Goal: Task Accomplishment & Management: Complete application form

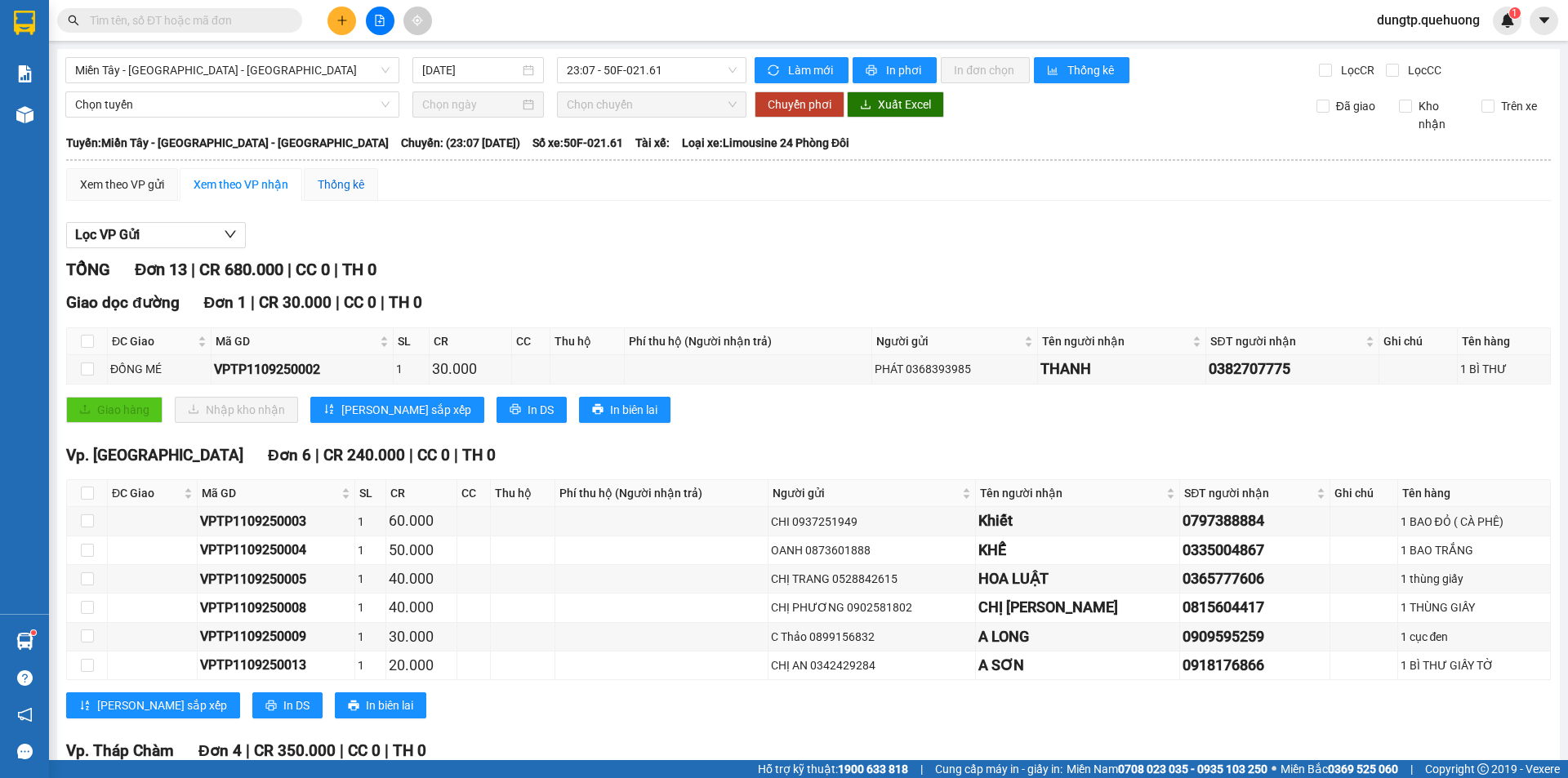
click at [337, 188] on div "Thống kê" at bounding box center [340, 185] width 46 height 18
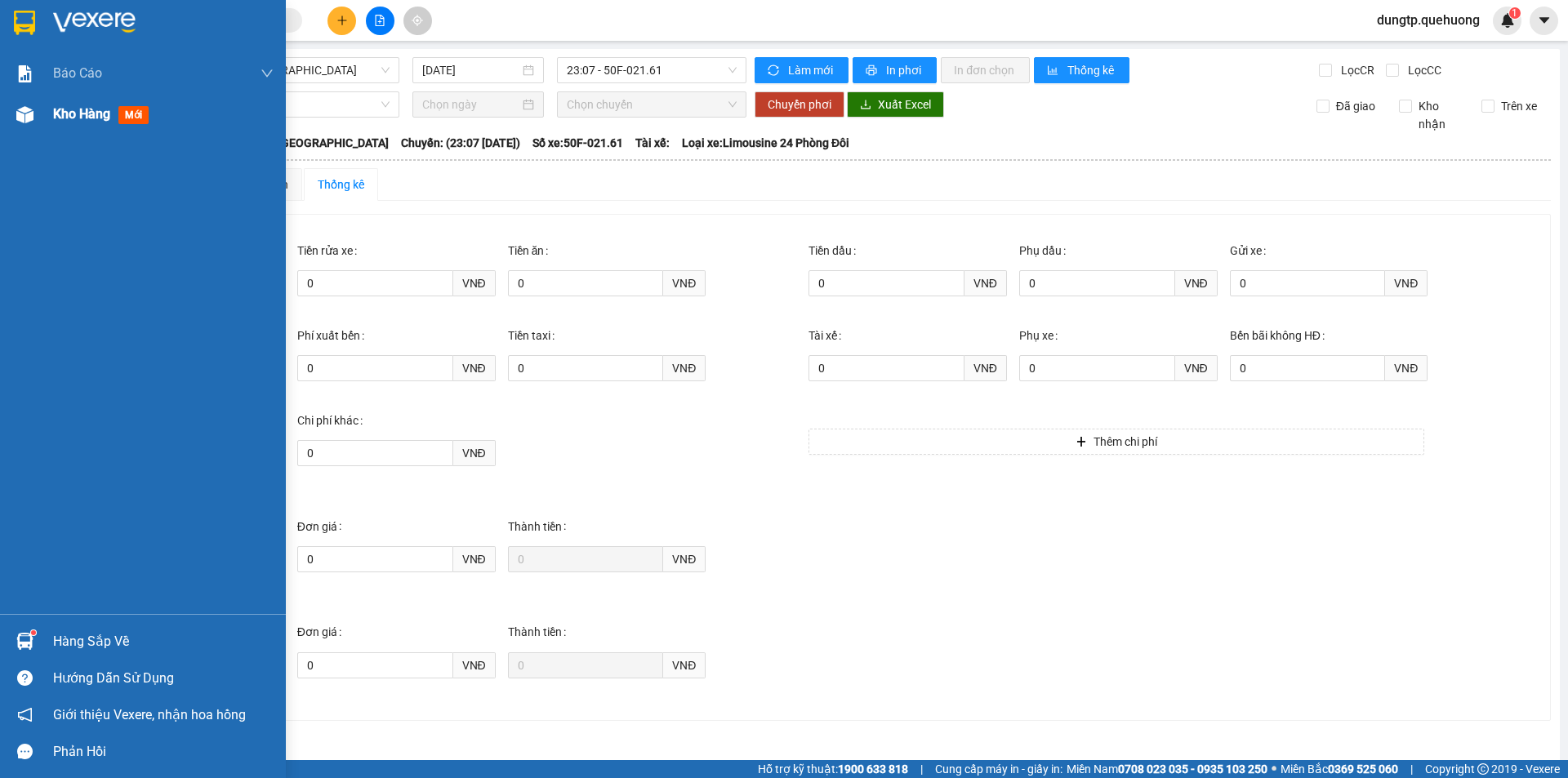
click at [30, 107] on img at bounding box center [25, 115] width 17 height 17
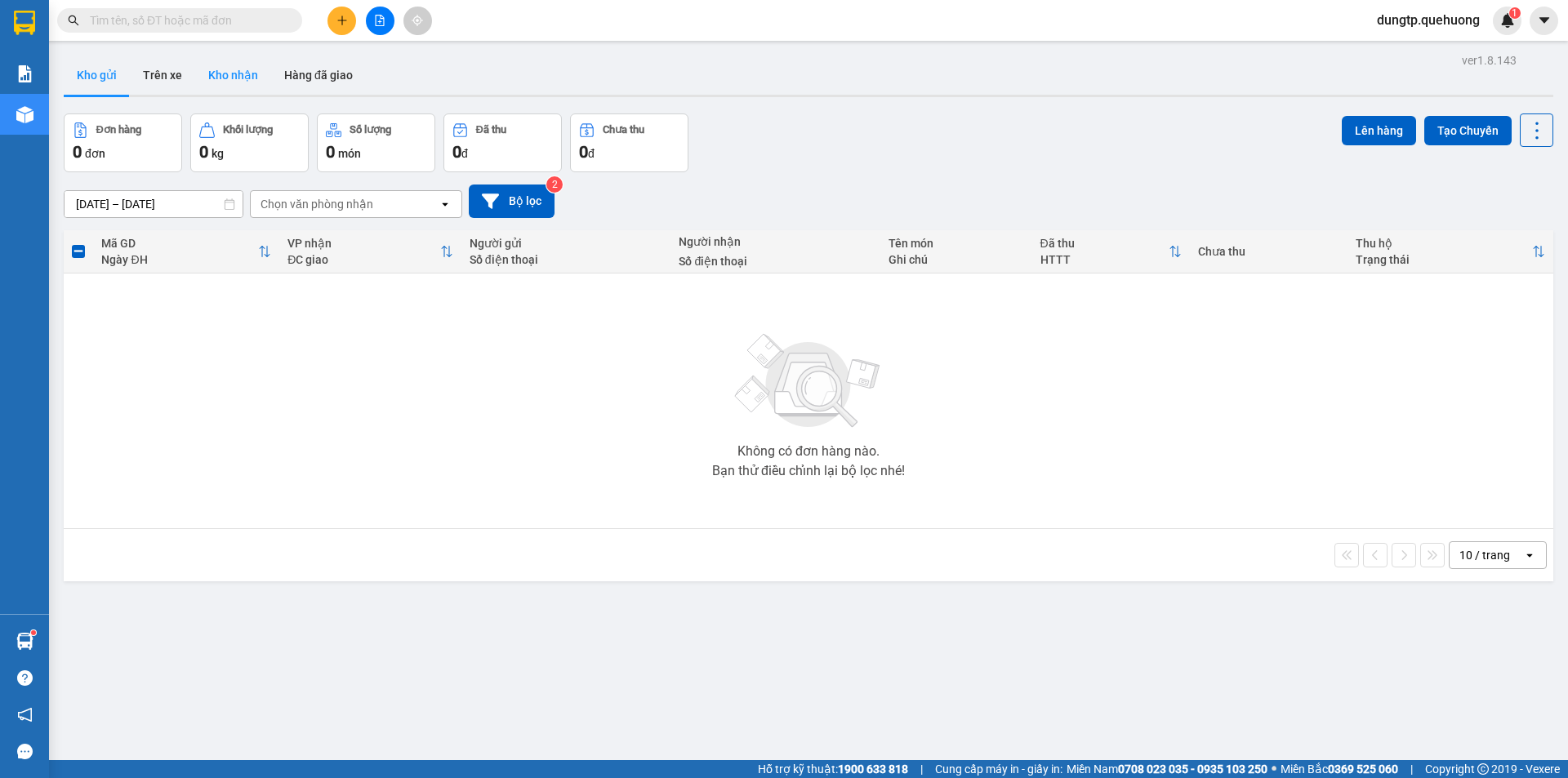
click at [228, 79] on button "Kho nhận" at bounding box center [232, 75] width 76 height 39
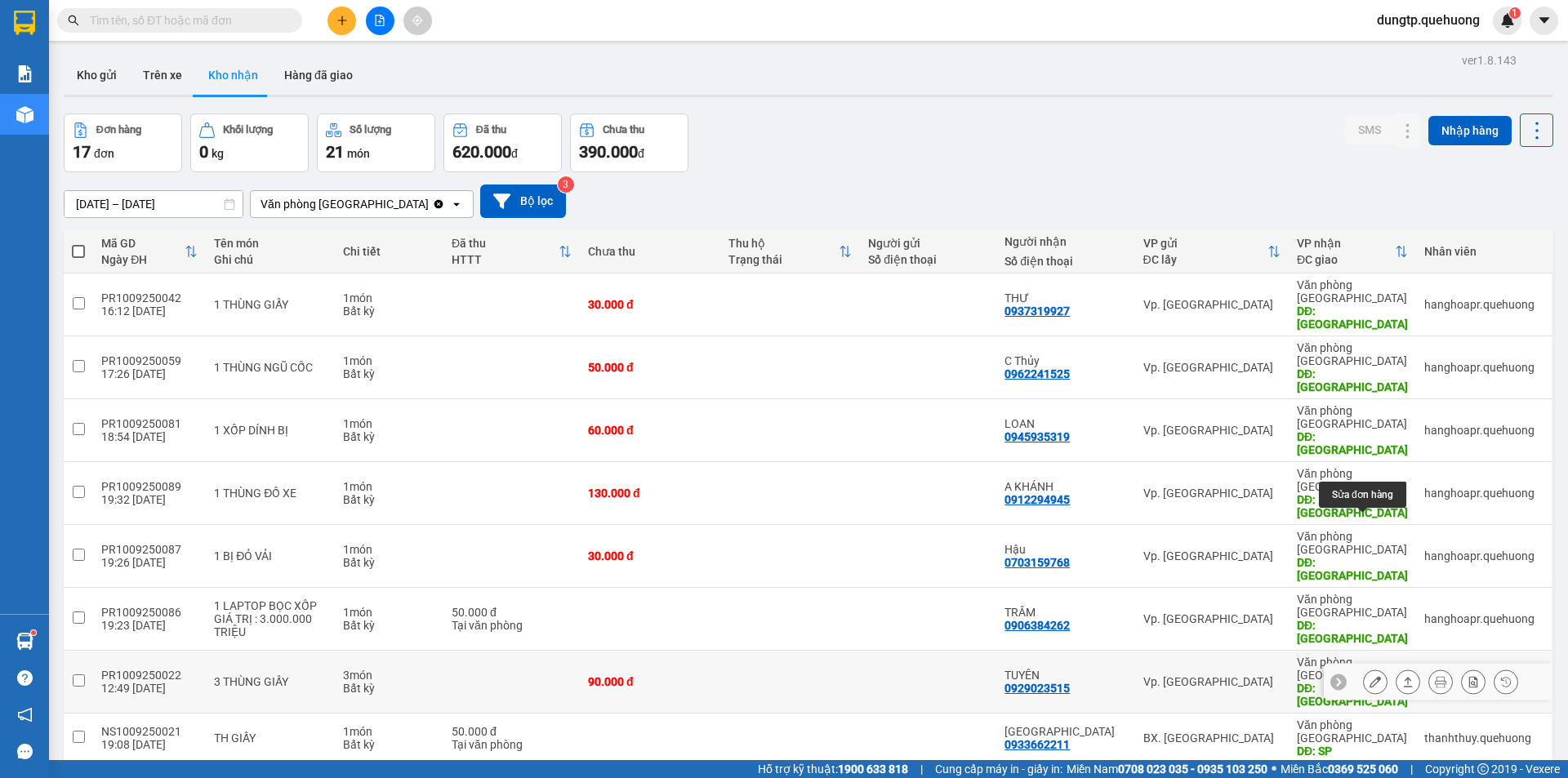
click at [1370, 676] on icon at bounding box center [1375, 682] width 12 height 12
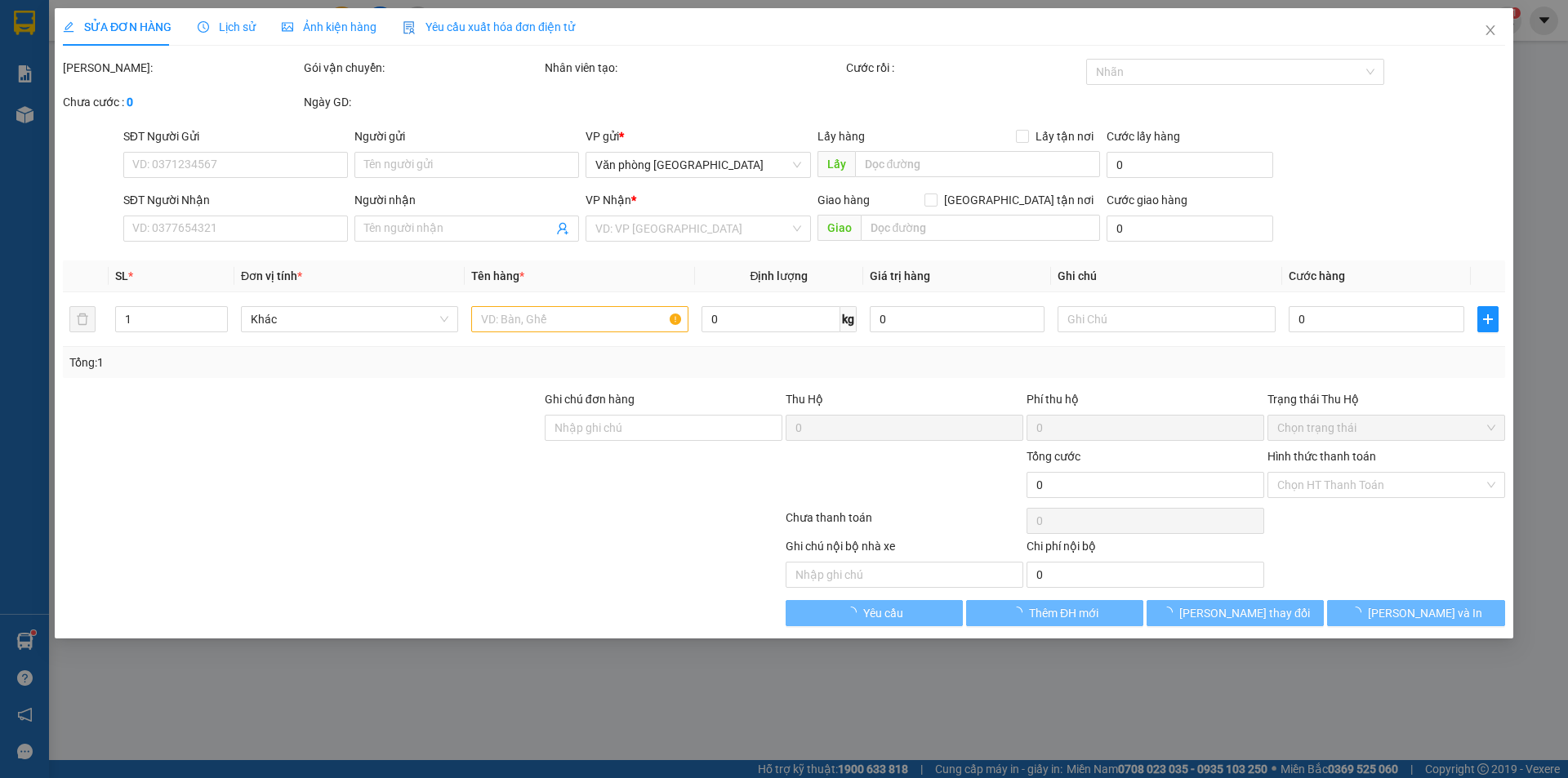
type input "0929023515"
type input "TUYÊN"
type input "TÂN PHÚ"
type input "90.000"
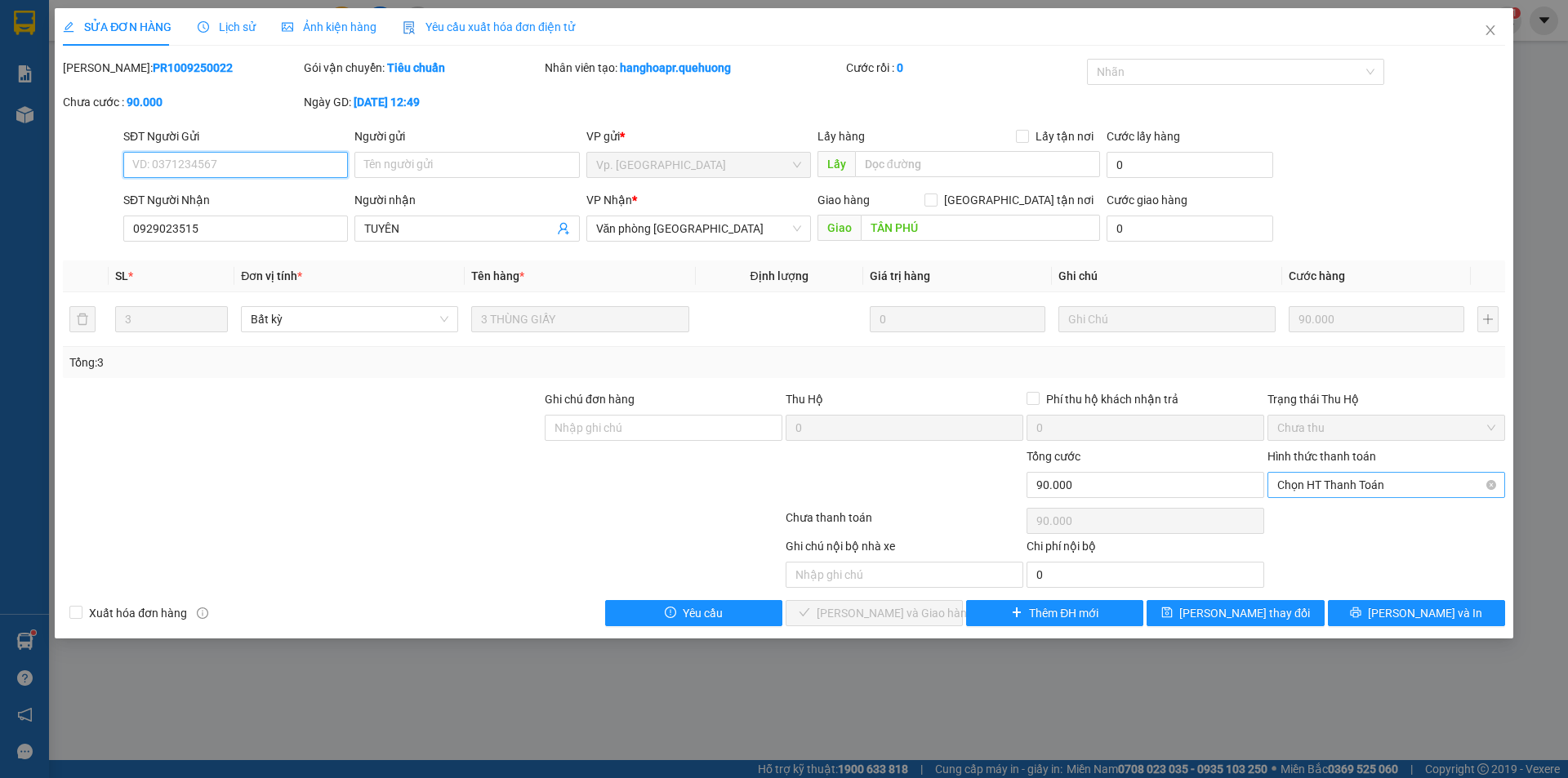
click at [1406, 483] on span "Chọn HT Thanh Toán" at bounding box center [1387, 485] width 218 height 25
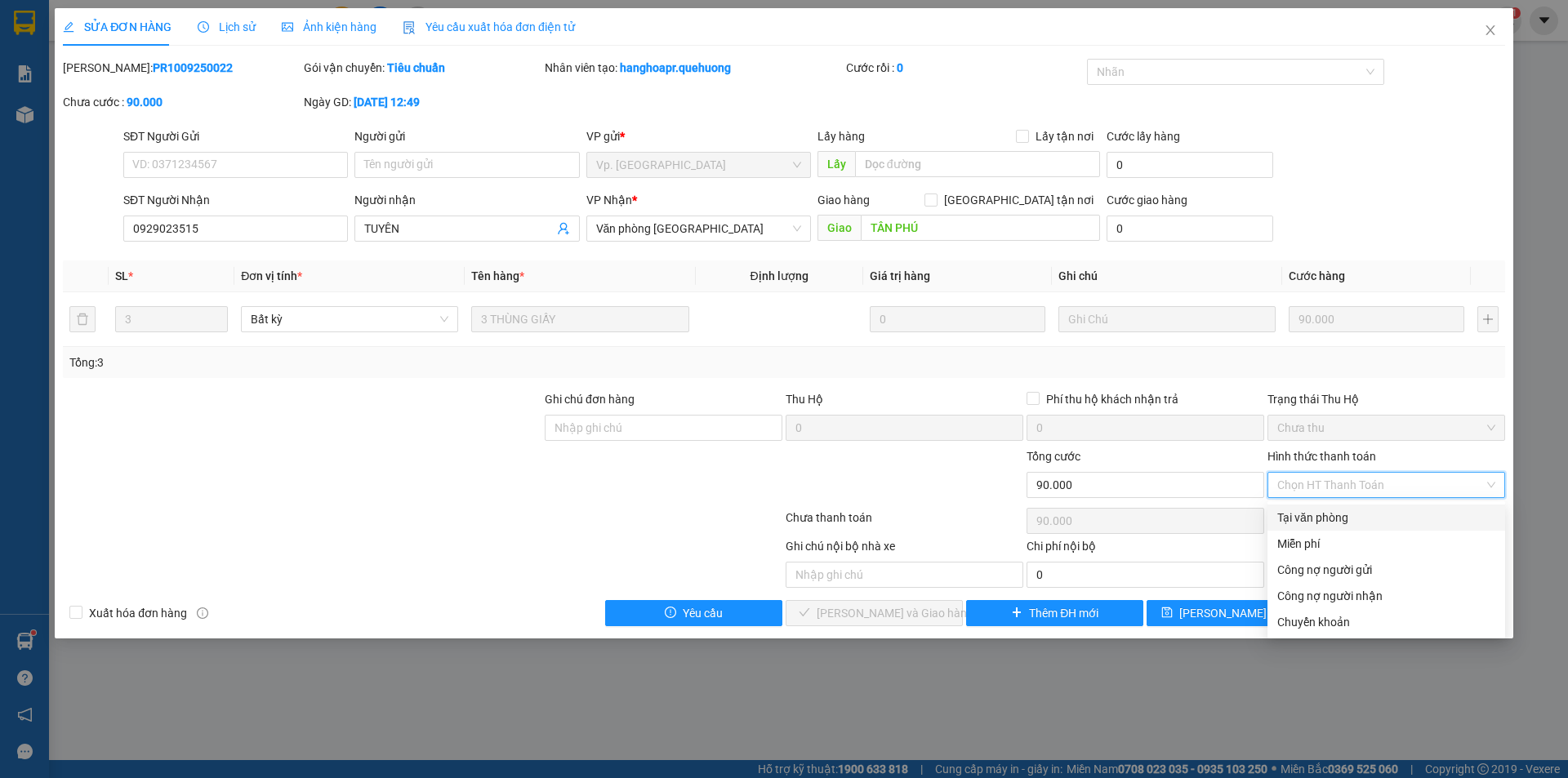
click at [1320, 520] on div "Tại văn phòng" at bounding box center [1387, 518] width 218 height 18
type input "0"
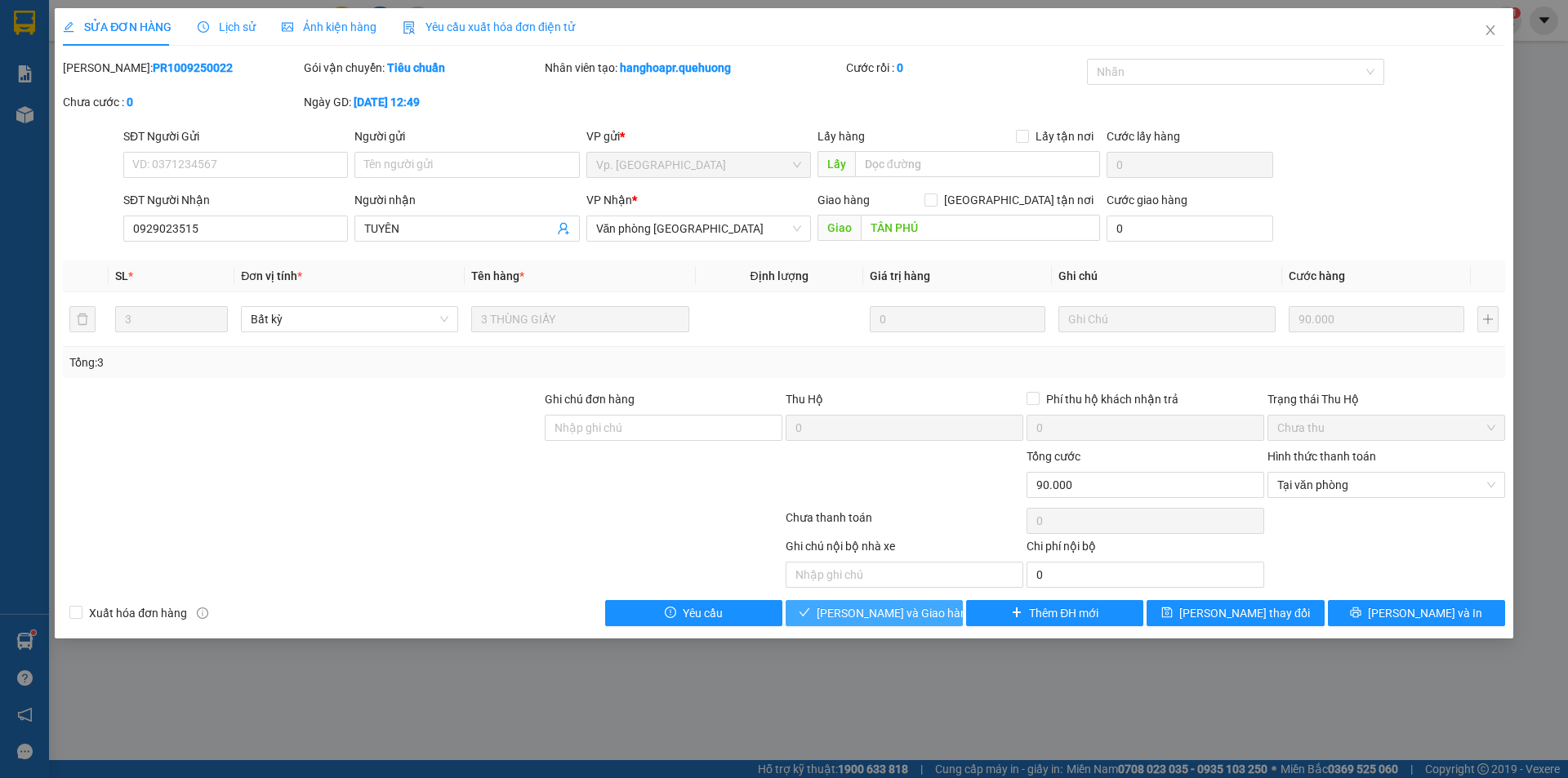
click at [880, 617] on span "[PERSON_NAME] và Giao hàng" at bounding box center [895, 613] width 157 height 18
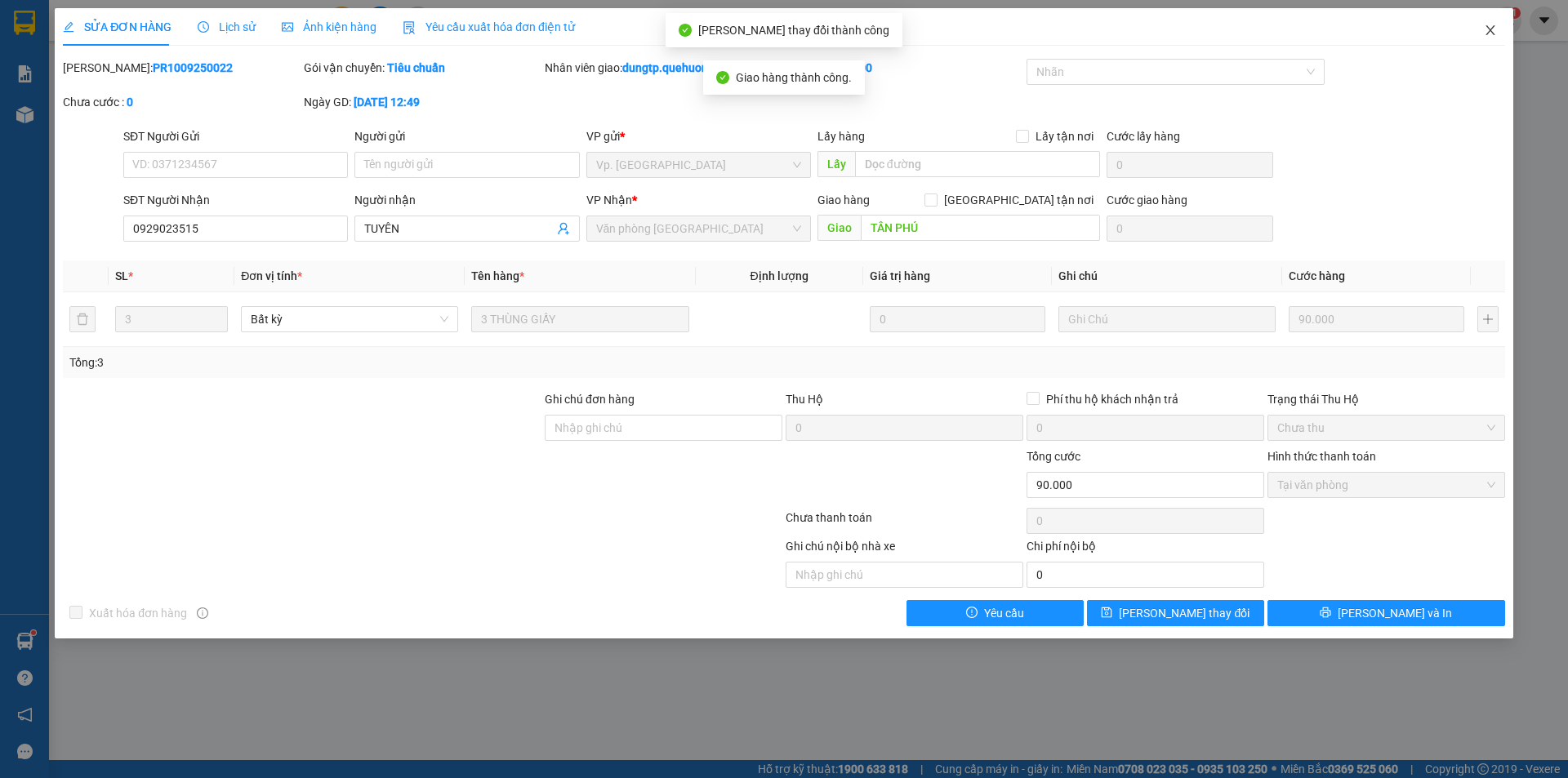
click at [1491, 27] on icon "close" at bounding box center [1491, 30] width 13 height 13
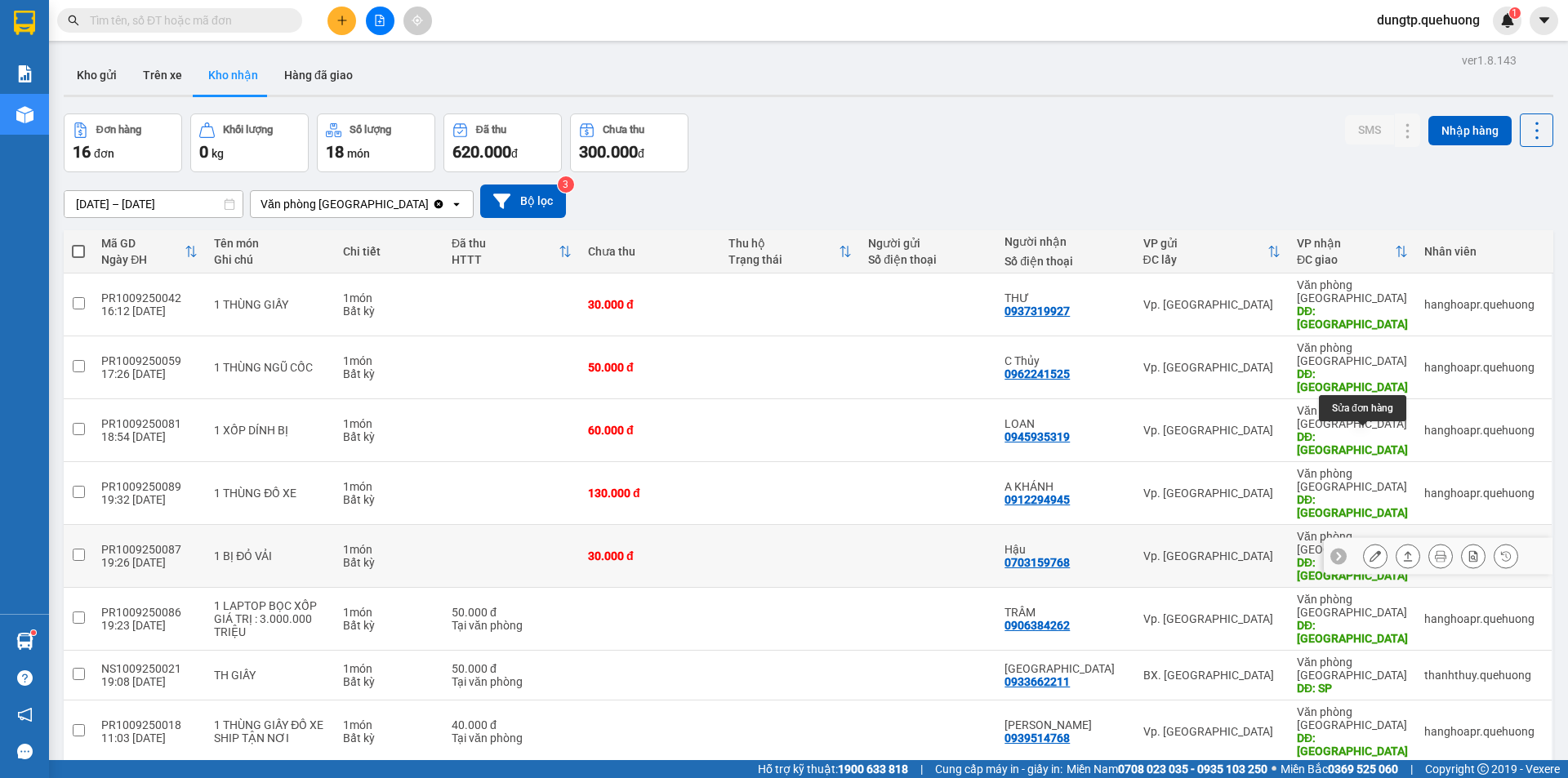
click at [1370, 551] on icon at bounding box center [1375, 556] width 12 height 12
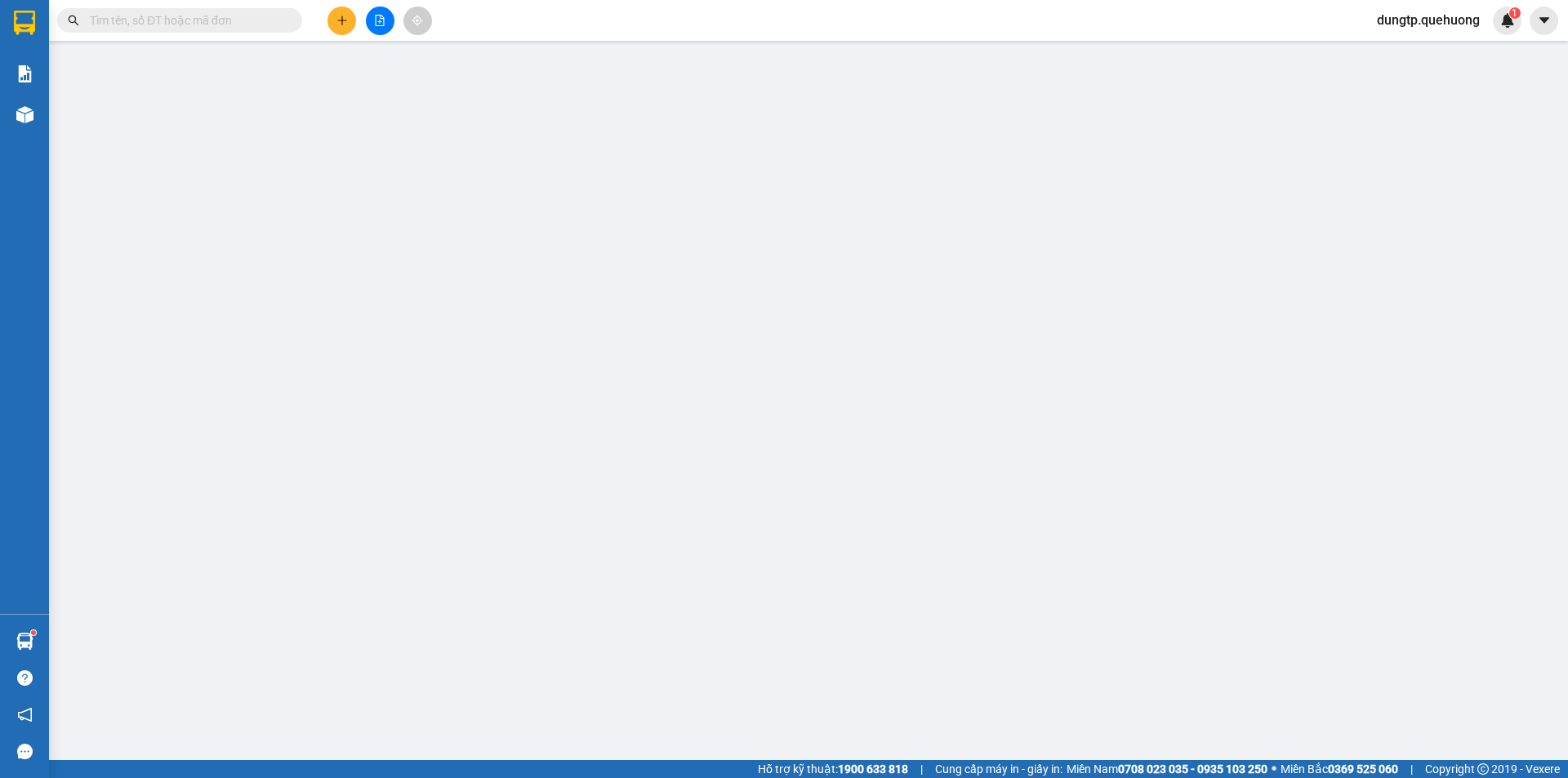
type input "0703159768"
type input "Hậu"
type input "TÂN PHÚ"
type input "30.000"
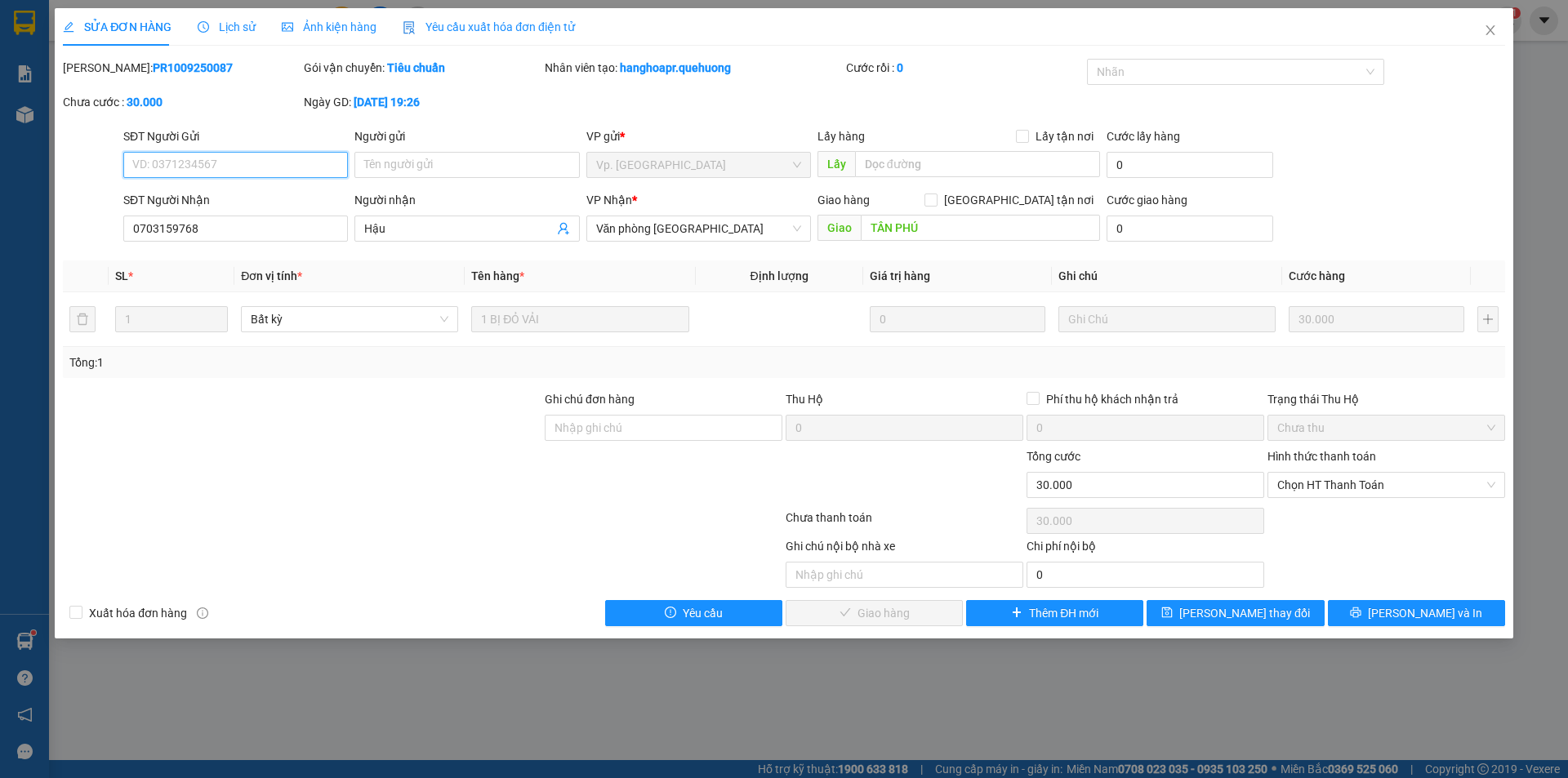
click at [1463, 432] on span "Chưa thu" at bounding box center [1387, 428] width 218 height 25
click at [1391, 483] on span "Chọn HT Thanh Toán" at bounding box center [1387, 485] width 218 height 25
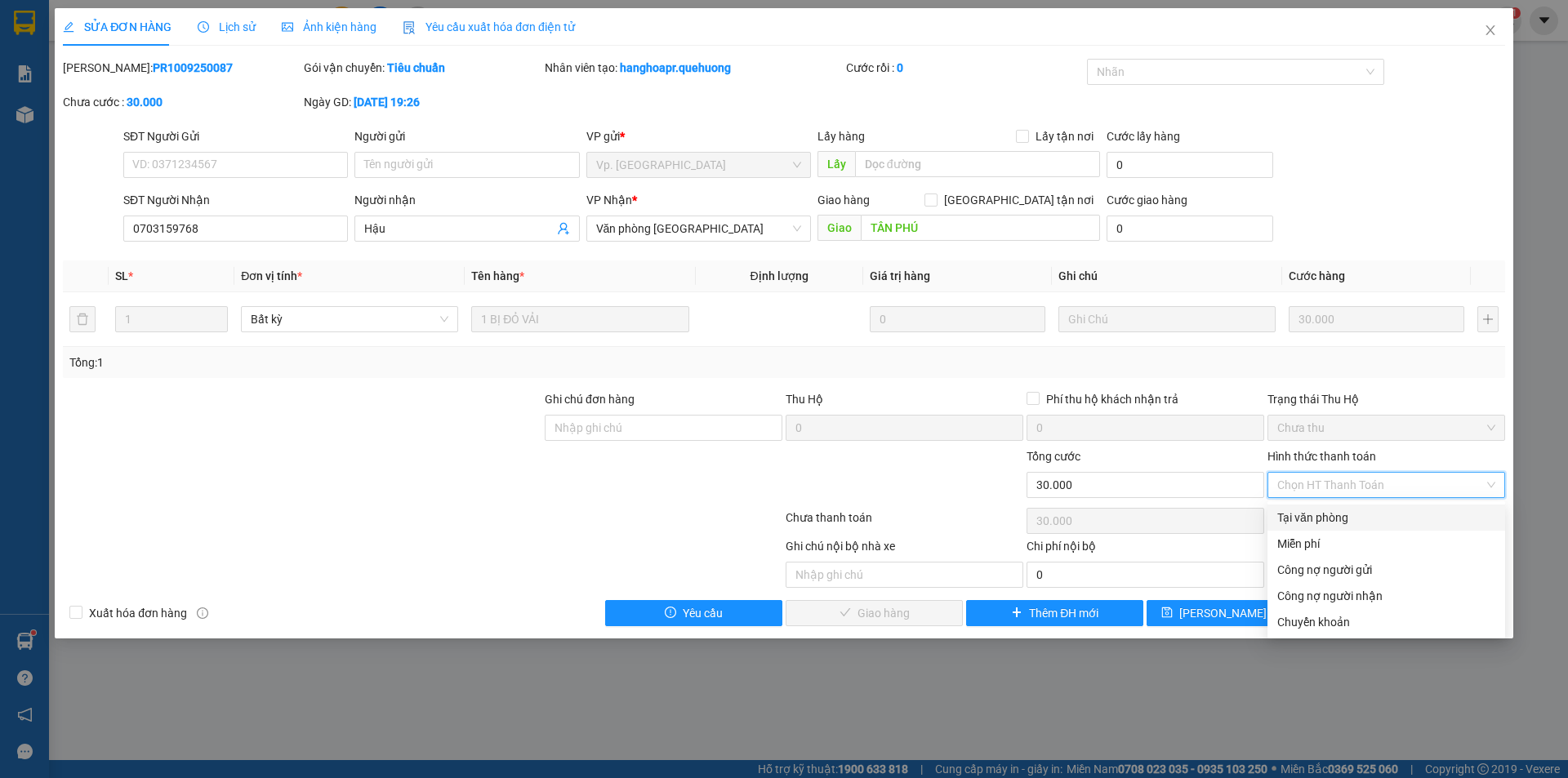
click at [1339, 519] on div "Tại văn phòng" at bounding box center [1387, 518] width 218 height 18
type input "0"
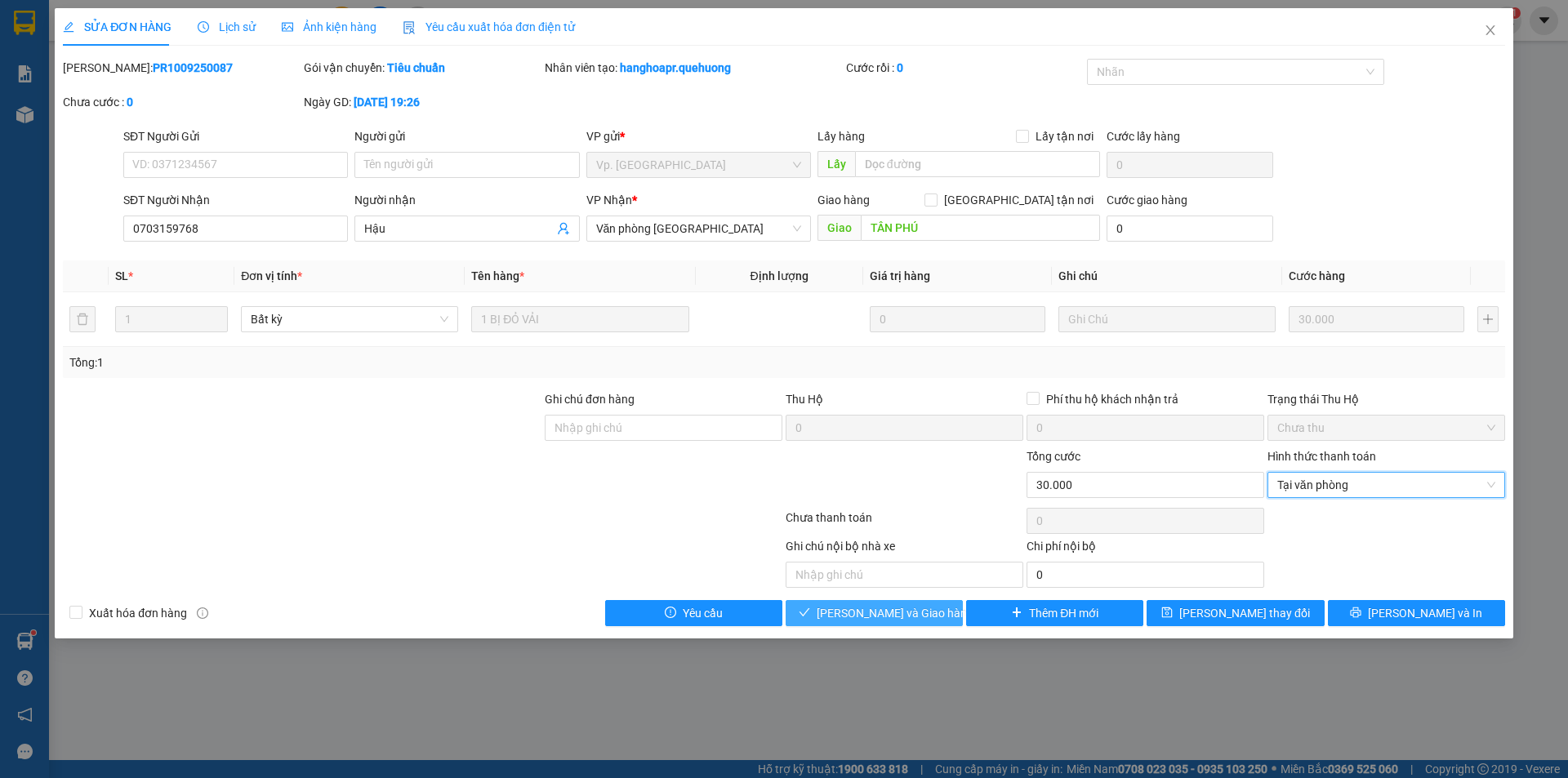
click at [913, 614] on span "[PERSON_NAME] và Giao hàng" at bounding box center [895, 613] width 157 height 18
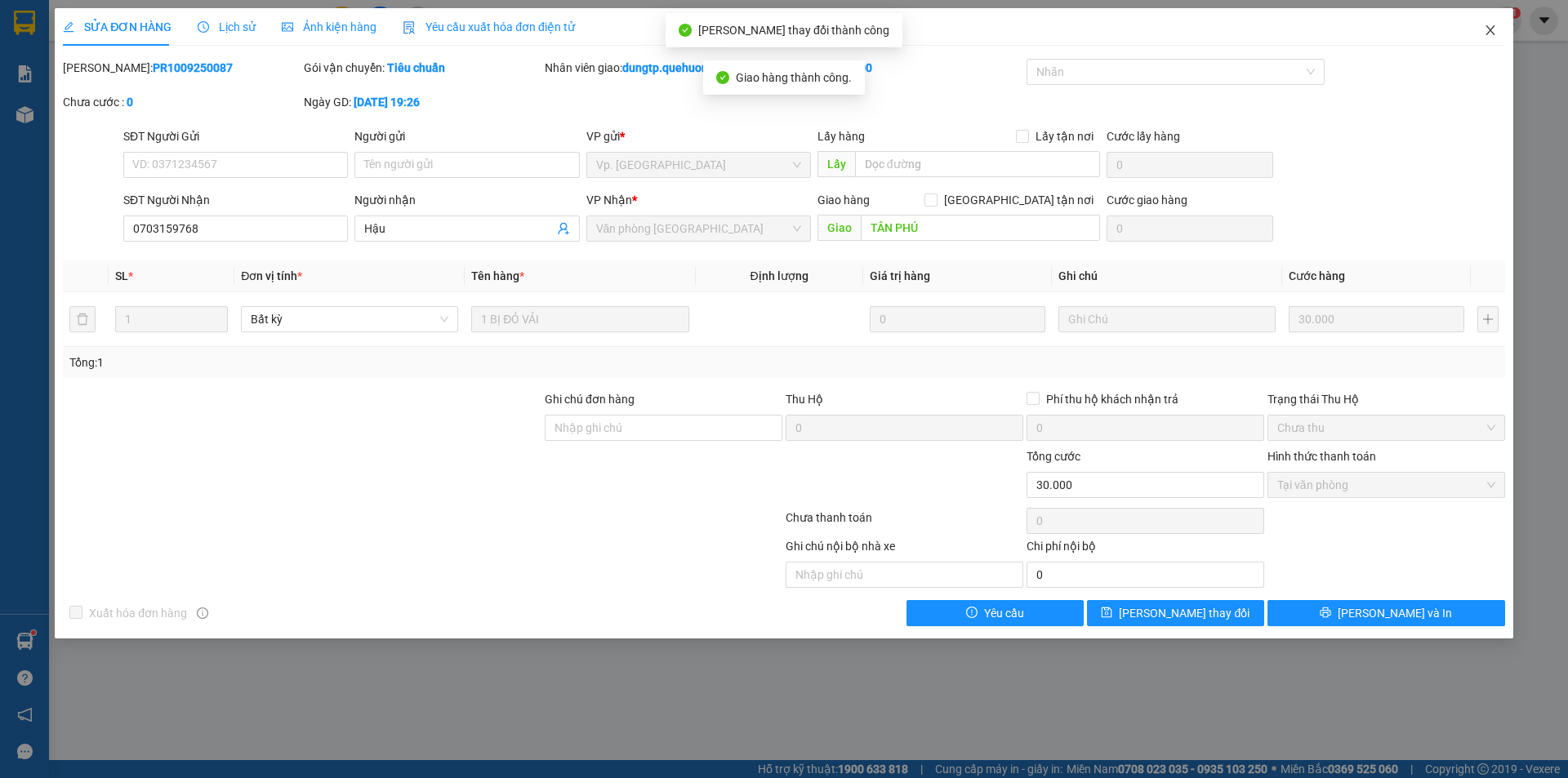
click at [1489, 29] on icon "close" at bounding box center [1490, 30] width 9 height 10
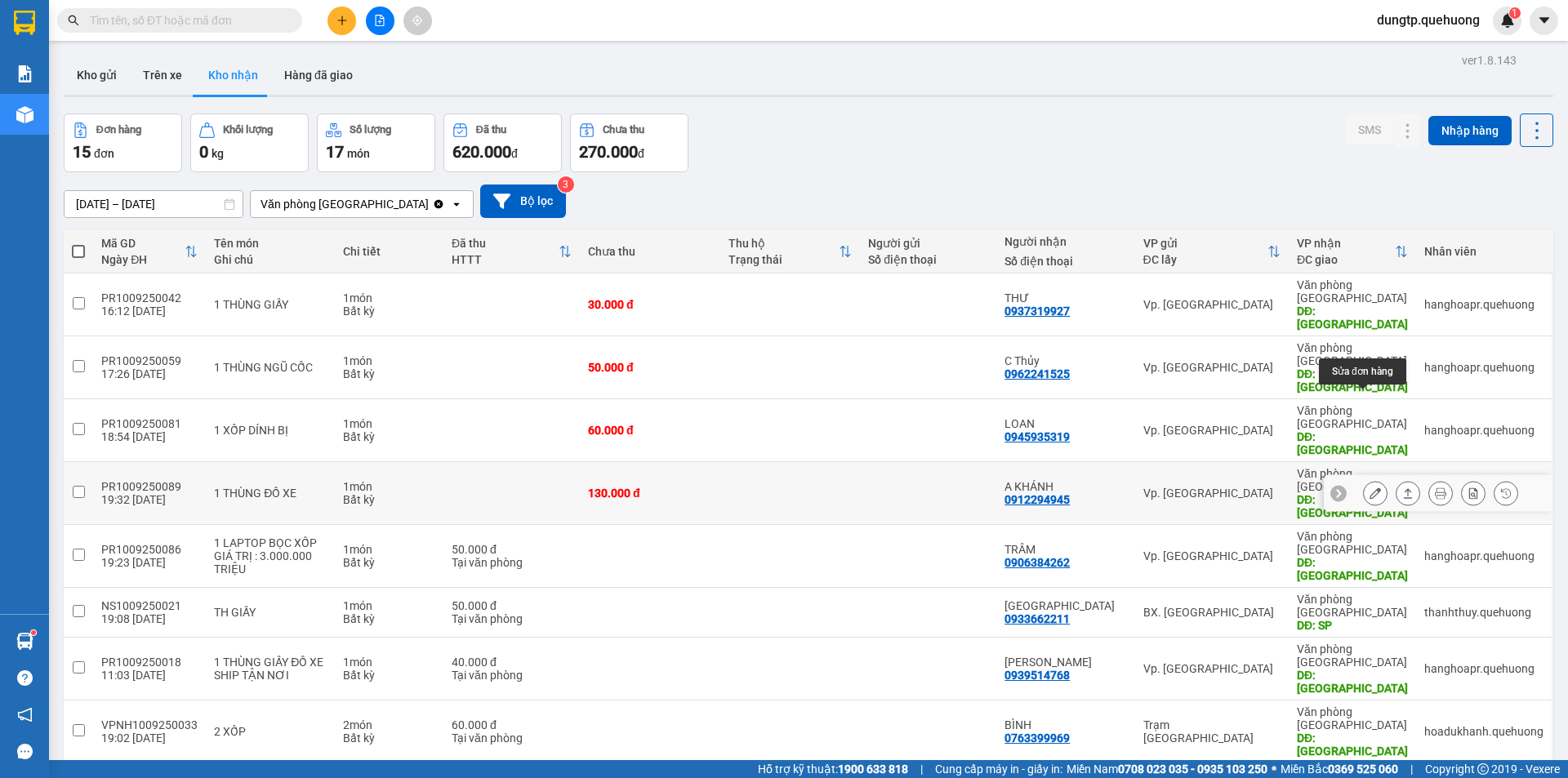
click at [1370, 488] on icon at bounding box center [1375, 493] width 12 height 12
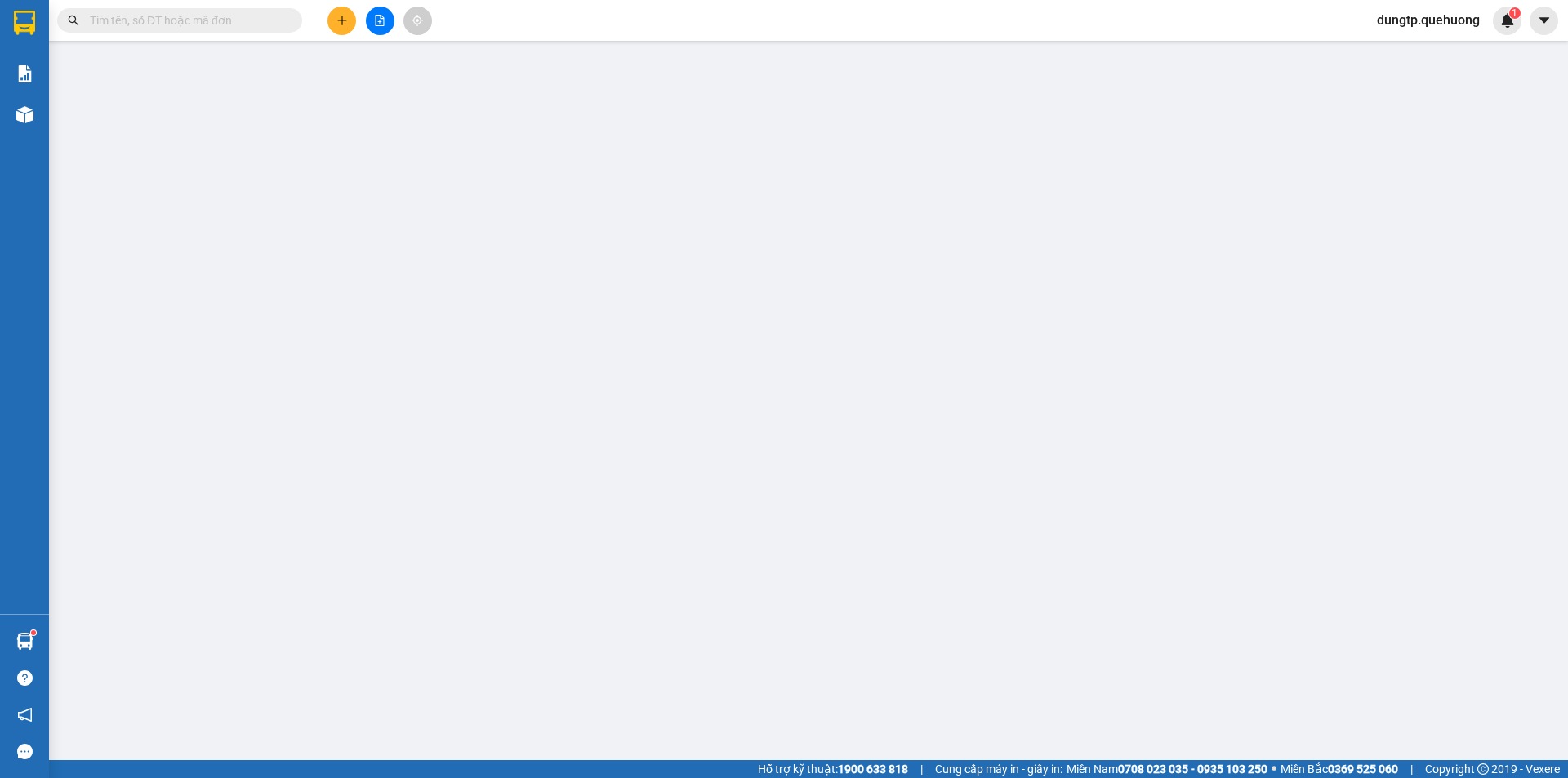
type input "0912294945"
type input "A KHÁNH"
type input "TÂN PHÚ"
type input "130.000"
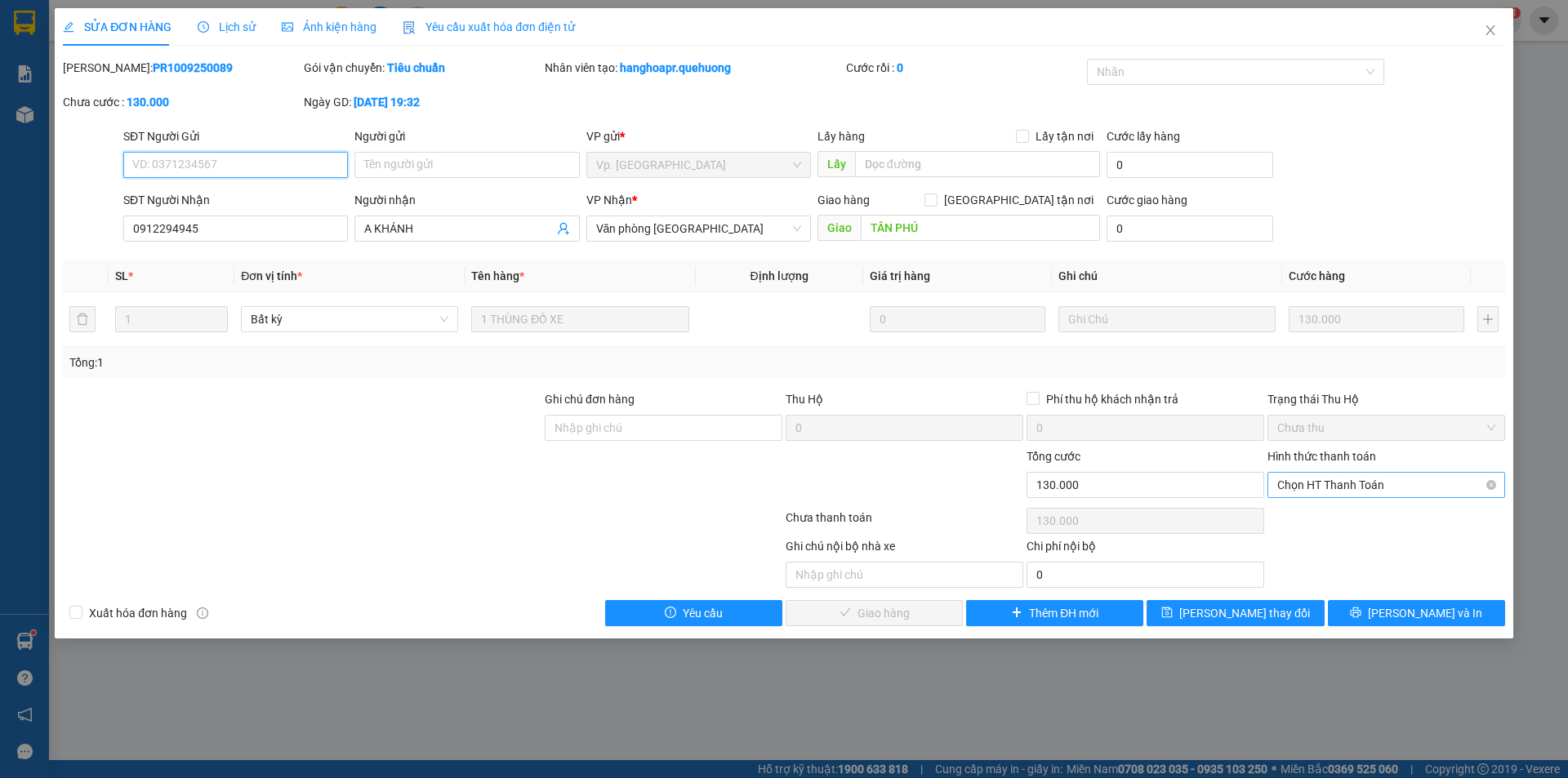
click at [1370, 483] on span "Chọn HT Thanh Toán" at bounding box center [1387, 485] width 218 height 25
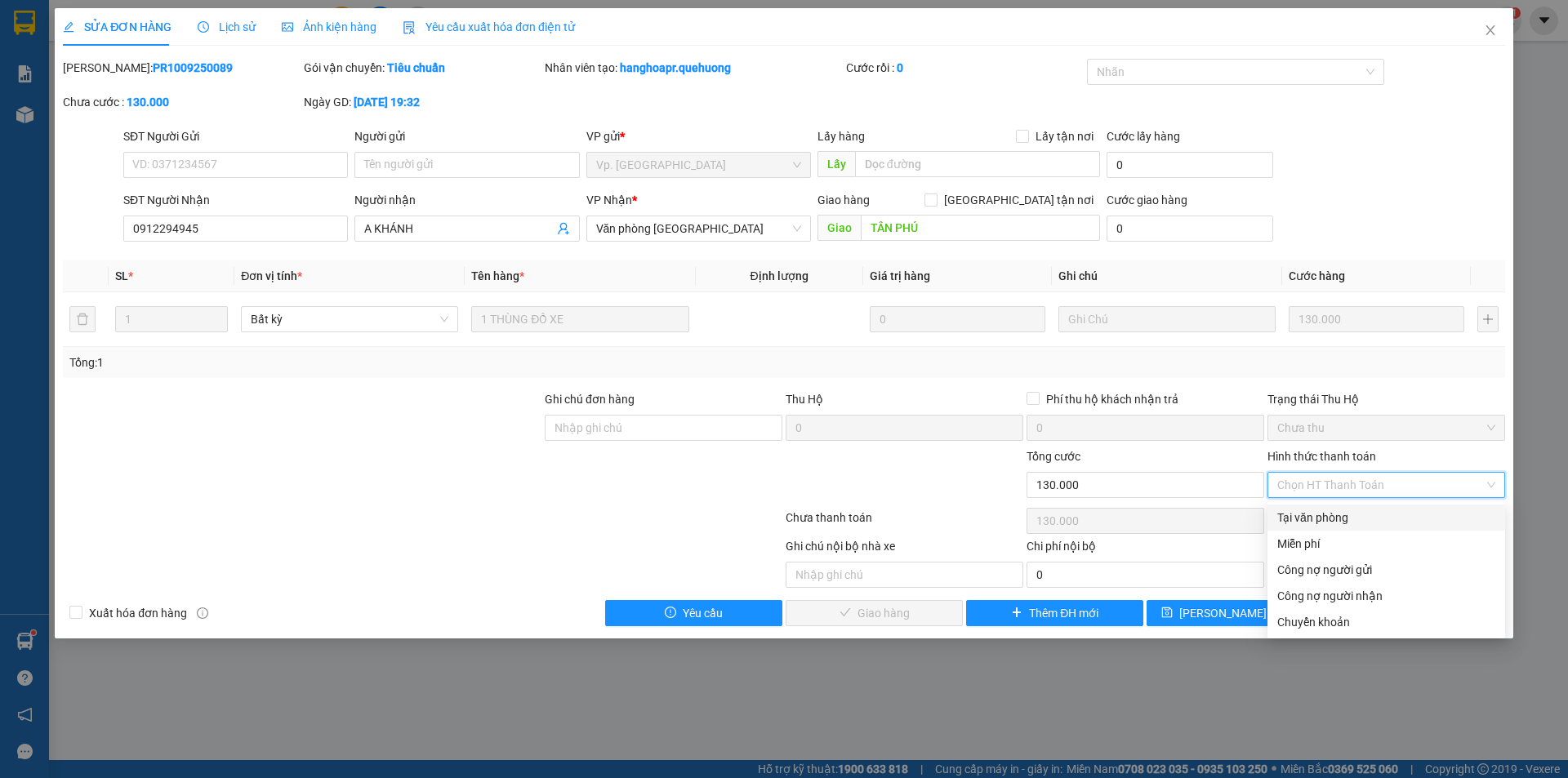
click at [1333, 517] on div "Tại văn phòng" at bounding box center [1387, 518] width 218 height 18
type input "0"
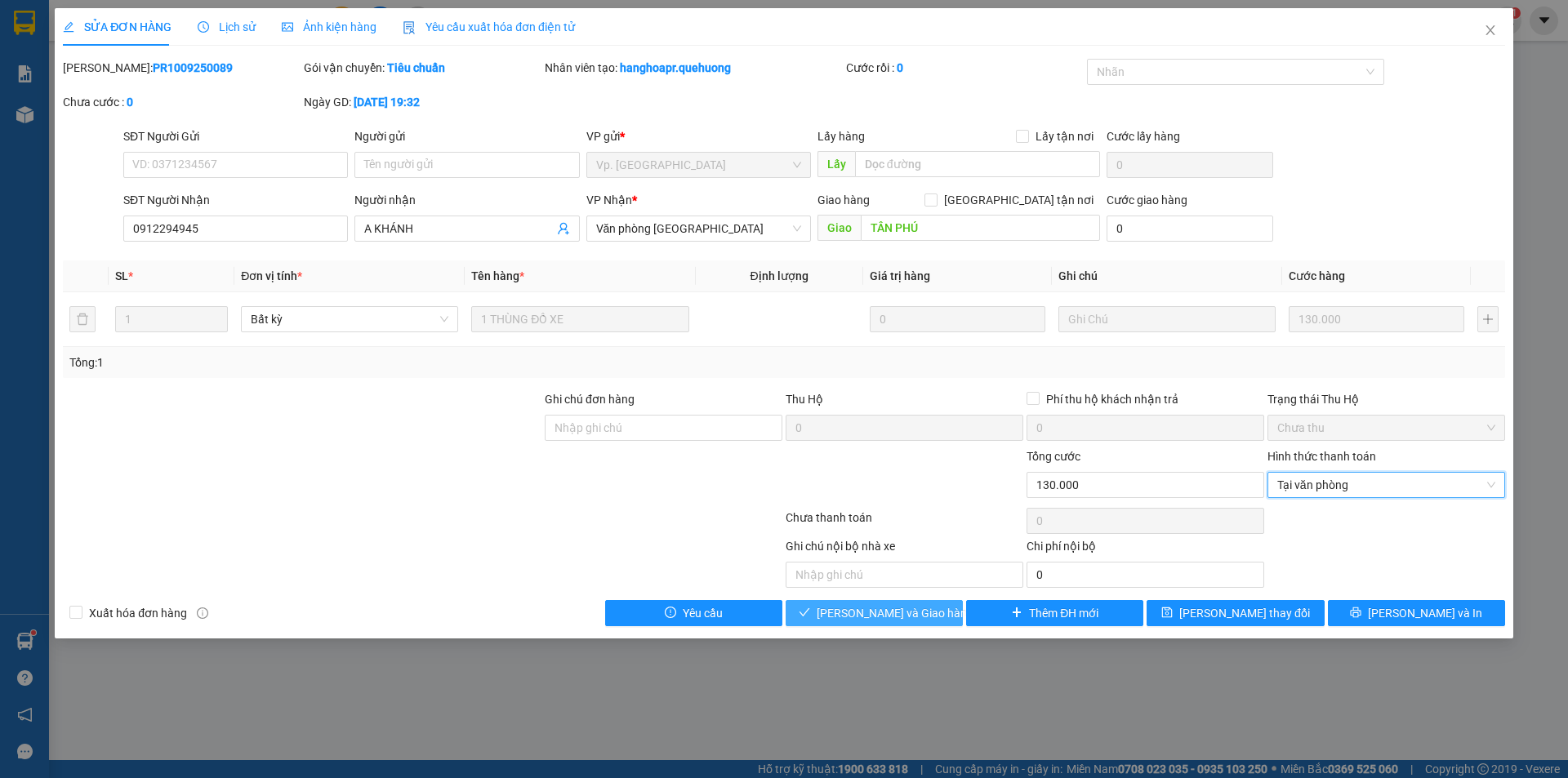
click at [895, 620] on span "[PERSON_NAME] và Giao hàng" at bounding box center [895, 613] width 157 height 18
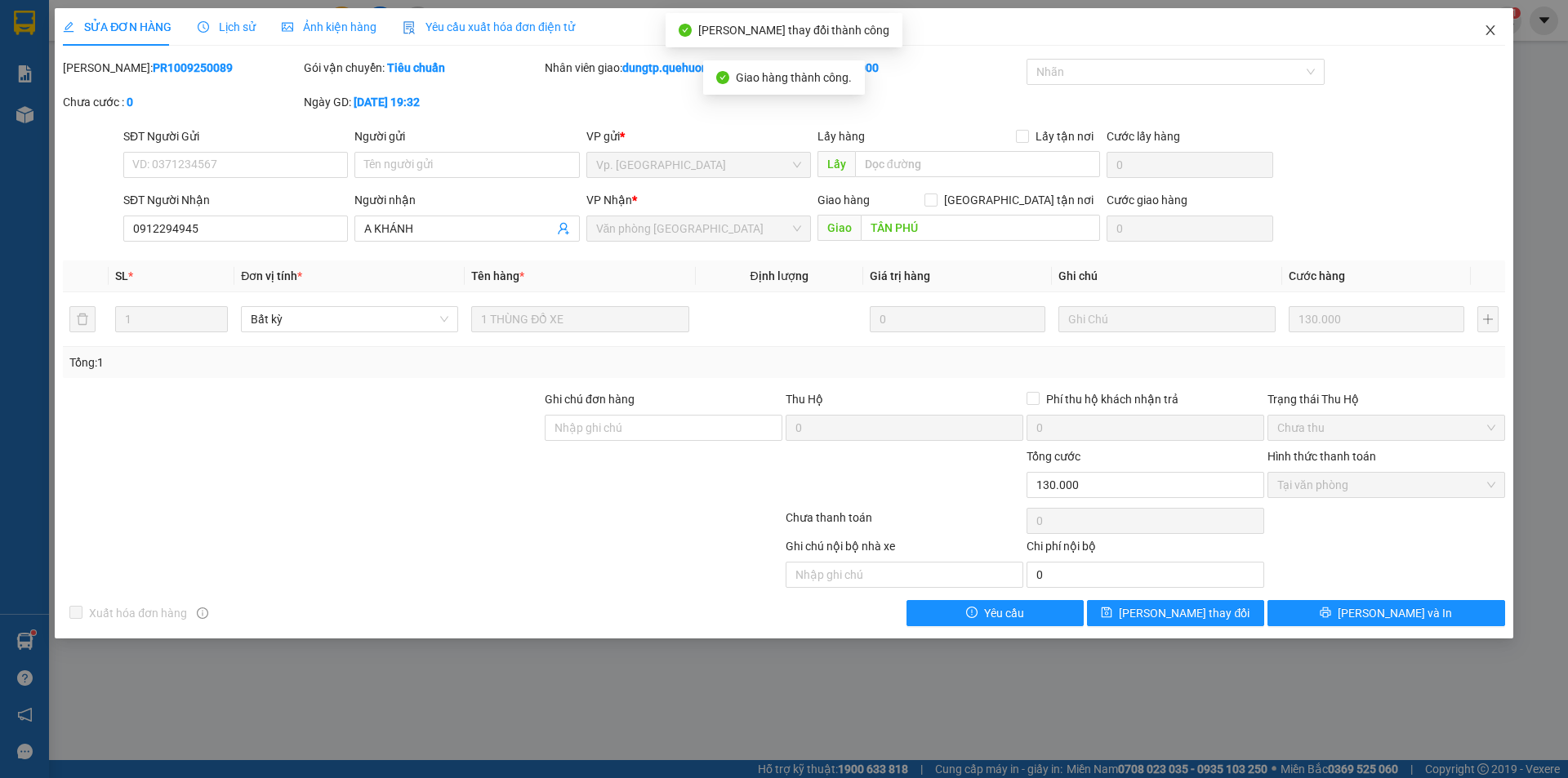
click at [1487, 30] on icon "close" at bounding box center [1491, 30] width 13 height 13
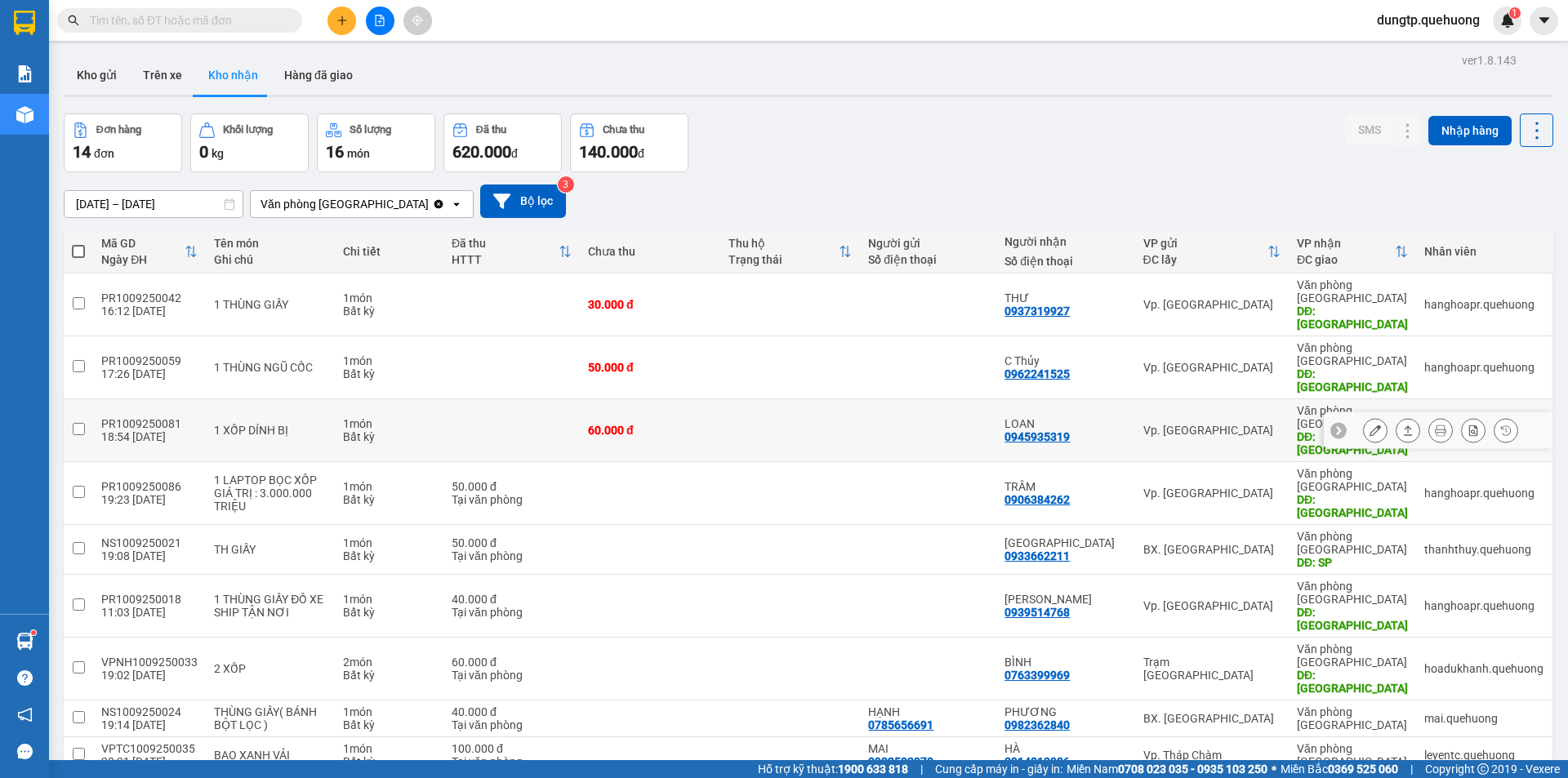
click at [1370, 425] on icon at bounding box center [1375, 430] width 12 height 12
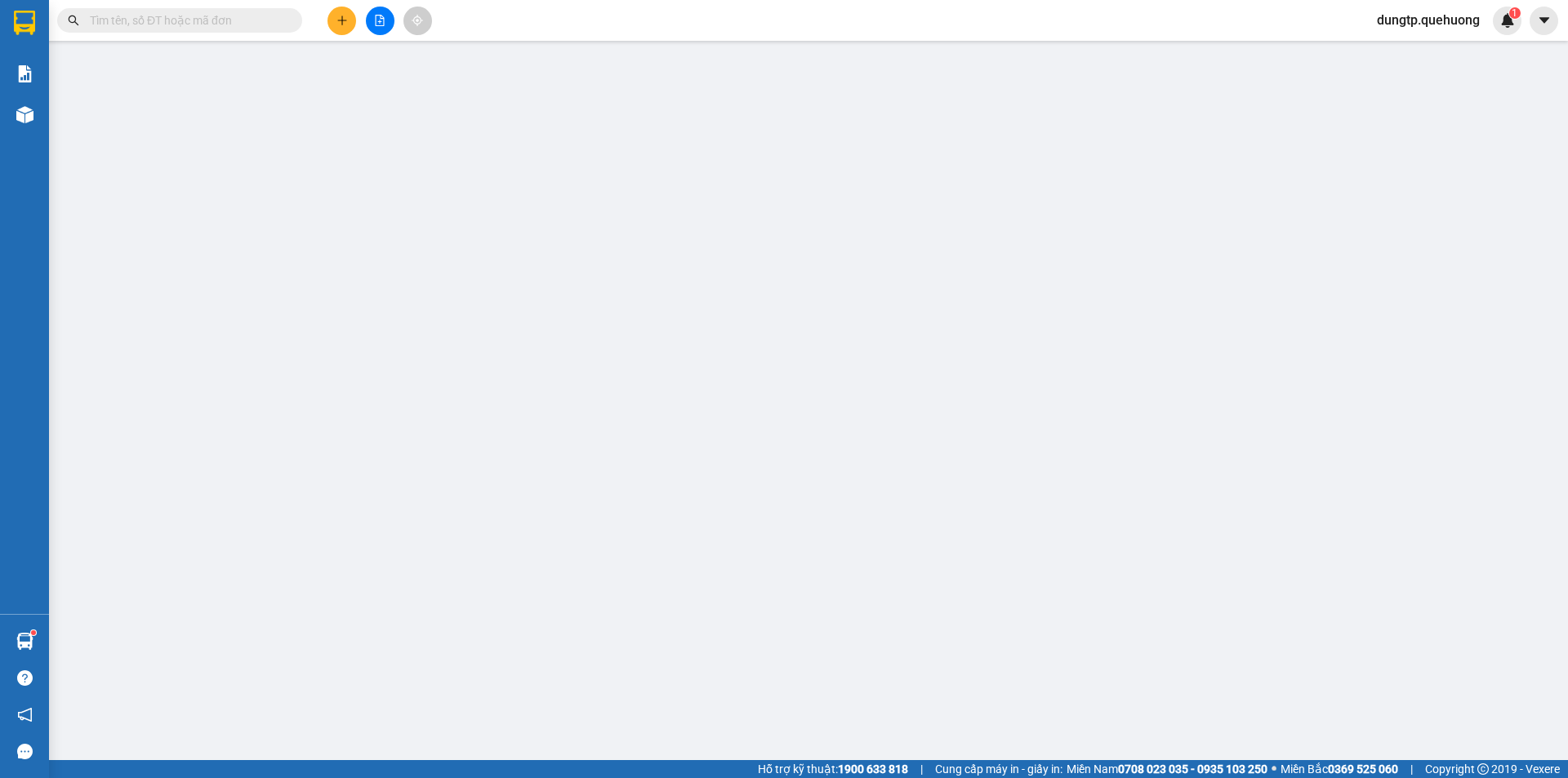
type input "0945935319"
type input "LOAN"
type input "TÂN PHÚ"
type input "60.000"
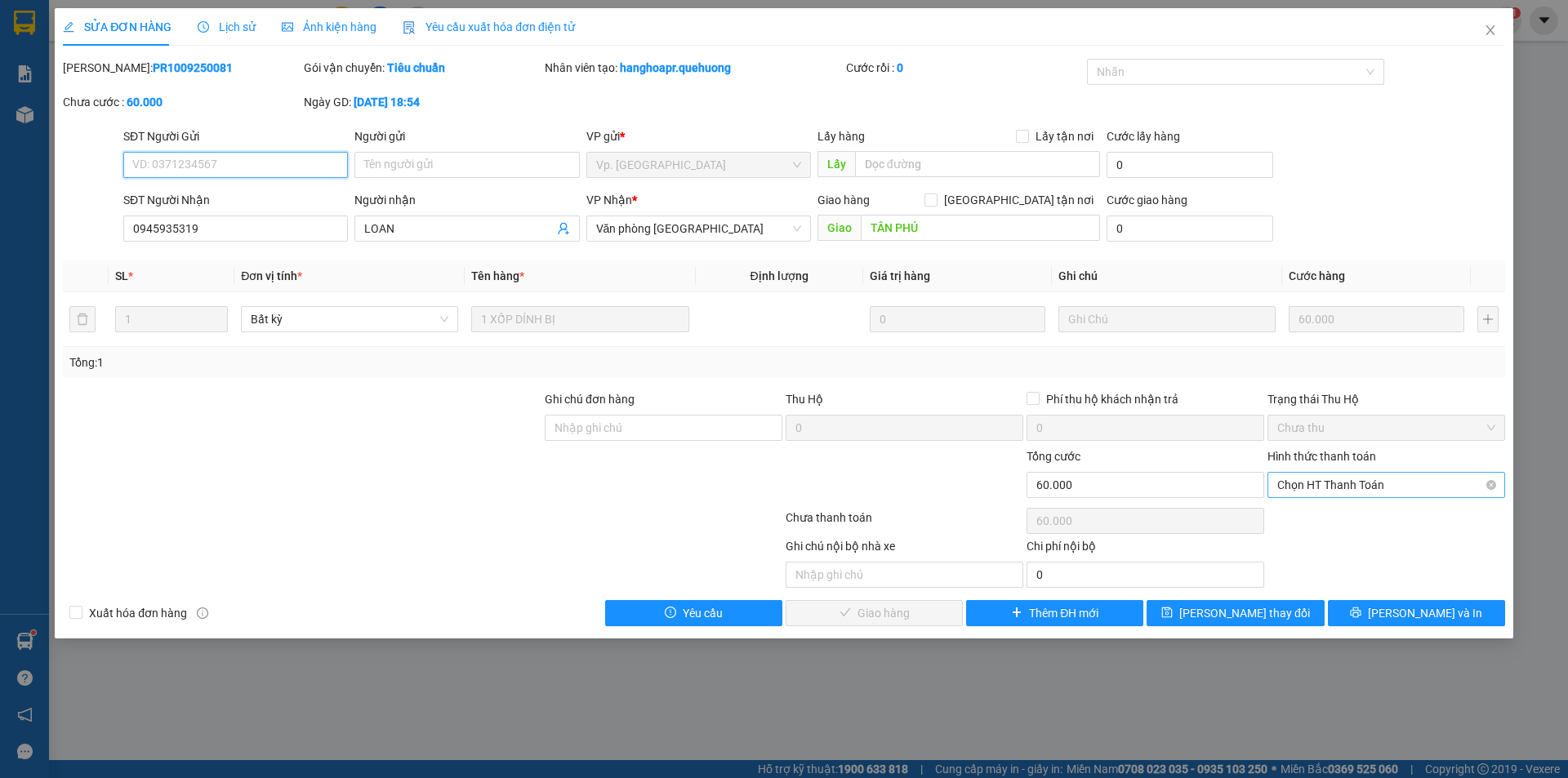
click at [1398, 485] on span "Chọn HT Thanh Toán" at bounding box center [1387, 485] width 218 height 25
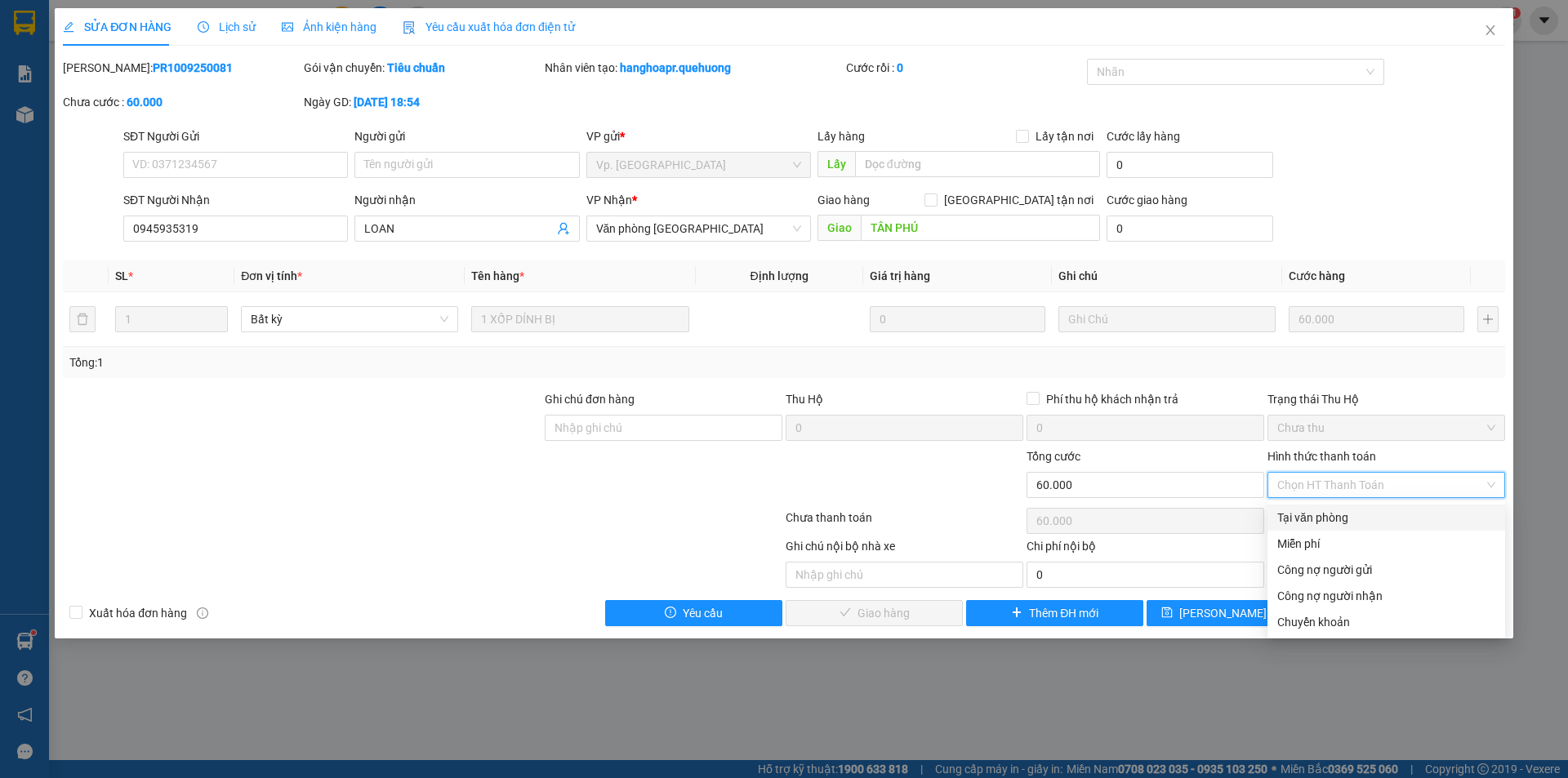
click at [1334, 515] on div "Tại văn phòng" at bounding box center [1387, 518] width 218 height 18
type input "0"
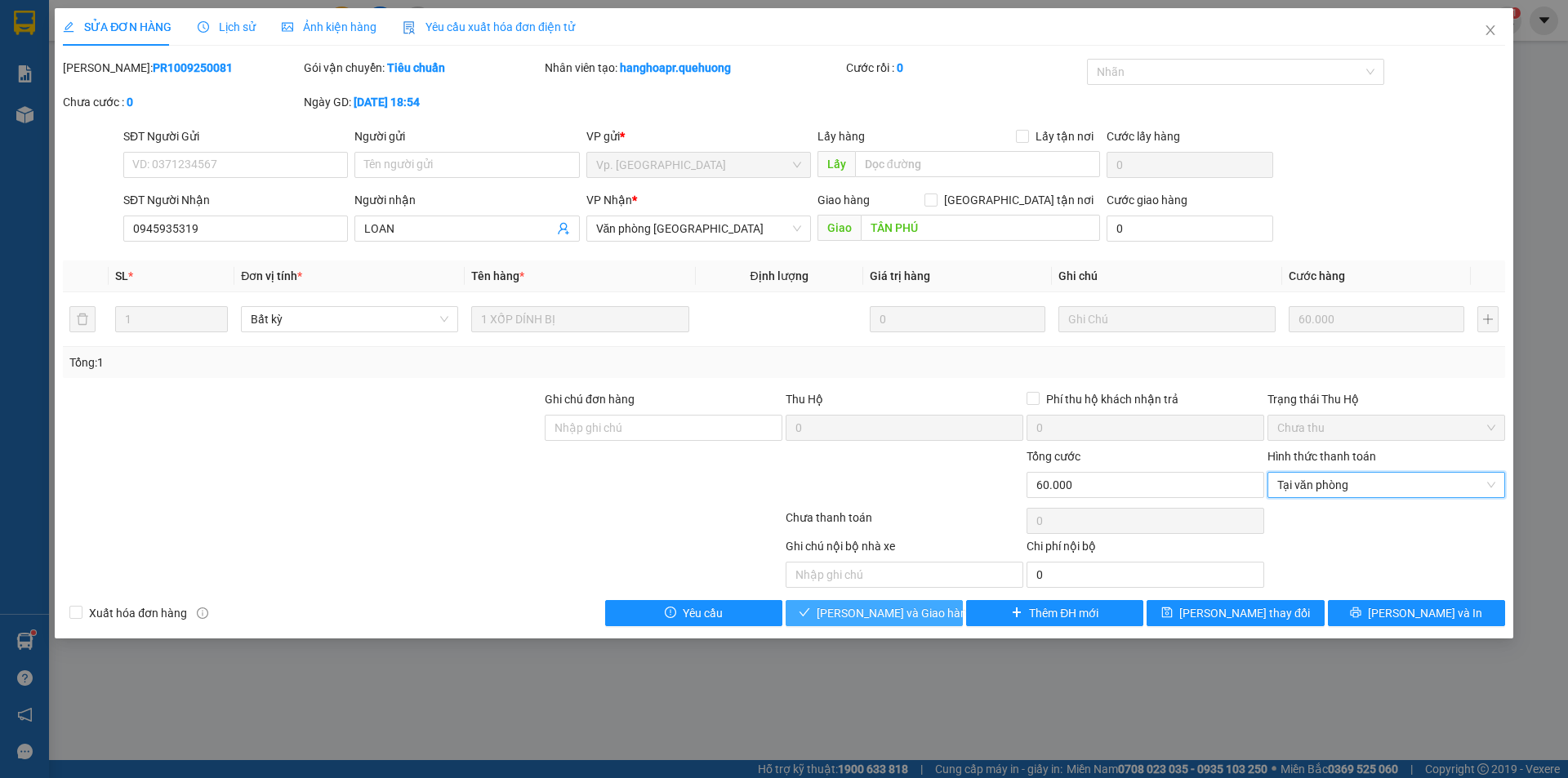
click at [887, 604] on span "[PERSON_NAME] và Giao hàng" at bounding box center [895, 613] width 157 height 18
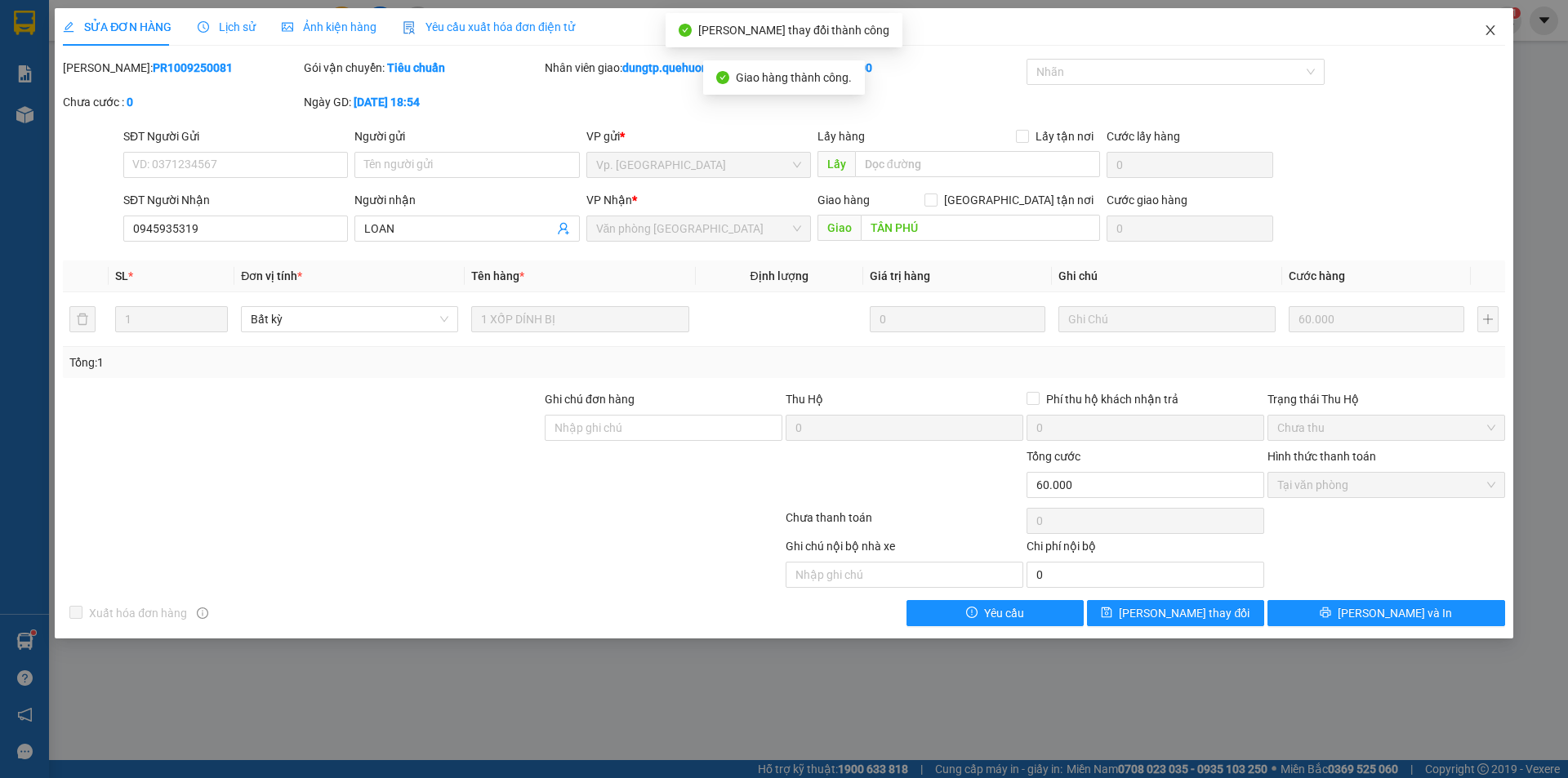
click at [1495, 28] on icon "close" at bounding box center [1491, 30] width 13 height 13
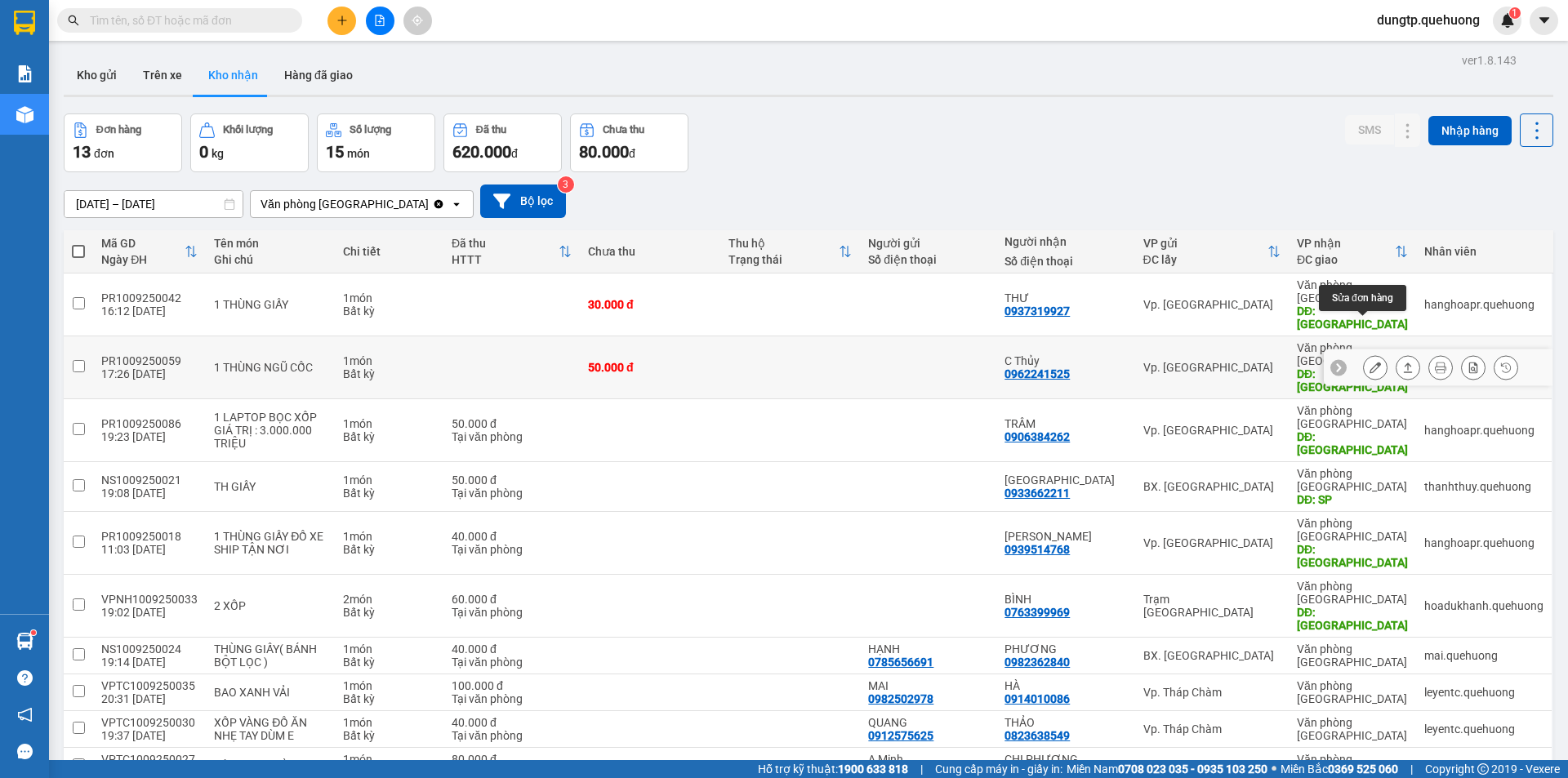
click at [1373, 354] on button at bounding box center [1375, 368] width 23 height 28
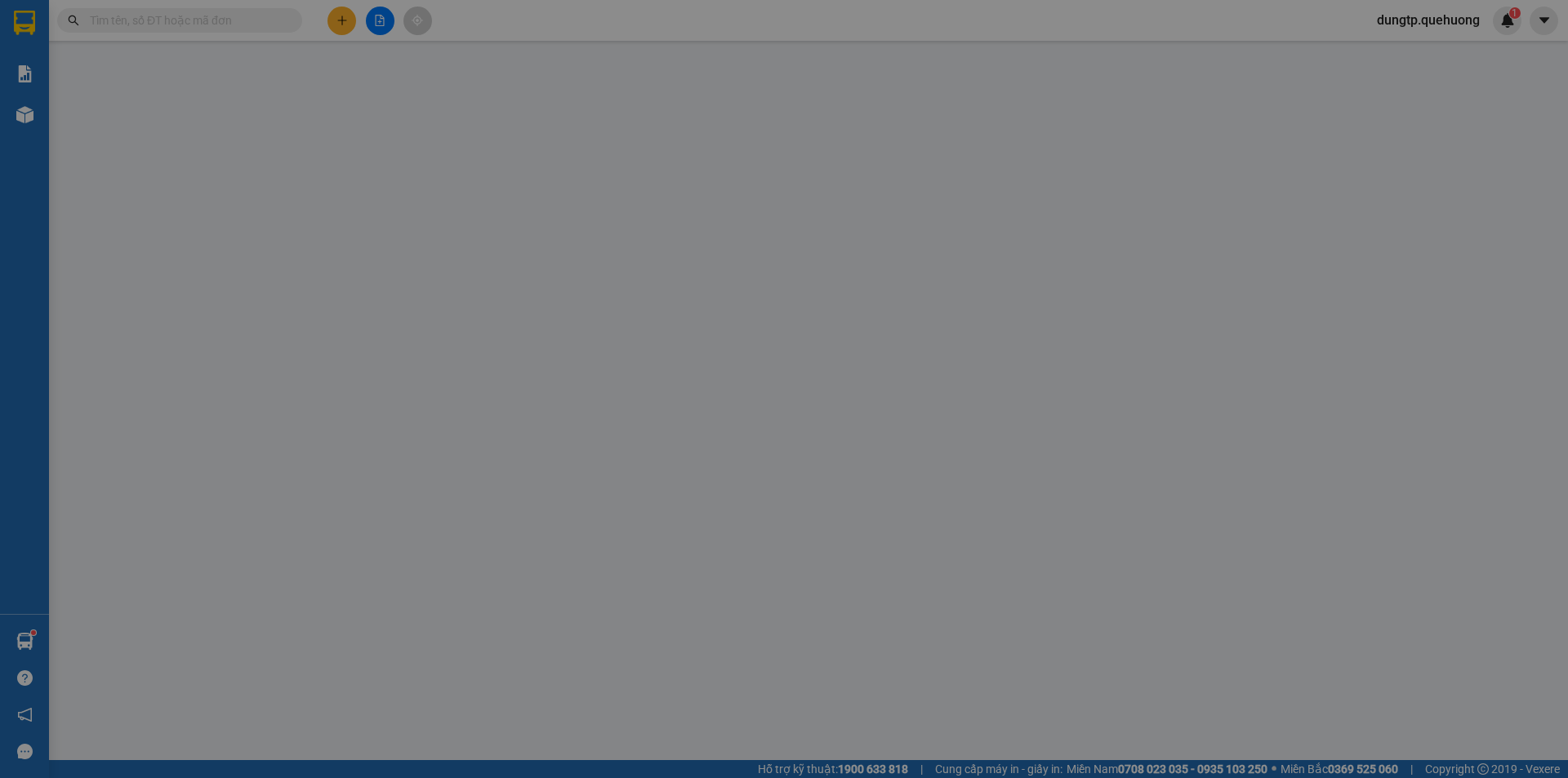
type input "0962241525"
type input "C Thủy"
type input "TÂN PHÚ"
type input "50.000"
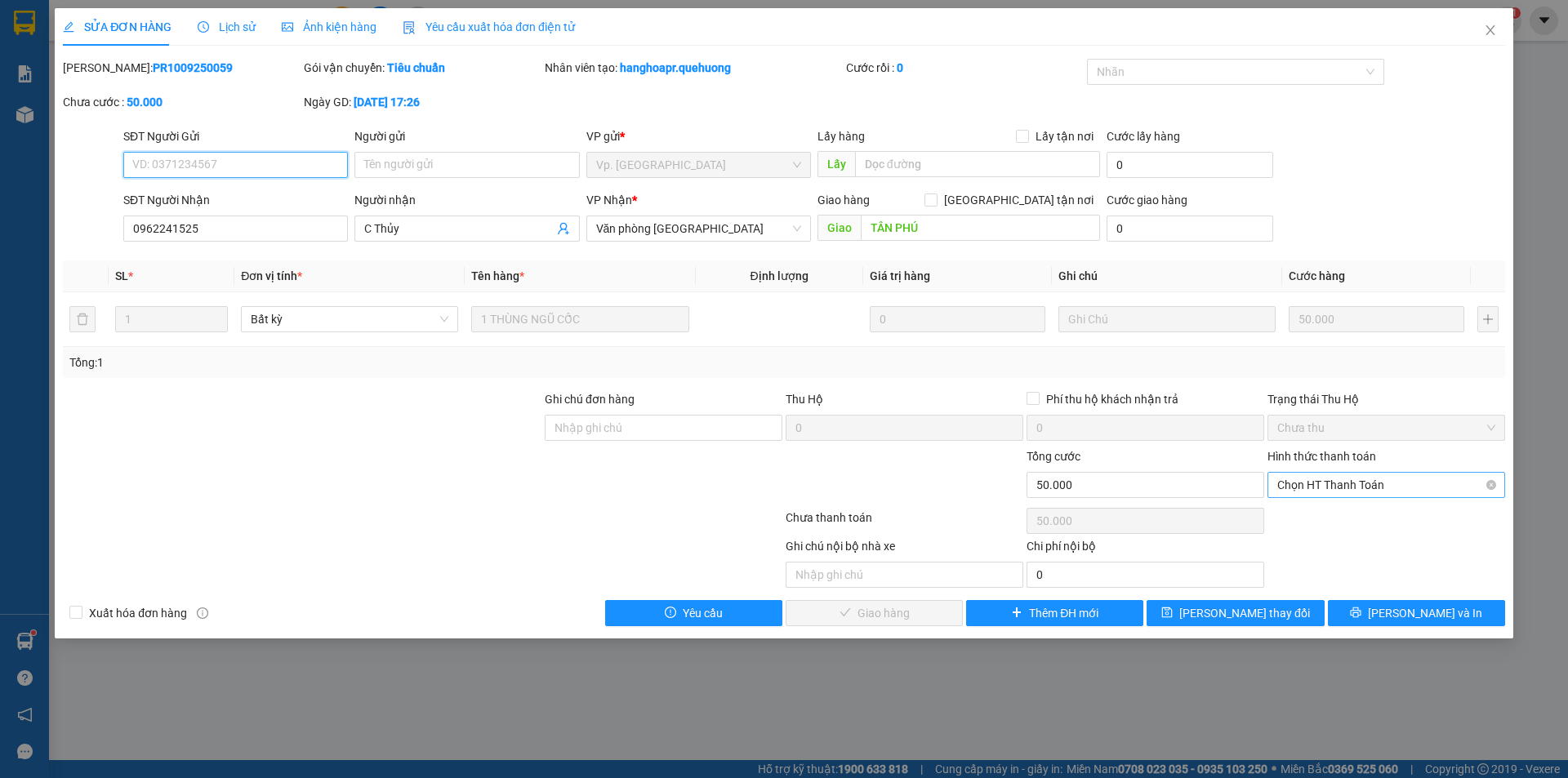
click at [1421, 481] on span "Chọn HT Thanh Toán" at bounding box center [1387, 485] width 218 height 25
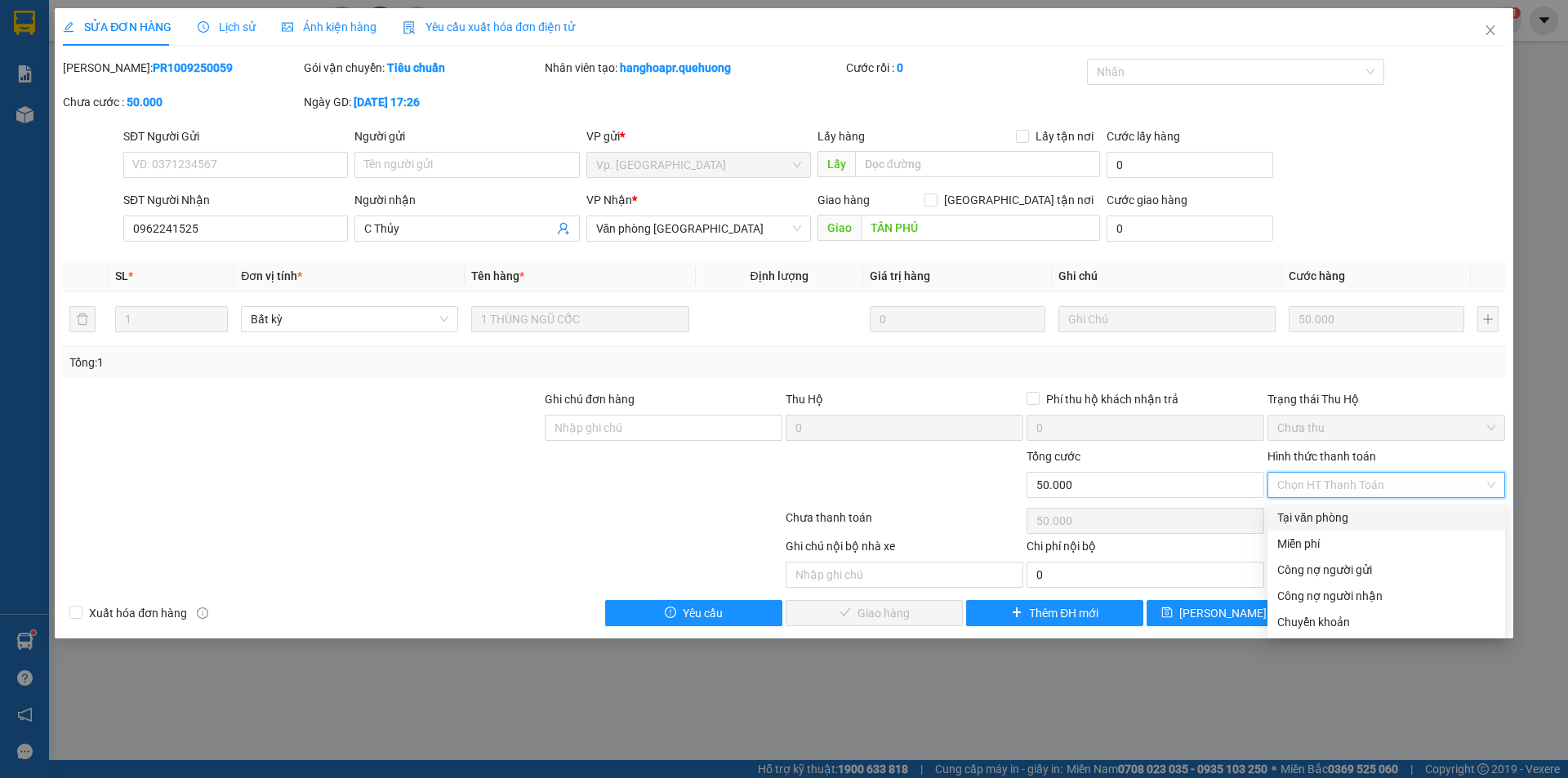
click at [1335, 513] on div "Tại văn phòng" at bounding box center [1387, 518] width 218 height 18
type input "0"
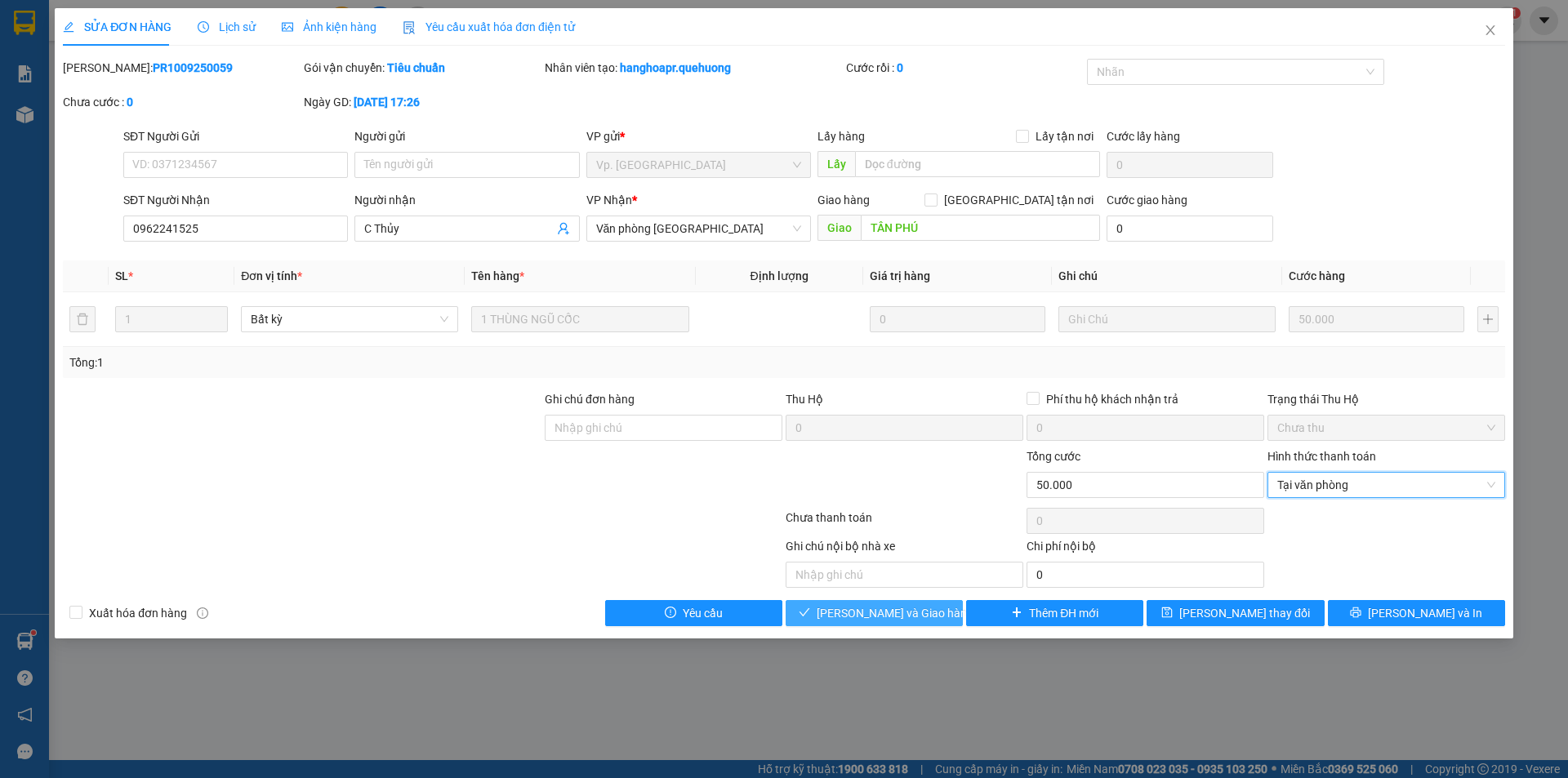
click at [930, 620] on button "[PERSON_NAME] và Giao hàng" at bounding box center [874, 613] width 177 height 26
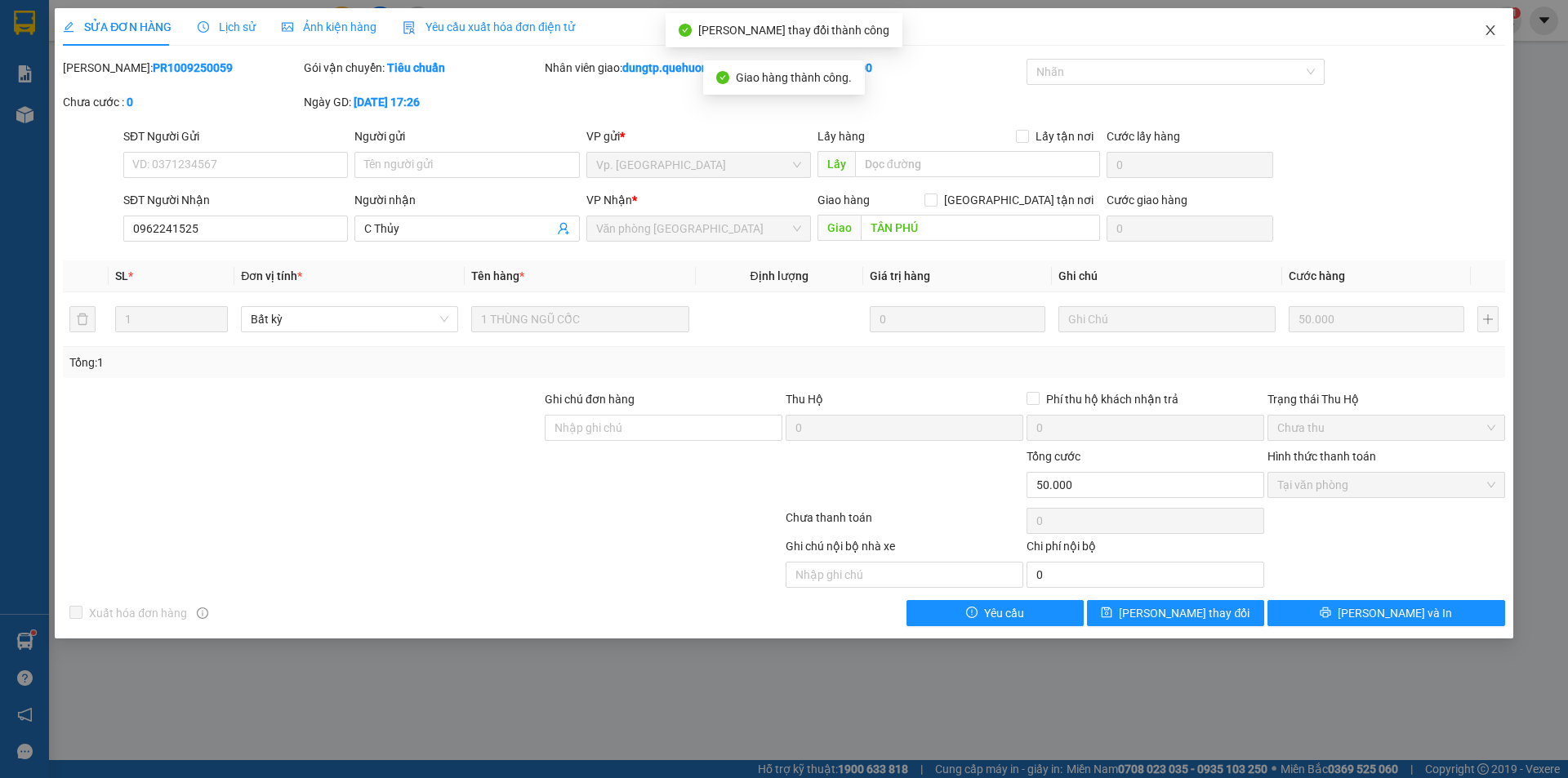
click at [1494, 32] on icon "close" at bounding box center [1491, 30] width 13 height 13
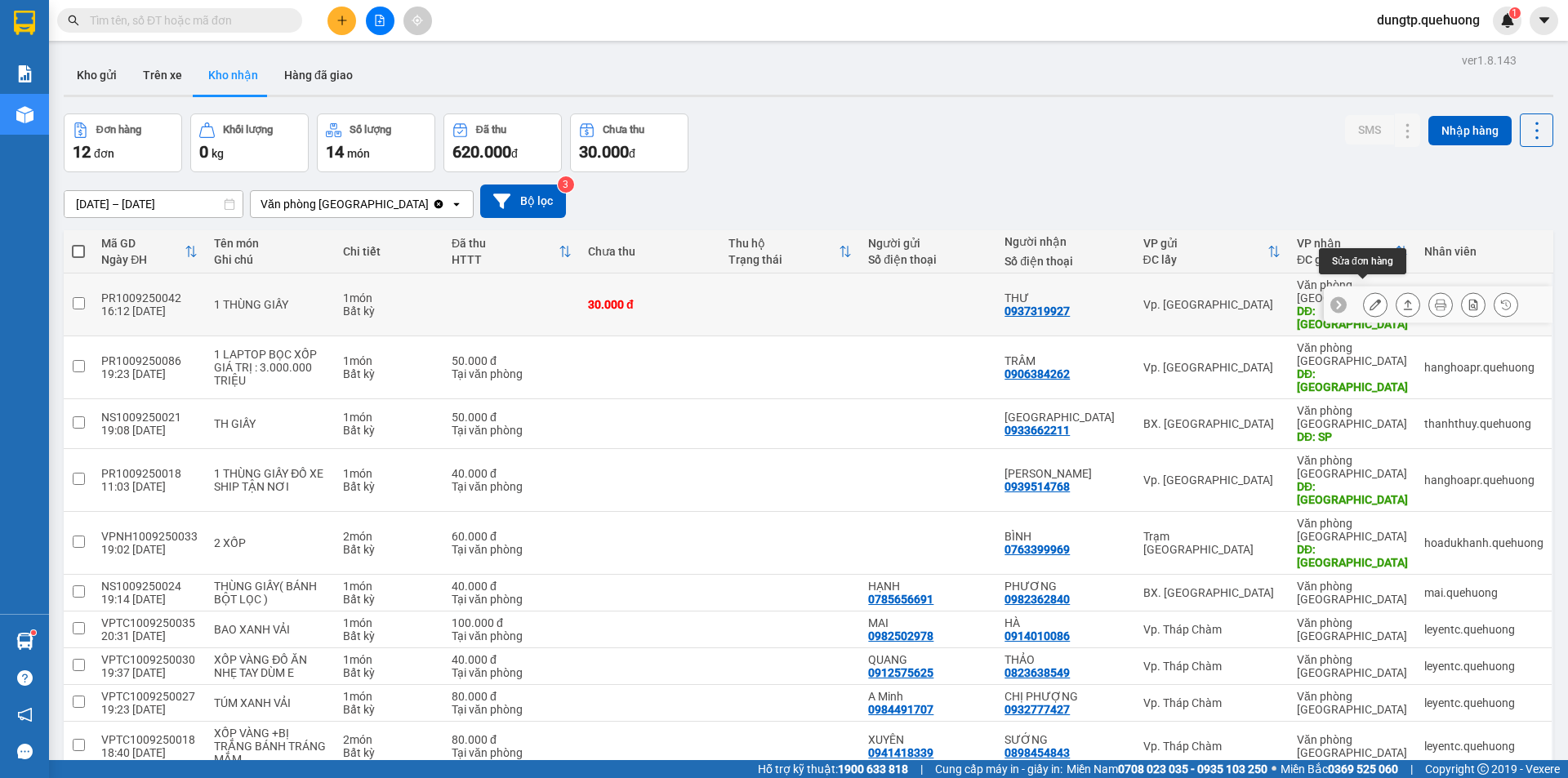
click at [1370, 298] on icon at bounding box center [1375, 304] width 12 height 12
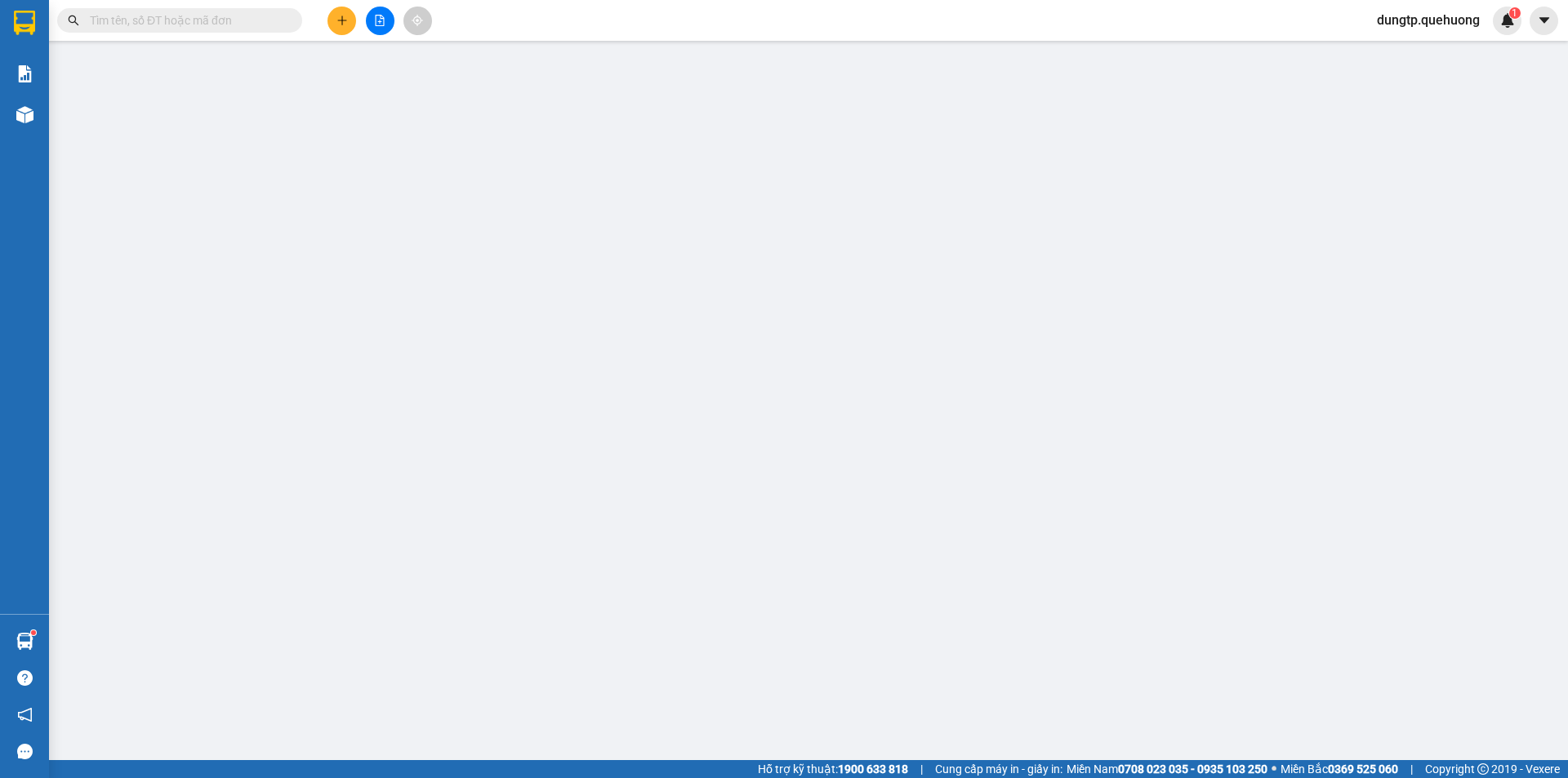
type input "0937319927"
type input "THƯ"
type input "TÂN PHÚ"
type input "30.000"
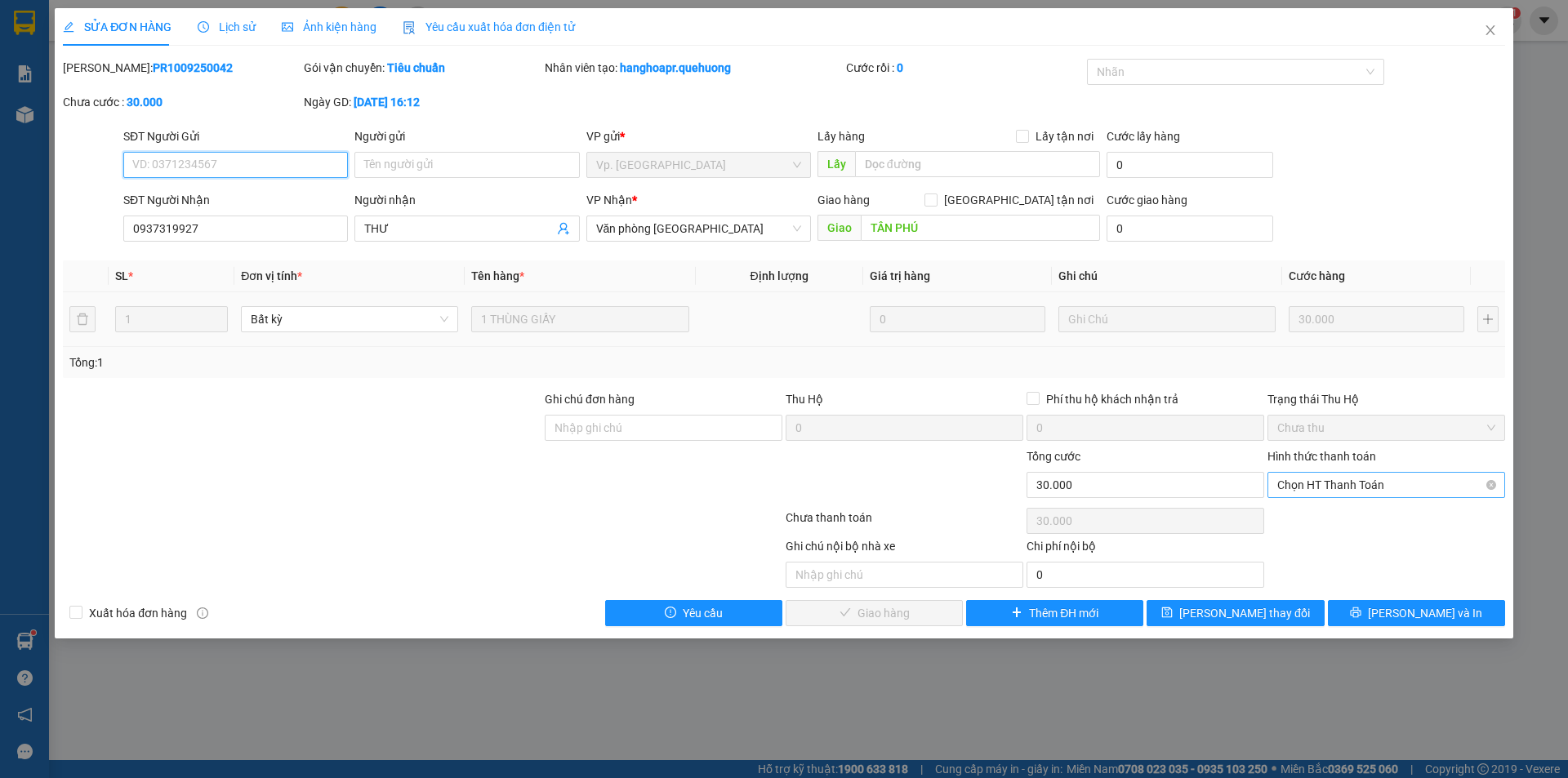
click at [1451, 481] on span "Chọn HT Thanh Toán" at bounding box center [1387, 485] width 218 height 25
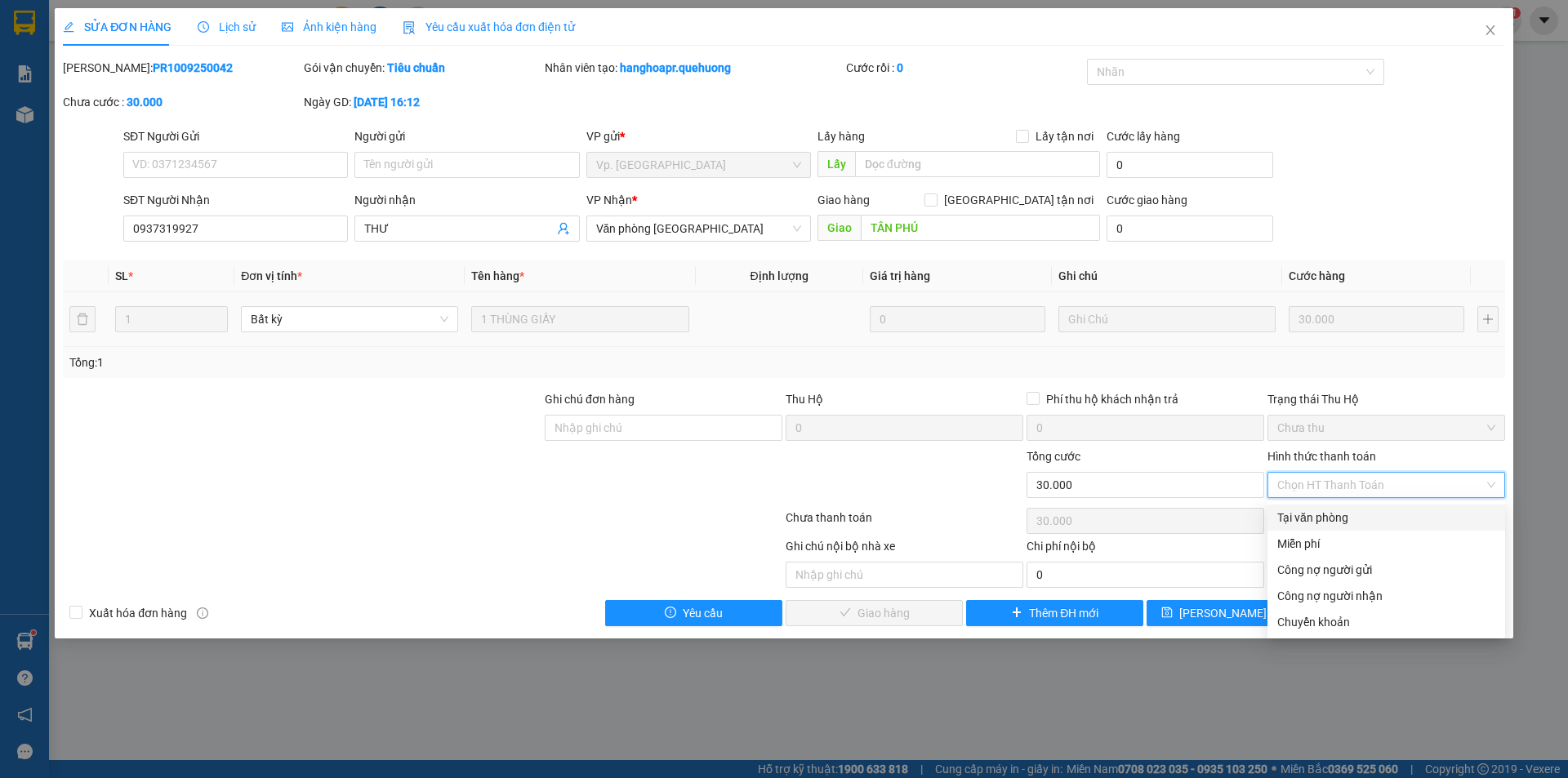
click at [1326, 514] on div "Tại văn phòng" at bounding box center [1387, 518] width 218 height 18
type input "0"
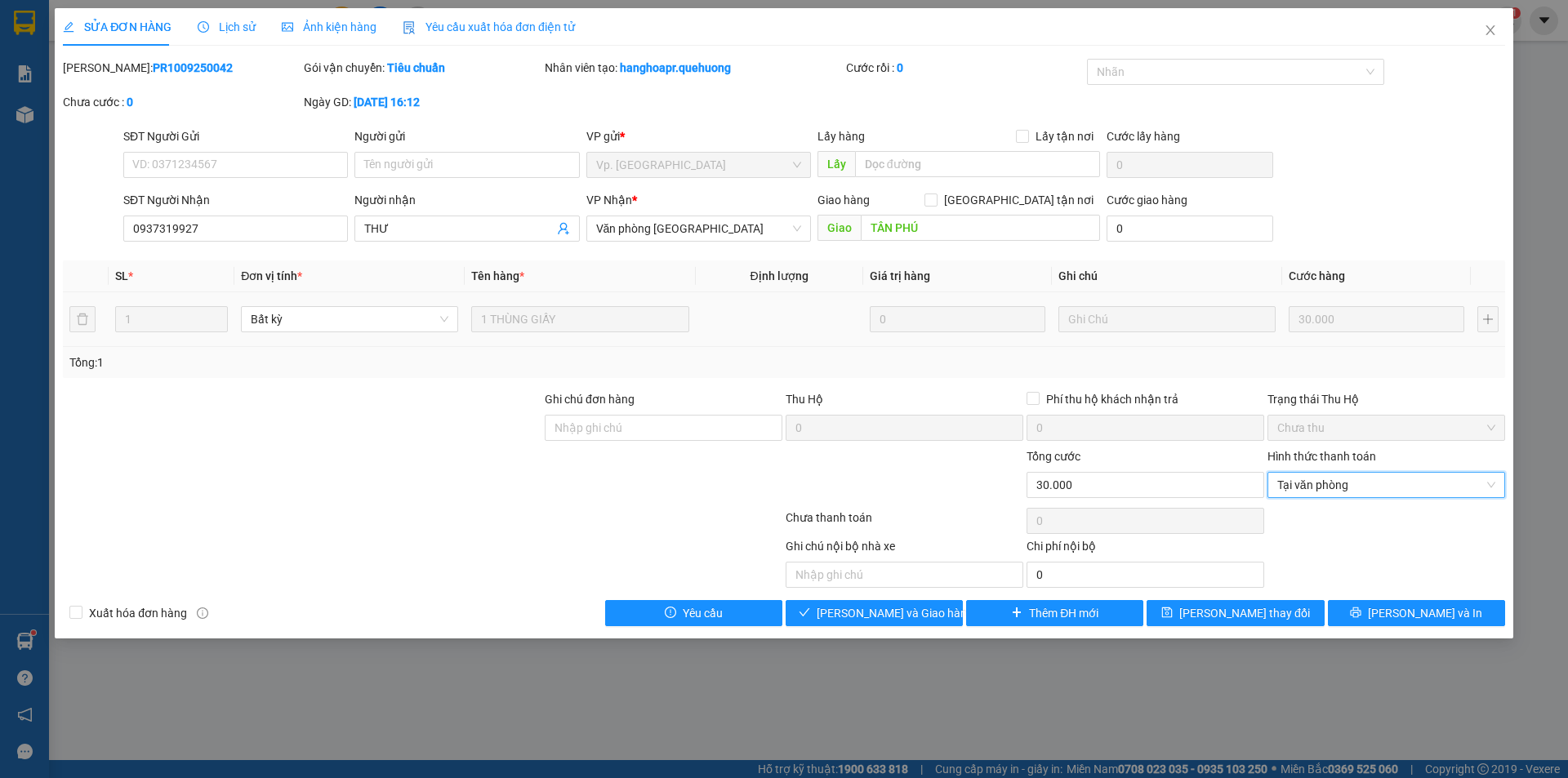
click at [889, 626] on div "SỬA ĐƠN HÀNG Lịch sử Ảnh kiện hàng Yêu cầu xuất hóa đơn điện tử Total Paid Fee …" at bounding box center [784, 323] width 1459 height 631
click at [888, 621] on span "[PERSON_NAME] và Giao hàng" at bounding box center [895, 613] width 157 height 18
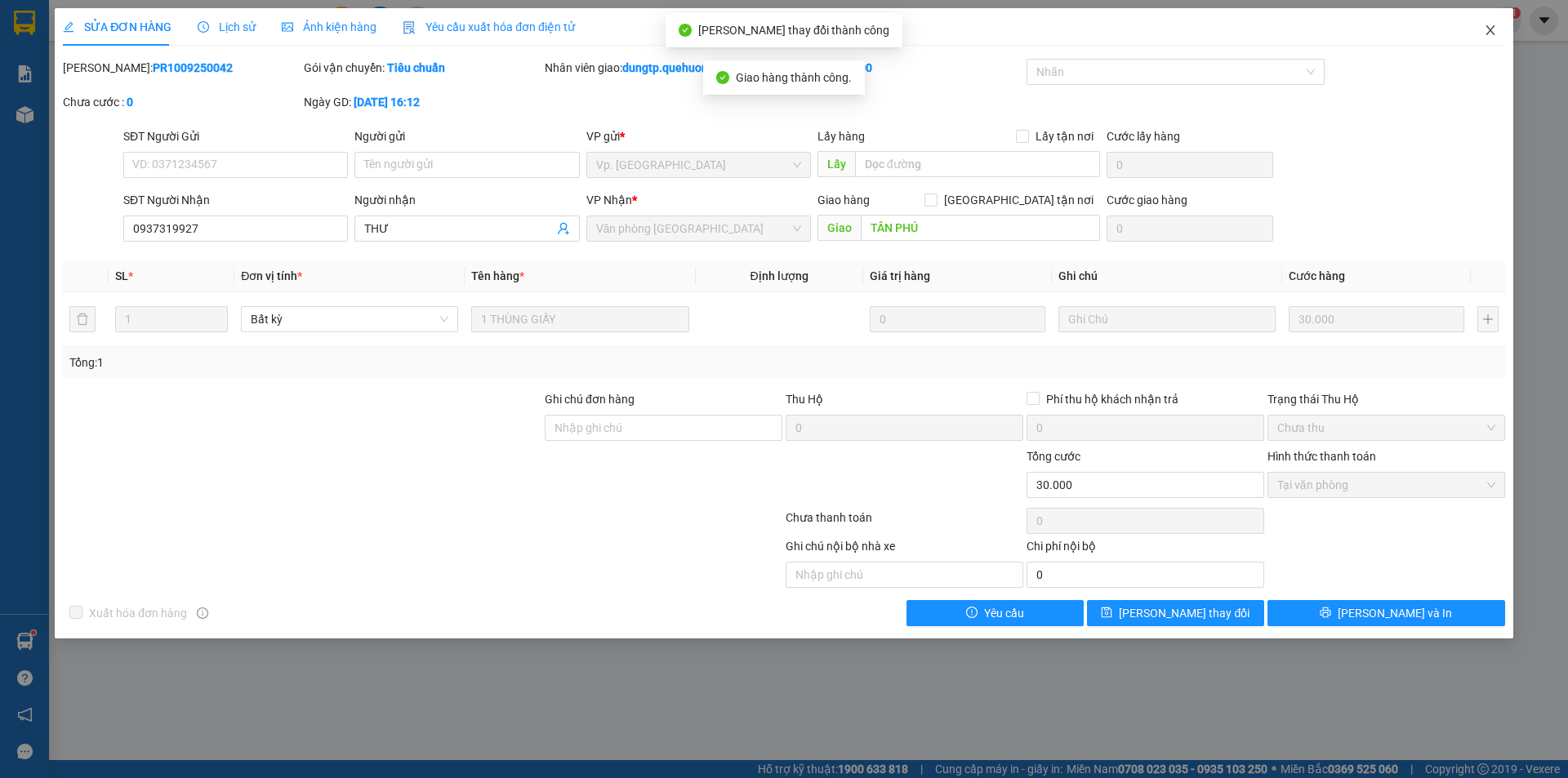
drag, startPoint x: 1486, startPoint y: 29, endPoint x: 1445, endPoint y: 36, distance: 41.6
click at [1486, 30] on icon "close" at bounding box center [1491, 30] width 13 height 13
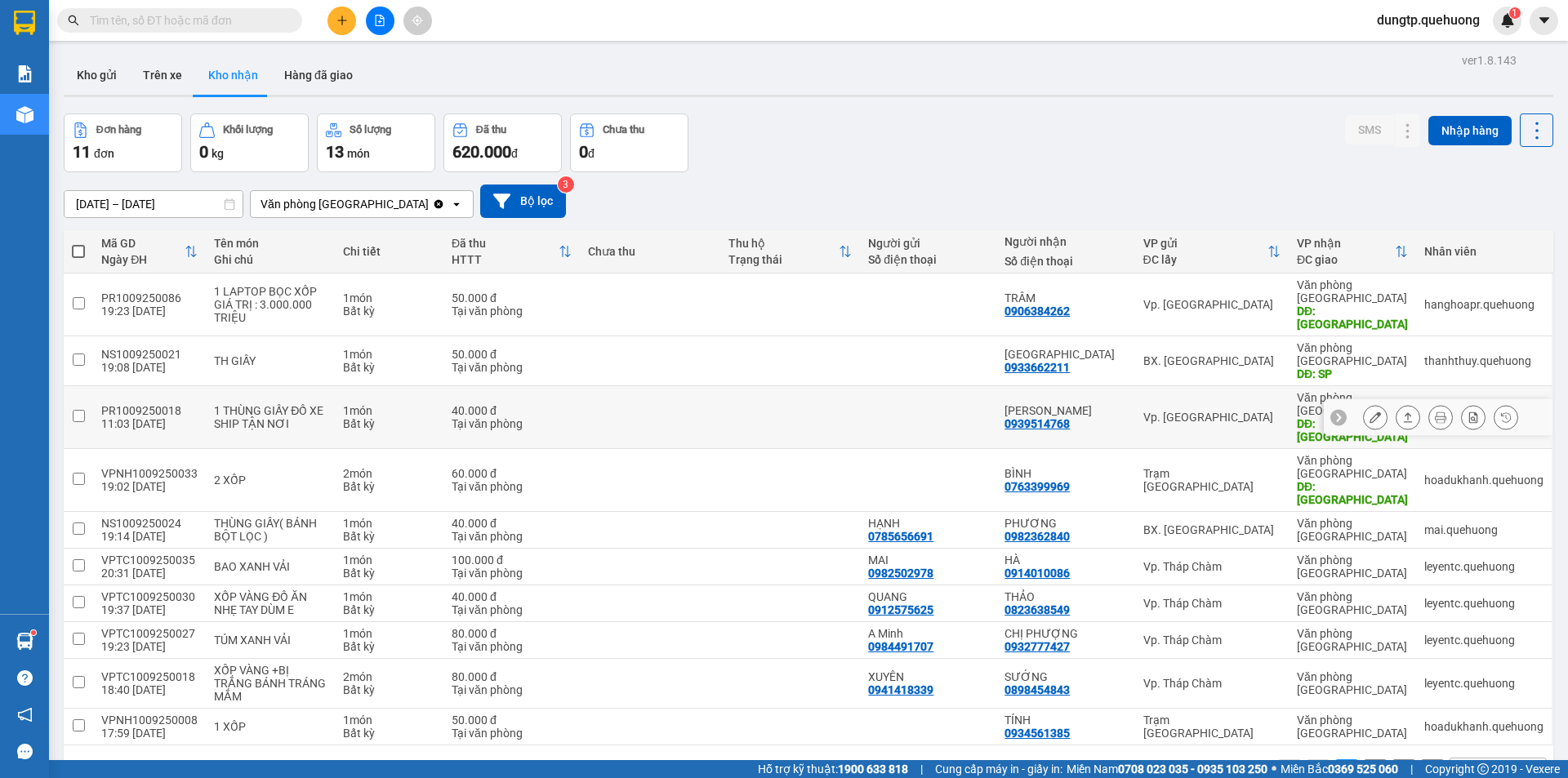
click at [77, 410] on input "checkbox" at bounding box center [78, 416] width 12 height 12
checkbox input "true"
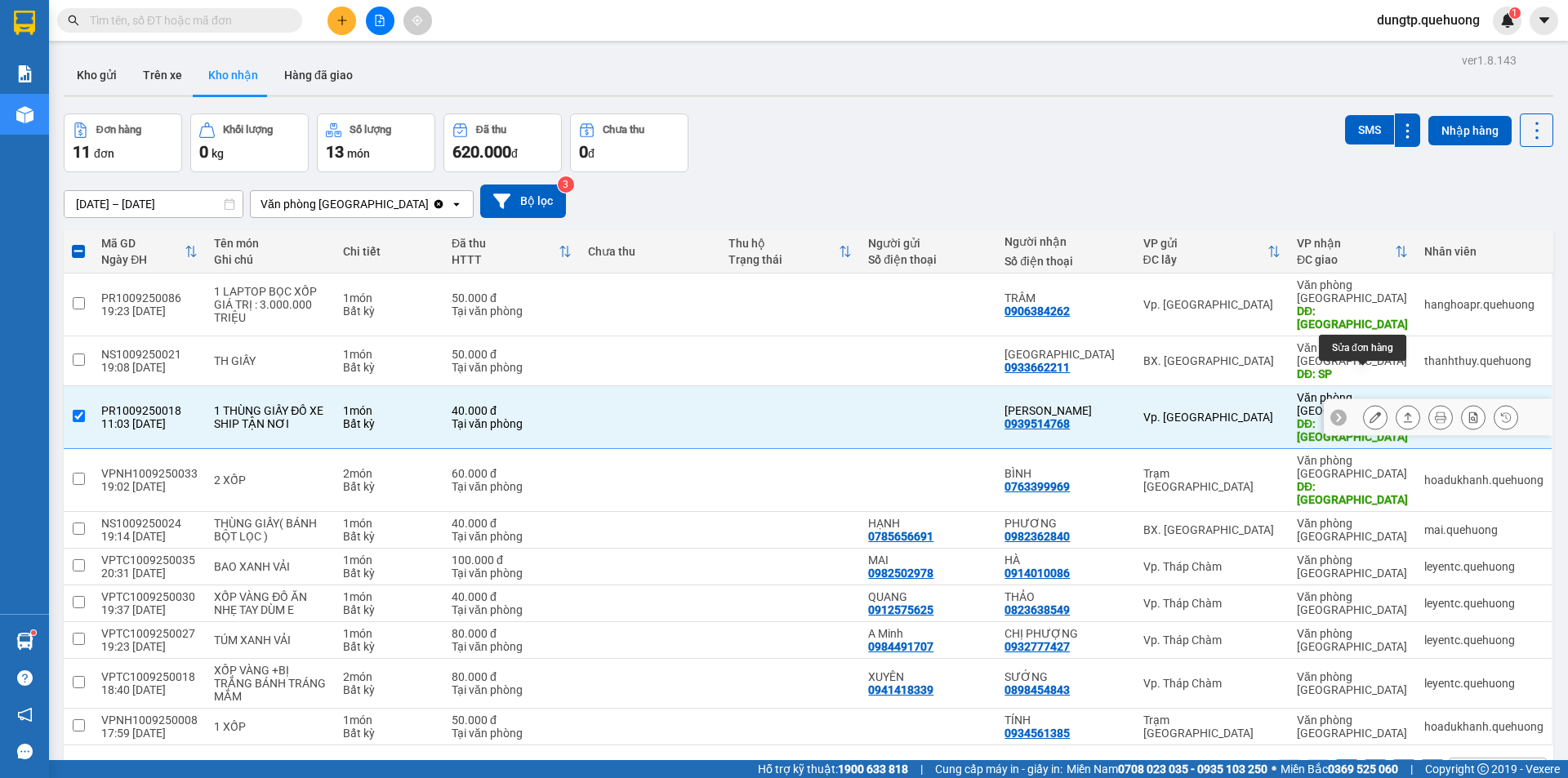
click at [1364, 403] on button at bounding box center [1375, 417] width 23 height 28
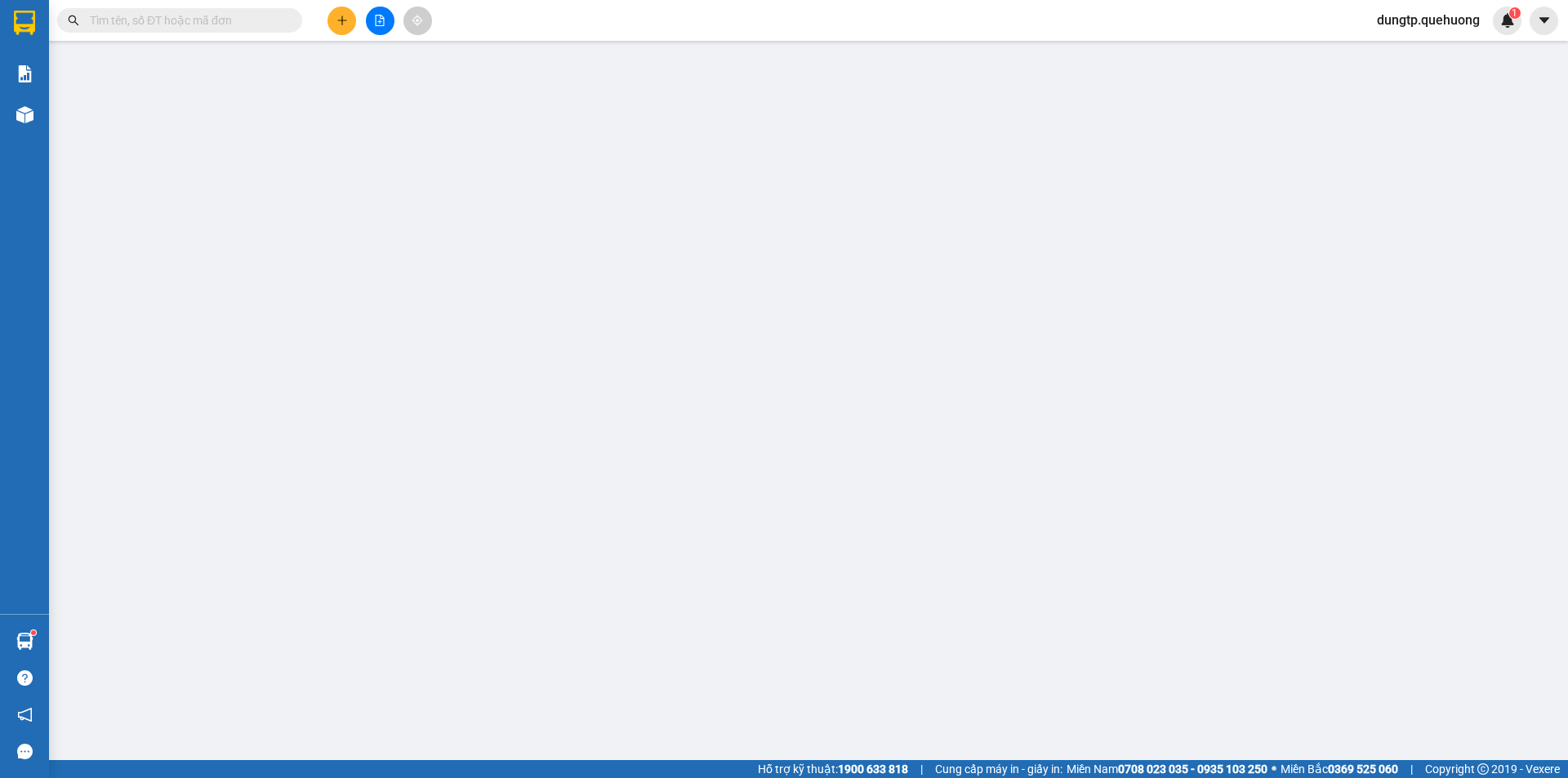
type input "0939514768"
type input "[PERSON_NAME]"
type input "TÂN PHÚ"
type input "40.000"
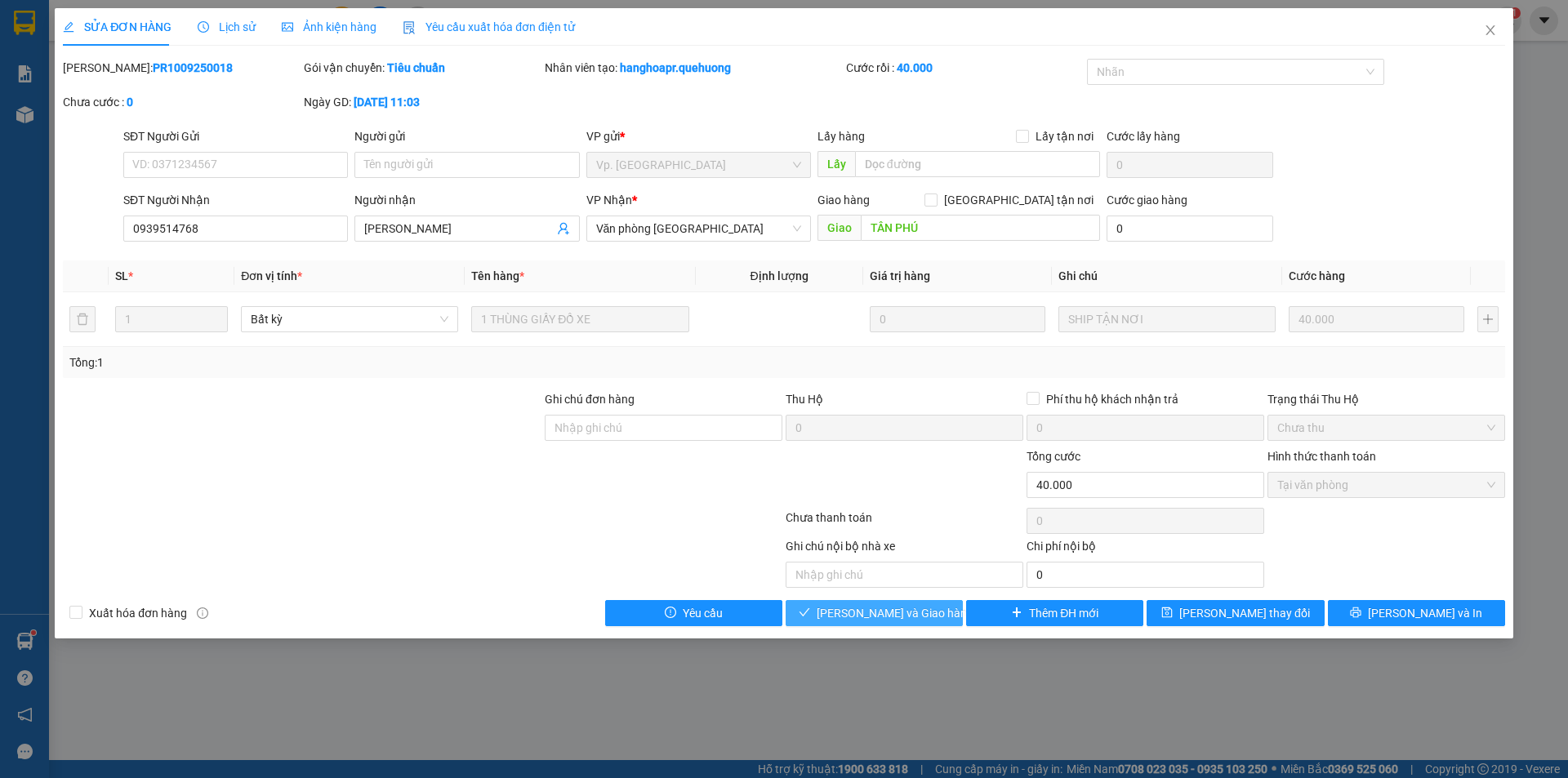
click at [913, 615] on span "[PERSON_NAME] và Giao hàng" at bounding box center [895, 613] width 157 height 18
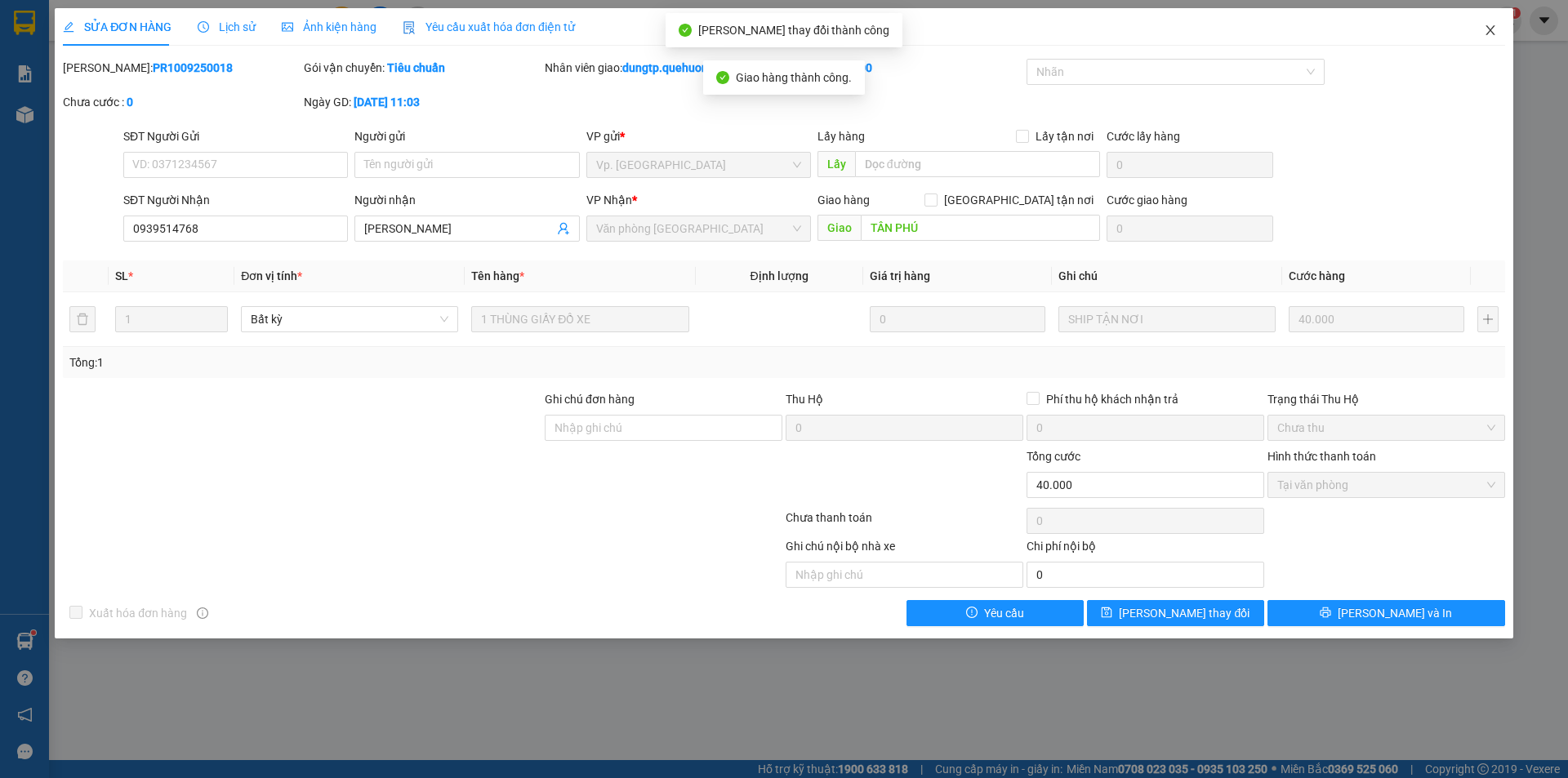
click at [1497, 25] on span "Close" at bounding box center [1491, 31] width 46 height 45
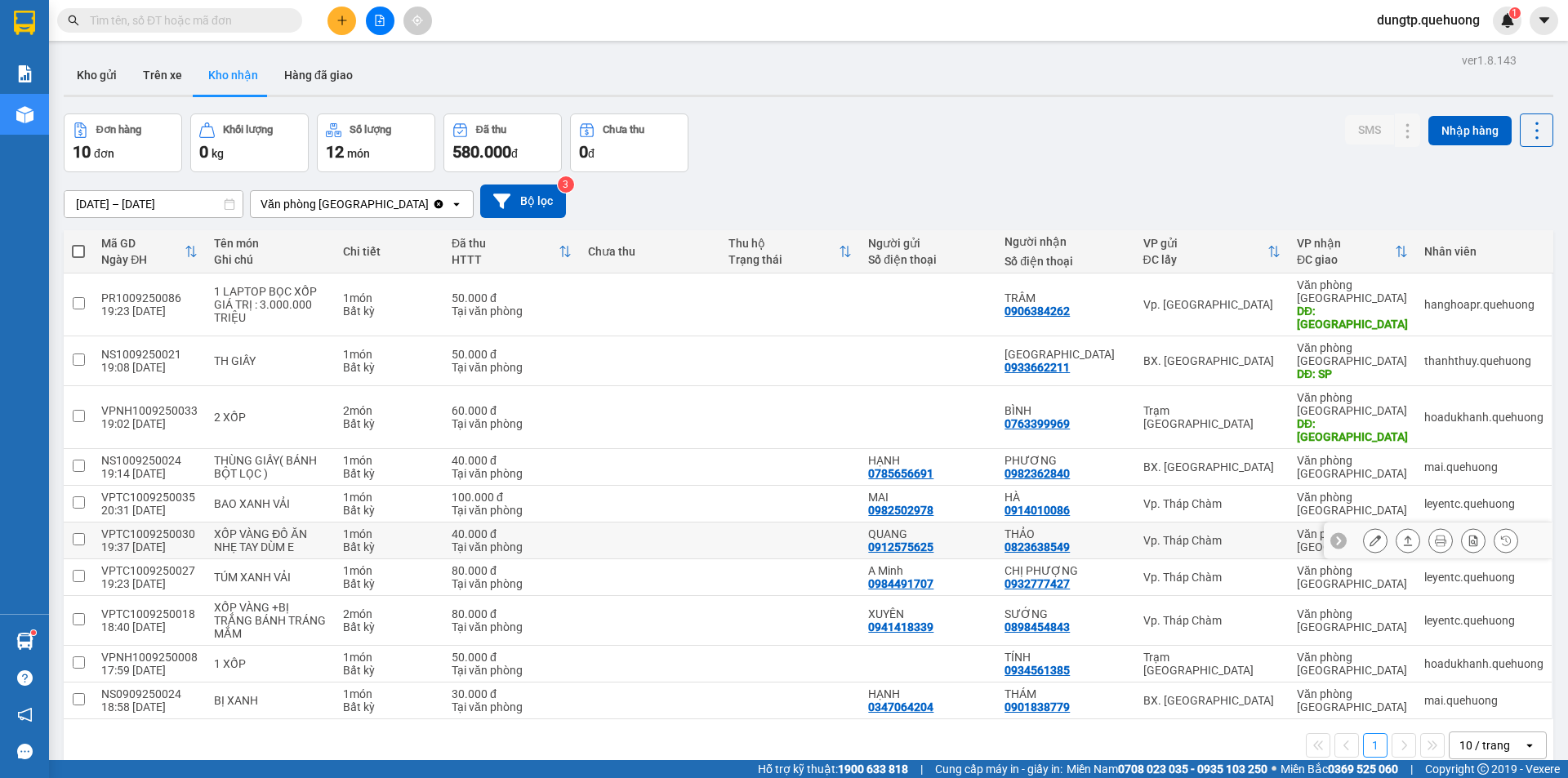
click at [78, 533] on input "checkbox" at bounding box center [78, 539] width 12 height 12
checkbox input "true"
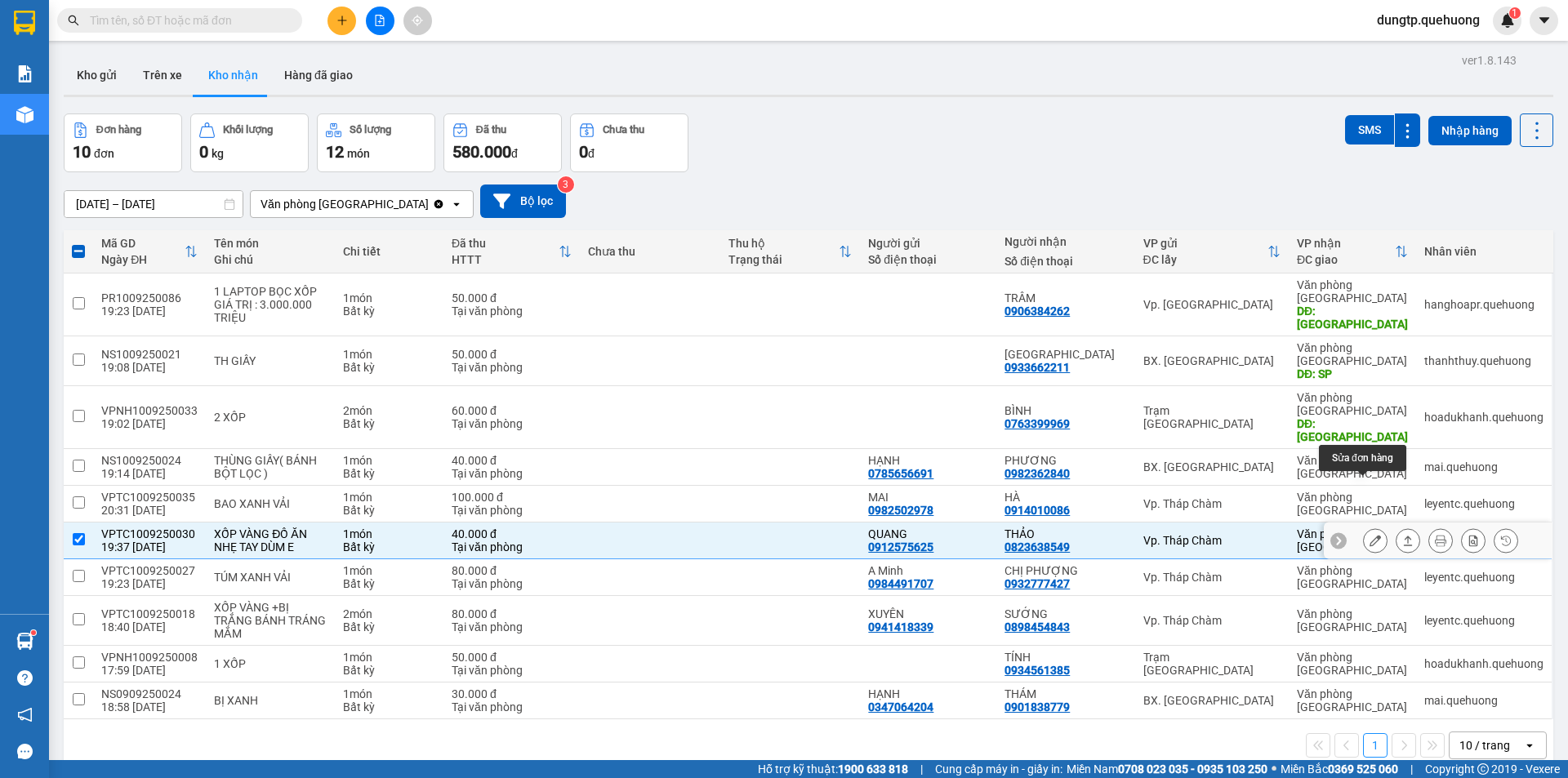
click at [1364, 527] on button at bounding box center [1375, 541] width 23 height 28
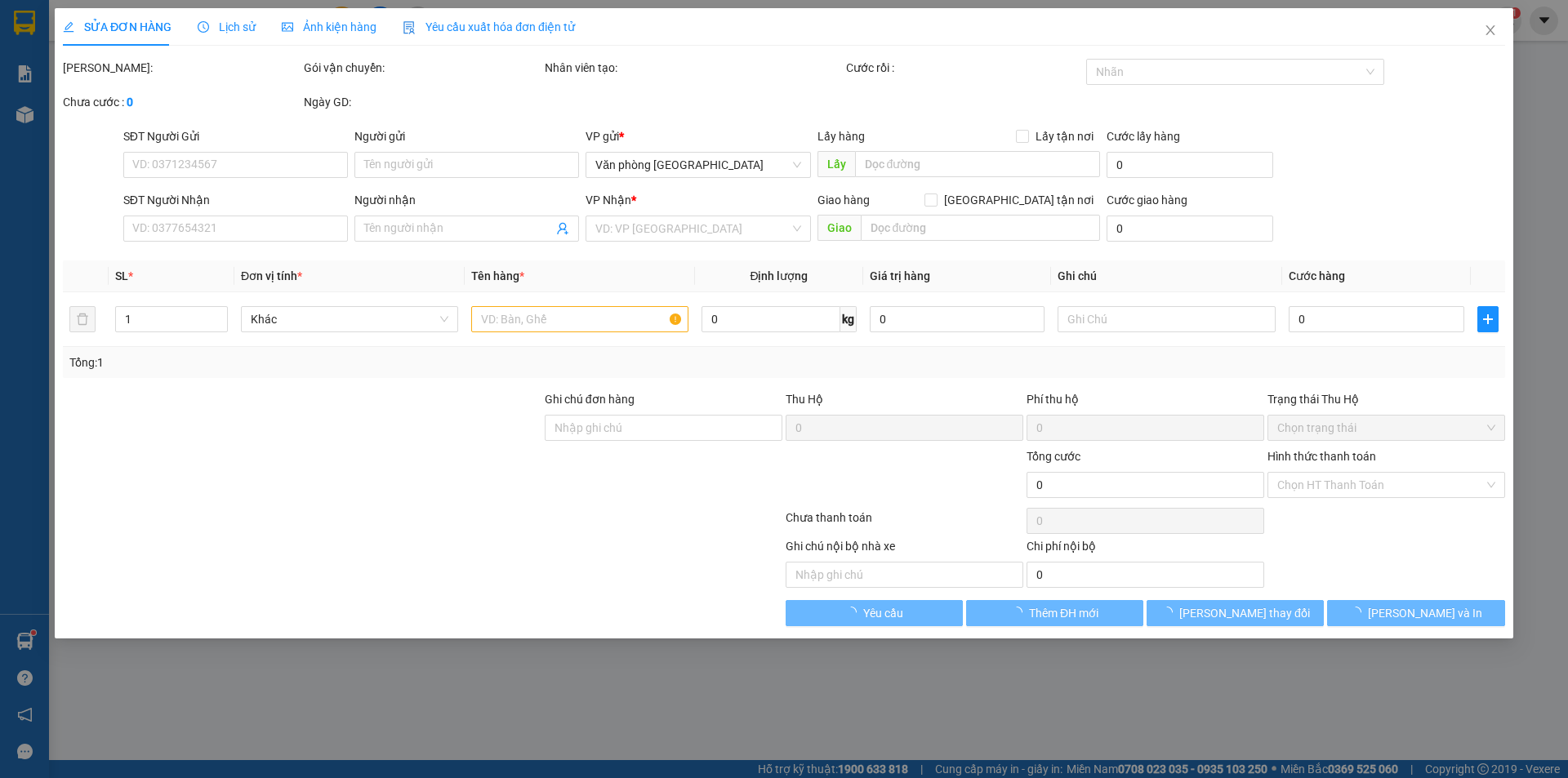
type input "0912575625"
type input "QUANG"
type input "0823638549"
type input "THẢO"
type input "40.000"
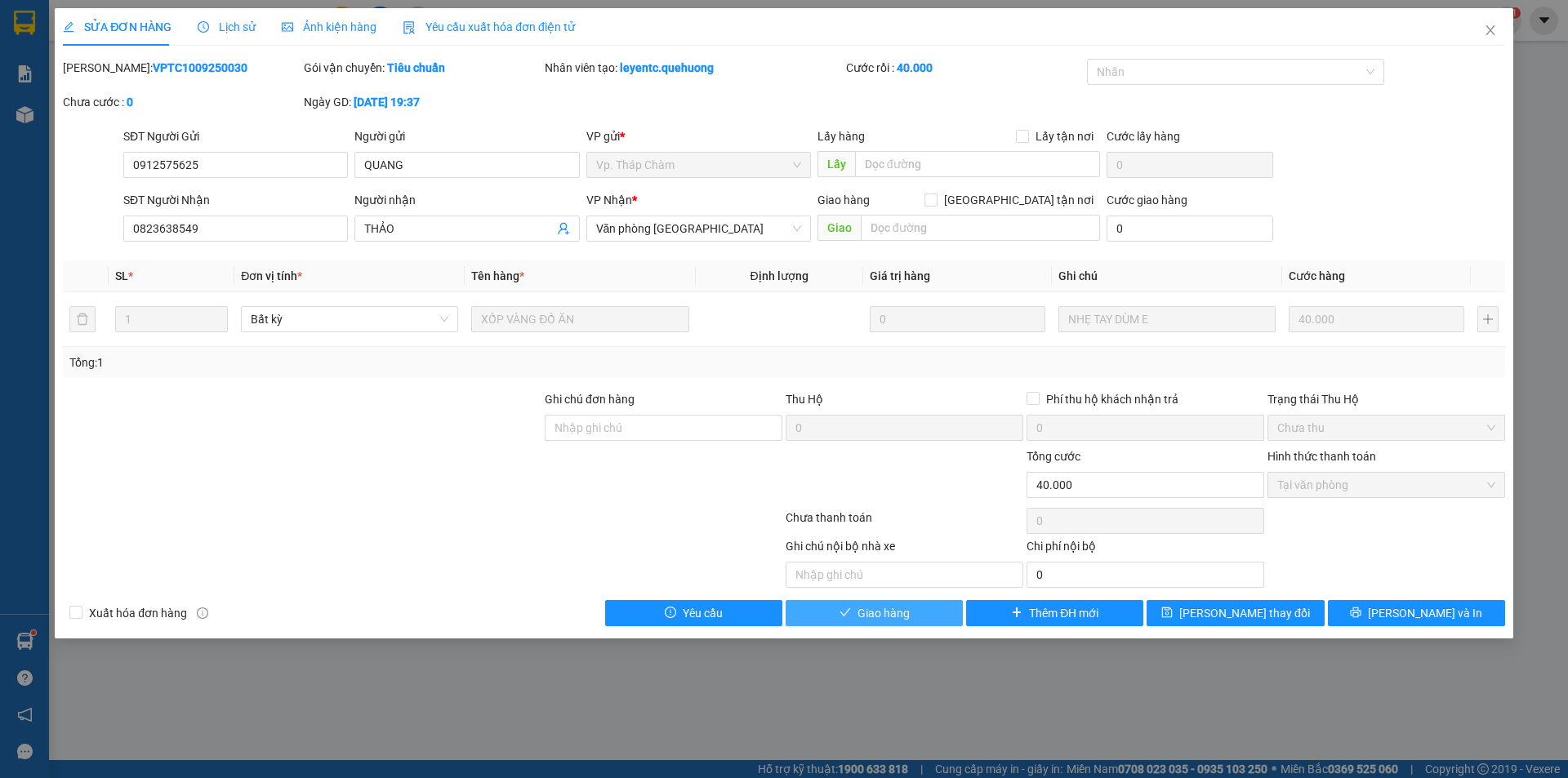
click at [895, 614] on span "Giao hàng" at bounding box center [883, 613] width 52 height 18
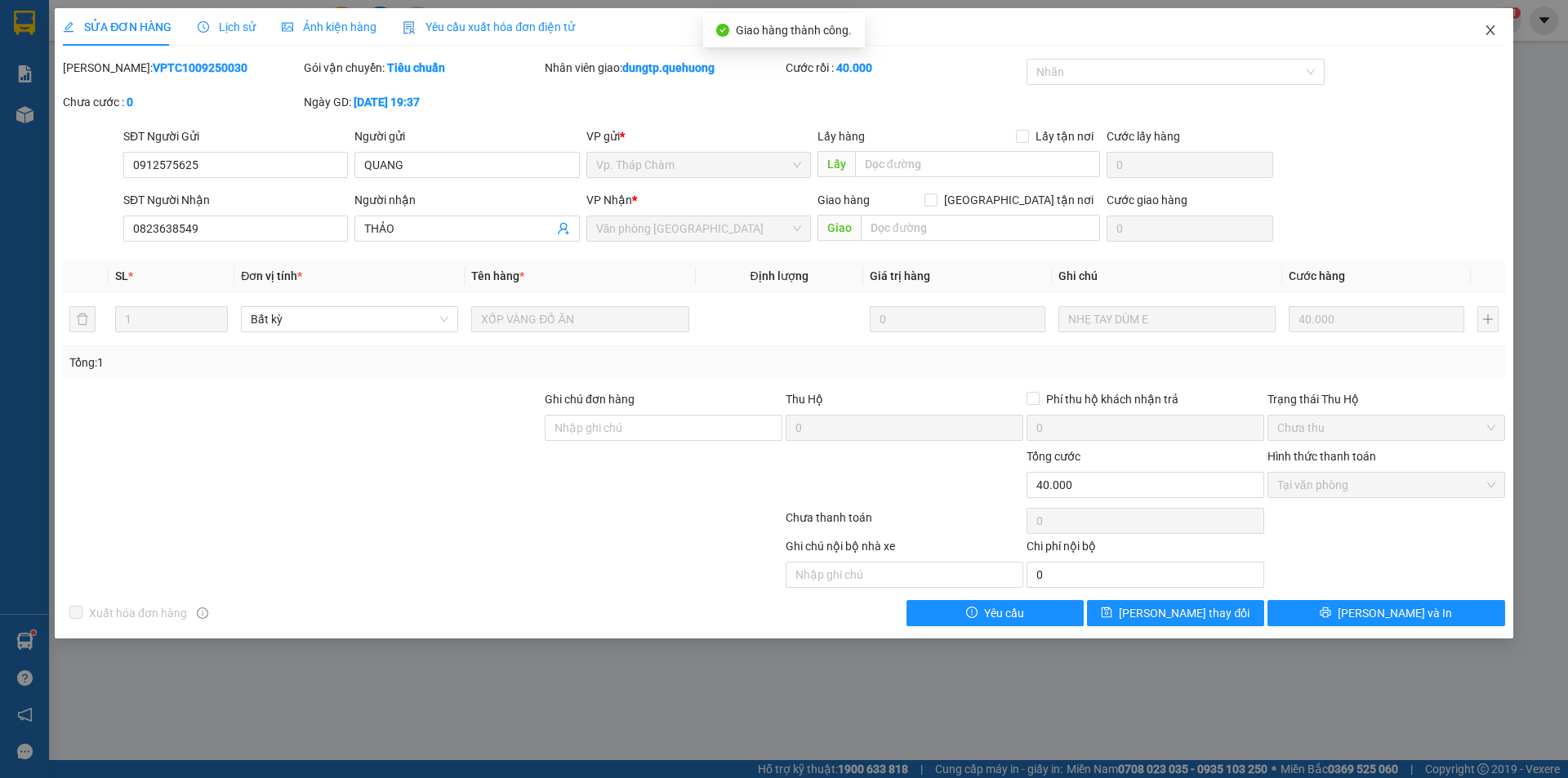
click at [1494, 29] on icon "close" at bounding box center [1491, 30] width 13 height 13
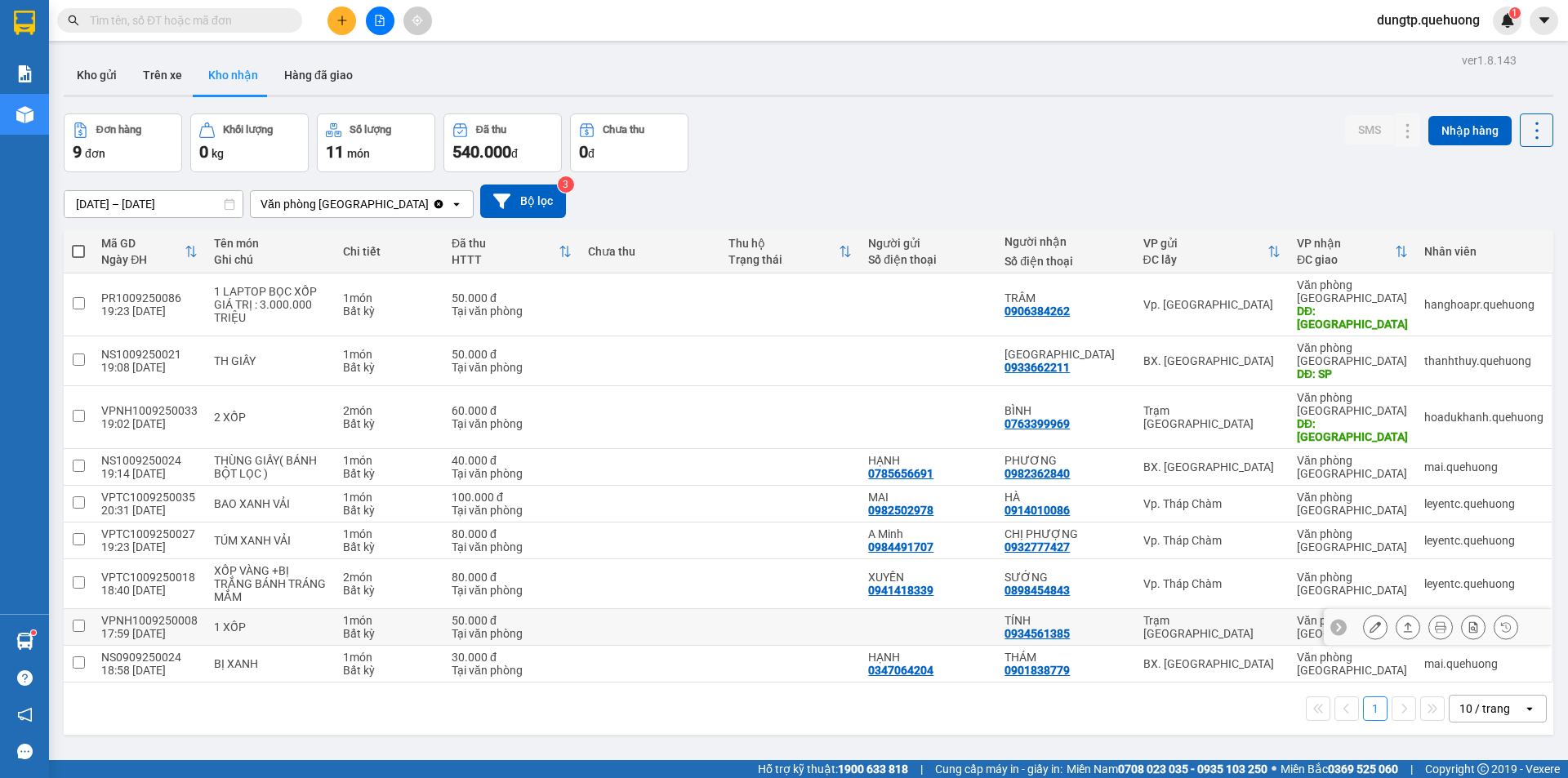
click at [76, 620] on input "checkbox" at bounding box center [78, 625] width 12 height 12
checkbox input "true"
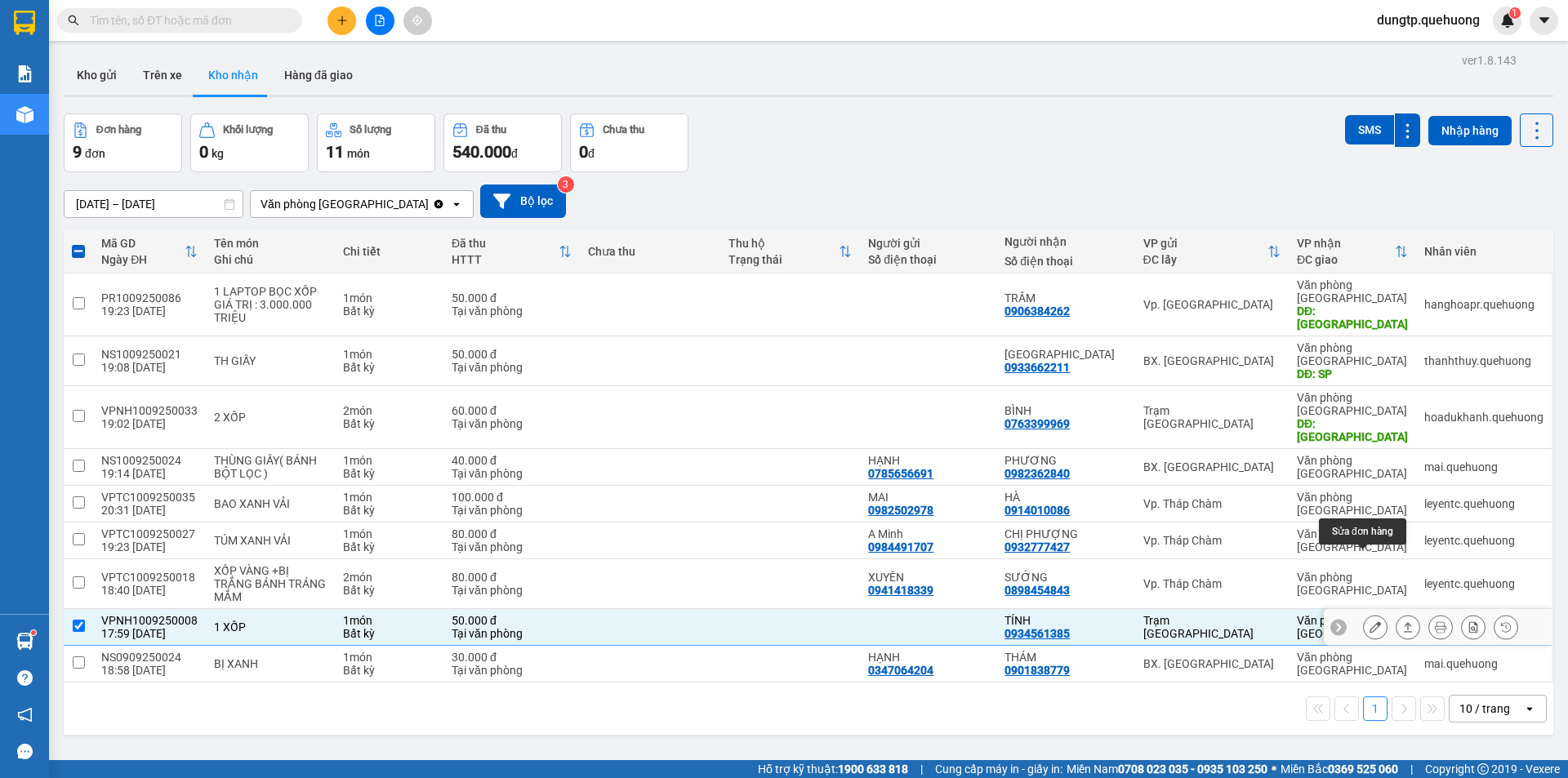
click at [1370, 621] on icon at bounding box center [1375, 627] width 12 height 12
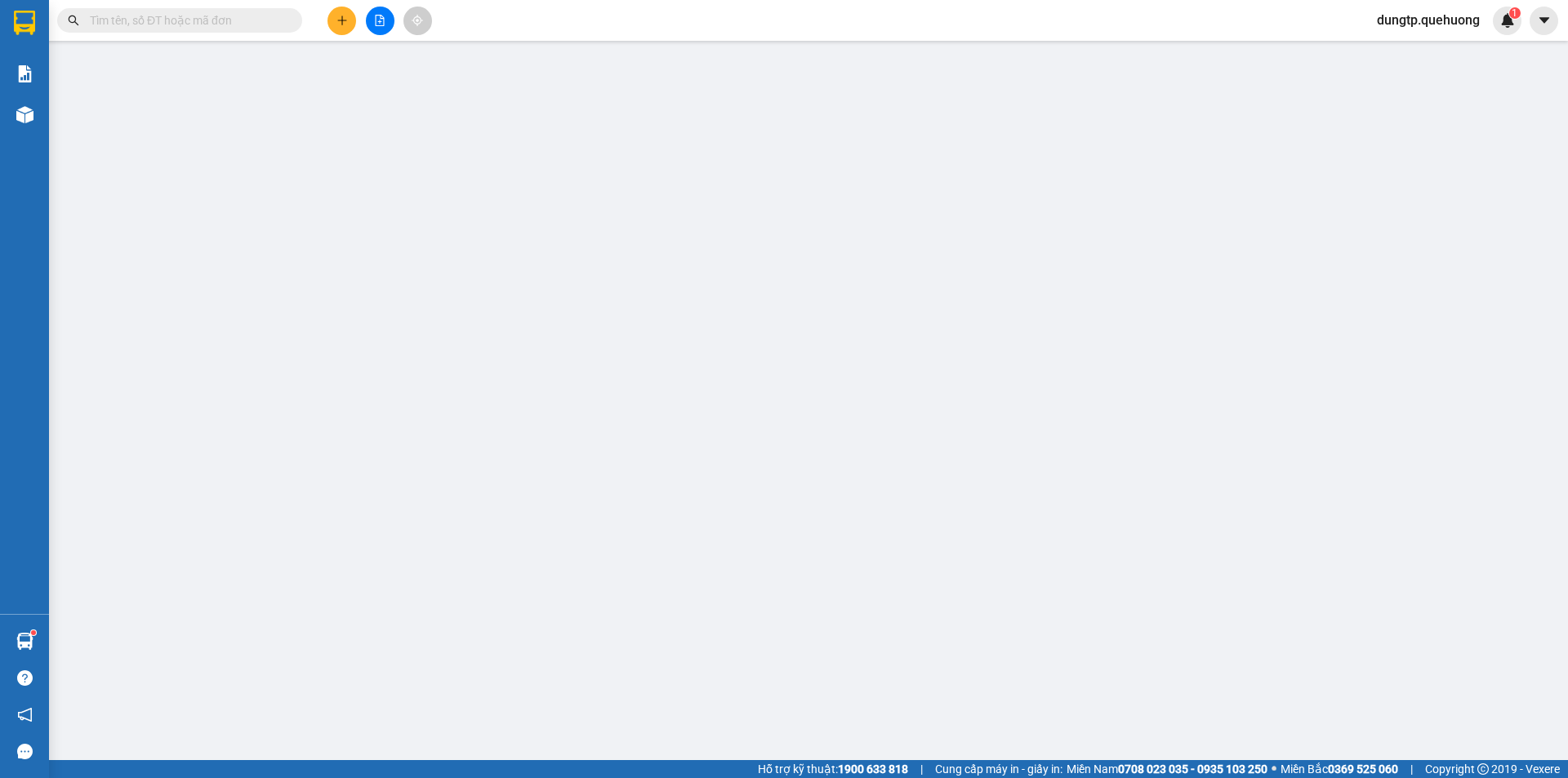
type input "0934561385"
type input "TÍNH"
type input "50.000"
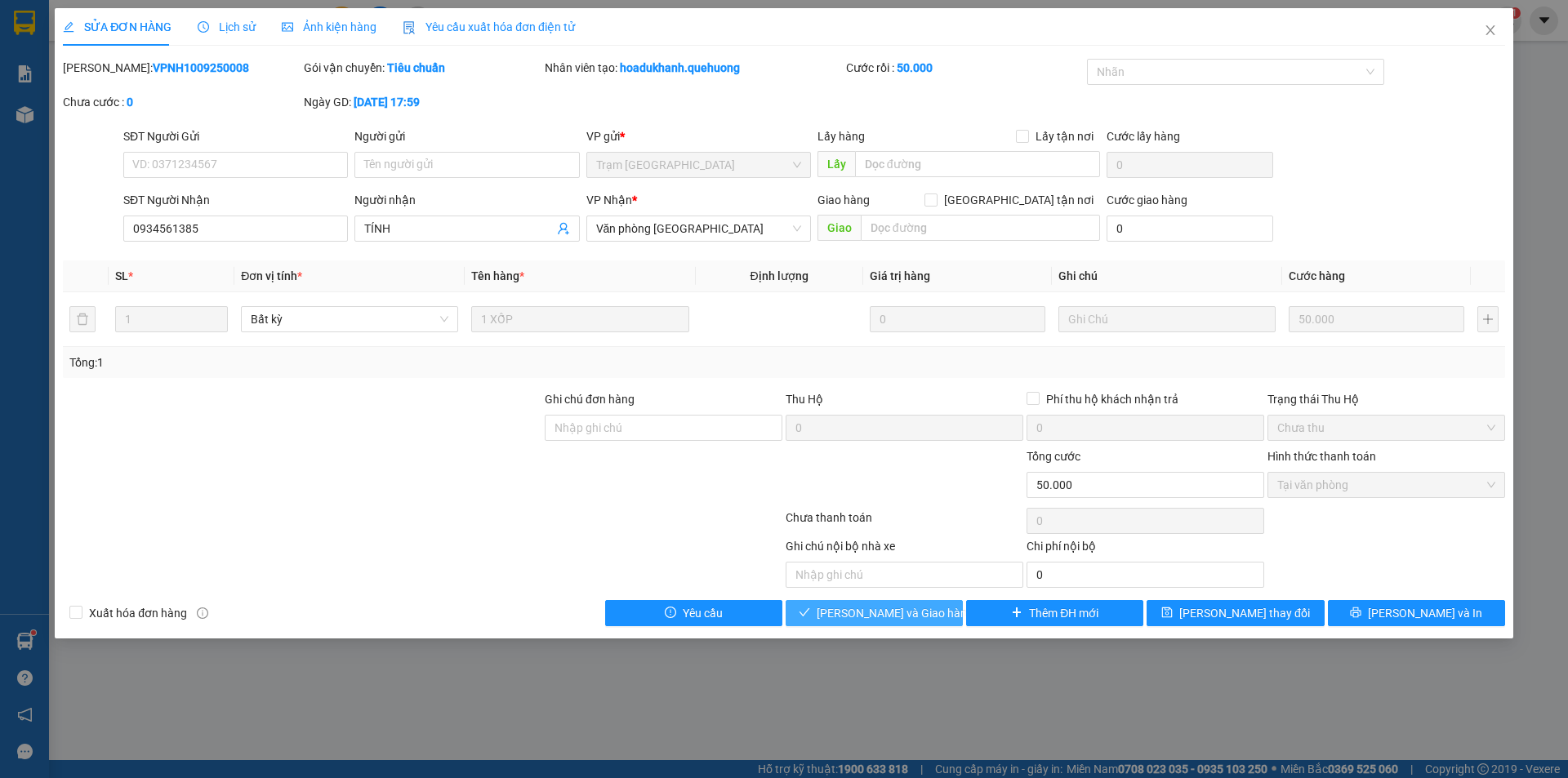
click at [914, 617] on span "[PERSON_NAME] và Giao hàng" at bounding box center [895, 613] width 157 height 18
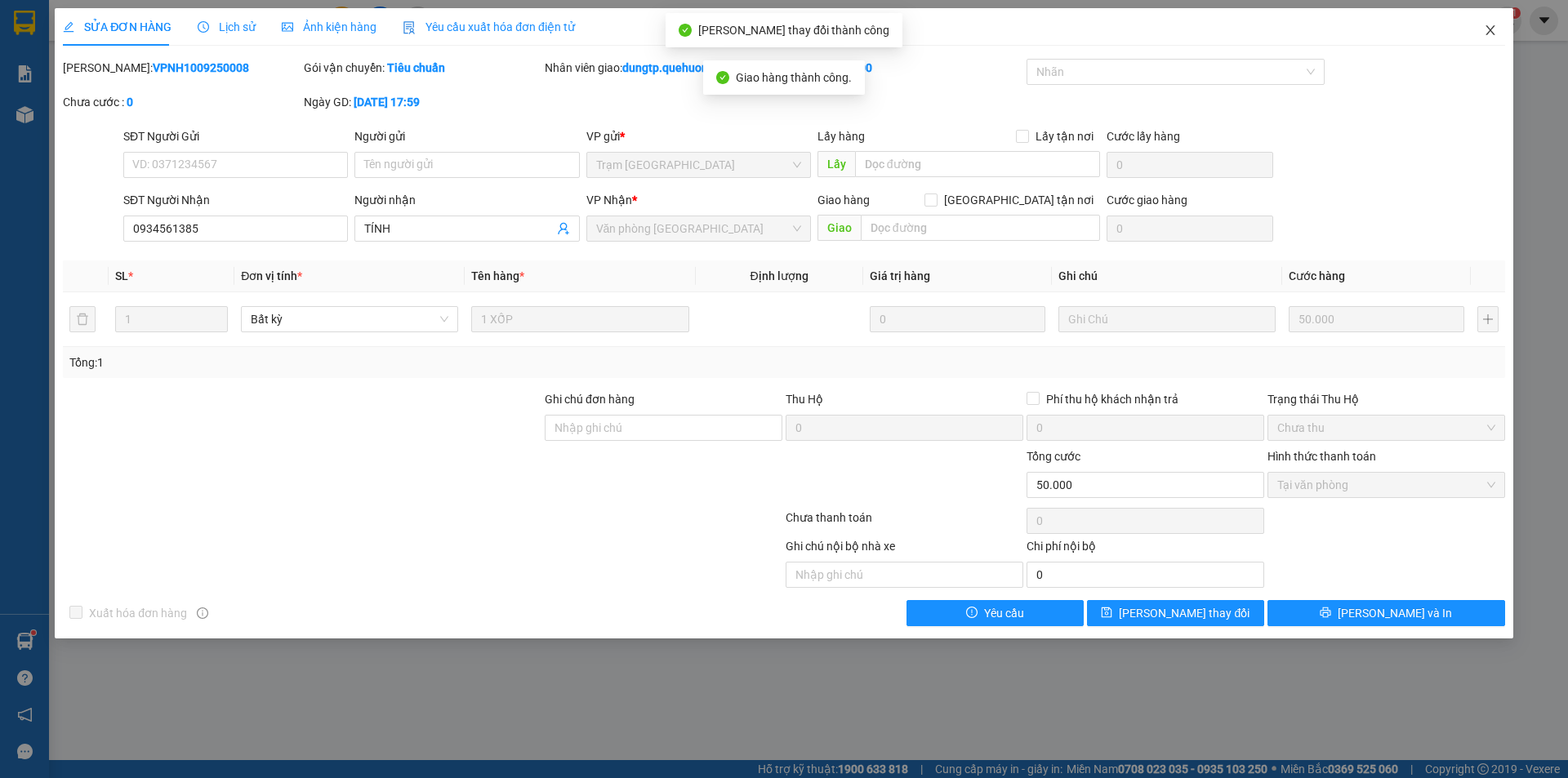
click at [1488, 31] on icon "close" at bounding box center [1491, 30] width 13 height 13
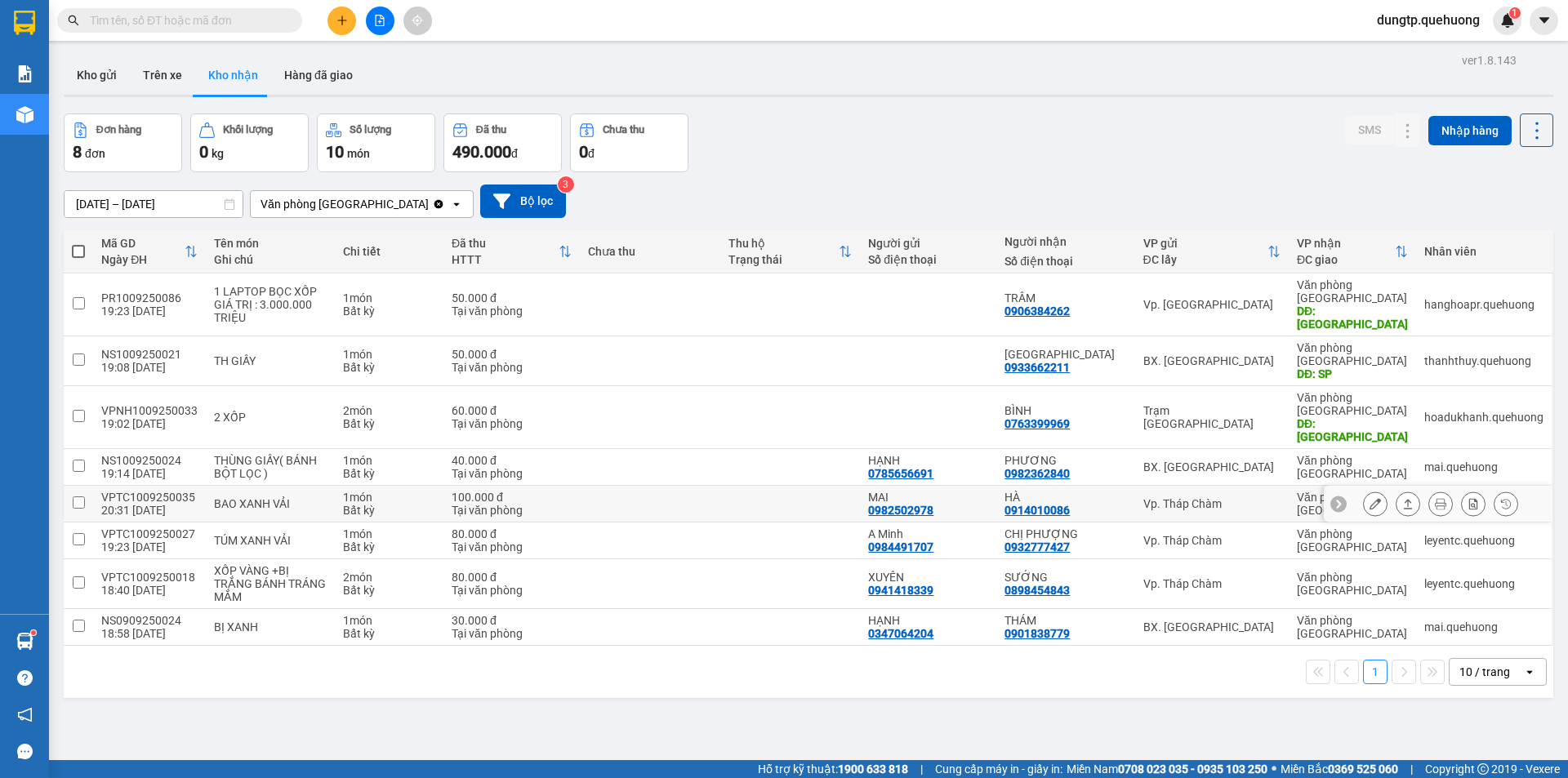
click at [76, 497] on input "checkbox" at bounding box center [78, 502] width 12 height 12
checkbox input "true"
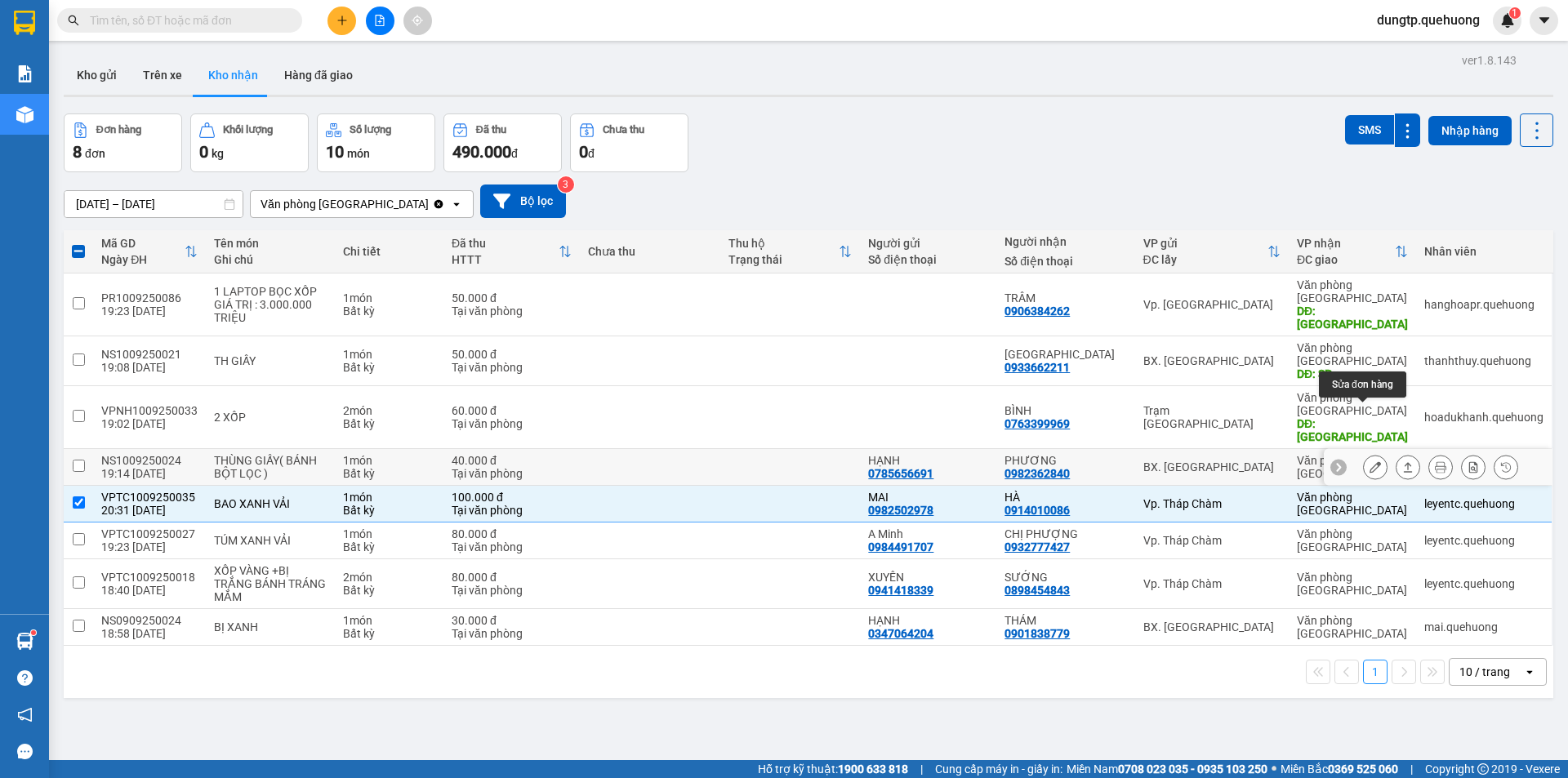
click at [1370, 461] on icon at bounding box center [1375, 467] width 12 height 12
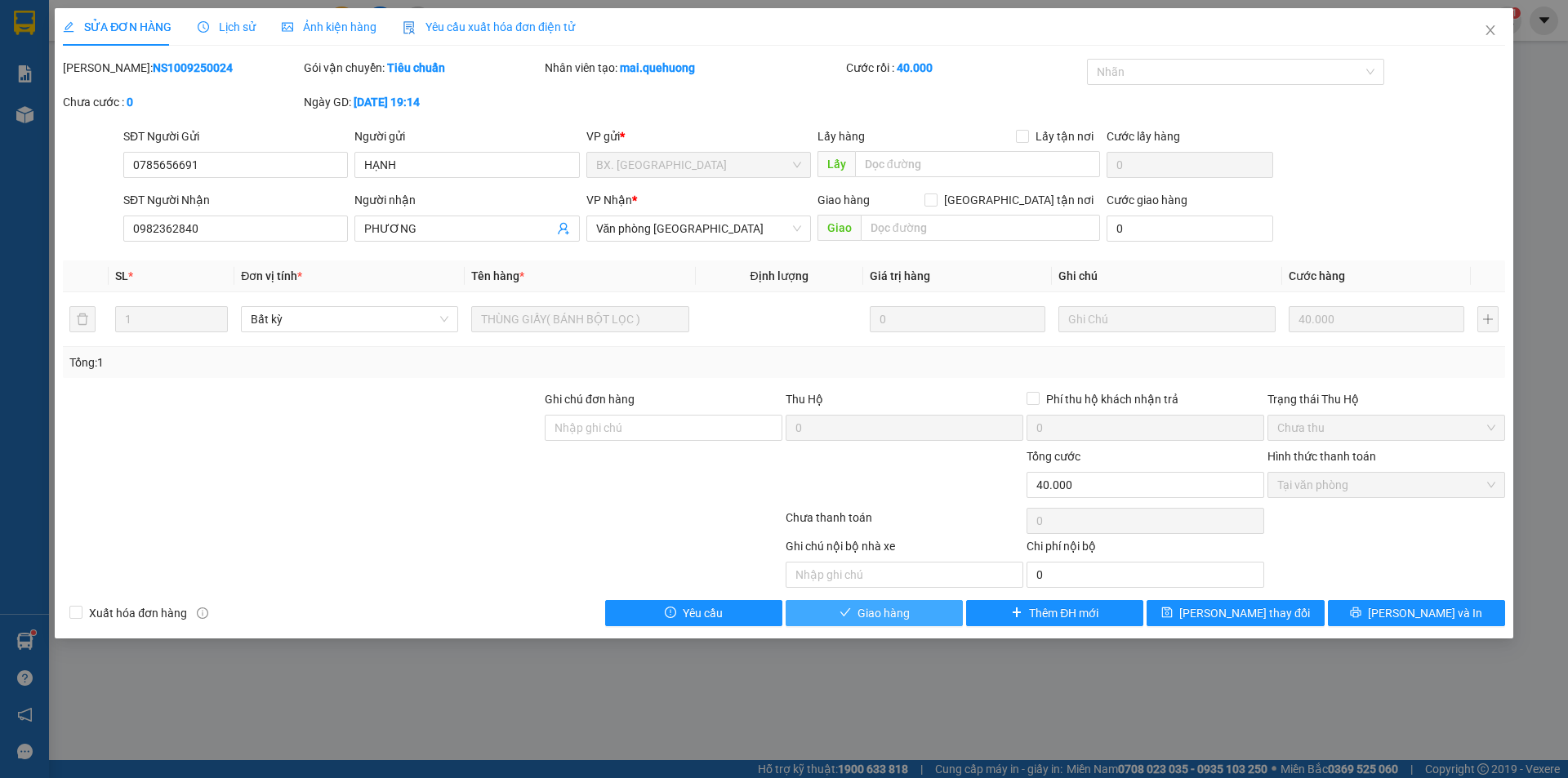
click at [884, 602] on button "Giao hàng" at bounding box center [874, 613] width 177 height 26
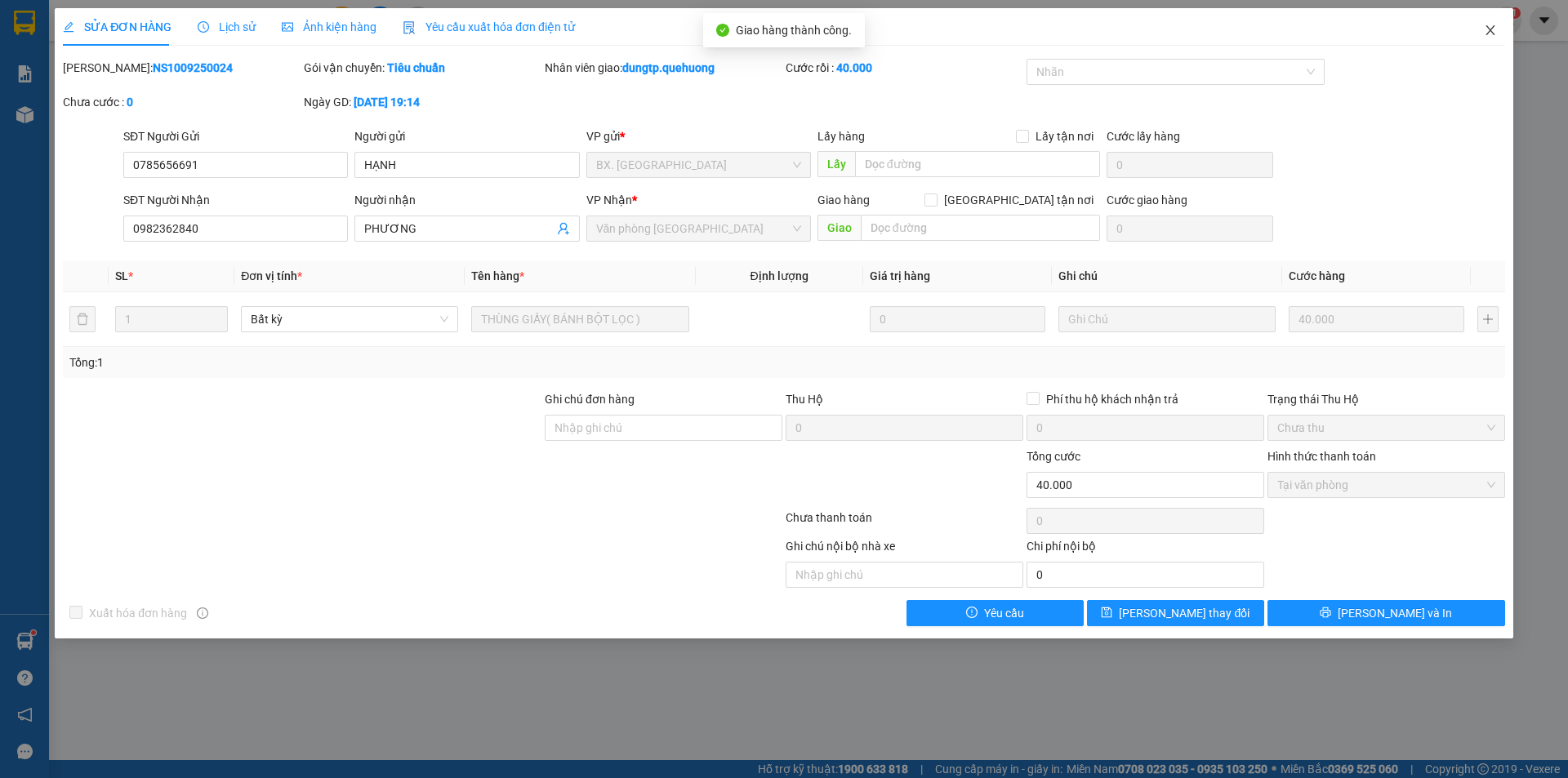
click at [1492, 32] on icon "close" at bounding box center [1491, 30] width 13 height 13
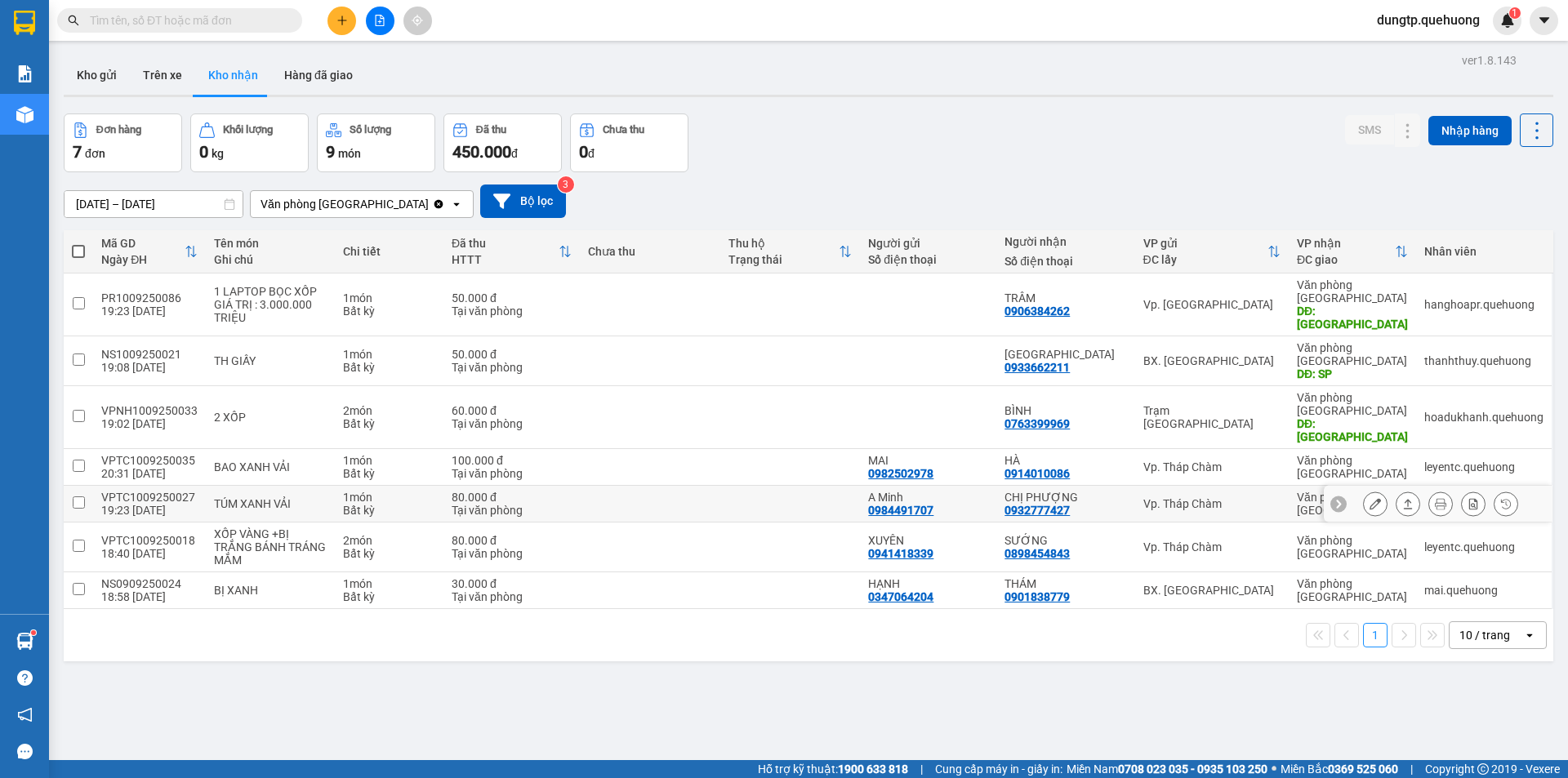
click at [76, 497] on input "checkbox" at bounding box center [78, 502] width 12 height 12
checkbox input "true"
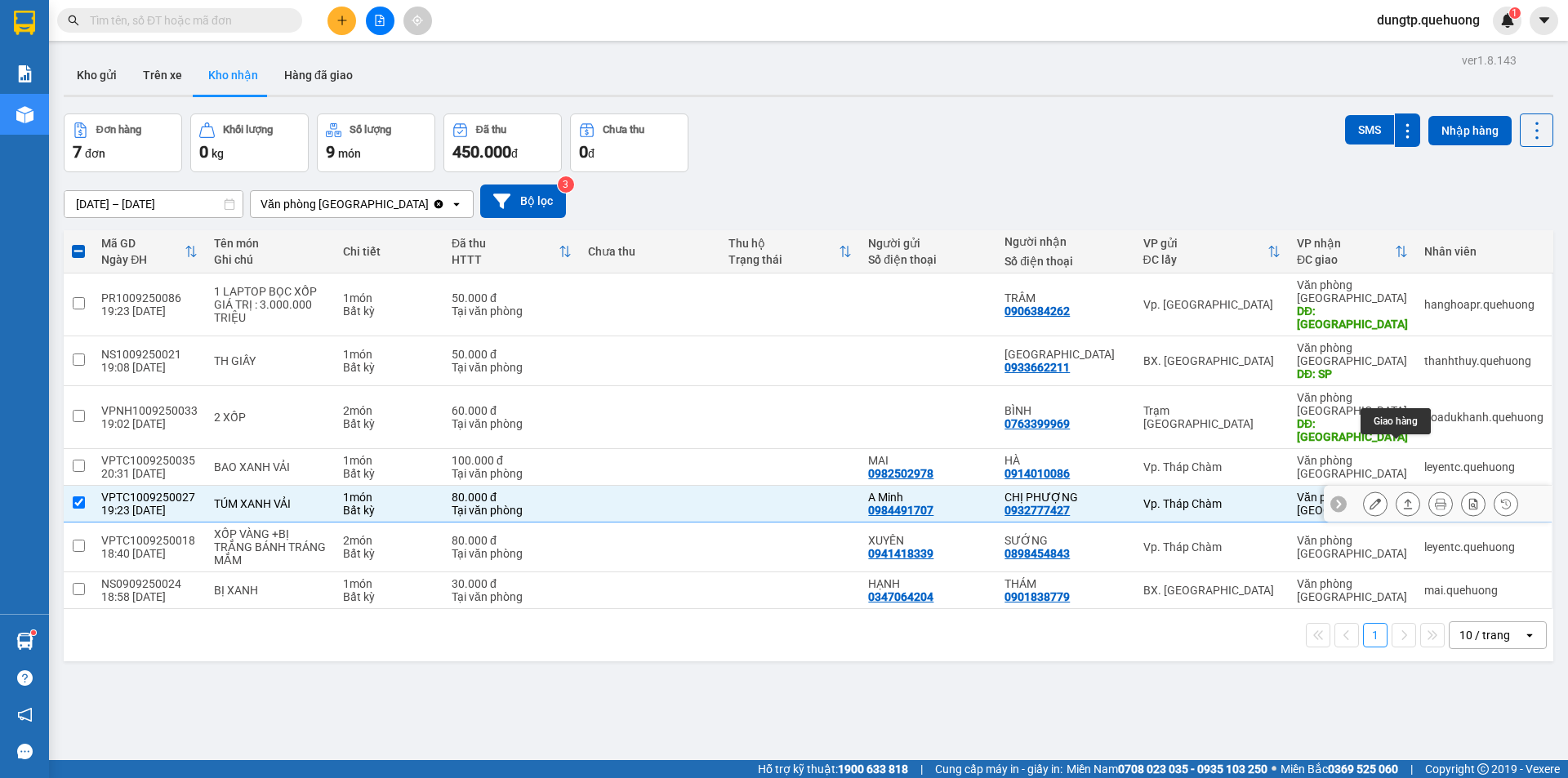
click at [1402, 498] on icon at bounding box center [1408, 503] width 12 height 12
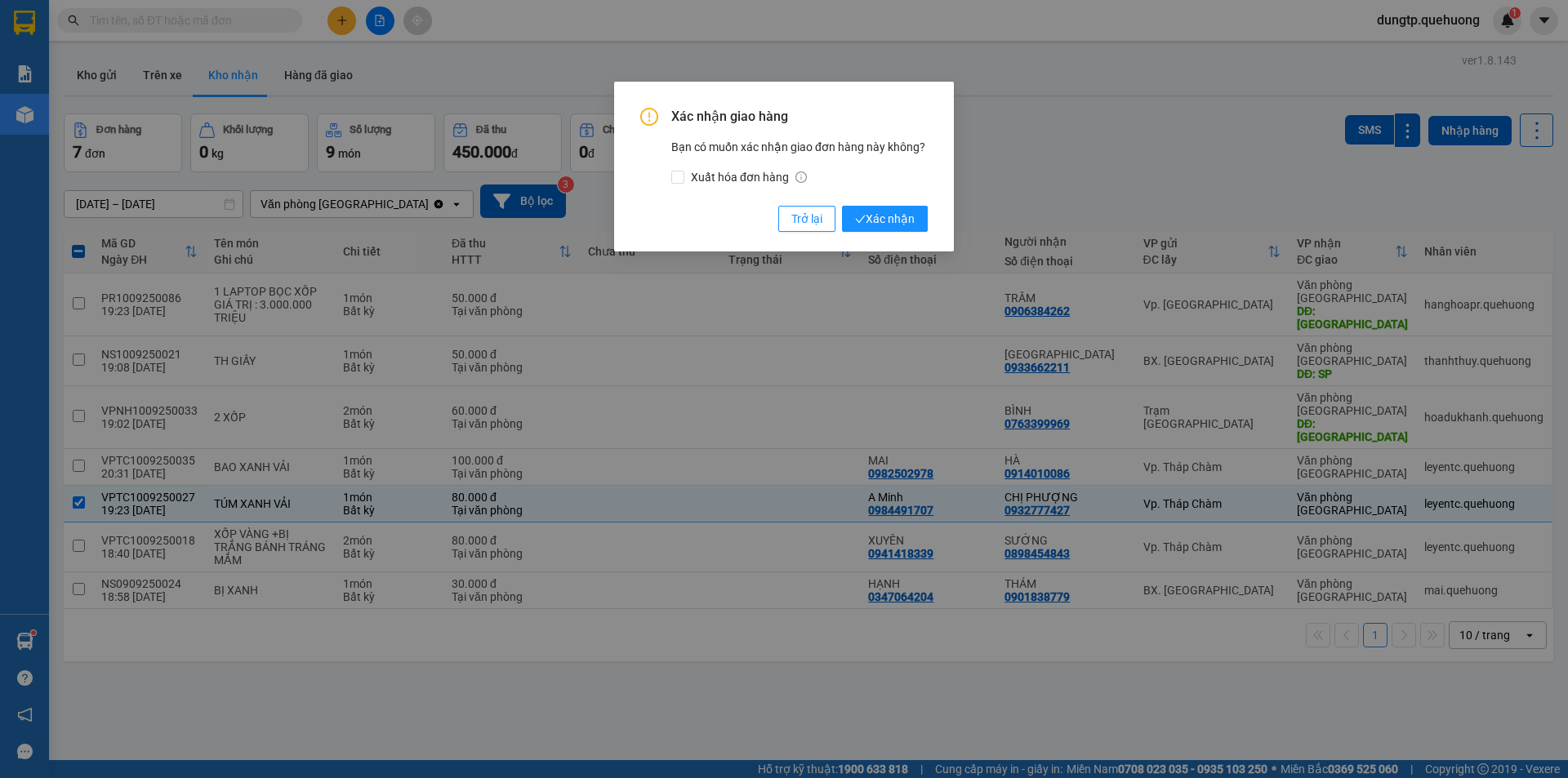
click at [1179, 107] on div "Xác nhận giao hàng Bạn có muốn xác nhận giao đơn hàng này không? Xuất hóa đơn h…" at bounding box center [784, 389] width 1568 height 778
drag, startPoint x: 595, startPoint y: 723, endPoint x: 564, endPoint y: 637, distance: 91.4
click at [594, 723] on div "Xác nhận giao hàng Bạn có muốn xác nhận giao đơn hàng này không? Xuất hóa đơn h…" at bounding box center [784, 389] width 1568 height 778
click at [800, 224] on span "Trở lại" at bounding box center [807, 219] width 31 height 18
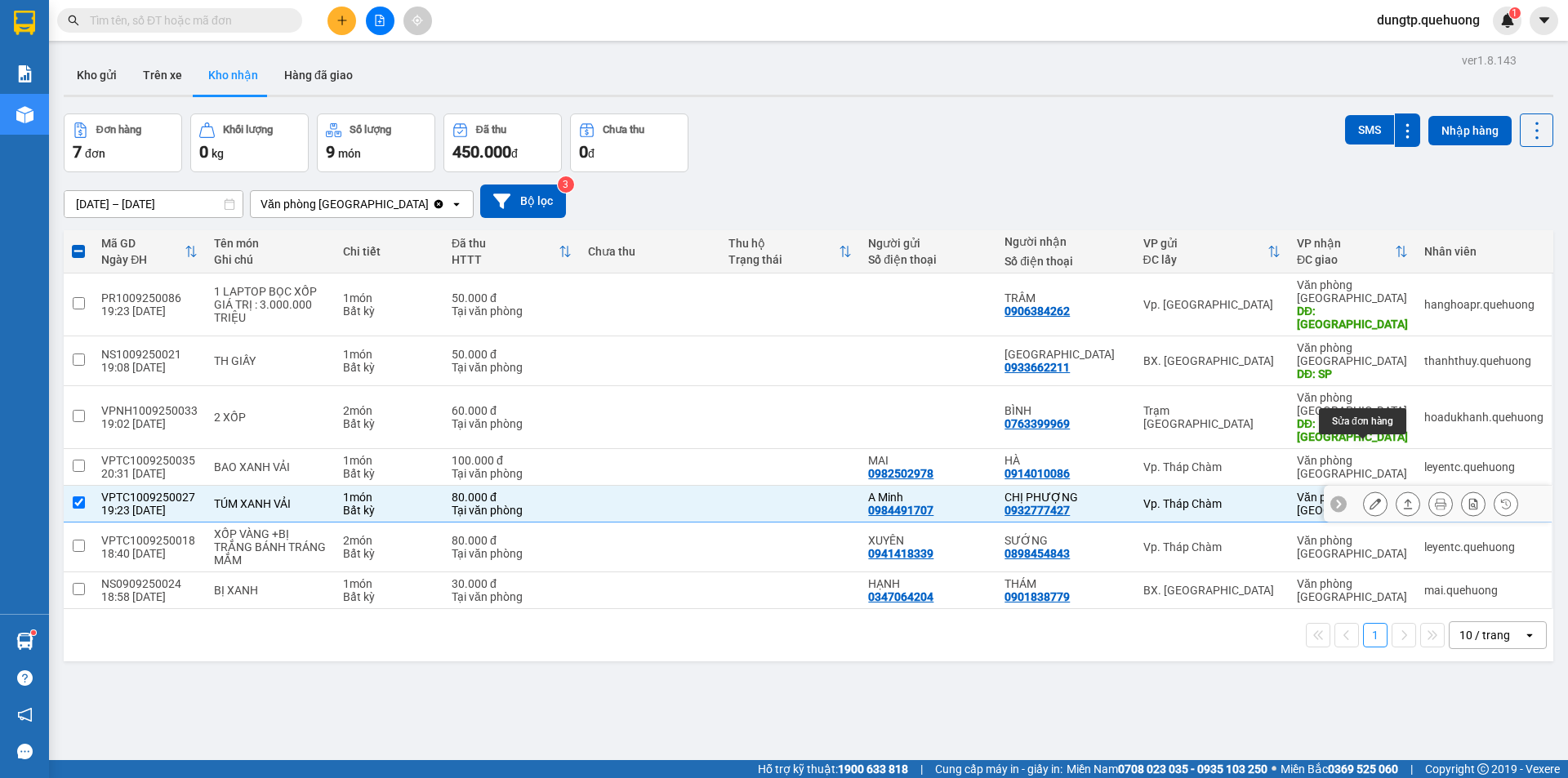
click at [1370, 498] on icon at bounding box center [1375, 503] width 12 height 12
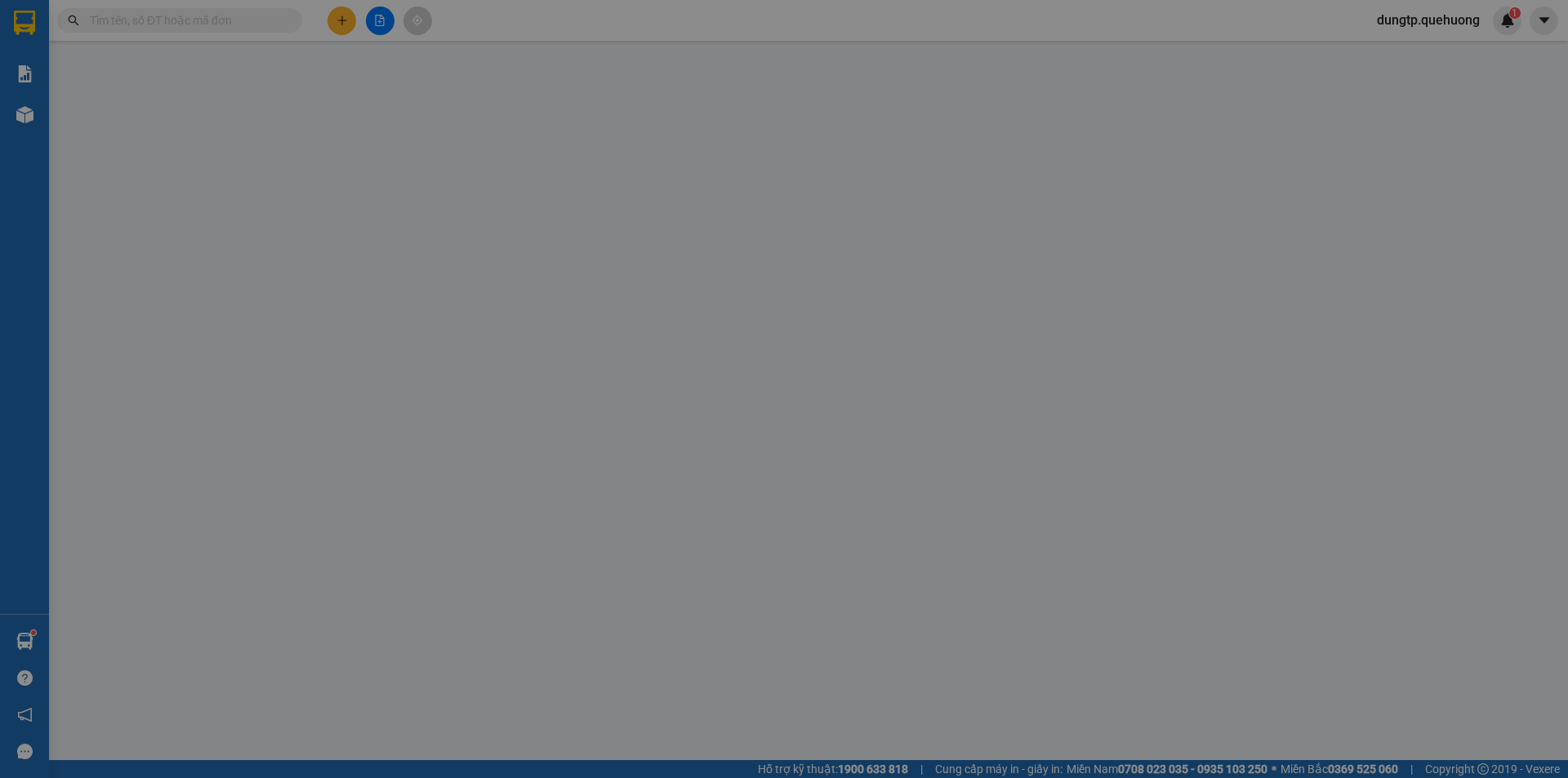
type input "0984491707"
type input "A Minh"
type input "0932777427"
type input "CHỊ PHƯỢNG"
type input "80.000"
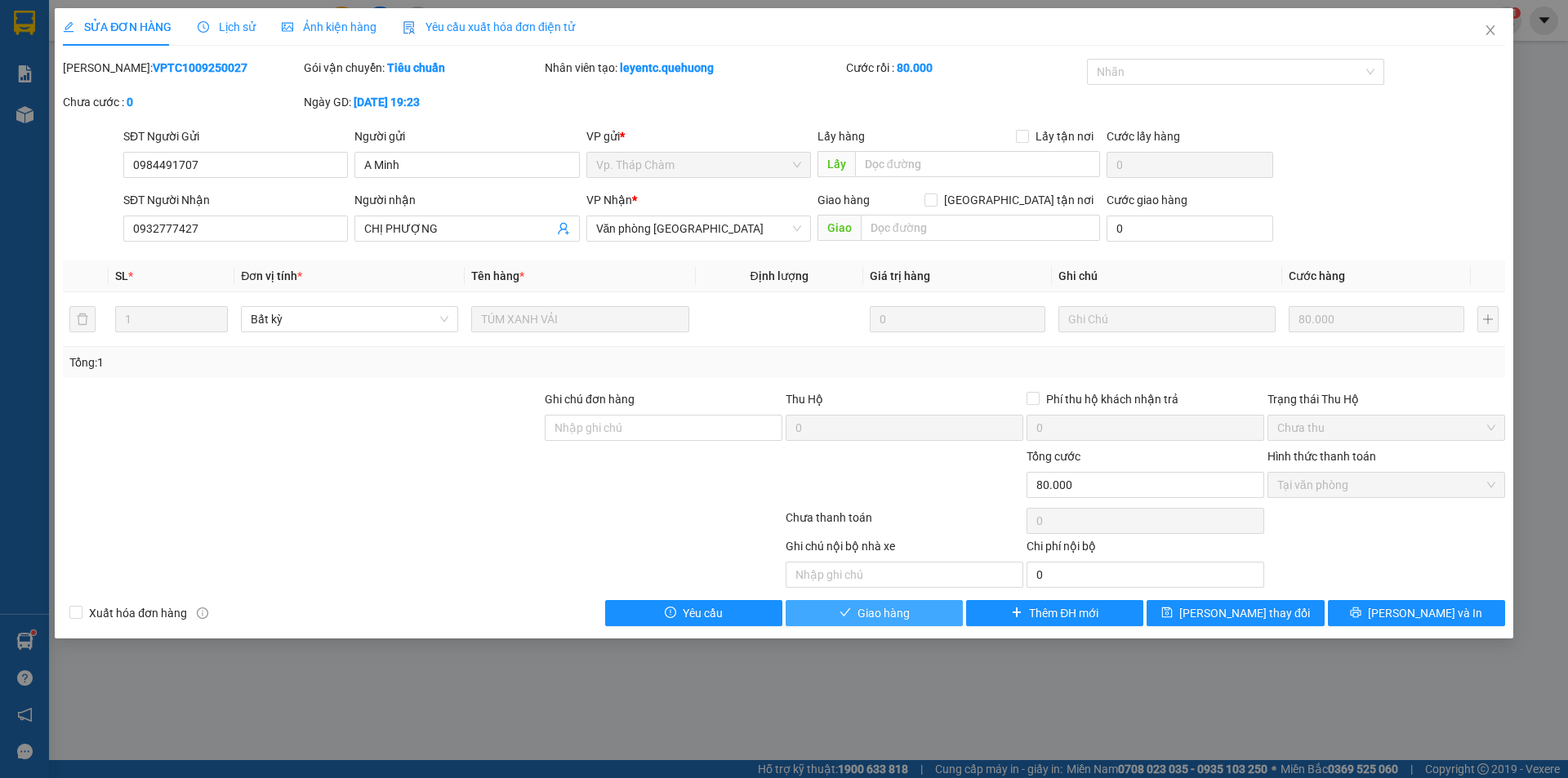
click at [905, 601] on button "Giao hàng" at bounding box center [874, 613] width 177 height 26
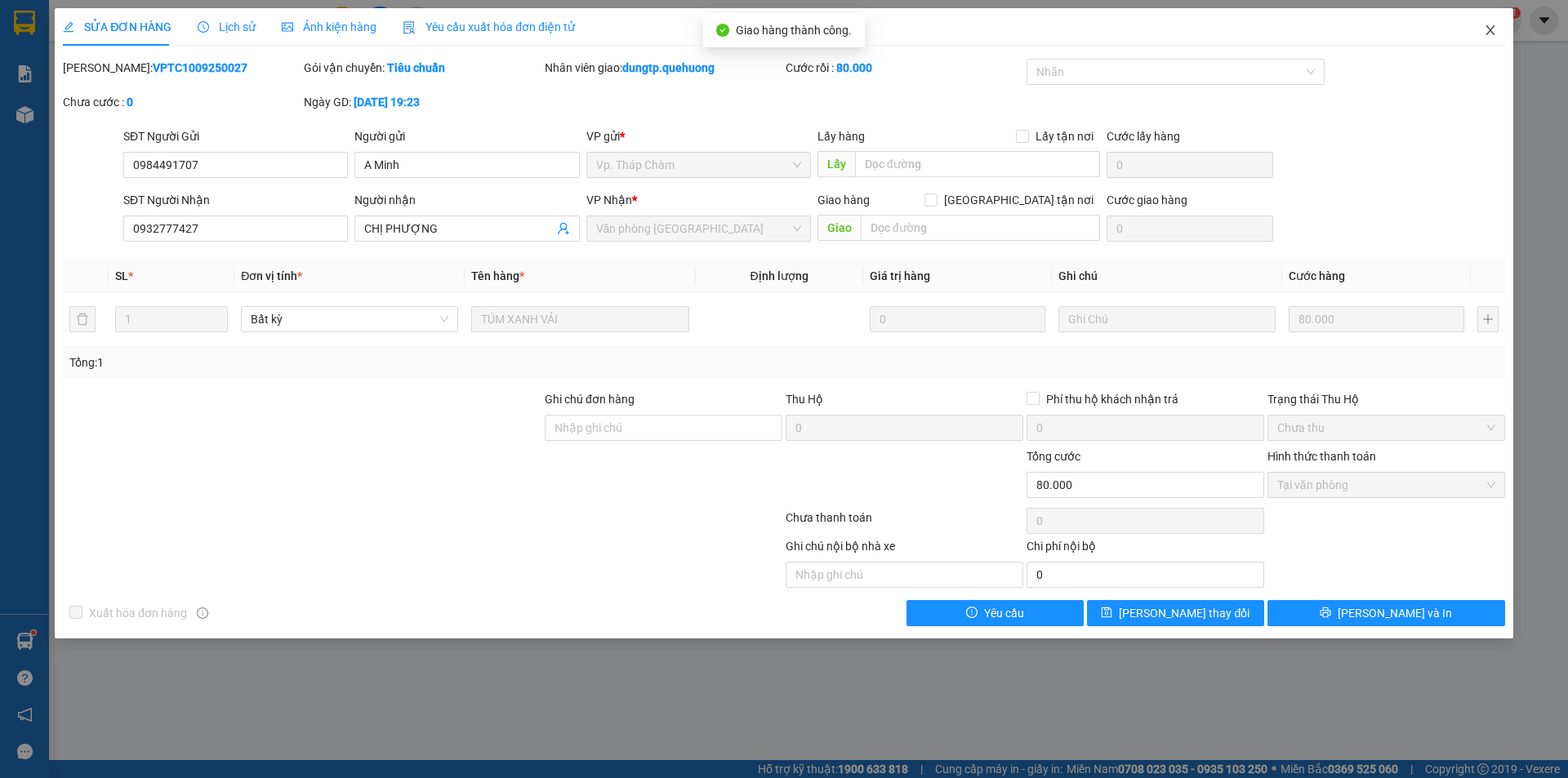
click at [1489, 30] on icon "close" at bounding box center [1491, 30] width 13 height 13
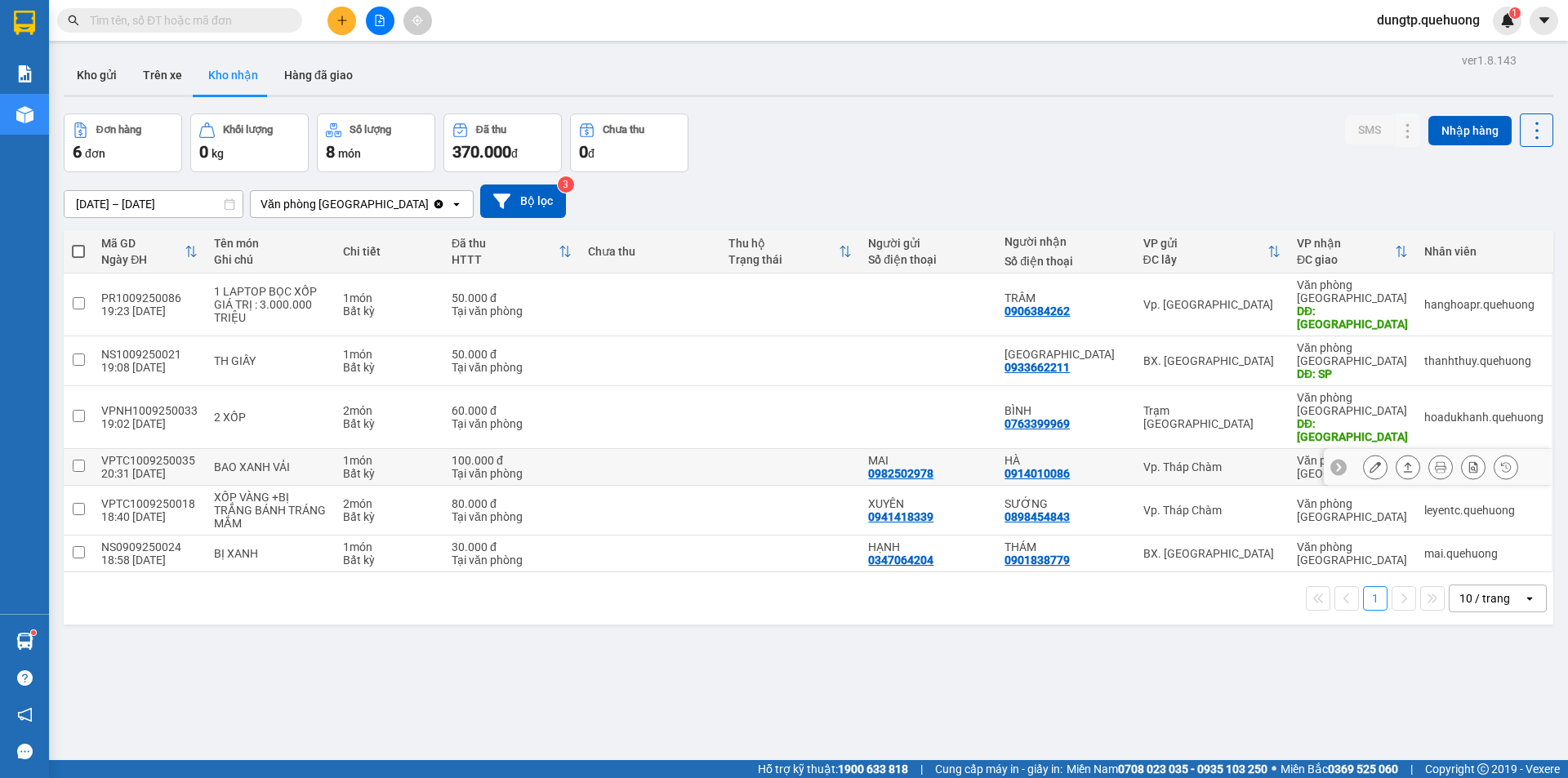
click at [76, 460] on input "checkbox" at bounding box center [78, 465] width 12 height 12
checkbox input "true"
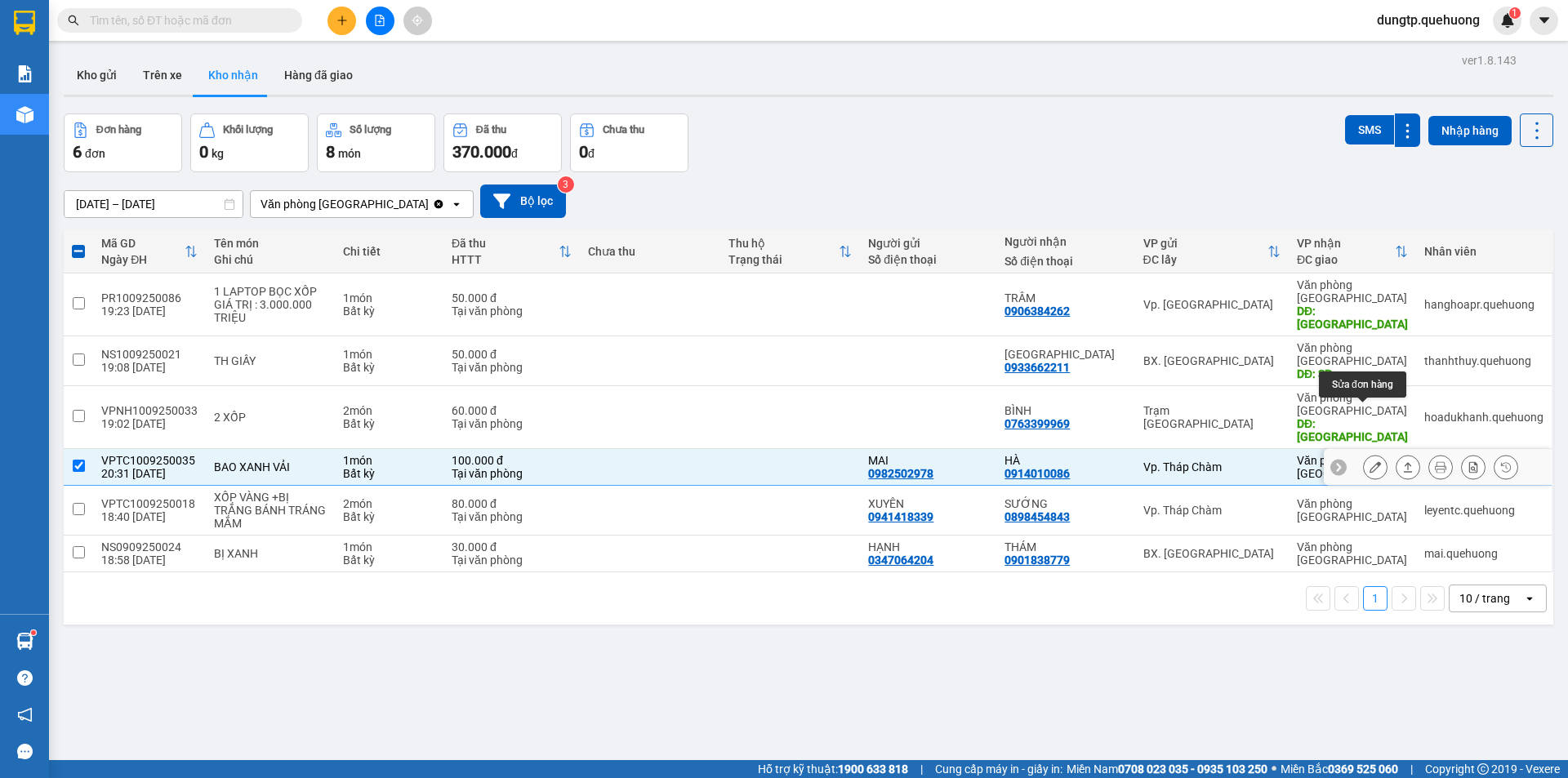
click at [1370, 461] on icon at bounding box center [1375, 467] width 12 height 12
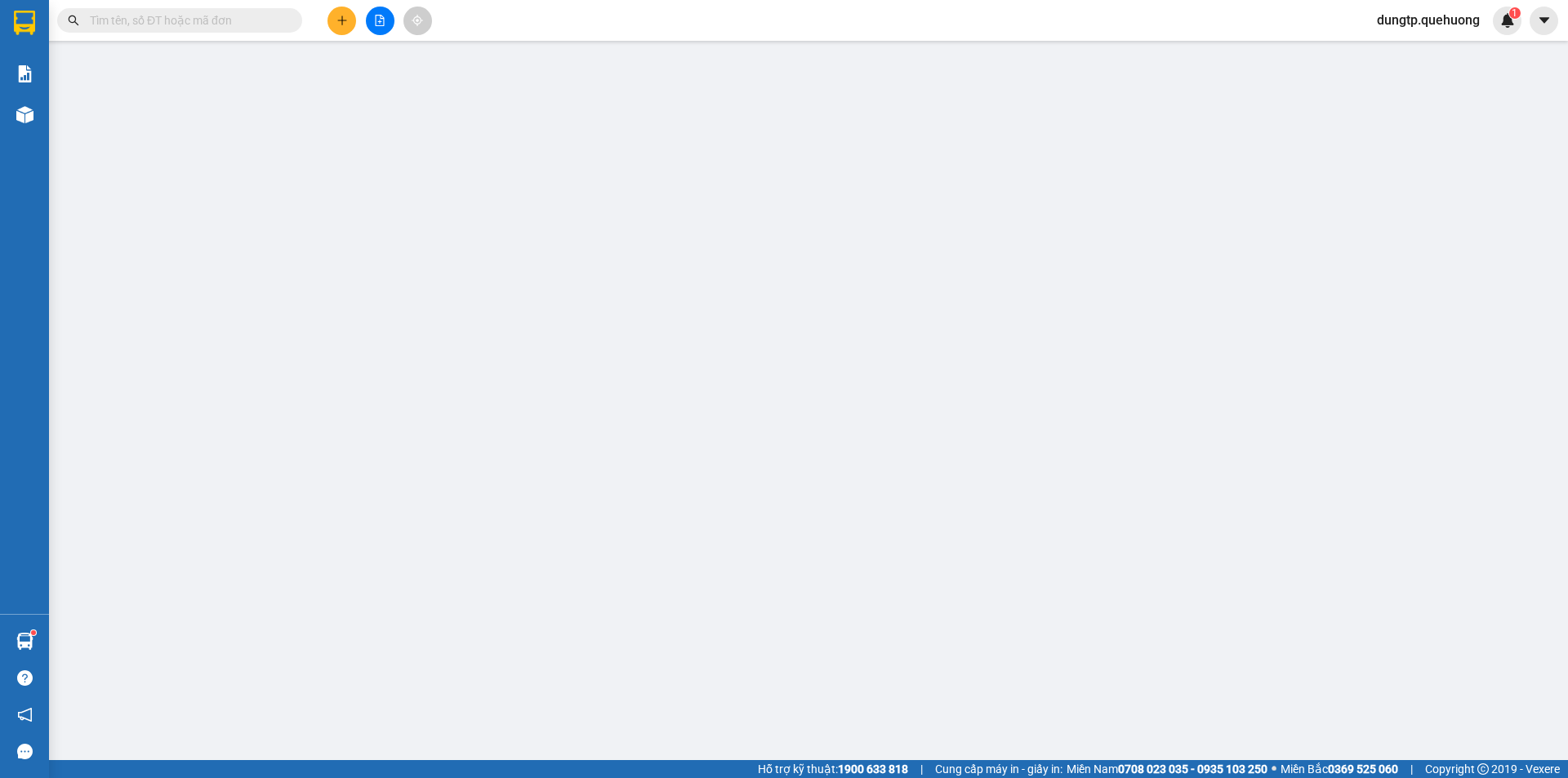
type input "0982502978"
type input "MAI"
type input "0914010086"
type input "HÀ"
type input "100.000"
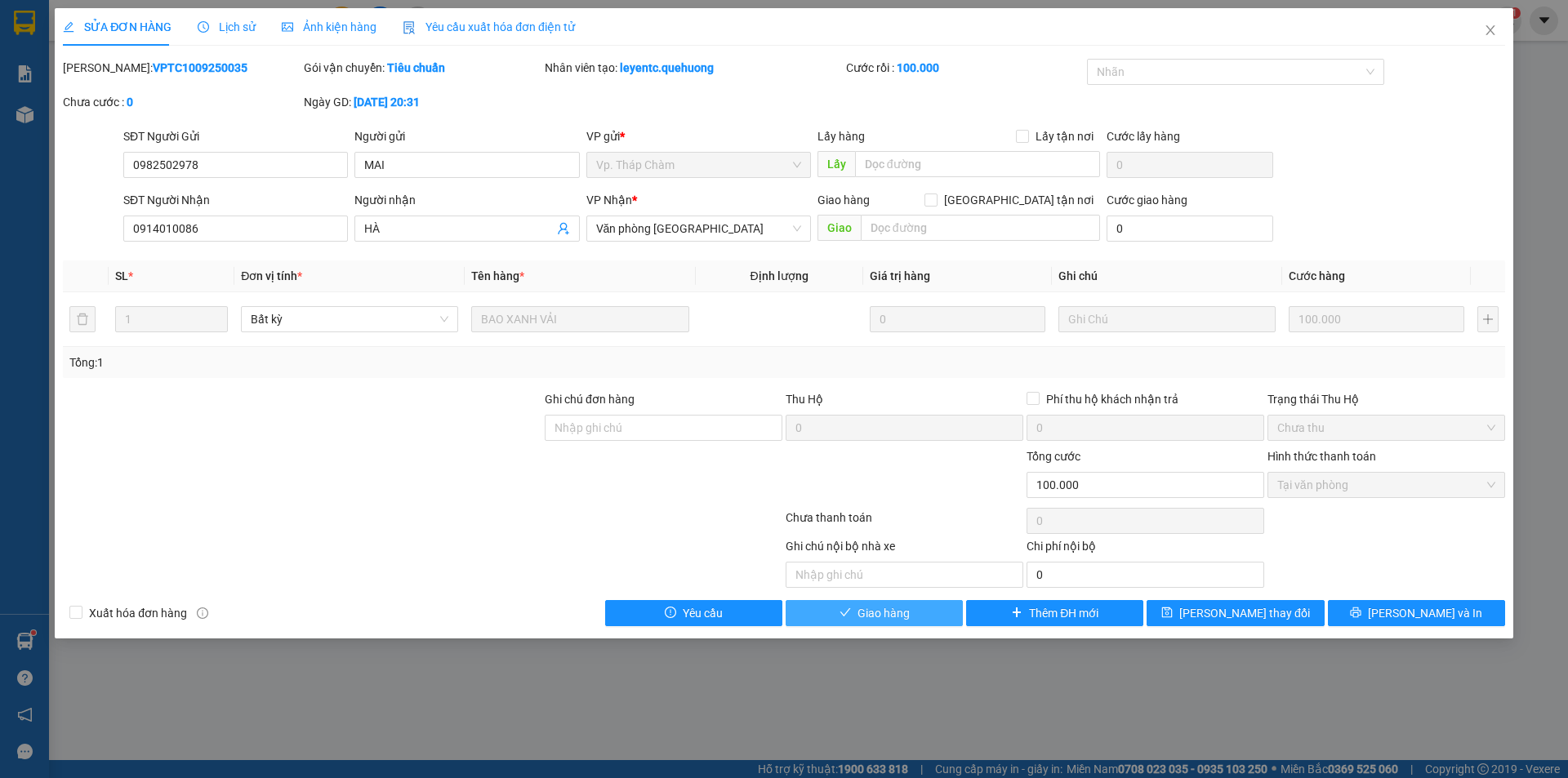
click at [912, 620] on button "Giao hàng" at bounding box center [874, 613] width 177 height 26
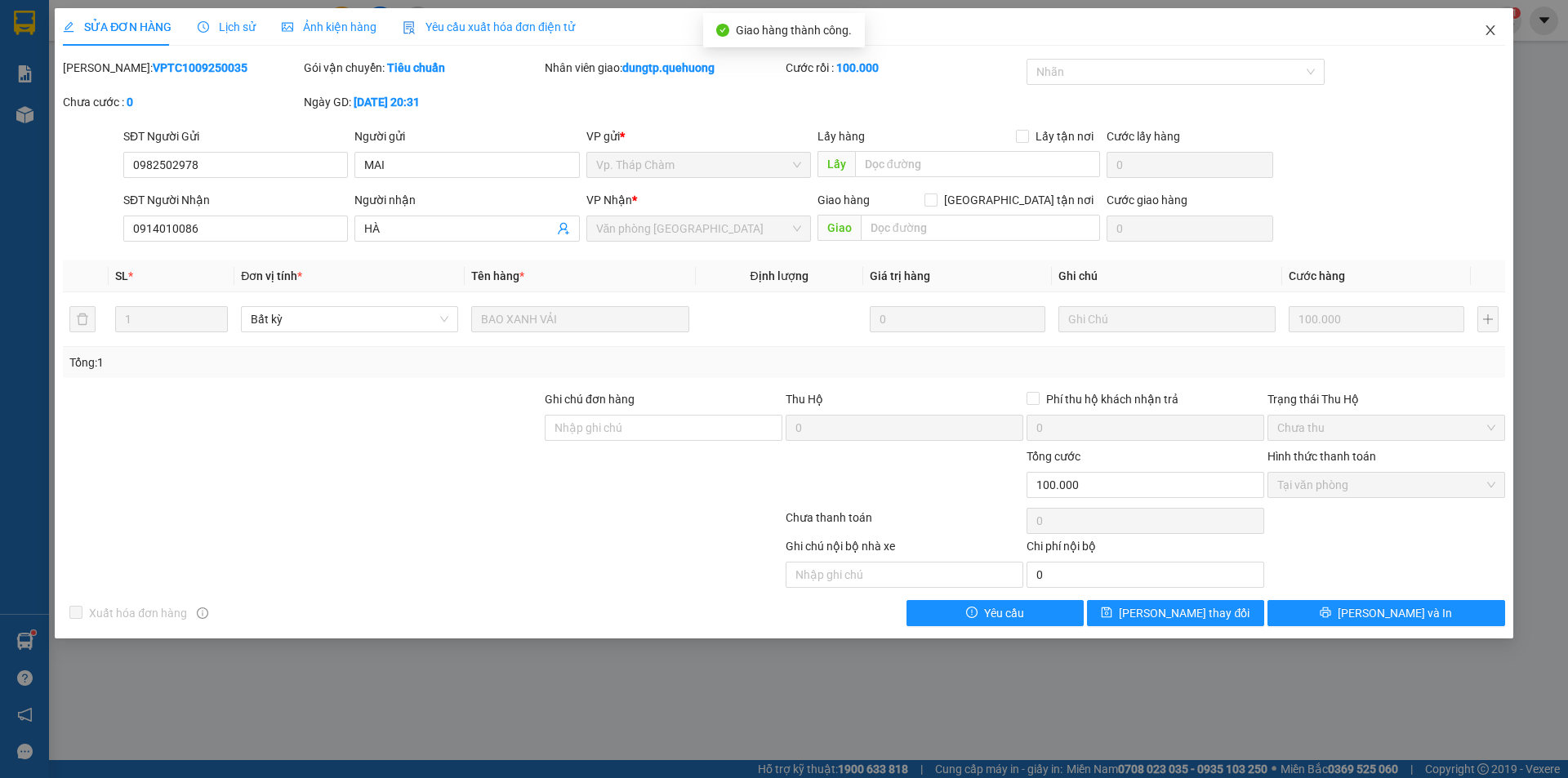
click at [1492, 25] on icon "close" at bounding box center [1491, 30] width 13 height 13
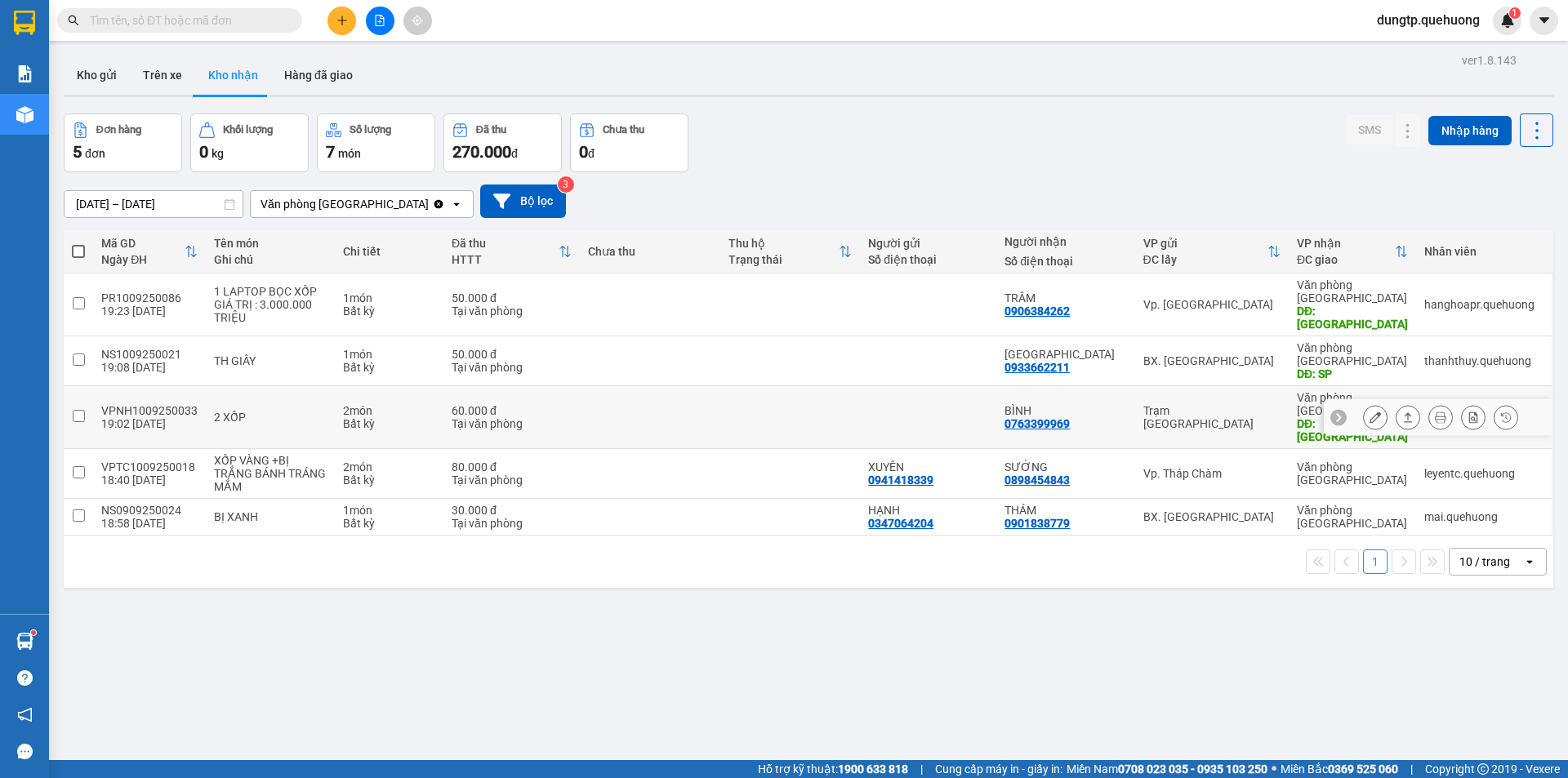
click at [77, 410] on input "checkbox" at bounding box center [78, 416] width 12 height 12
checkbox input "true"
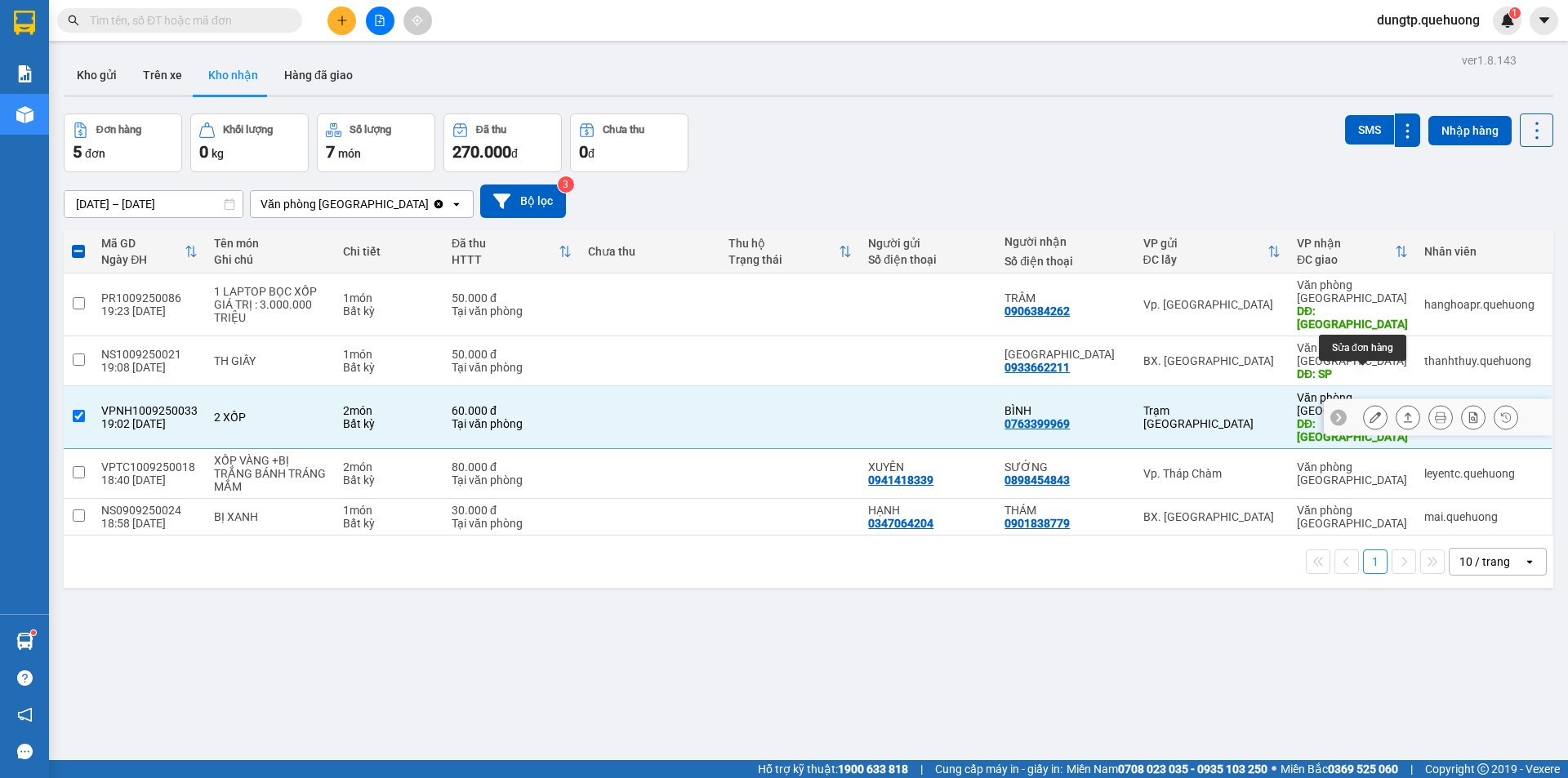
click at [1370, 411] on icon at bounding box center [1375, 417] width 12 height 12
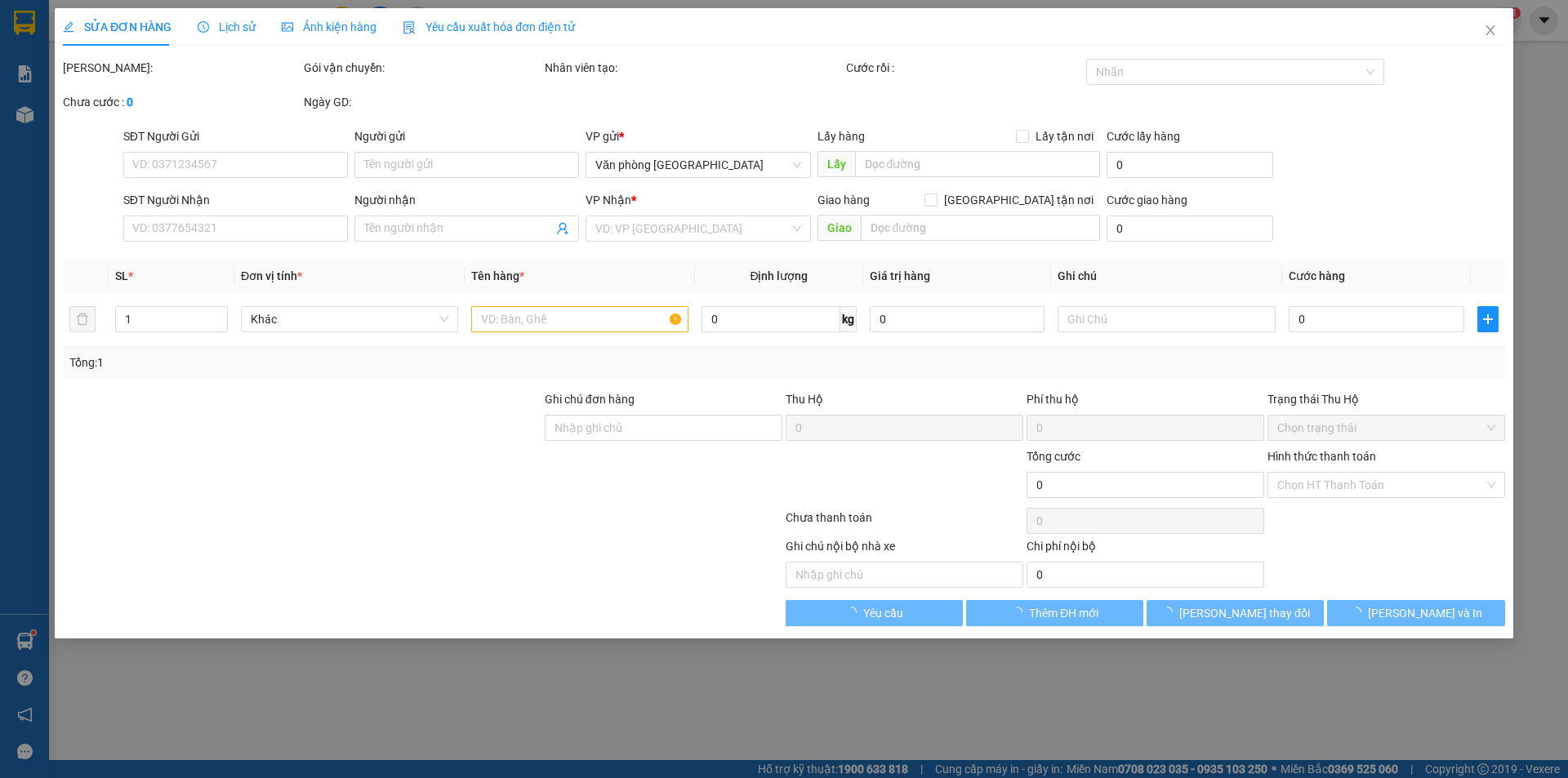
type input "0763399969"
type input "BÌNH"
type input "TÂN PHÚ"
type input "60.000"
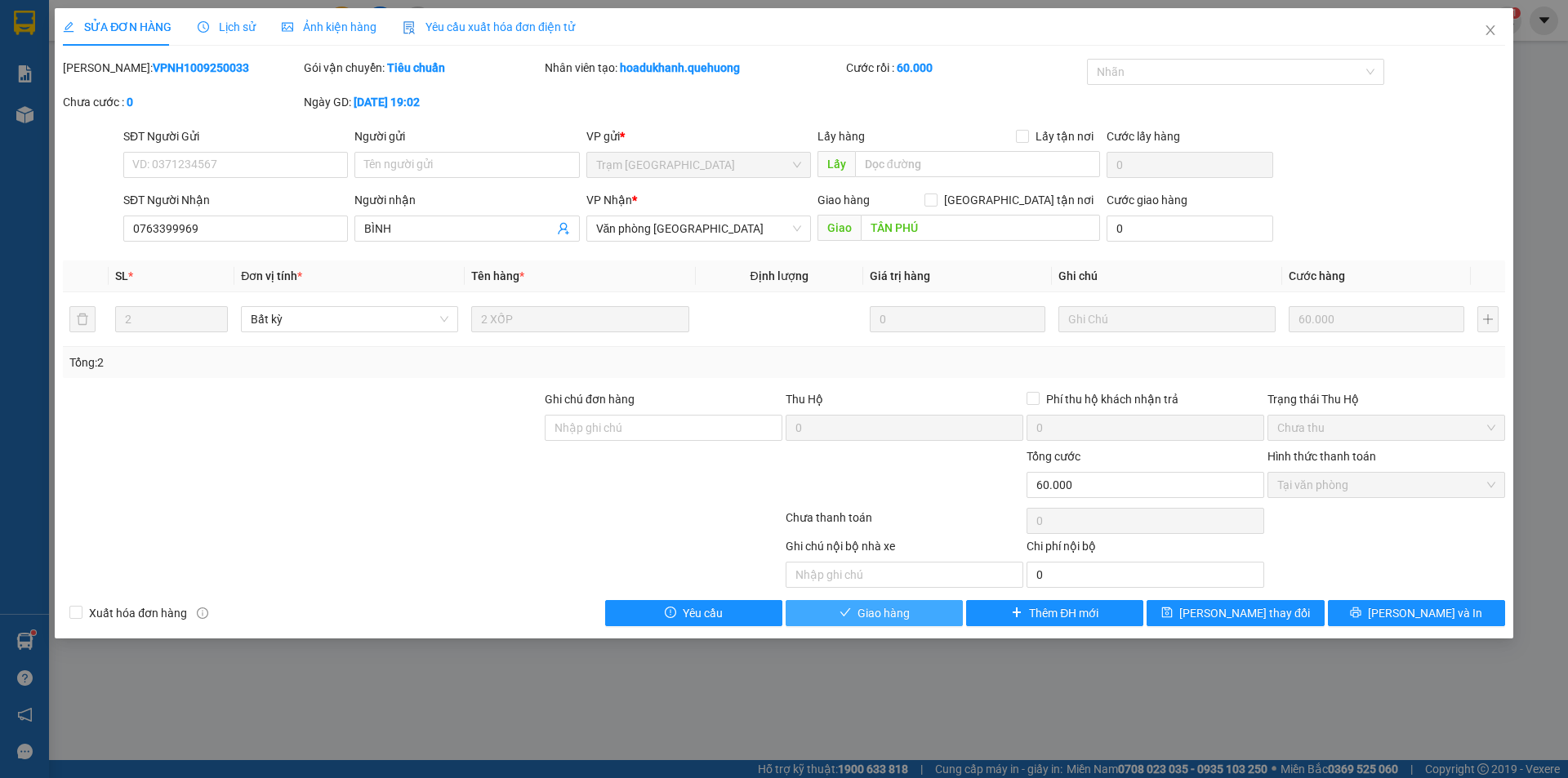
click at [878, 617] on span "Giao hàng" at bounding box center [883, 613] width 52 height 18
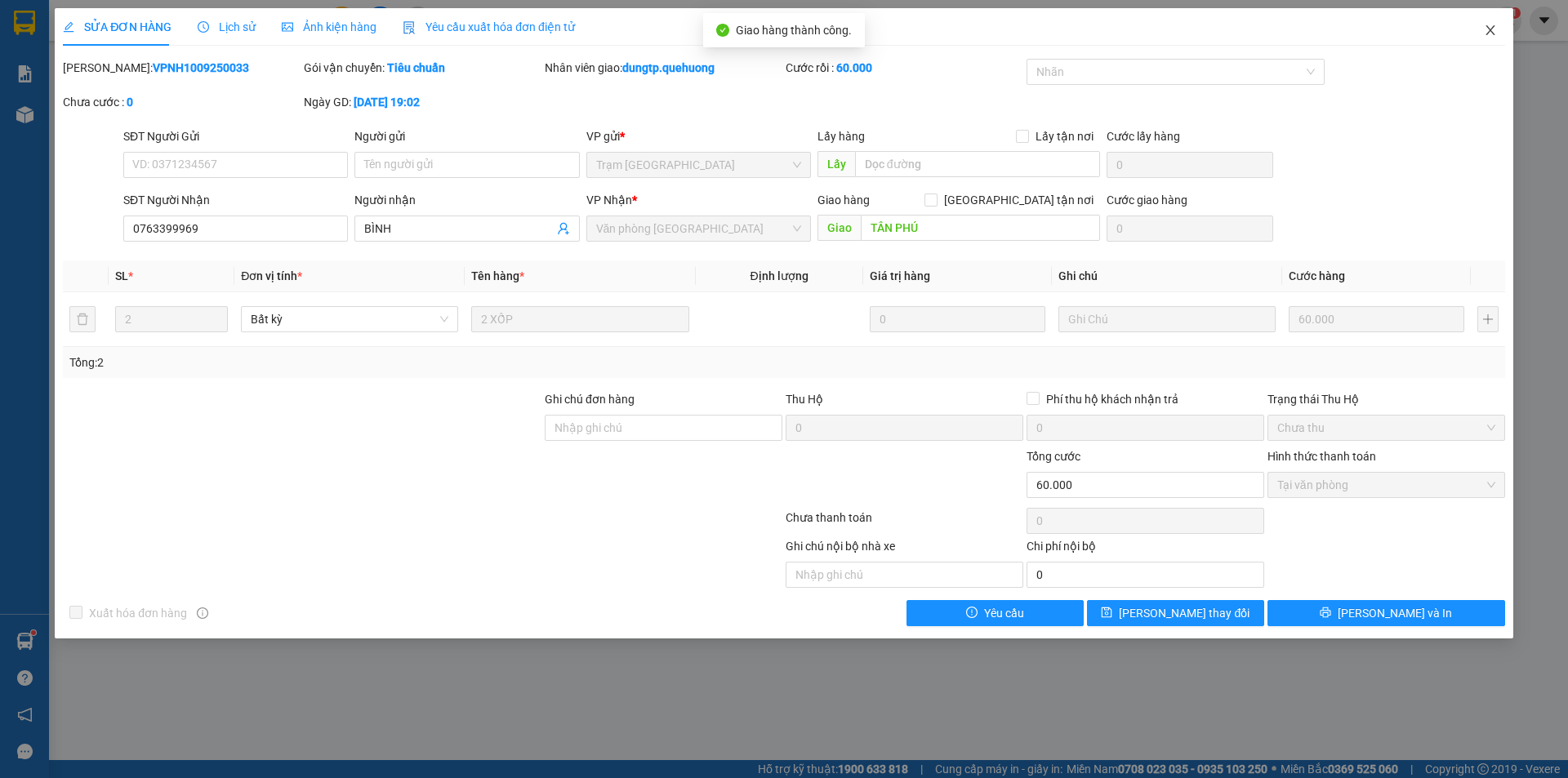
click at [1487, 31] on icon "close" at bounding box center [1491, 30] width 13 height 13
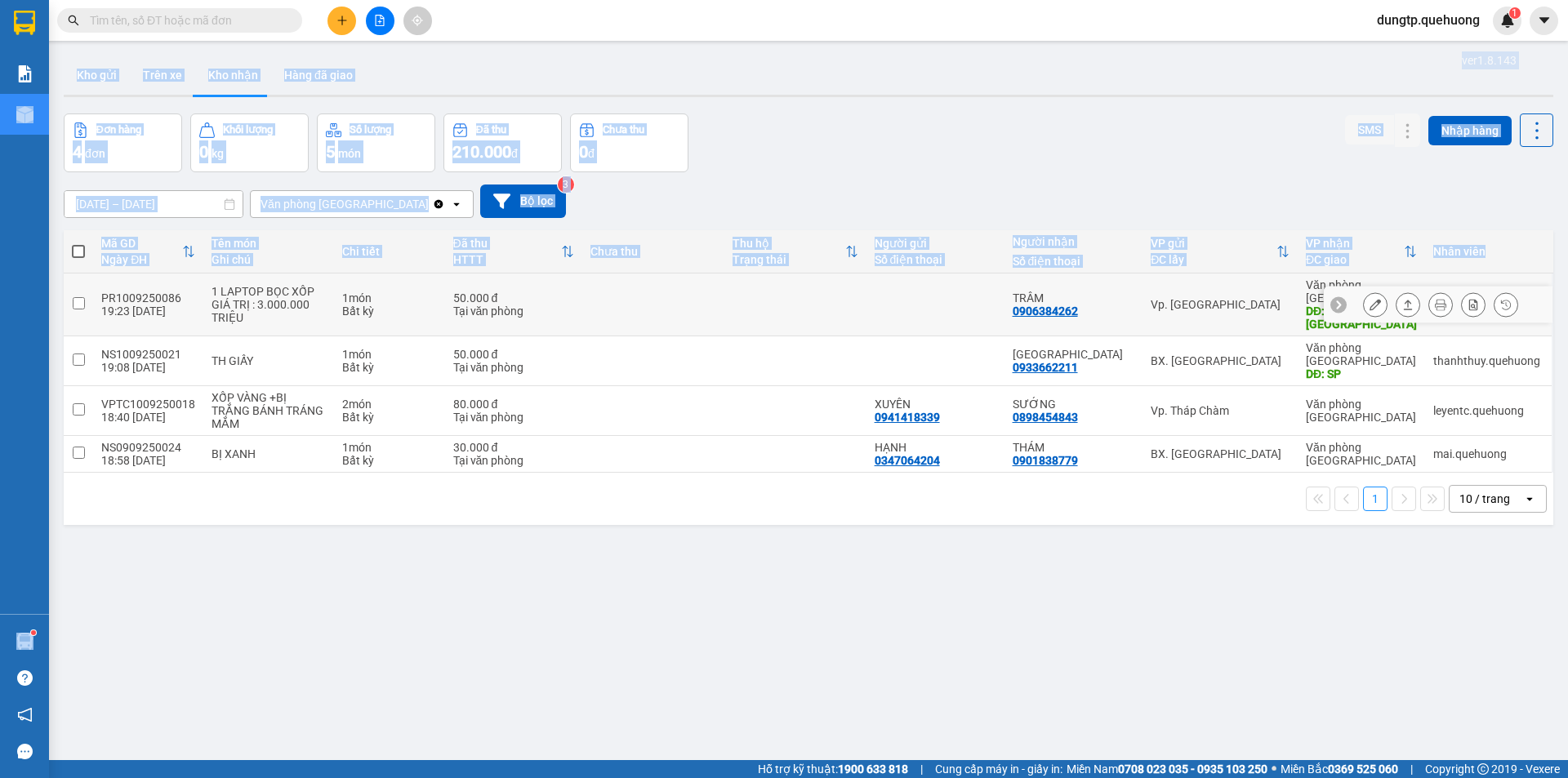
drag, startPoint x: 66, startPoint y: 295, endPoint x: 38, endPoint y: 293, distance: 28.1
click at [41, 295] on section "Kết quả tìm kiếm ( 0 ) Bộ lọc No Data dungtp.quehuong 1 Báo cáo 1. Doanh số tạo…" at bounding box center [784, 389] width 1568 height 778
click at [324, 241] on th "Tên món Ghi chú" at bounding box center [268, 252] width 131 height 44
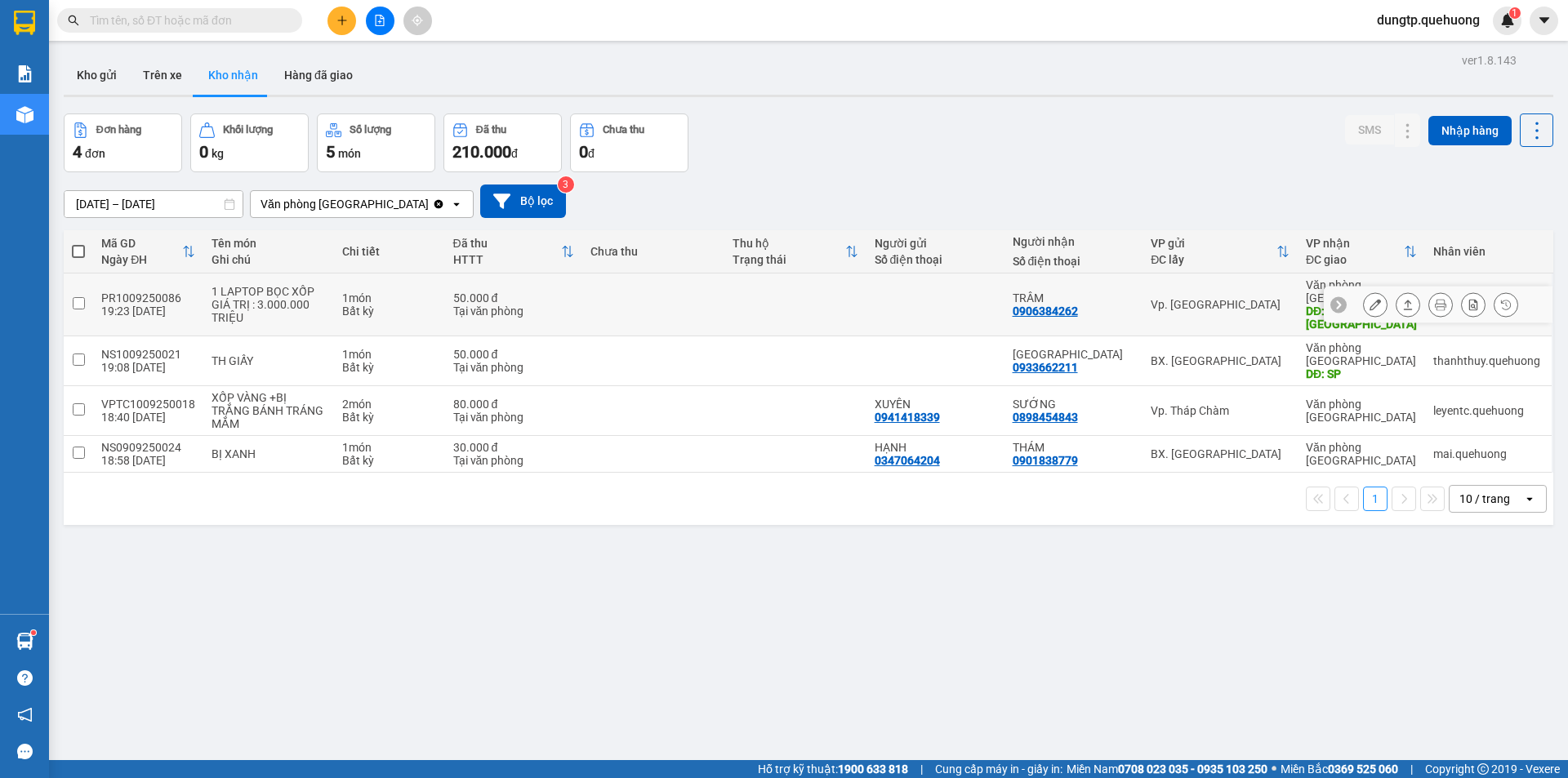
click at [78, 299] on input "checkbox" at bounding box center [78, 303] width 12 height 12
checkbox input "true"
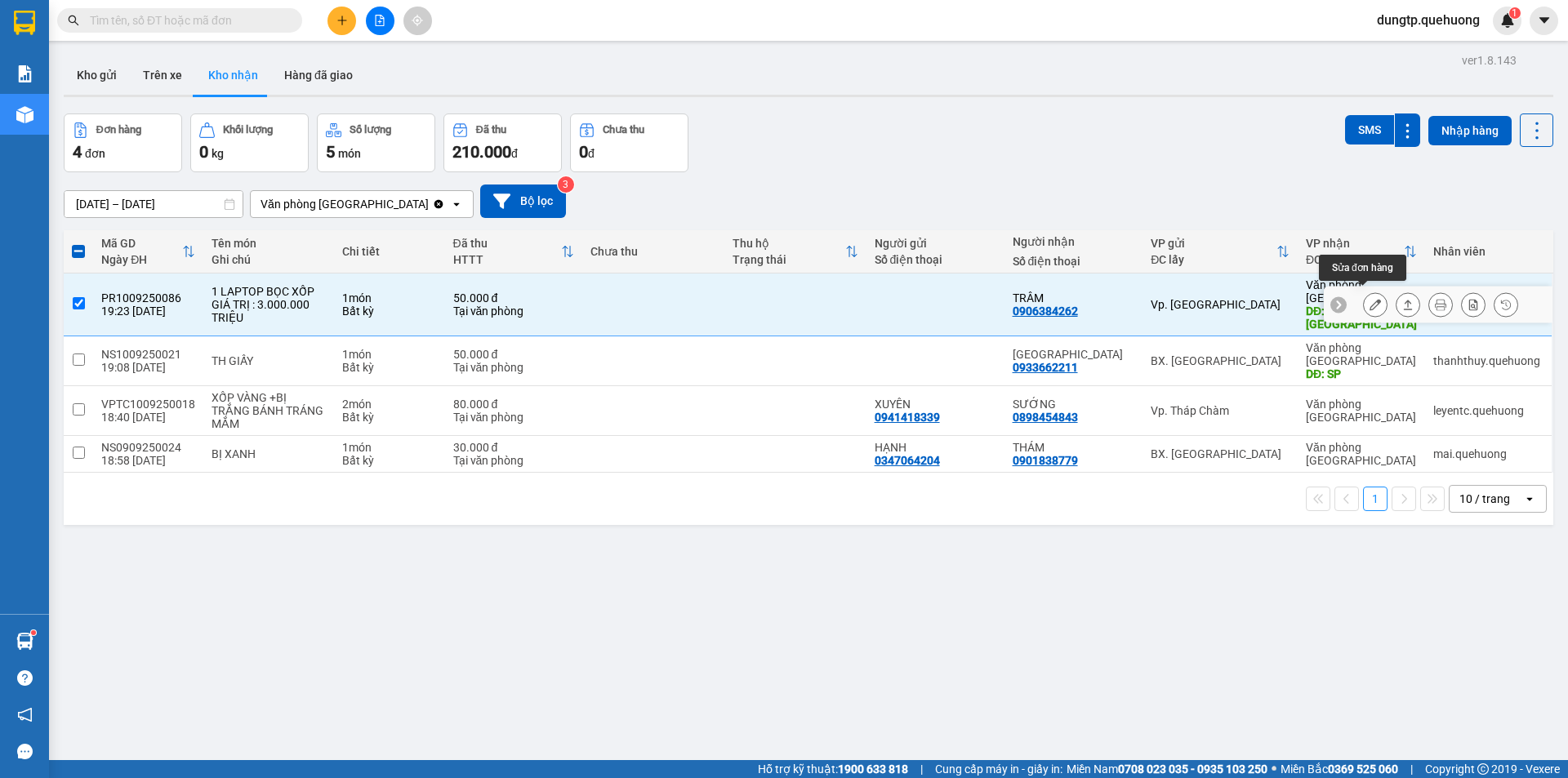
click at [1370, 301] on icon at bounding box center [1375, 304] width 12 height 12
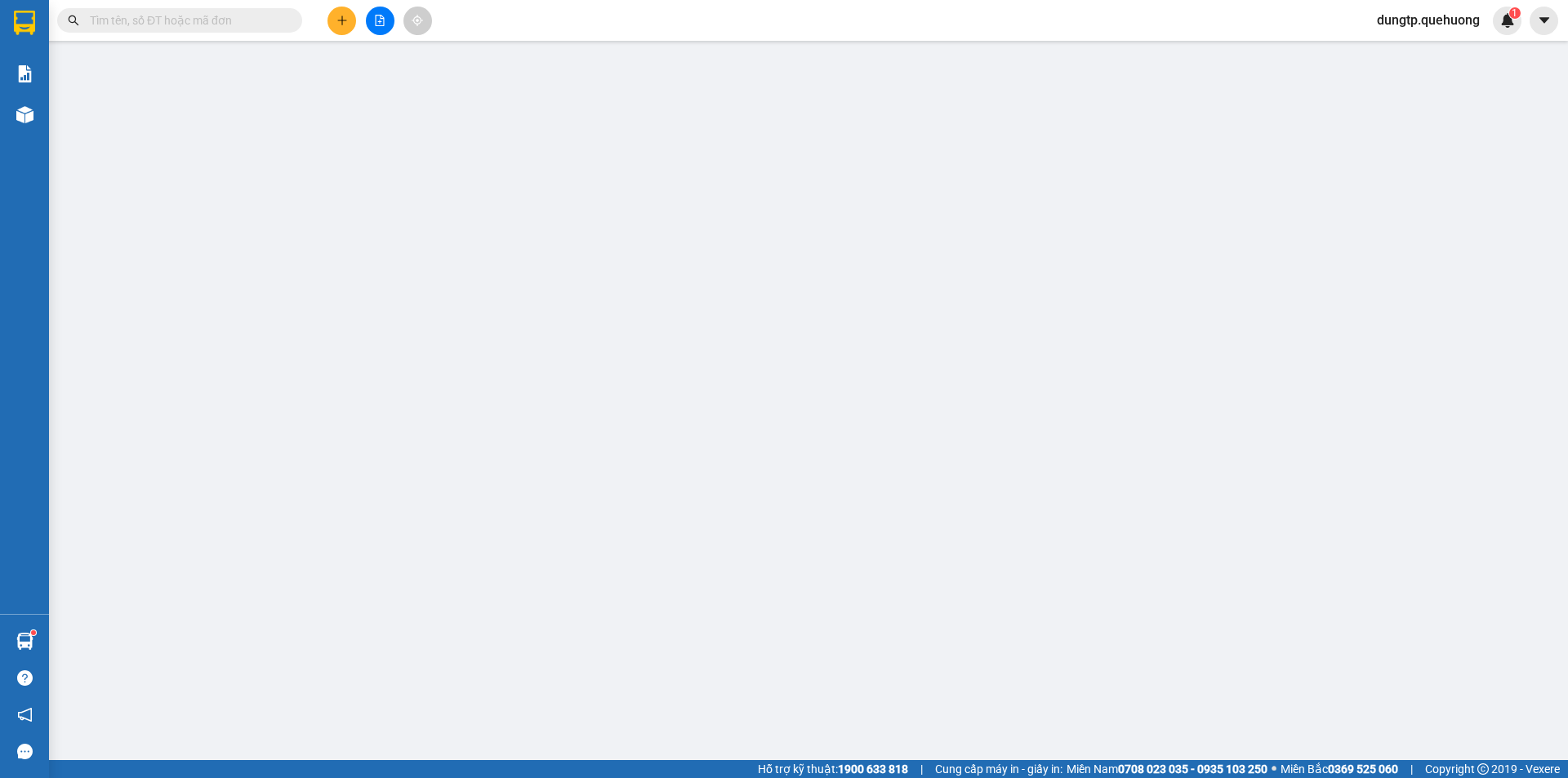
type input "0906384262"
type input "TRÂM"
type input "TÂN PHÚ"
type input "50.000"
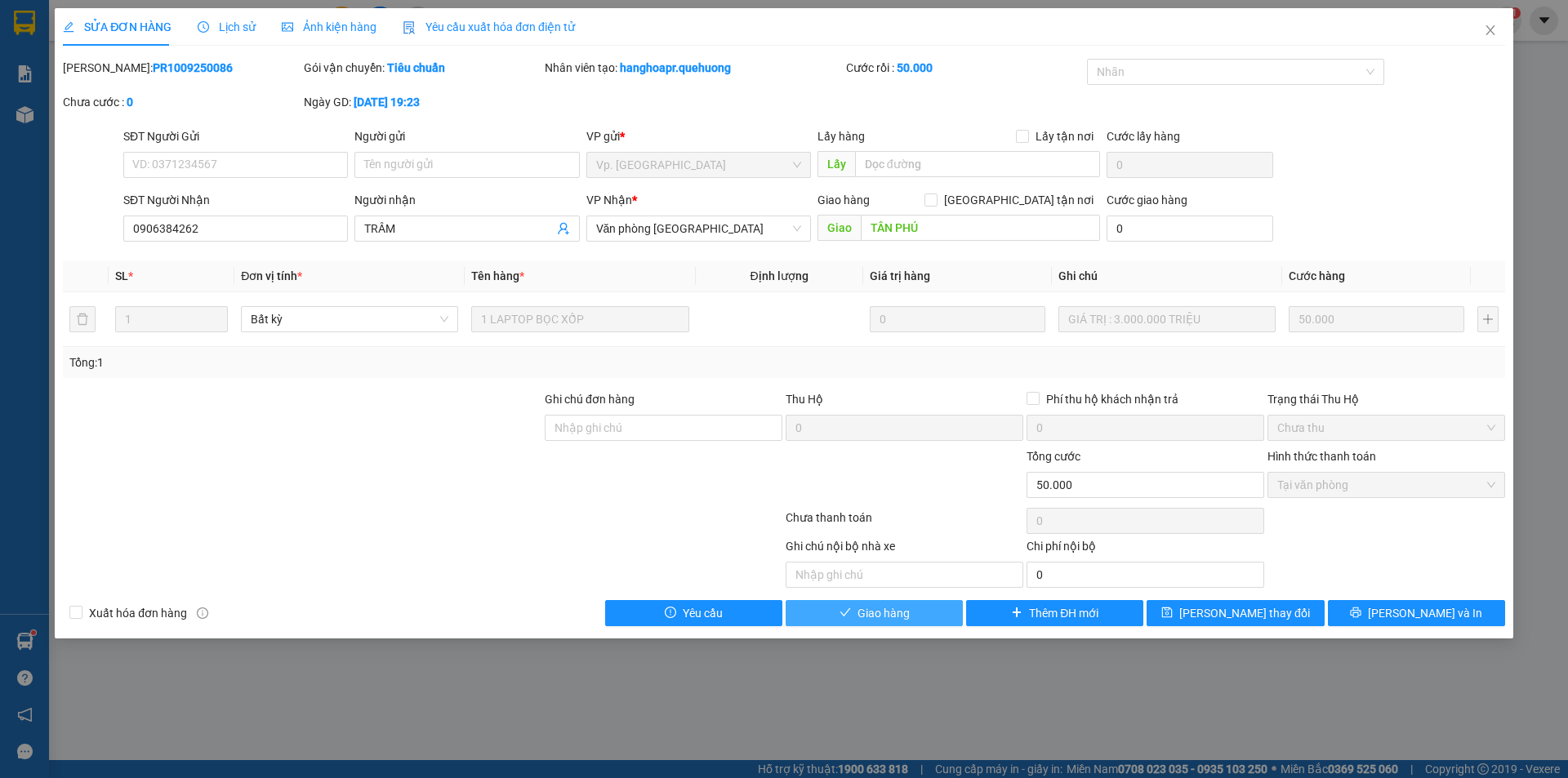
click at [907, 613] on span "Giao hàng" at bounding box center [883, 613] width 52 height 18
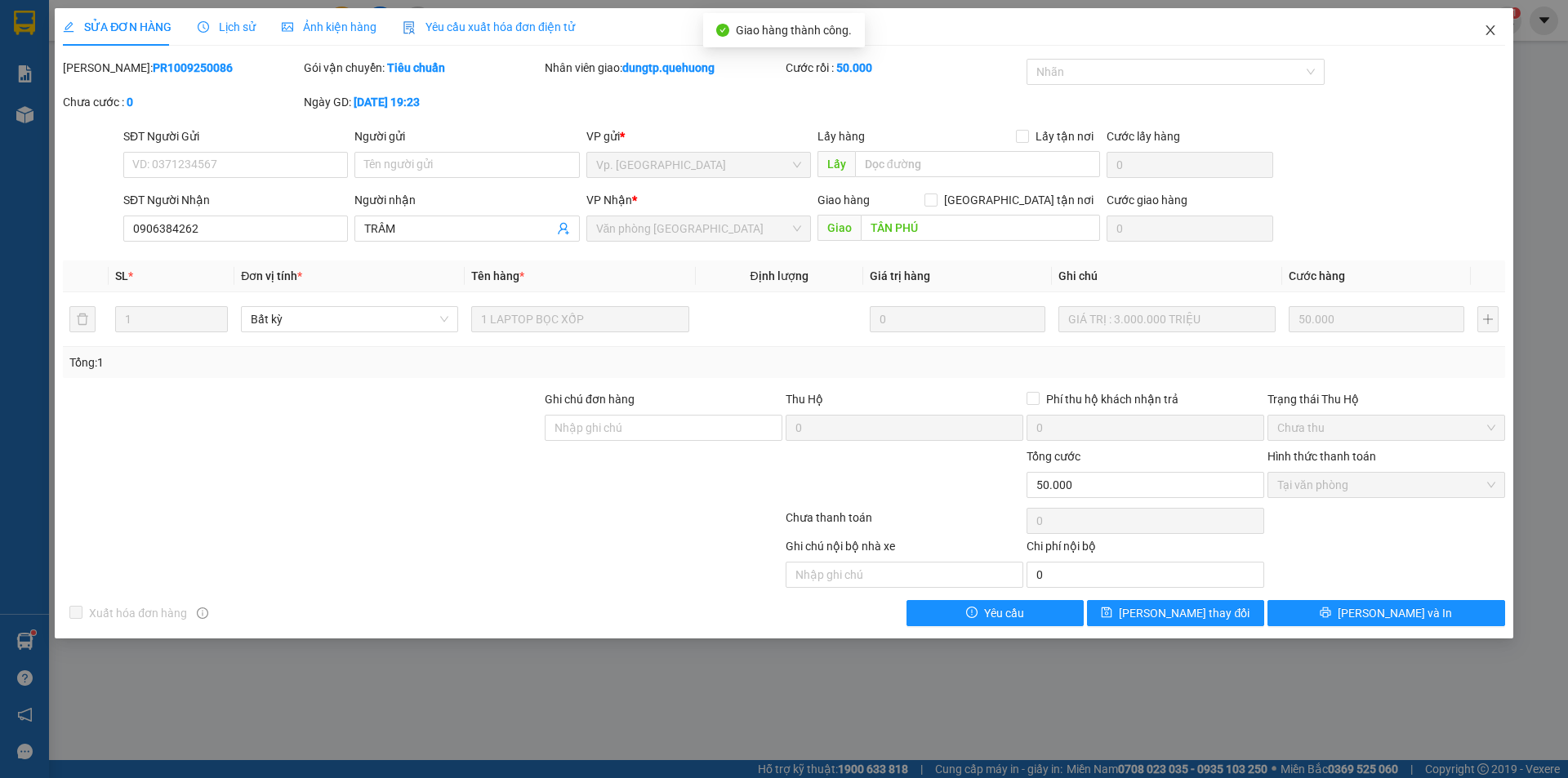
click at [1488, 32] on icon "close" at bounding box center [1491, 30] width 13 height 13
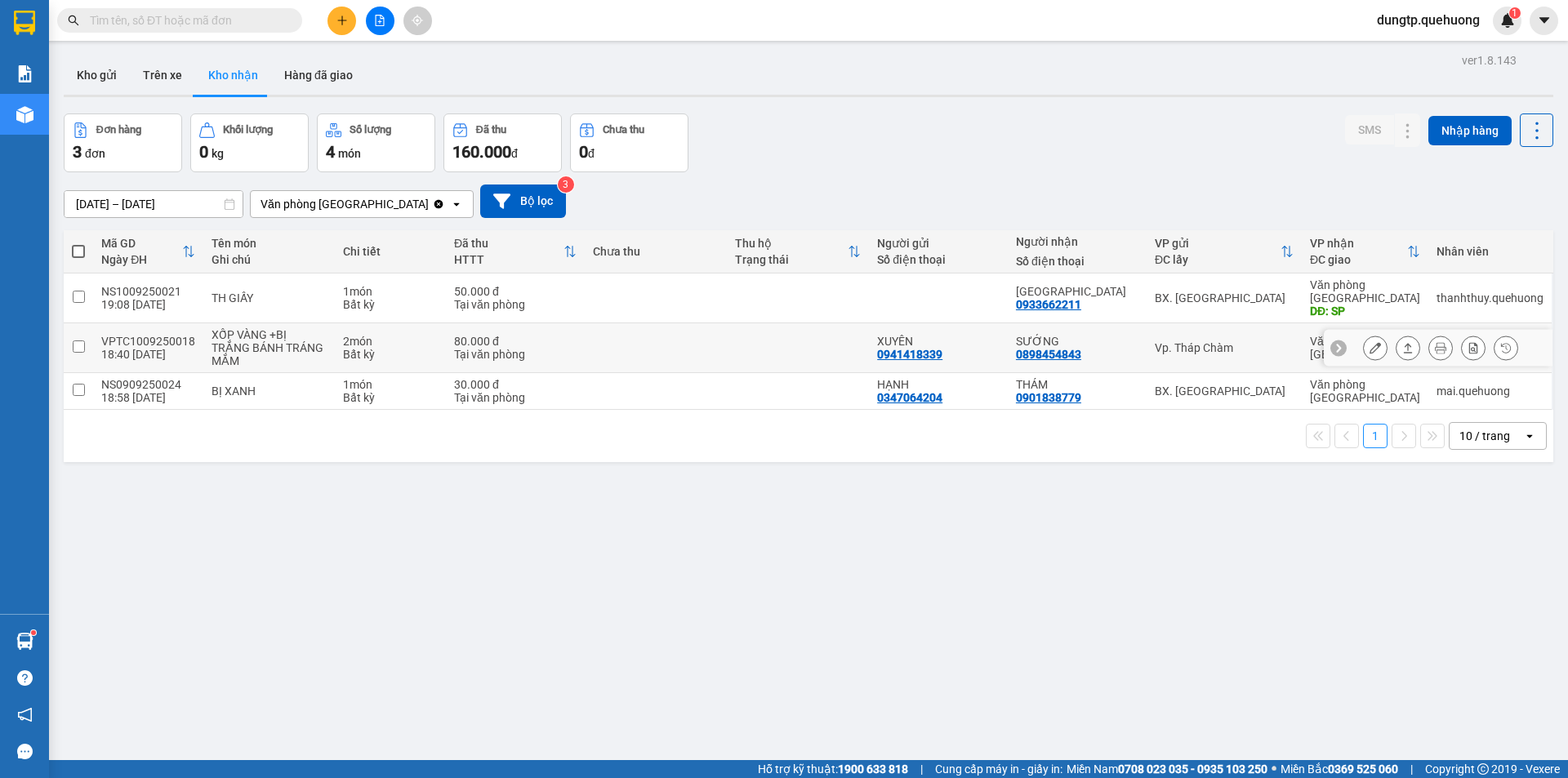
click at [77, 340] on input "checkbox" at bounding box center [78, 346] width 12 height 12
checkbox input "true"
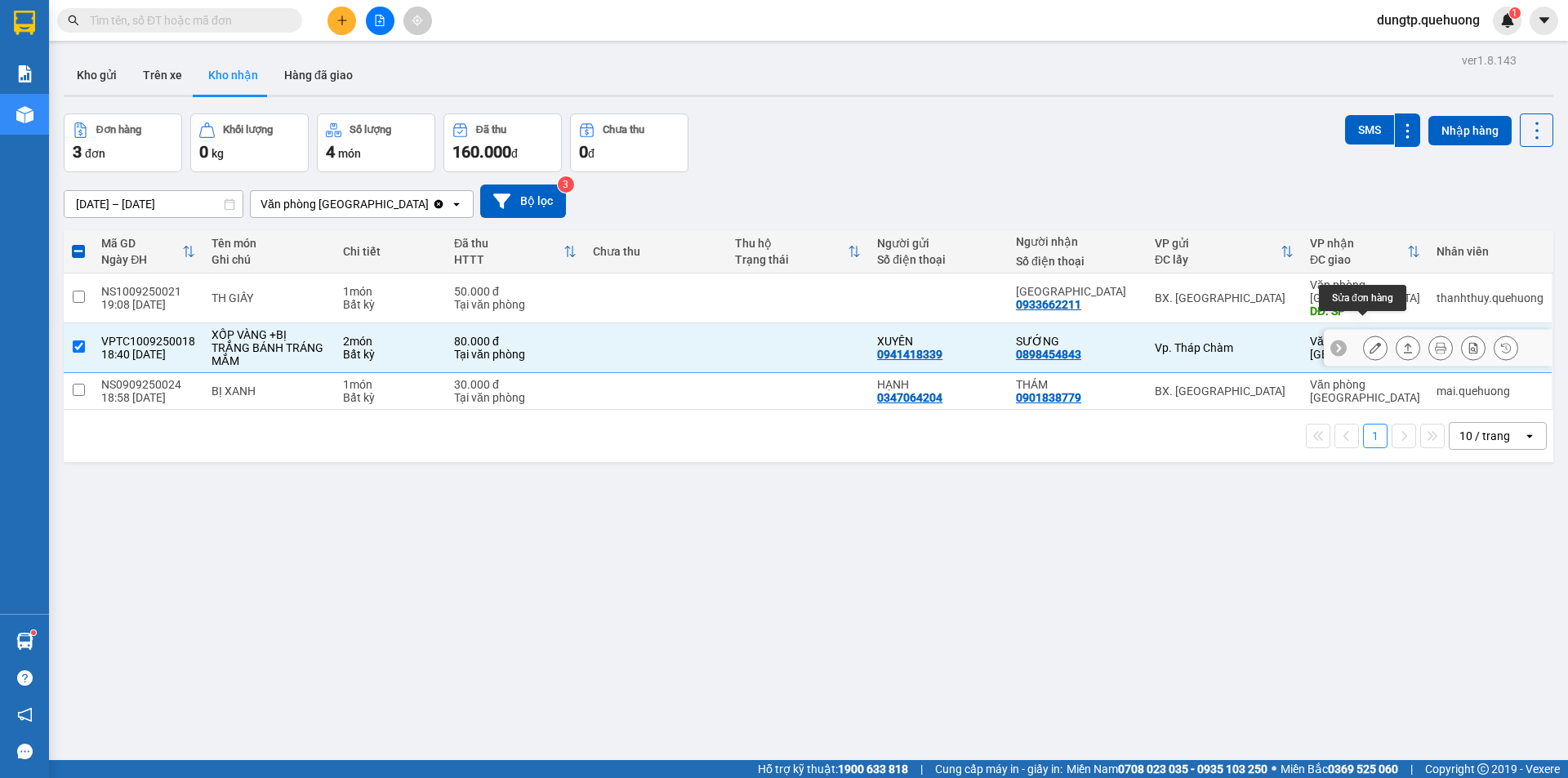
click at [1370, 342] on icon at bounding box center [1375, 348] width 12 height 12
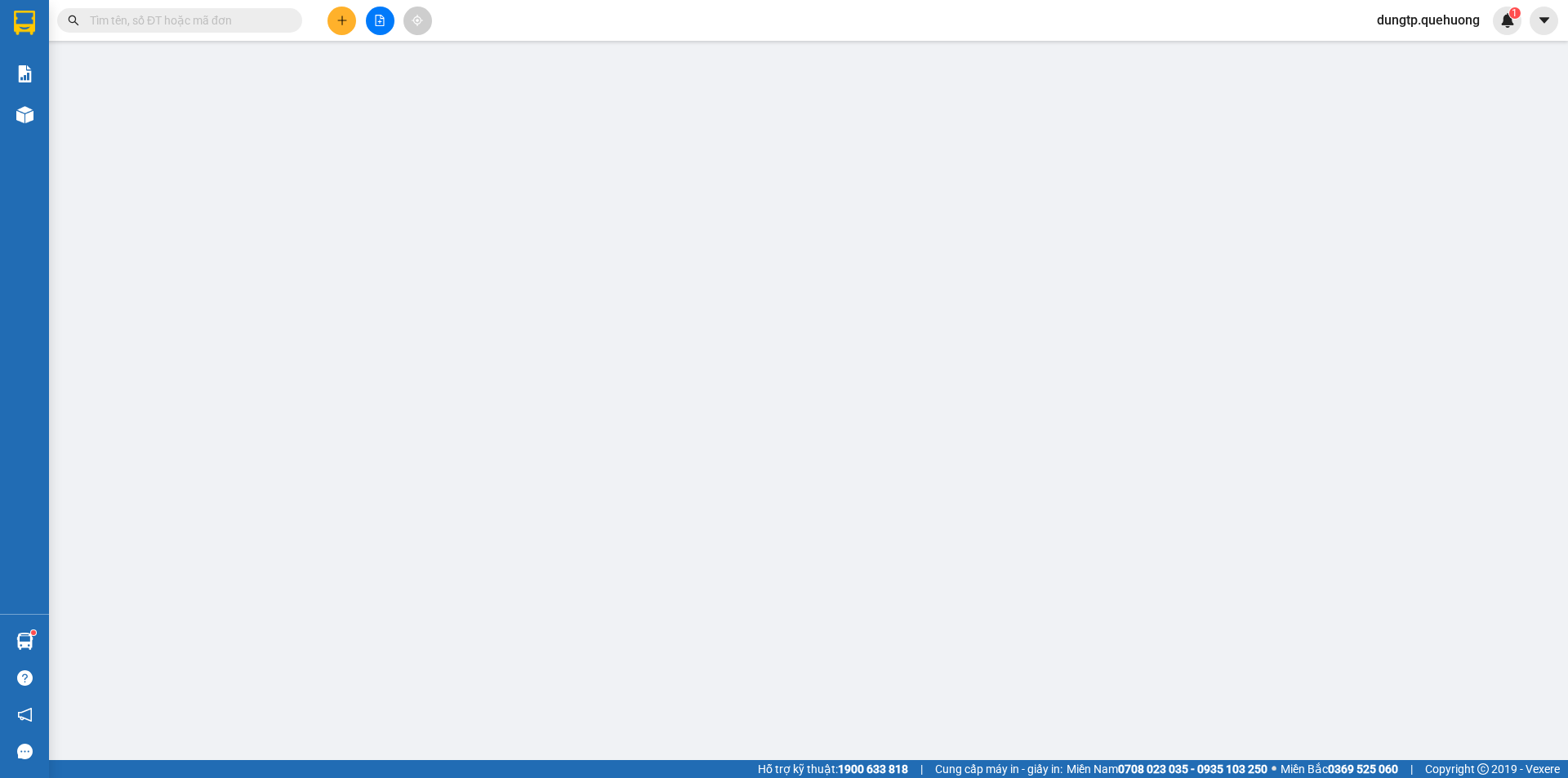
type input "0941418339"
type input "XUYÊN"
type input "0898454843"
type input "SƯỚNG"
type input "80.000"
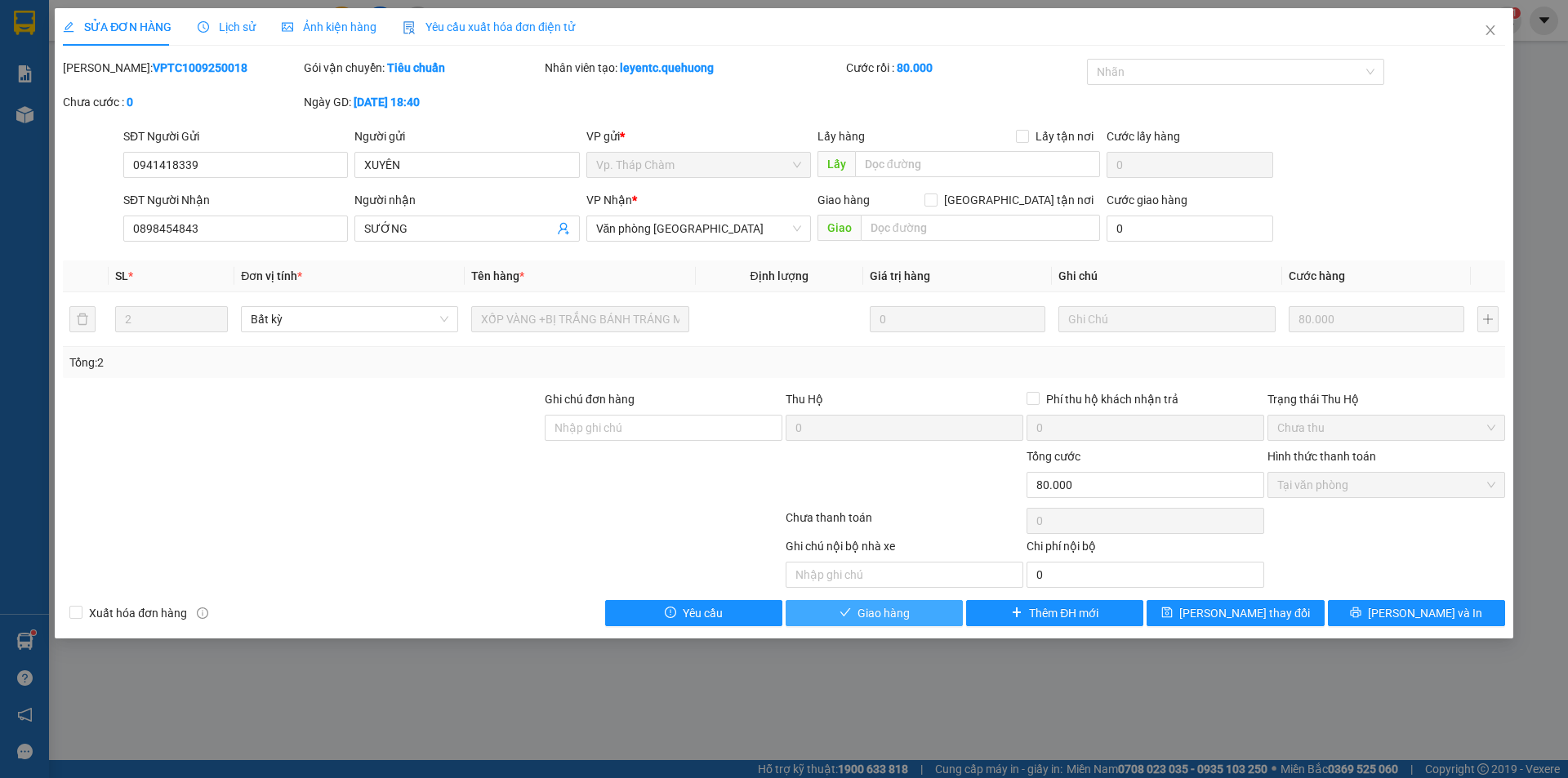
click at [920, 615] on button "Giao hàng" at bounding box center [874, 613] width 177 height 26
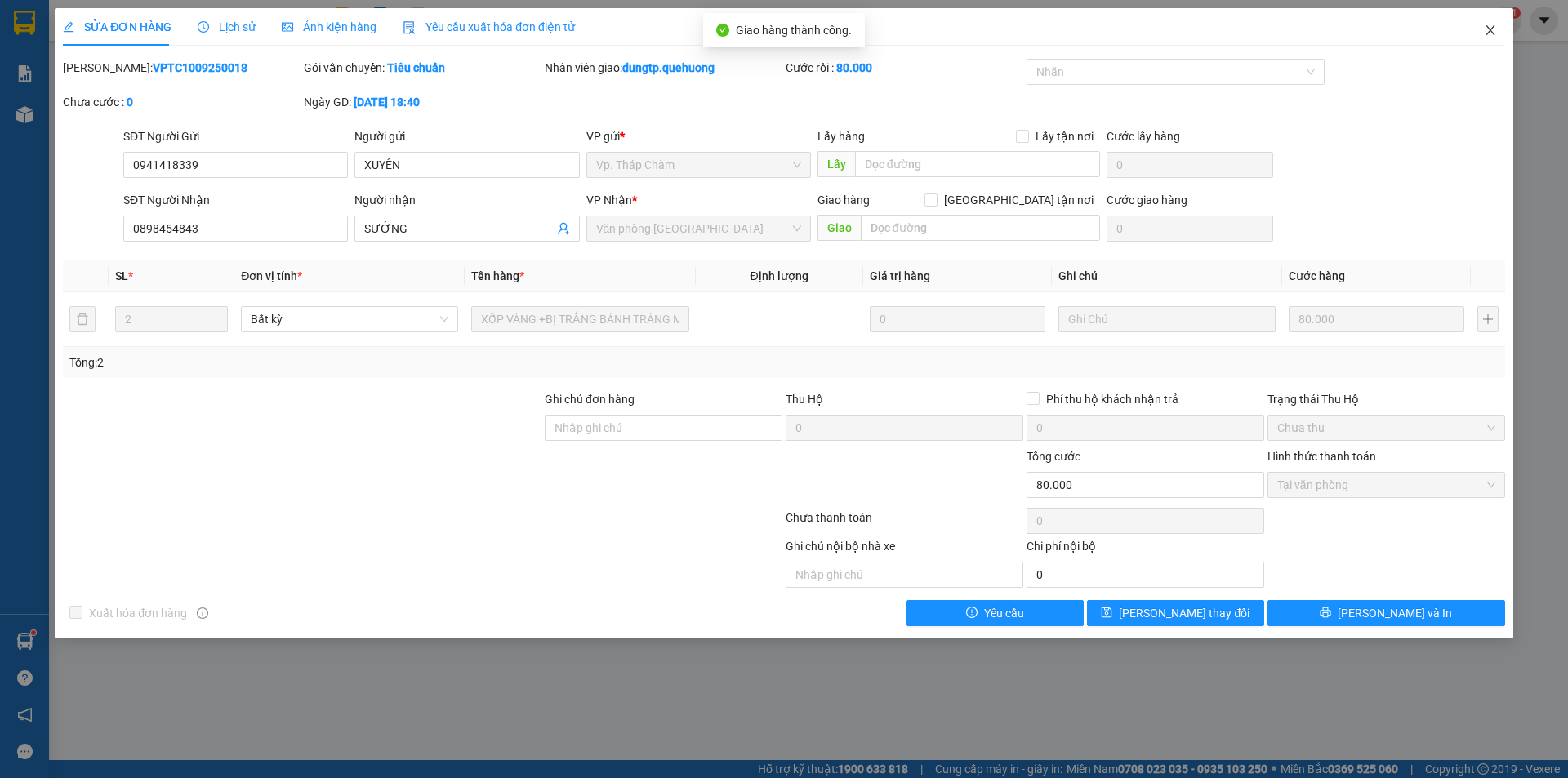
click at [1490, 28] on icon "close" at bounding box center [1491, 30] width 13 height 13
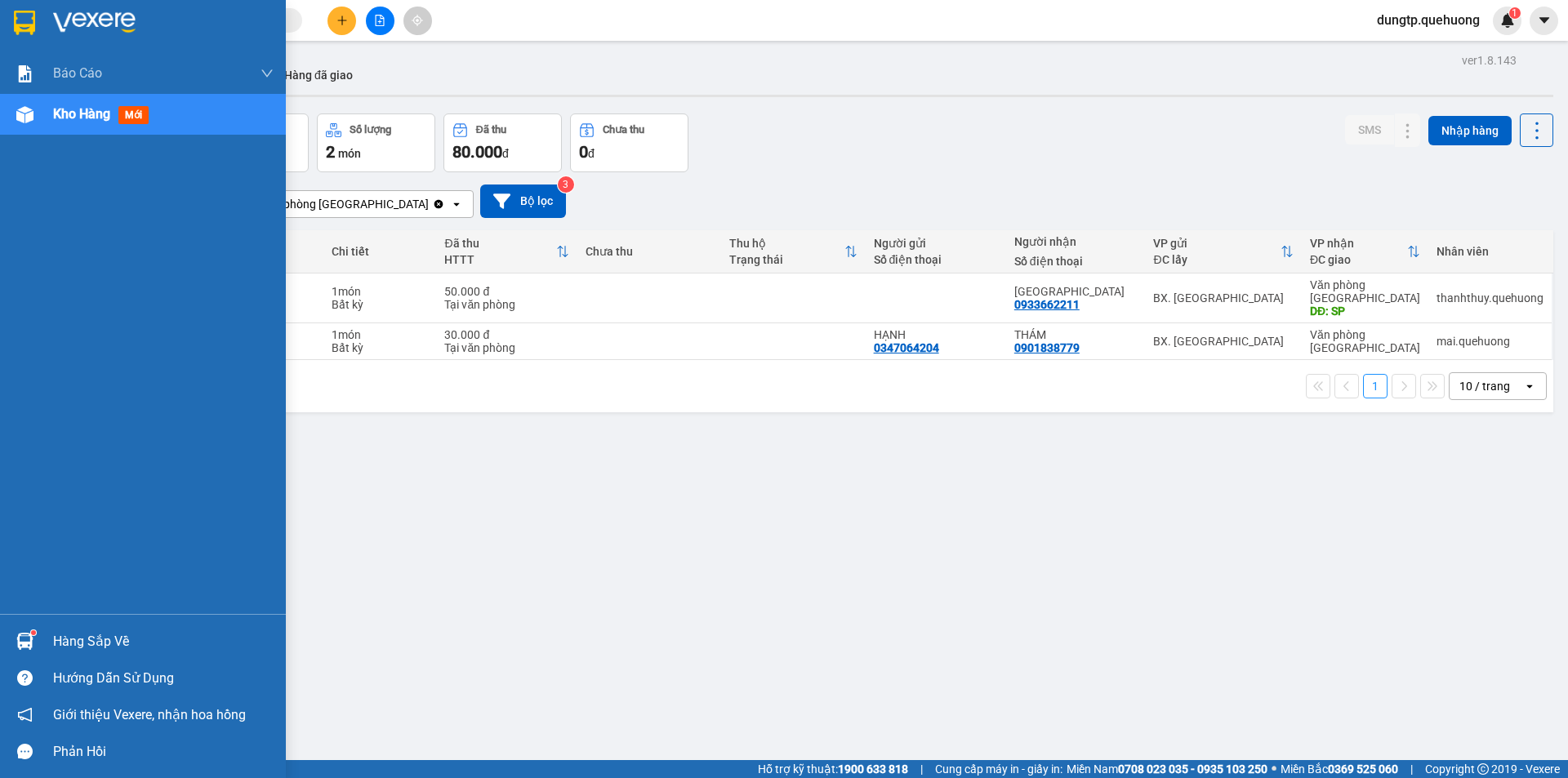
click at [79, 646] on div "Hàng sắp về" at bounding box center [163, 642] width 220 height 25
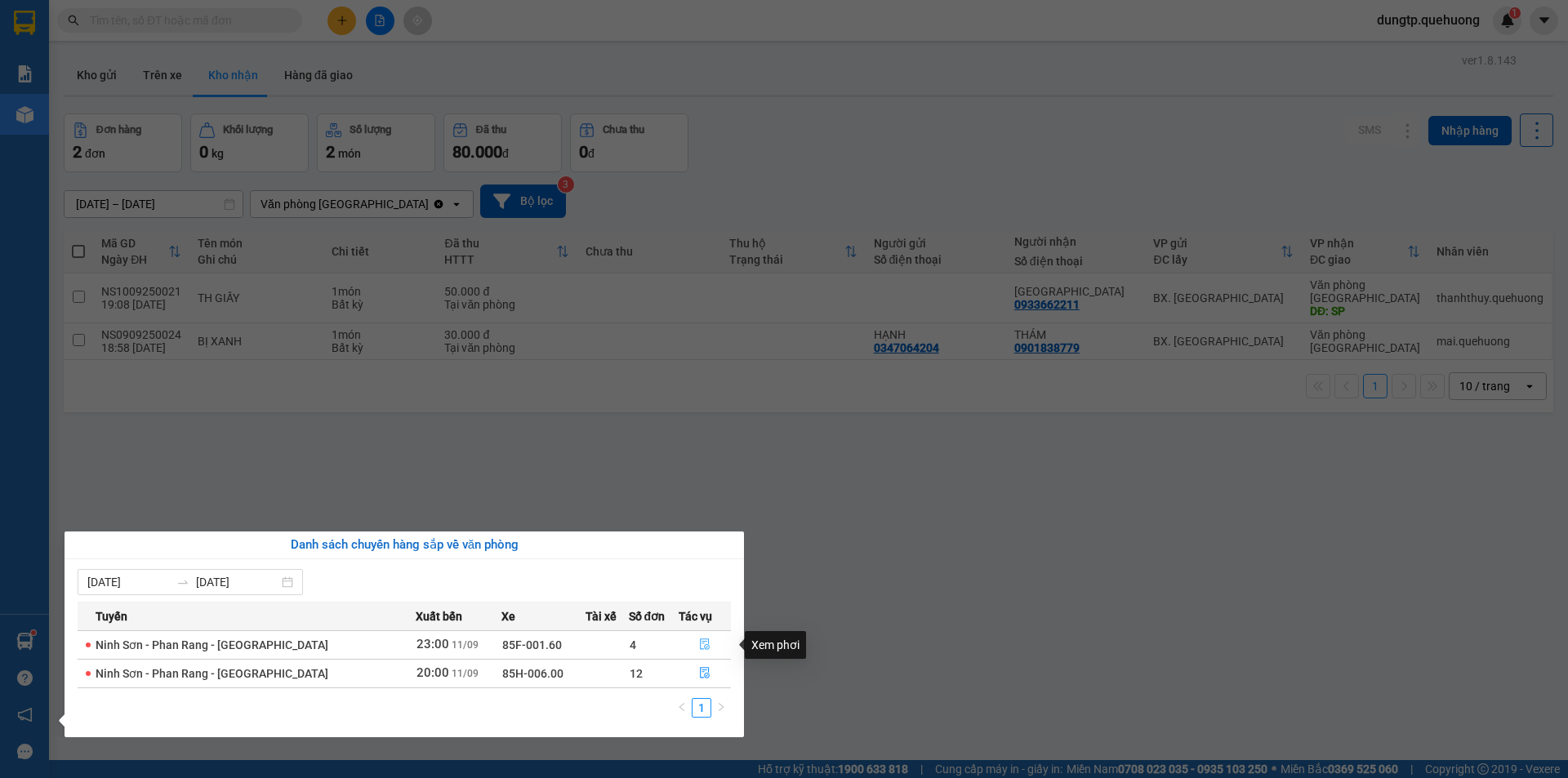
click at [700, 650] on icon "file-done" at bounding box center [704, 644] width 12 height 12
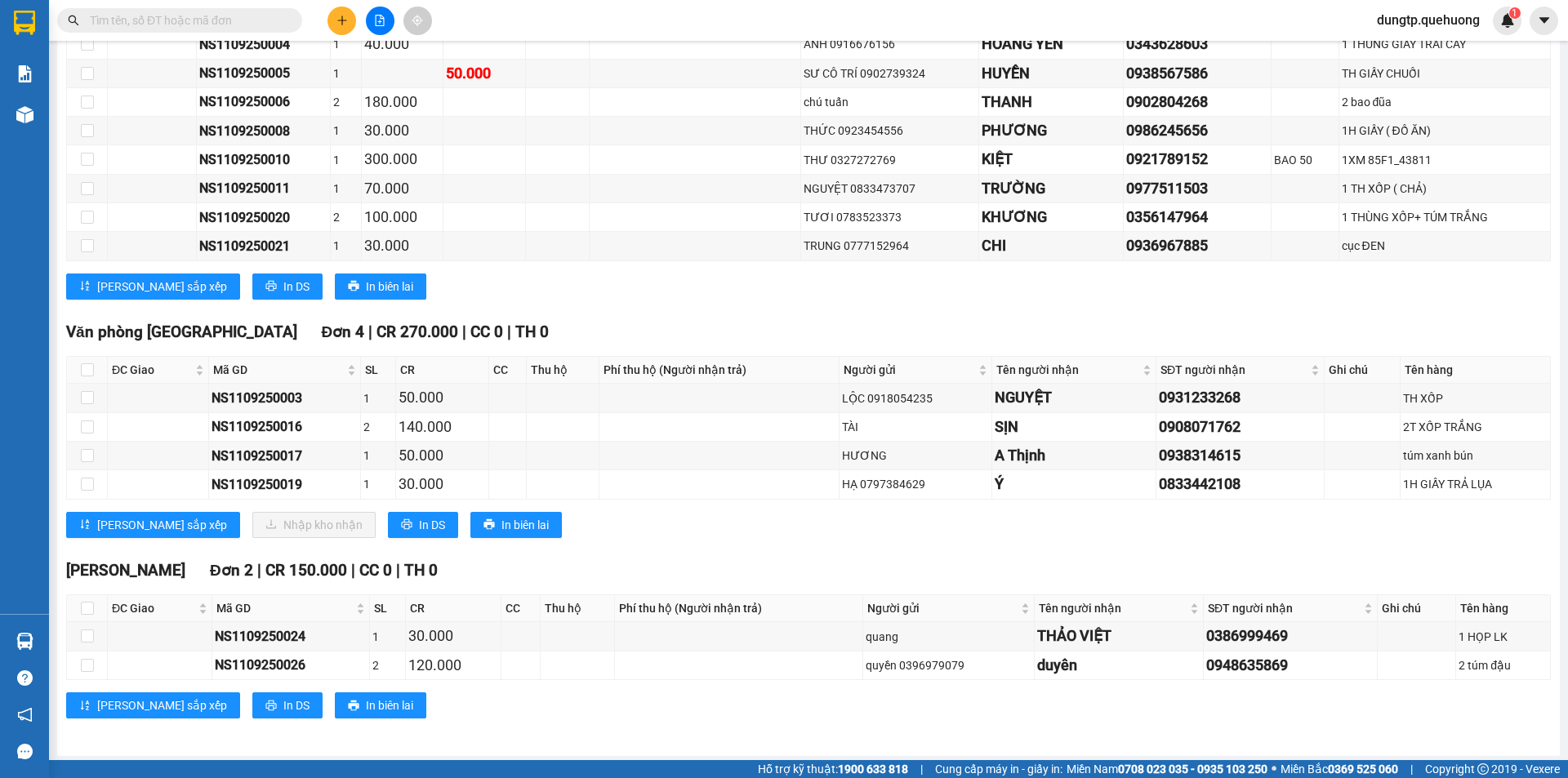
scroll to position [921, 0]
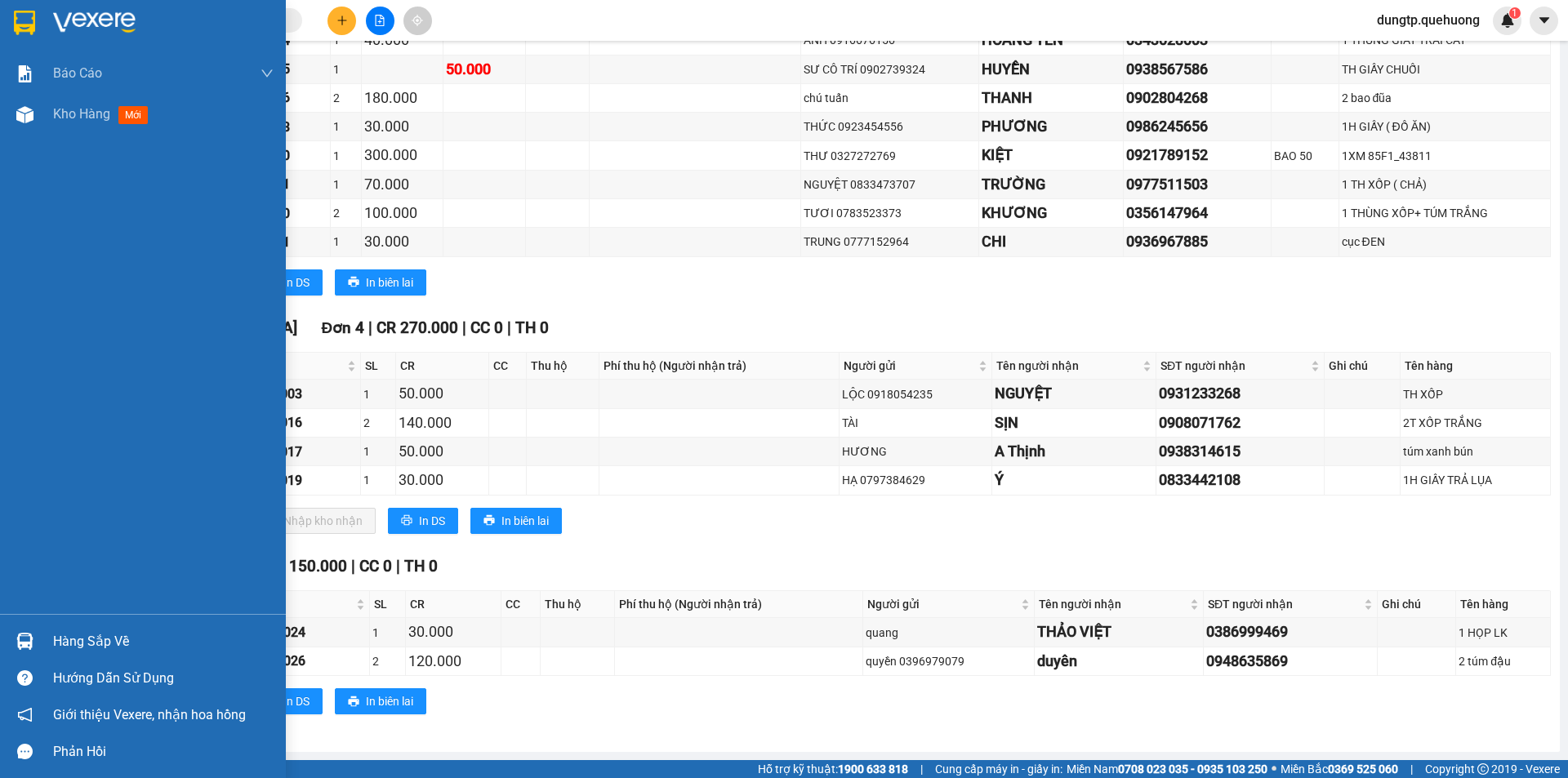
click at [103, 644] on div "Hàng sắp về" at bounding box center [163, 642] width 220 height 25
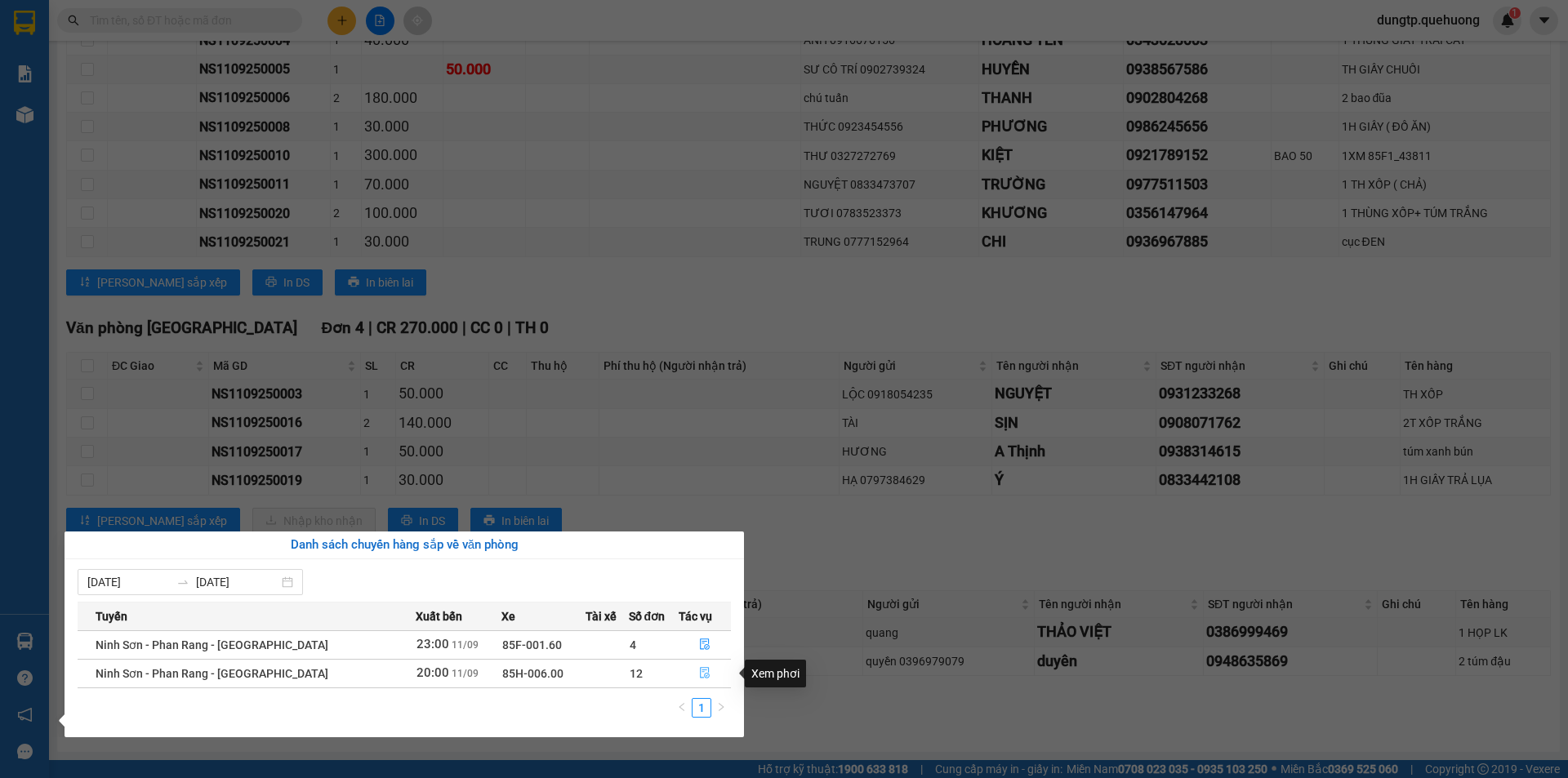
click at [700, 670] on icon "file-done" at bounding box center [704, 672] width 12 height 12
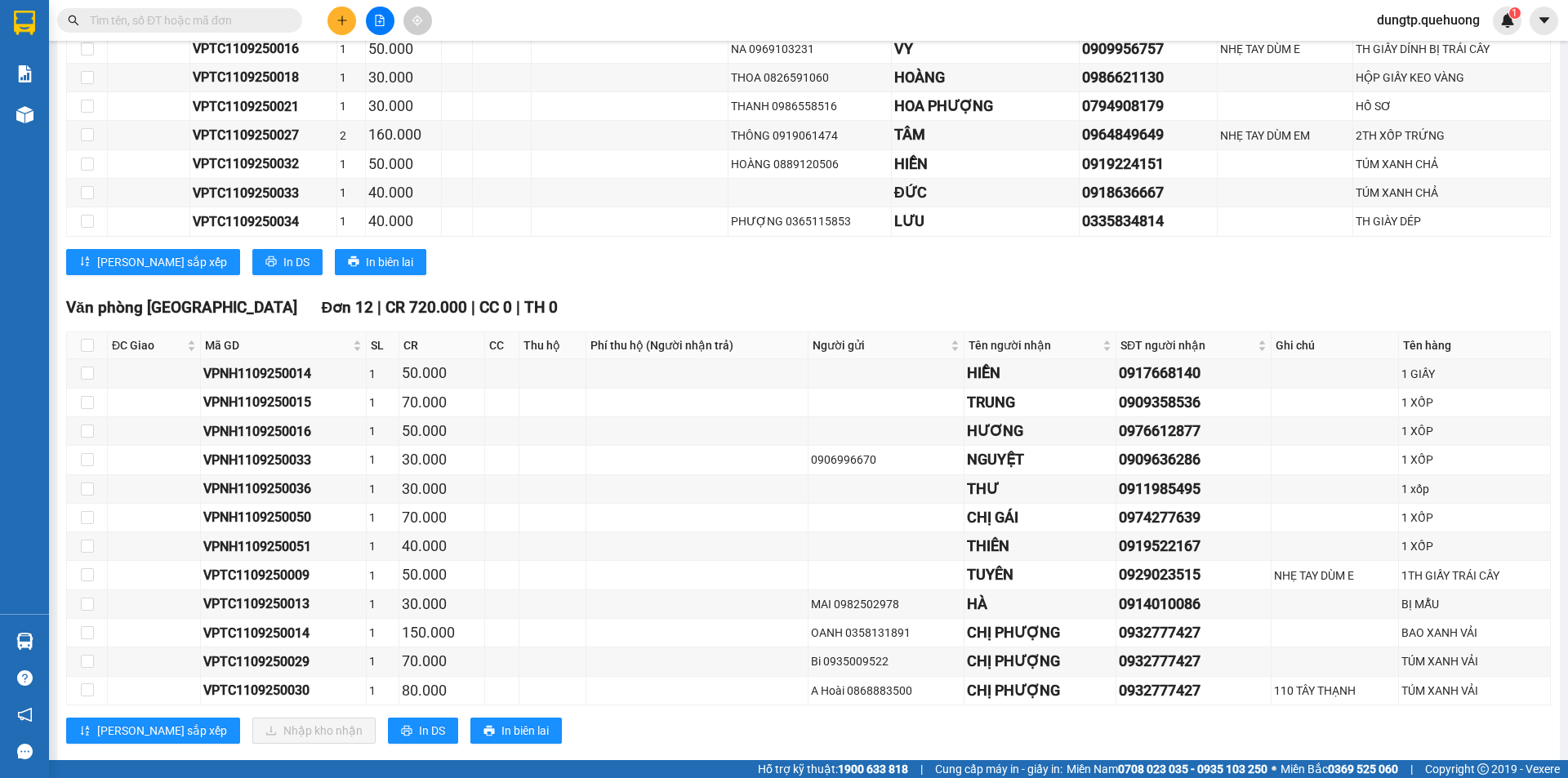
scroll to position [2613, 0]
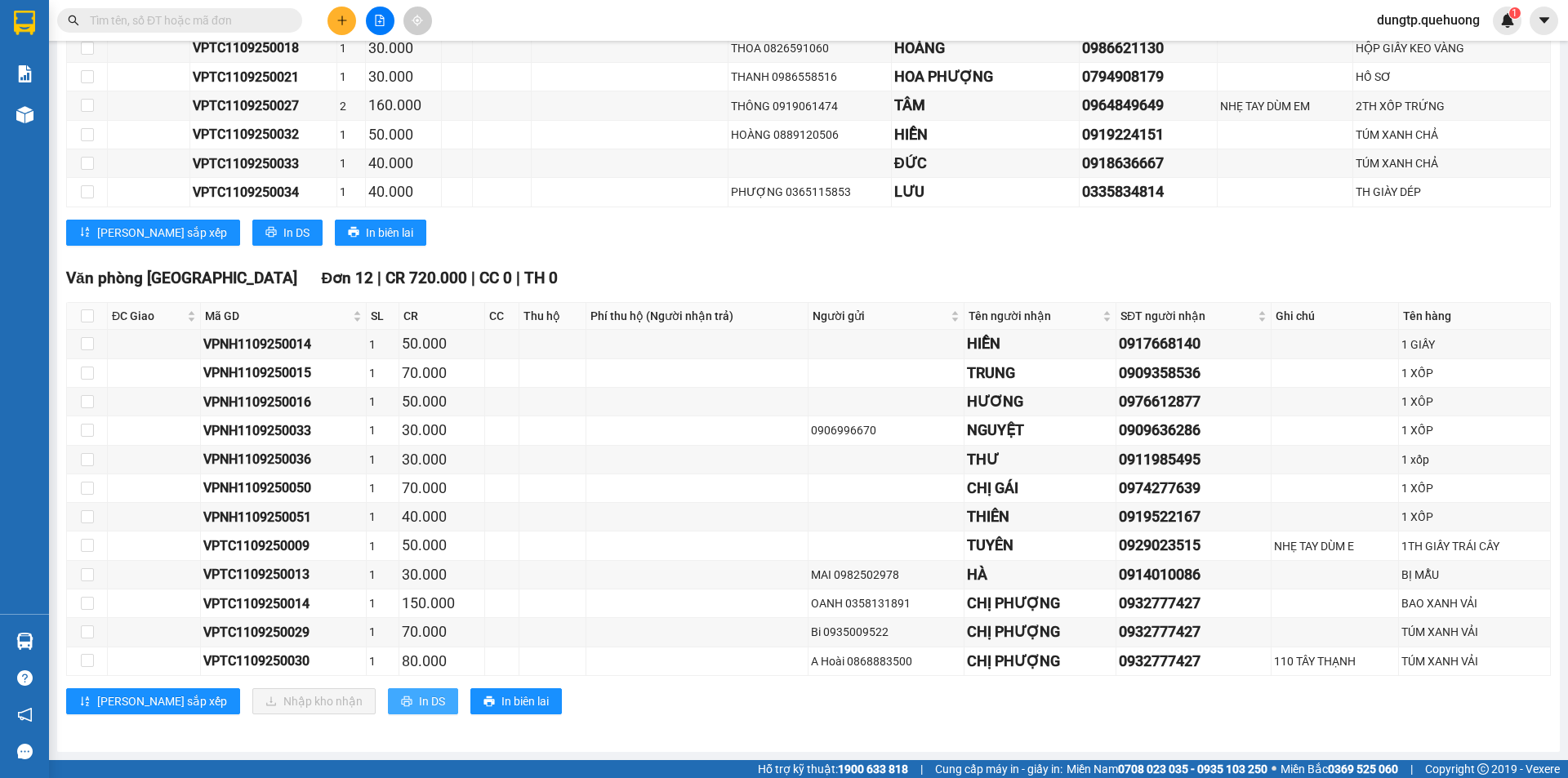
click at [419, 700] on span "In DS" at bounding box center [431, 702] width 26 height 18
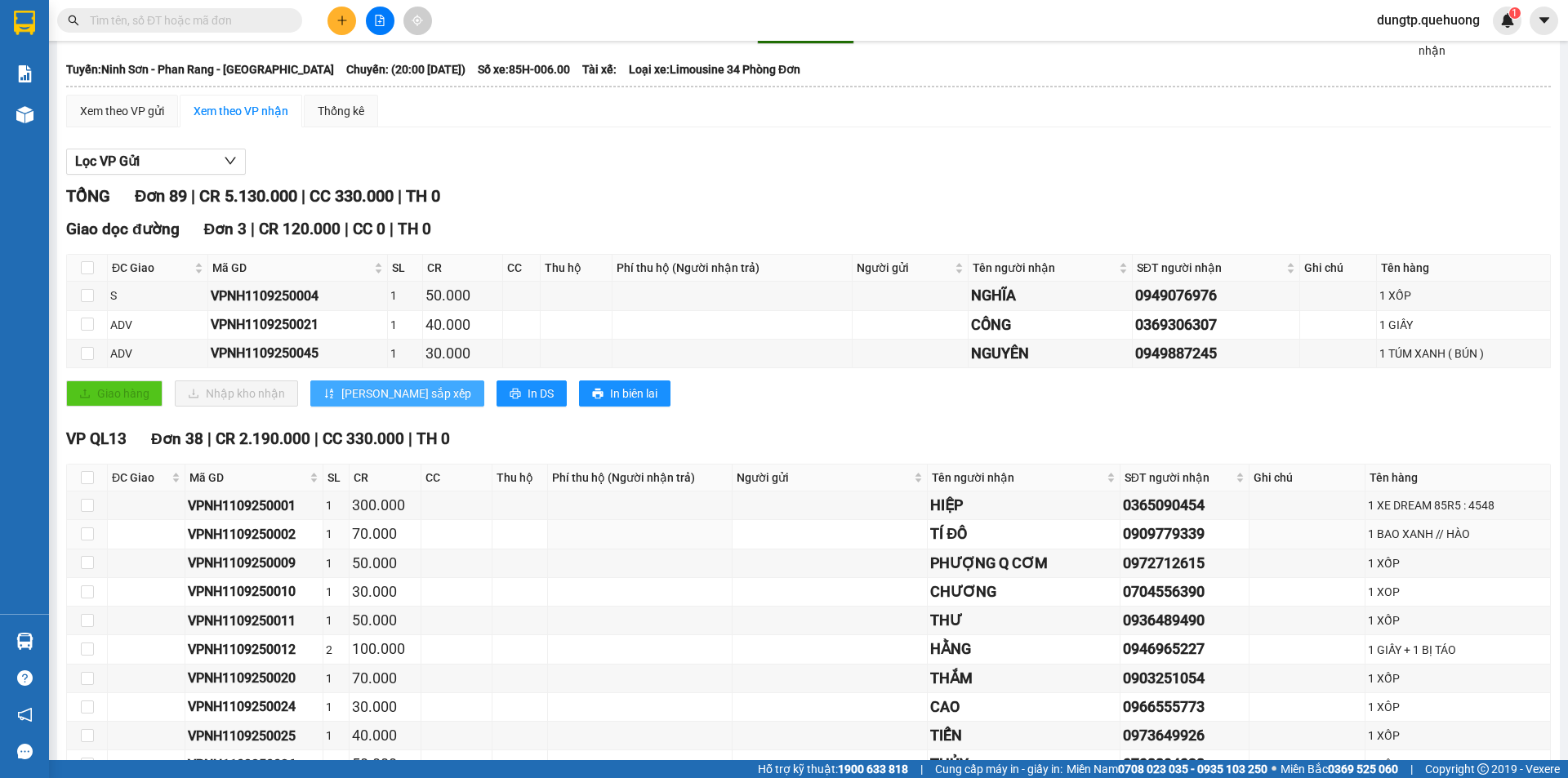
scroll to position [0, 0]
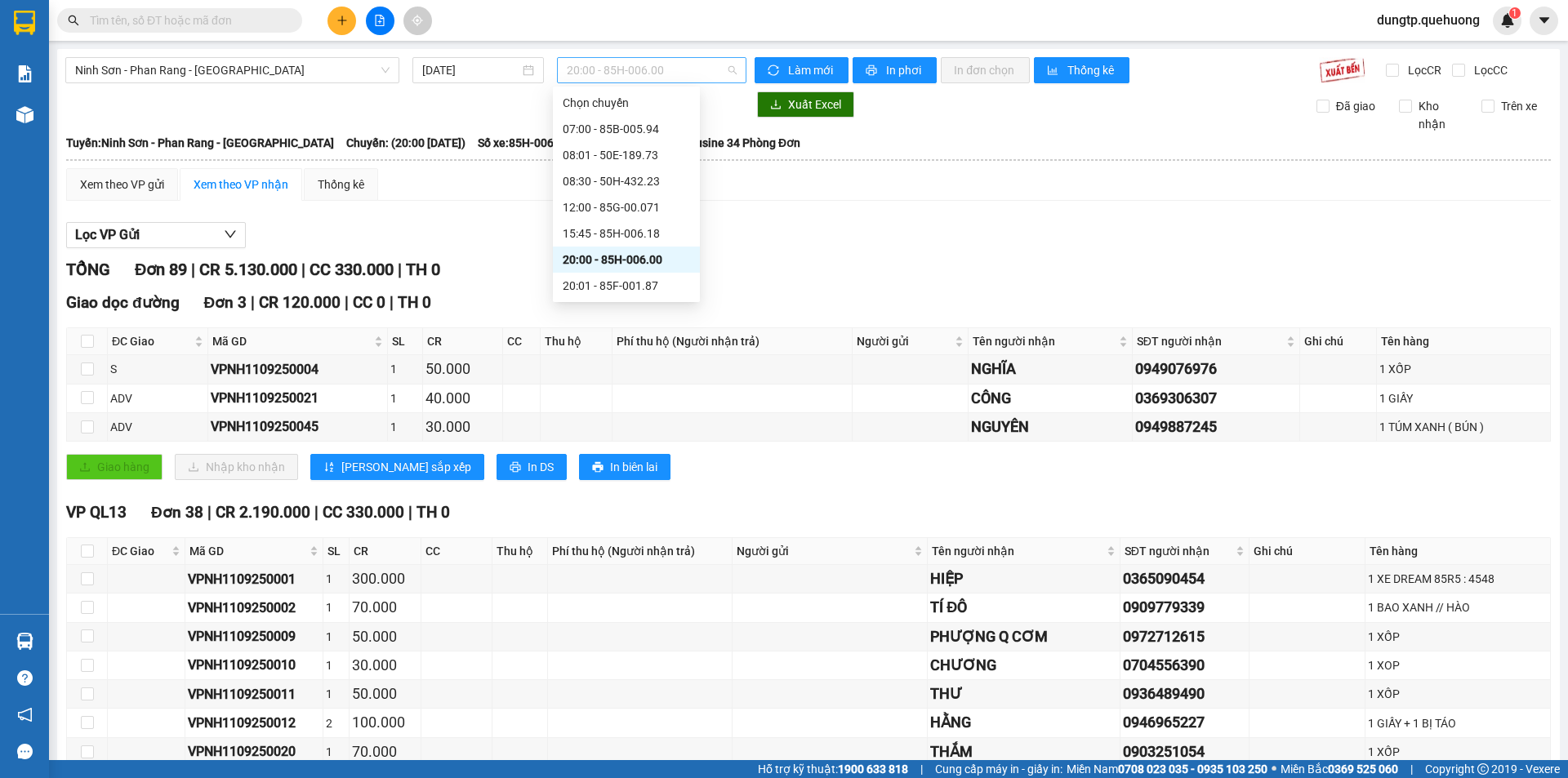
click at [694, 74] on span "20:00 - 85H-006.00" at bounding box center [652, 70] width 170 height 25
click at [637, 284] on div "23:00 - 85F-001.60" at bounding box center [626, 286] width 127 height 18
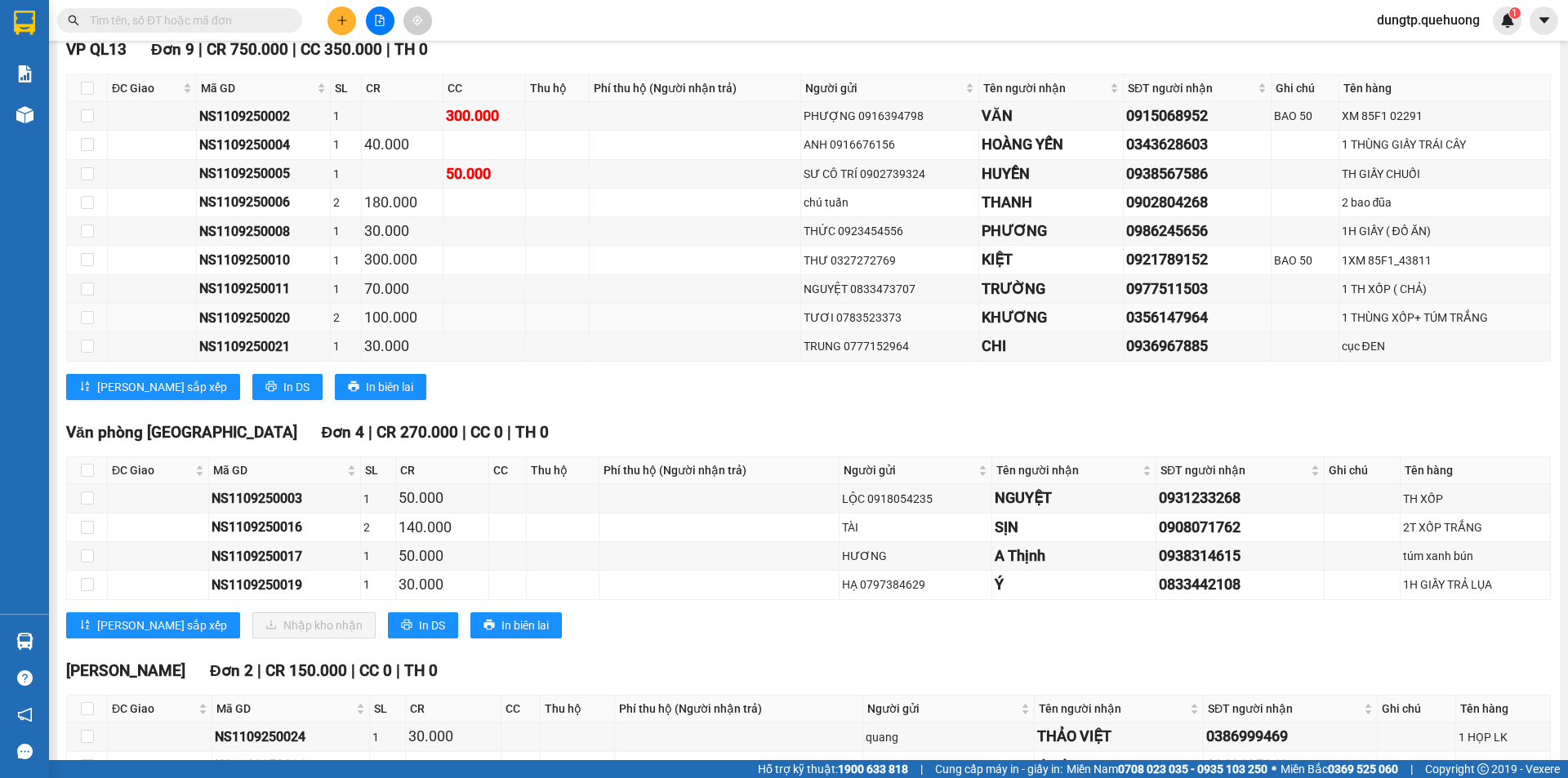
scroll to position [921, 0]
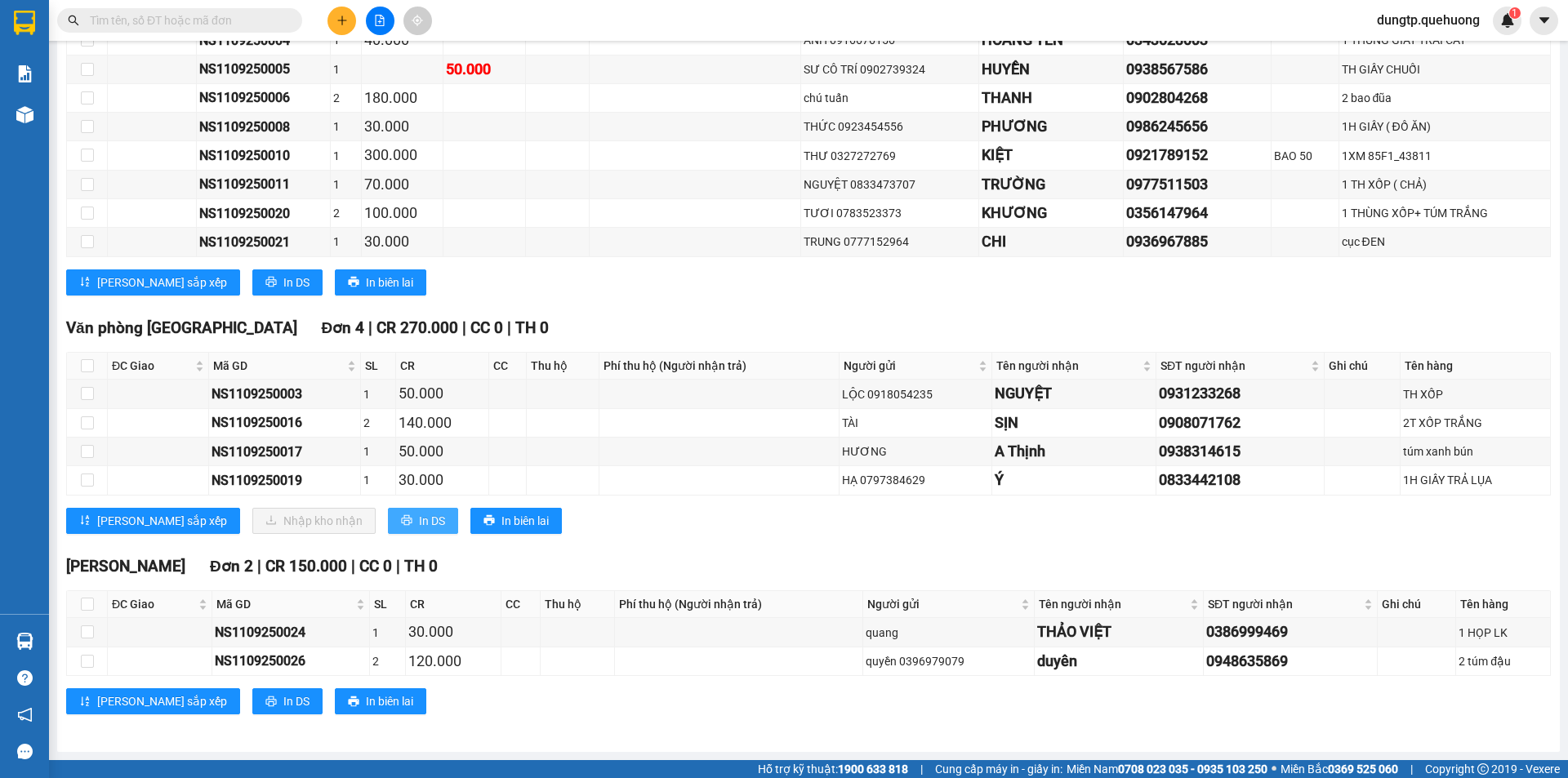
click at [419, 518] on span "In DS" at bounding box center [431, 521] width 26 height 18
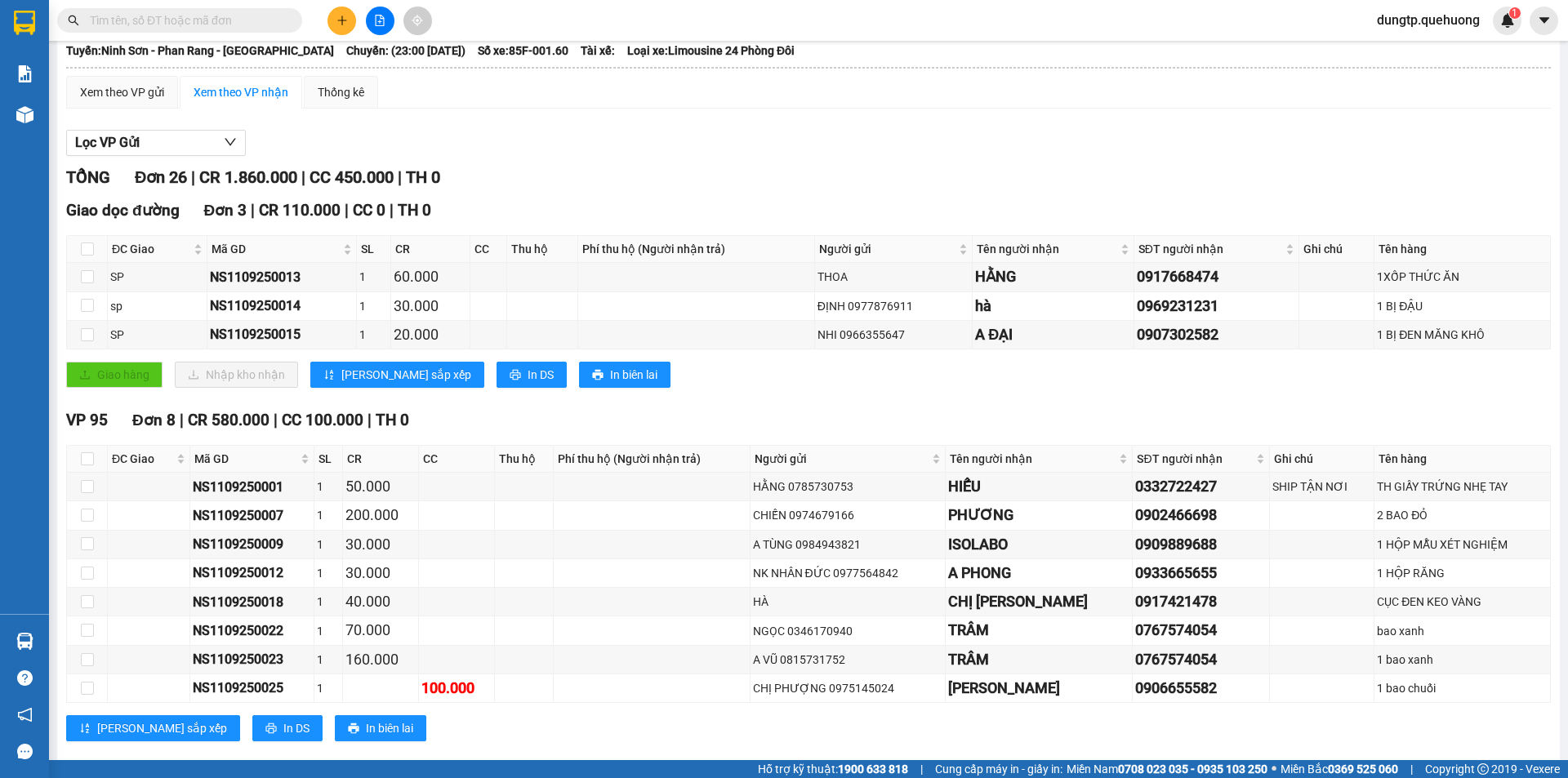
scroll to position [0, 0]
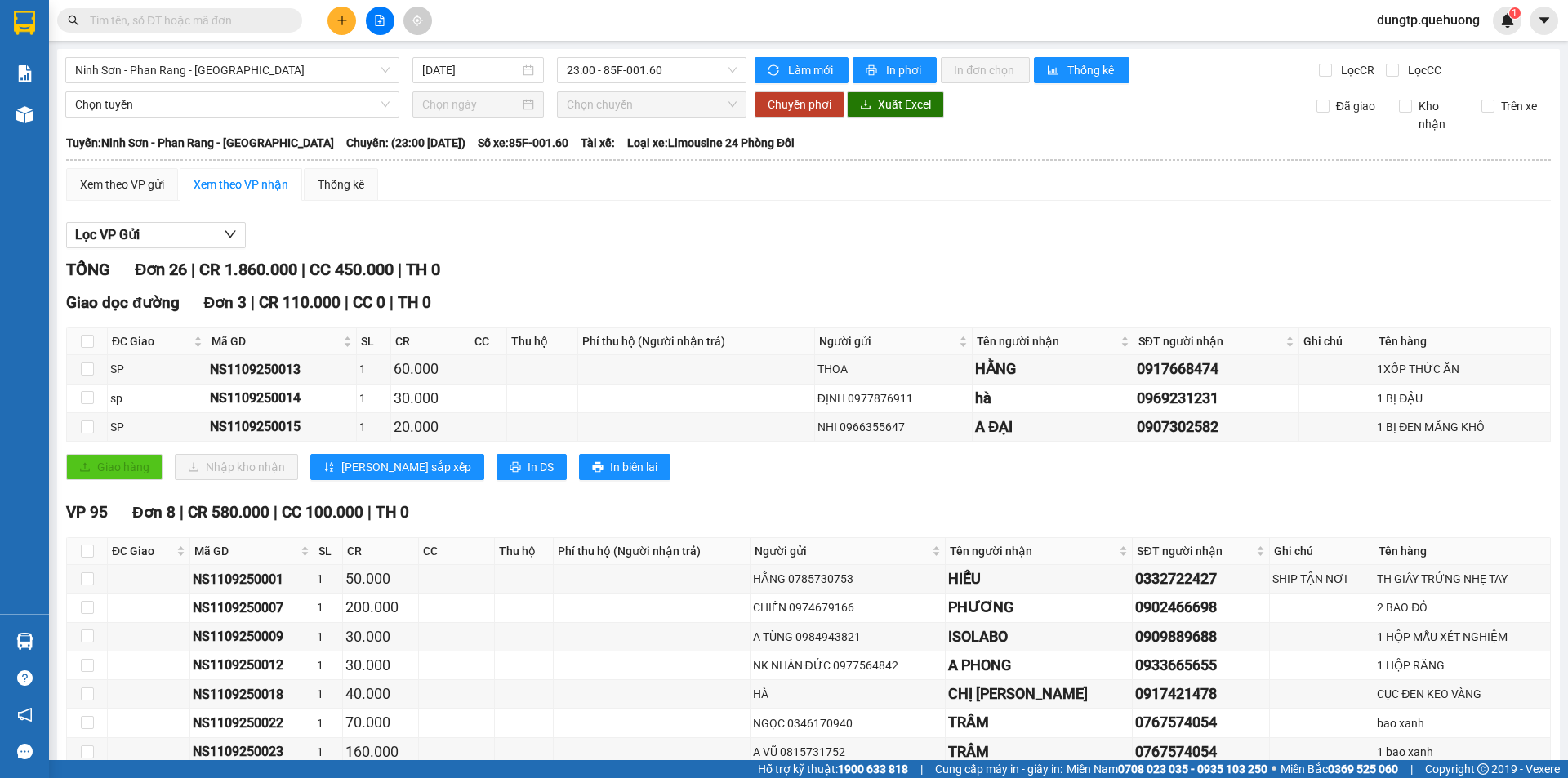
click at [700, 105] on span "Chọn chuyến" at bounding box center [652, 104] width 170 height 25
click at [716, 74] on span "23:00 - 85F-001.60" at bounding box center [652, 70] width 170 height 25
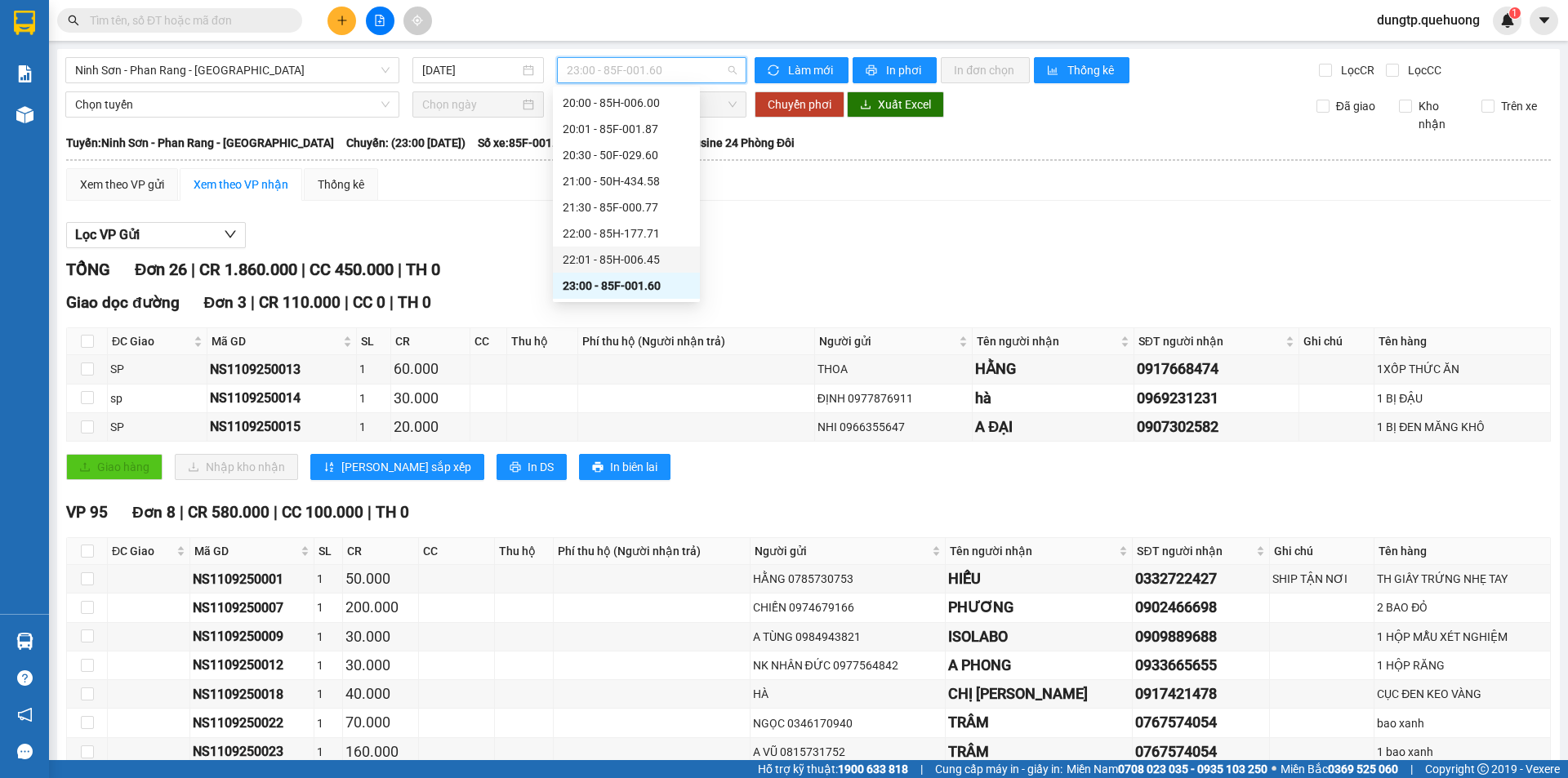
click at [642, 255] on div "22:01 - 85H-006.45" at bounding box center [626, 260] width 127 height 18
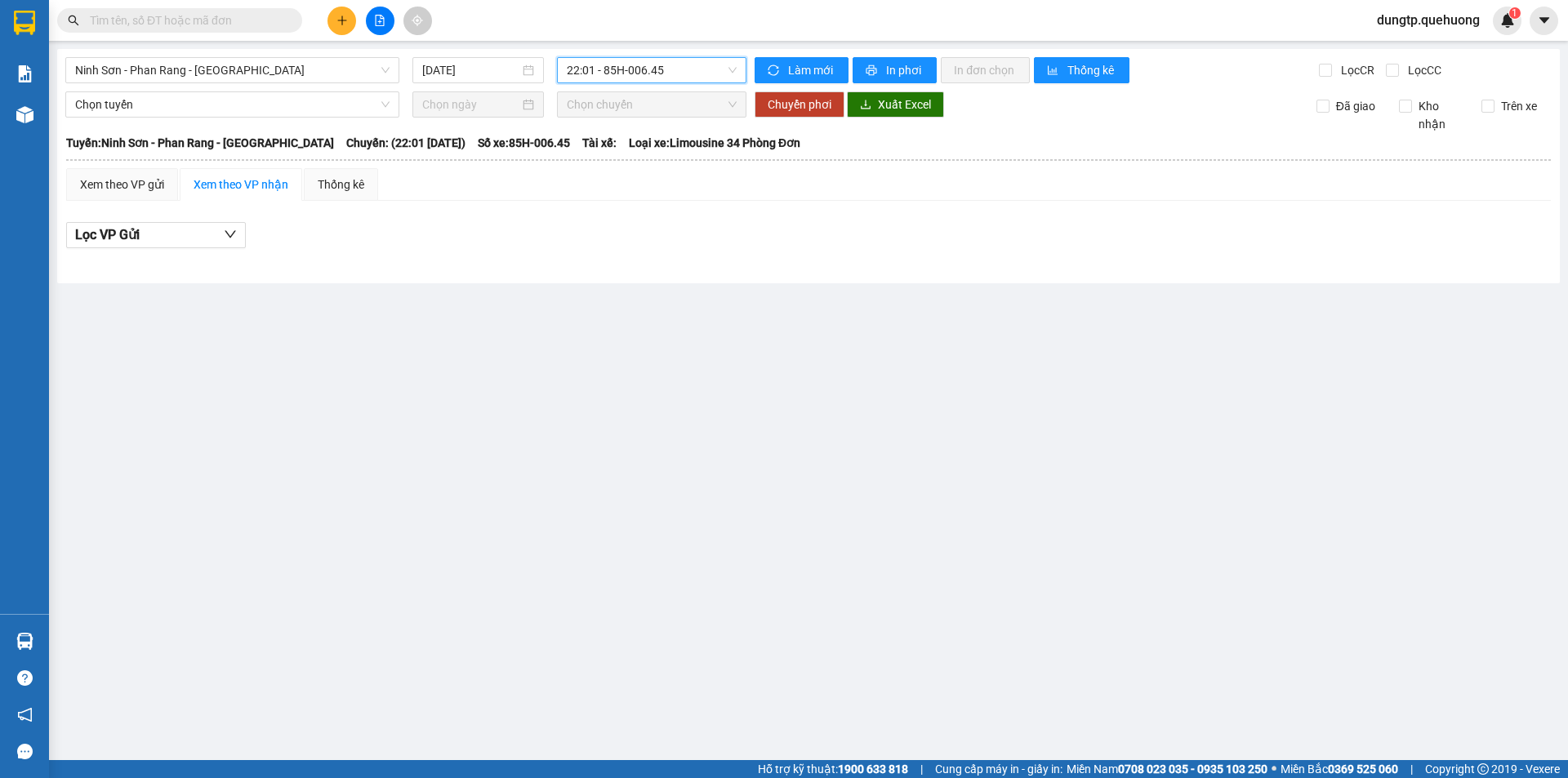
click at [663, 69] on span "22:01 - 85H-006.45" at bounding box center [652, 70] width 170 height 25
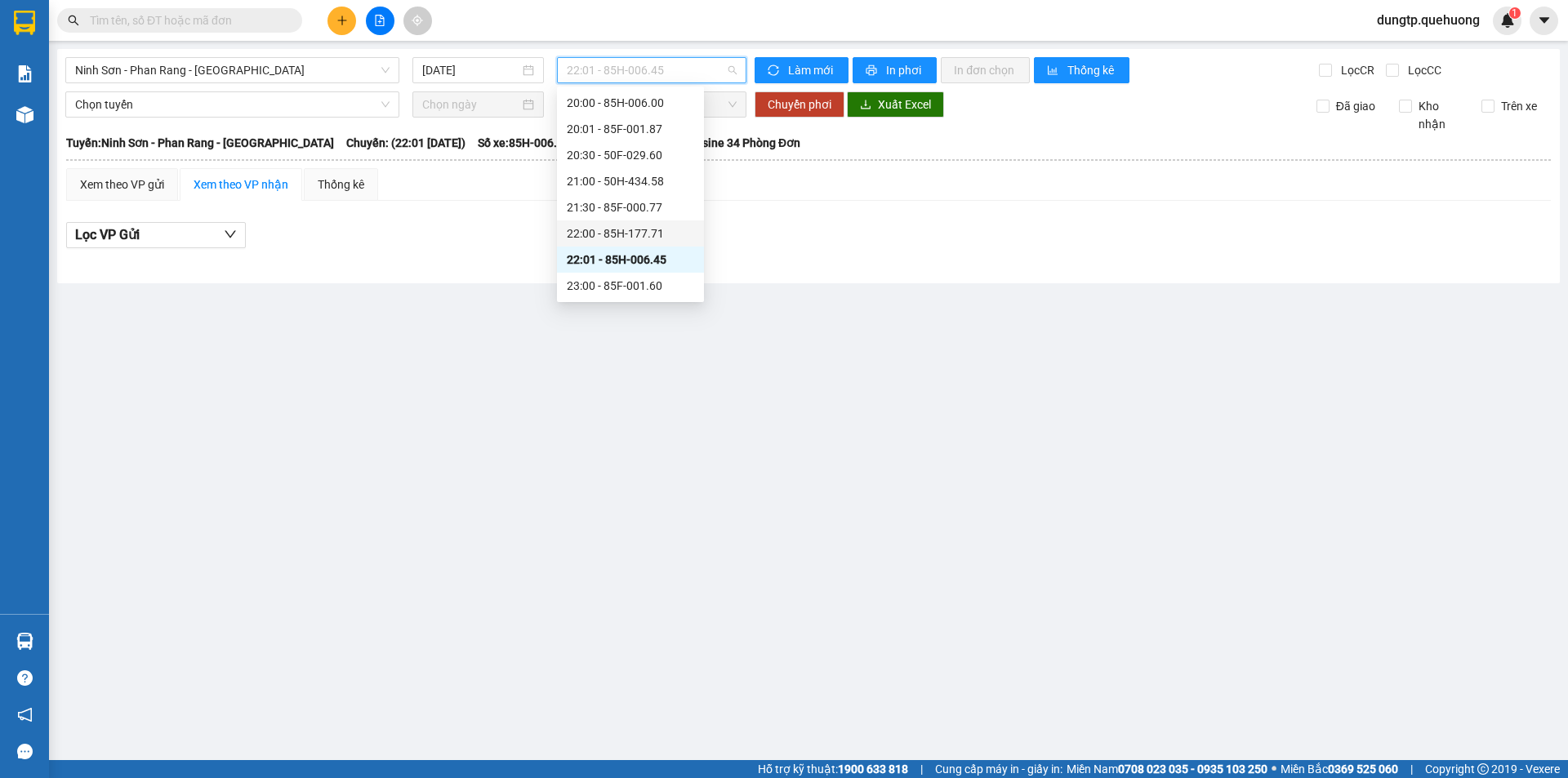
click at [637, 230] on div "22:00 - 85H-177.71" at bounding box center [631, 234] width 127 height 18
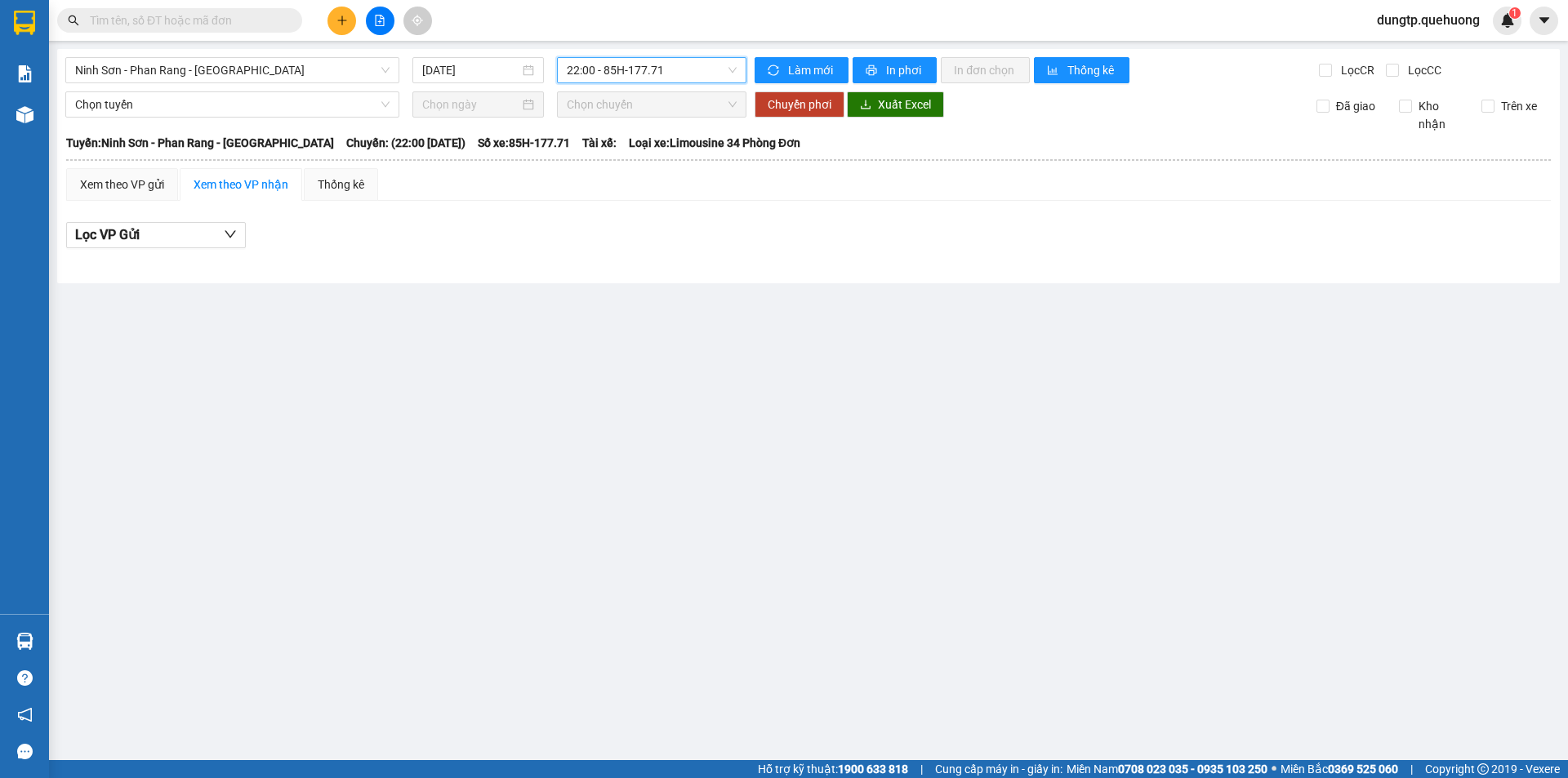
click at [677, 75] on span "22:00 - 85H-177.71" at bounding box center [652, 70] width 170 height 25
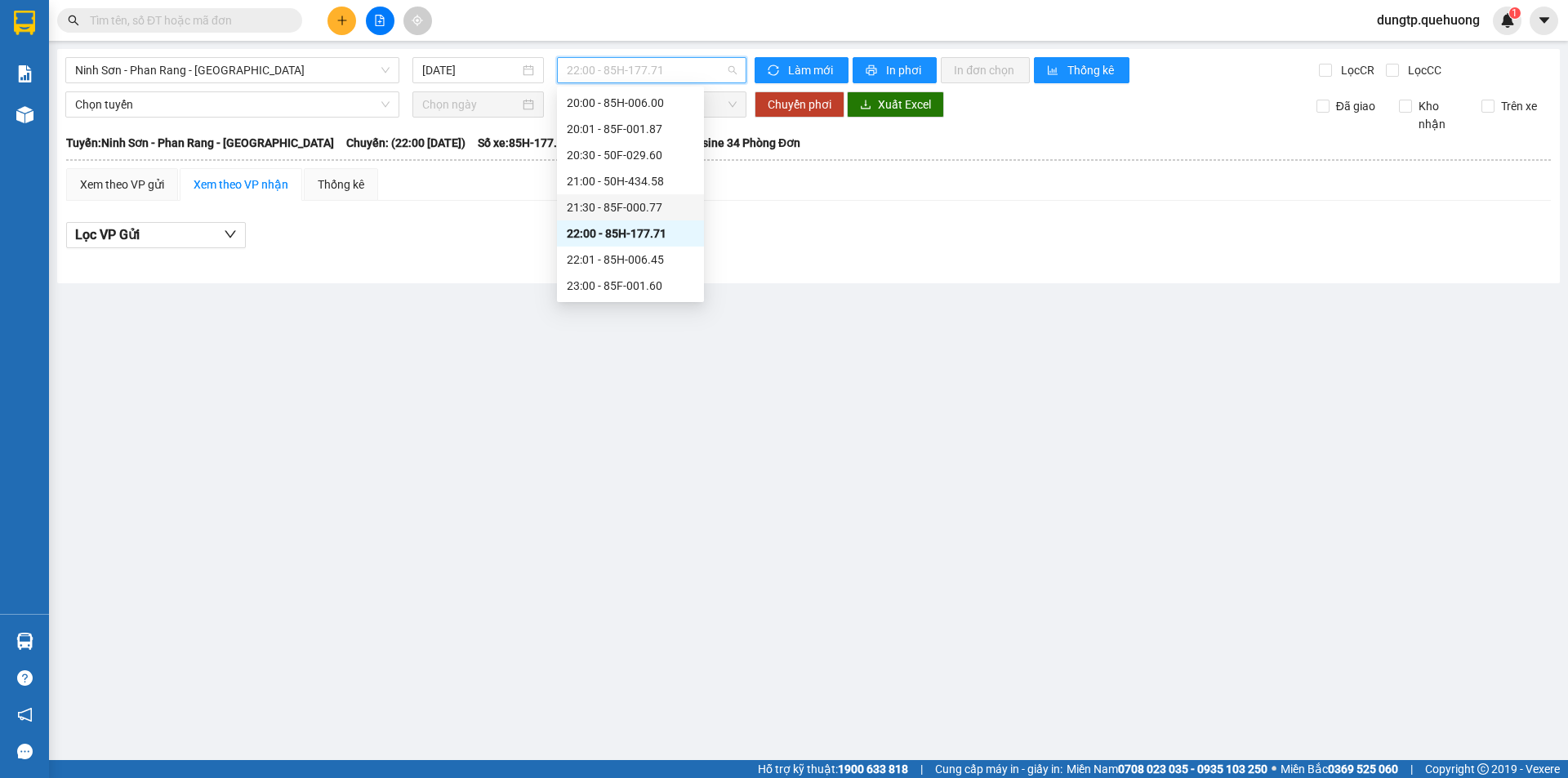
click at [645, 199] on div "21:30 - 85F-000.77" at bounding box center [631, 207] width 127 height 18
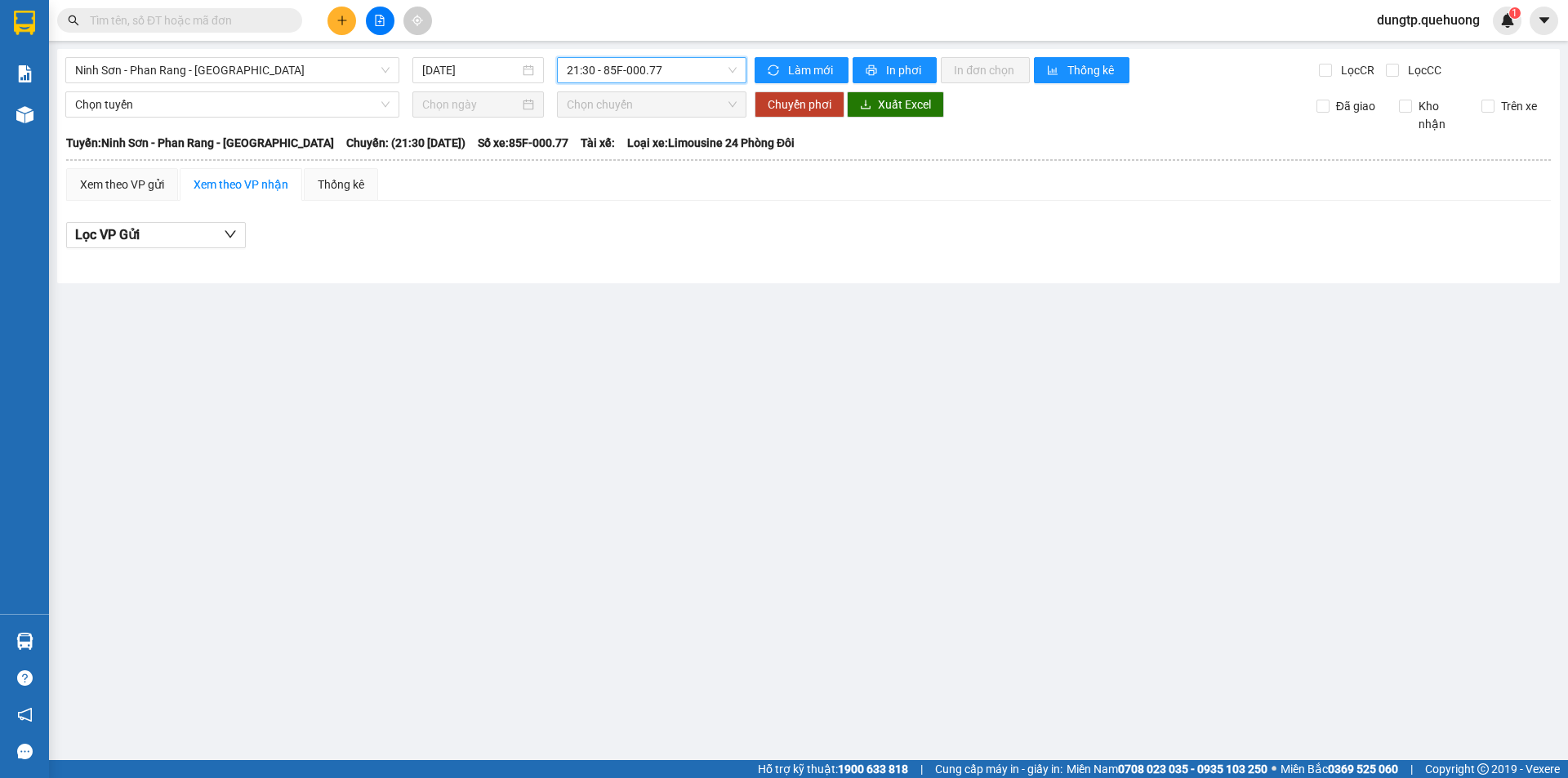
click at [668, 67] on span "21:30 - 85F-000.77" at bounding box center [652, 70] width 170 height 25
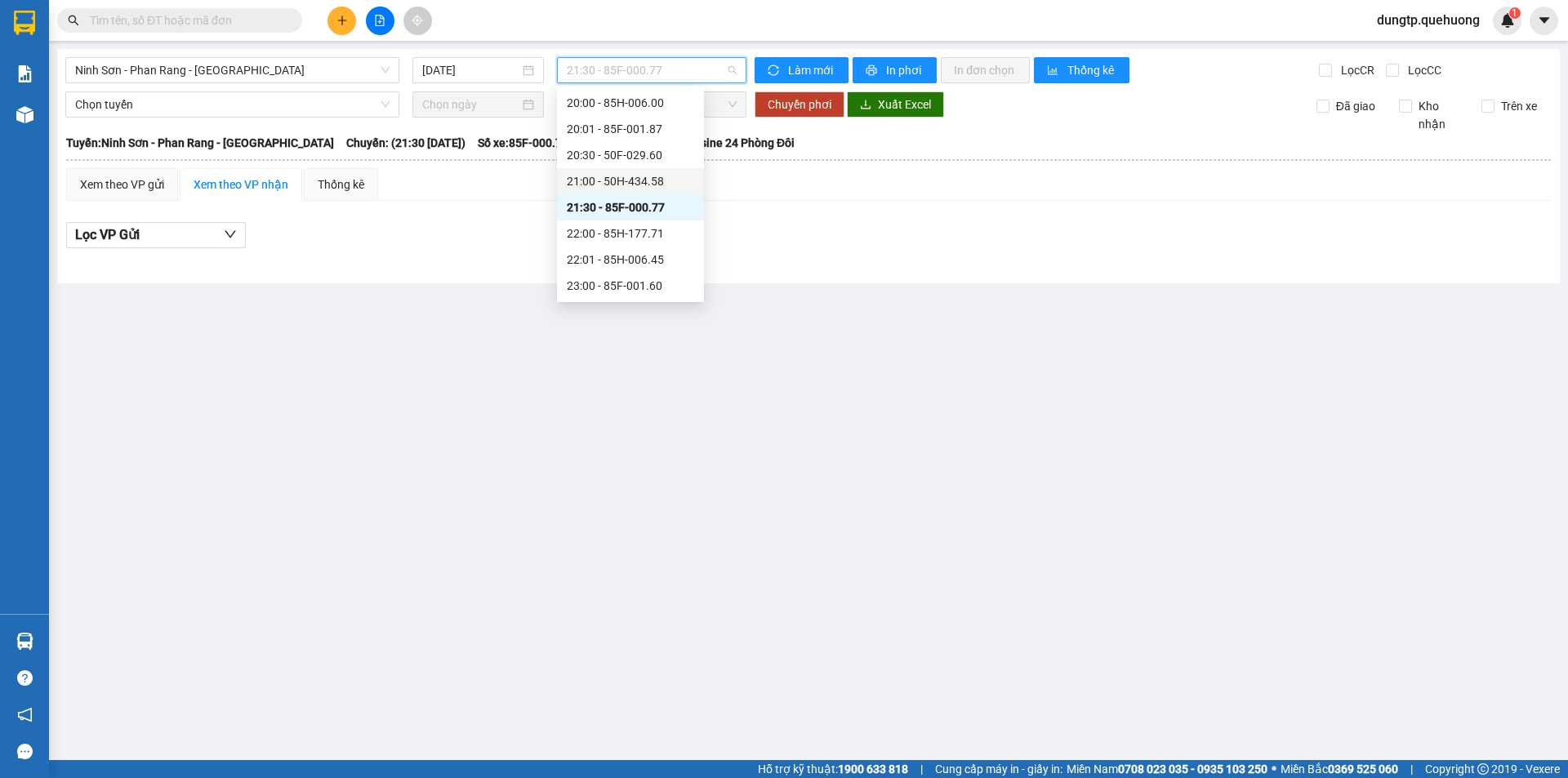
click at [637, 178] on div "21:00 - 50H-434.58" at bounding box center [631, 181] width 127 height 18
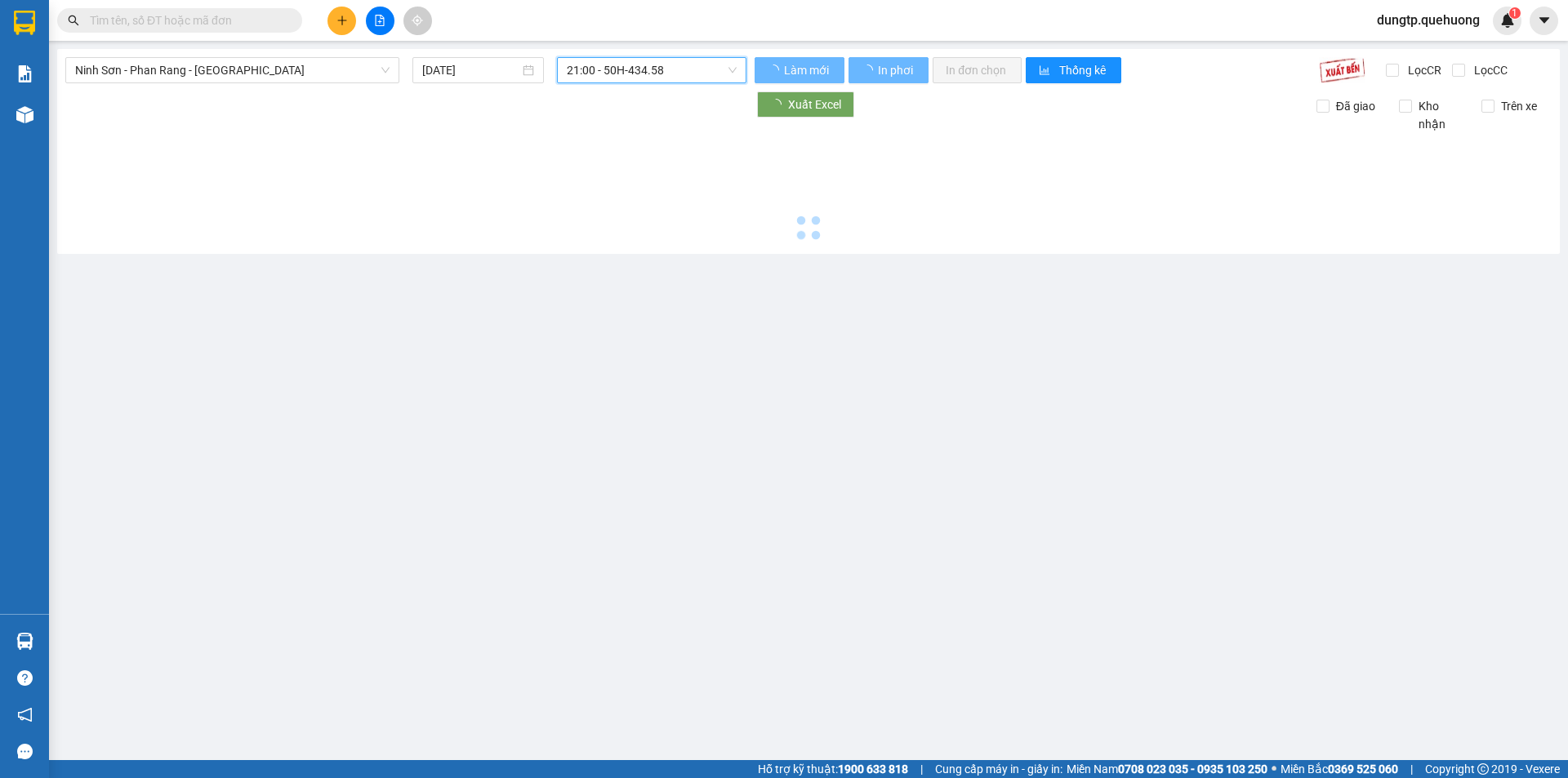
click at [650, 67] on span "21:00 - 50H-434.58" at bounding box center [652, 70] width 170 height 25
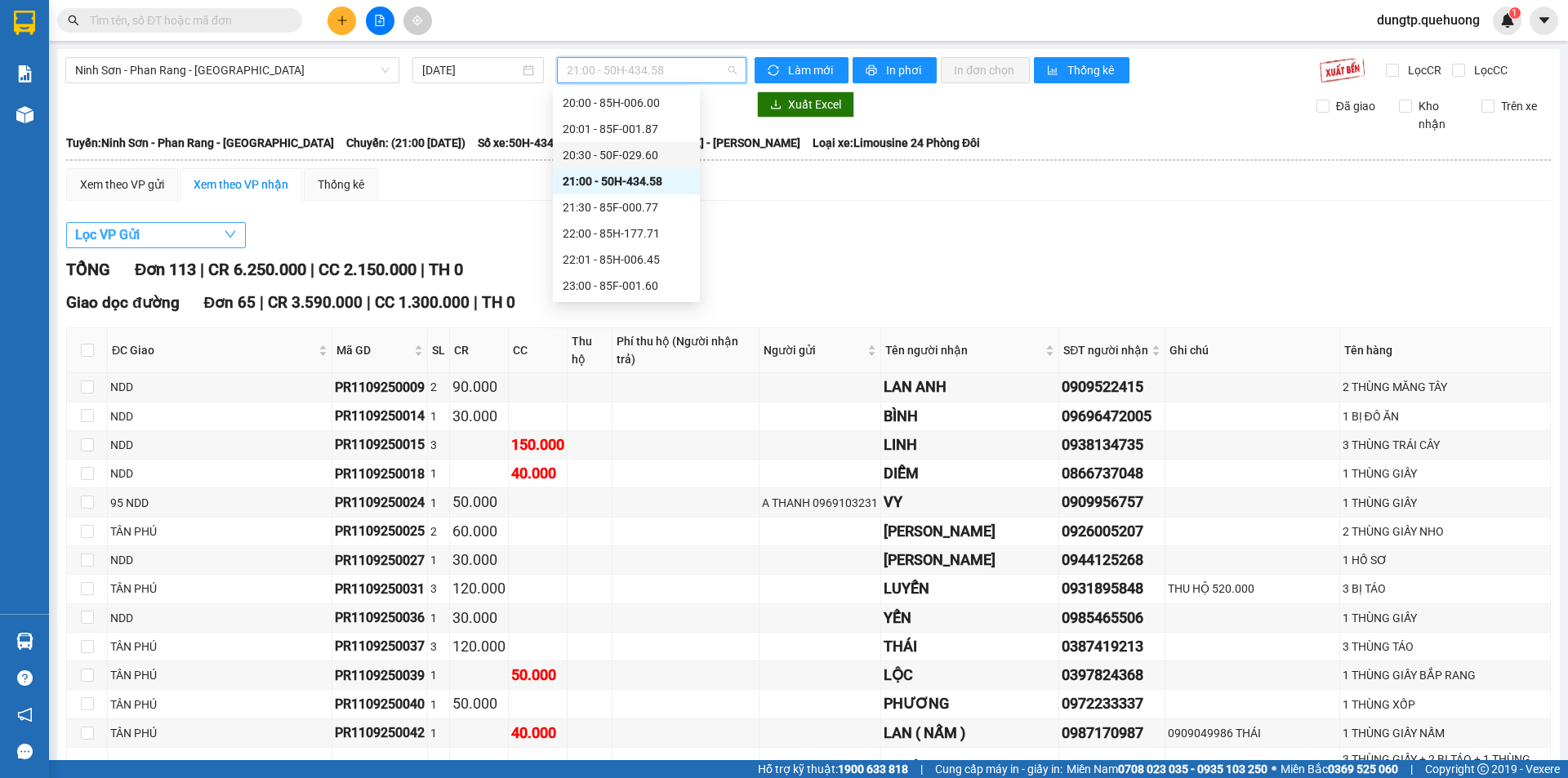
click at [155, 243] on button "Lọc VP Gửi" at bounding box center [156, 235] width 179 height 26
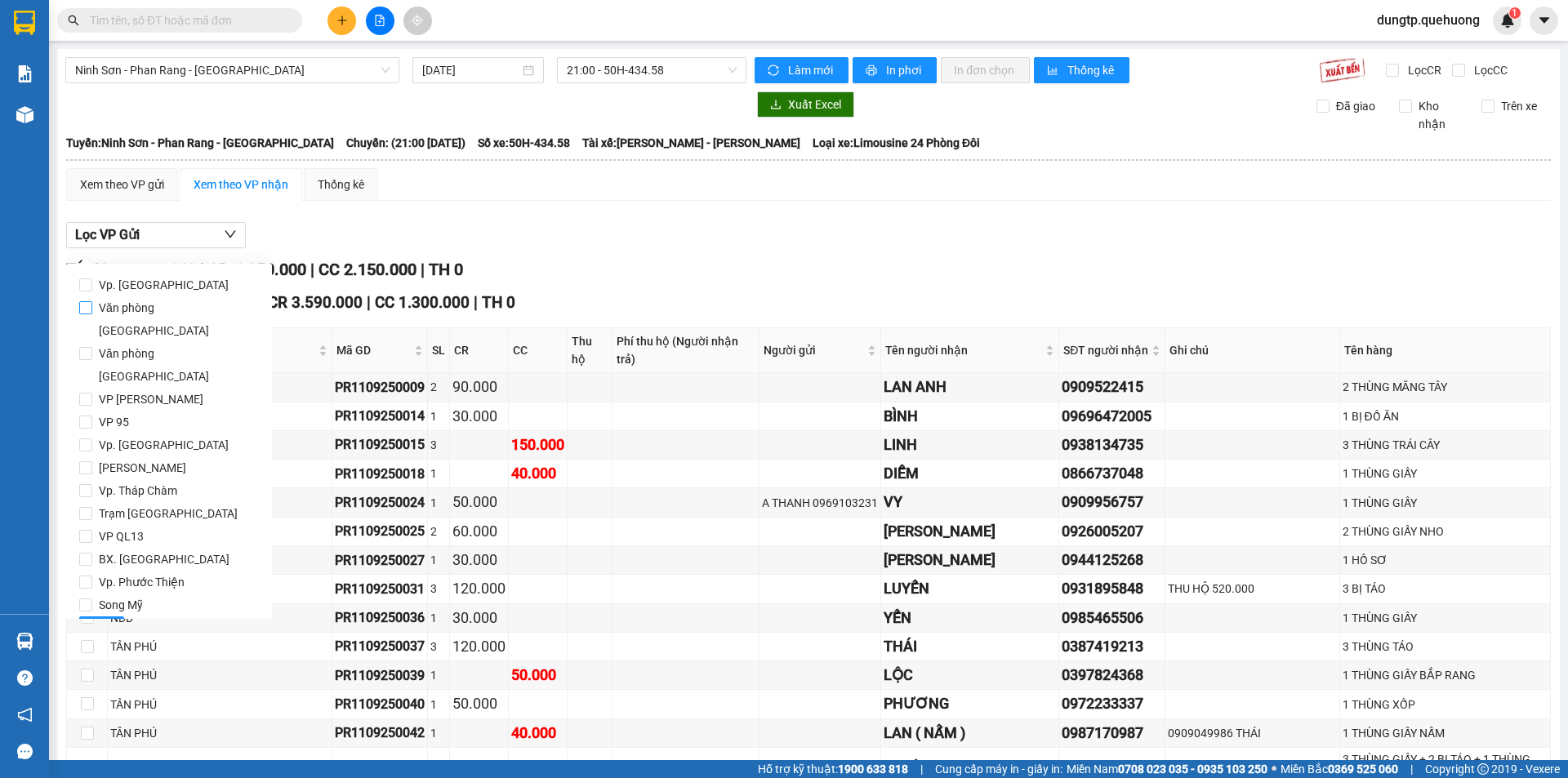
click at [91, 308] on input "Văn phòng [GEOGRAPHIC_DATA]" at bounding box center [86, 308] width 13 height 13
checkbox input "true"
click at [106, 621] on span "Lọc" at bounding box center [101, 630] width 19 height 18
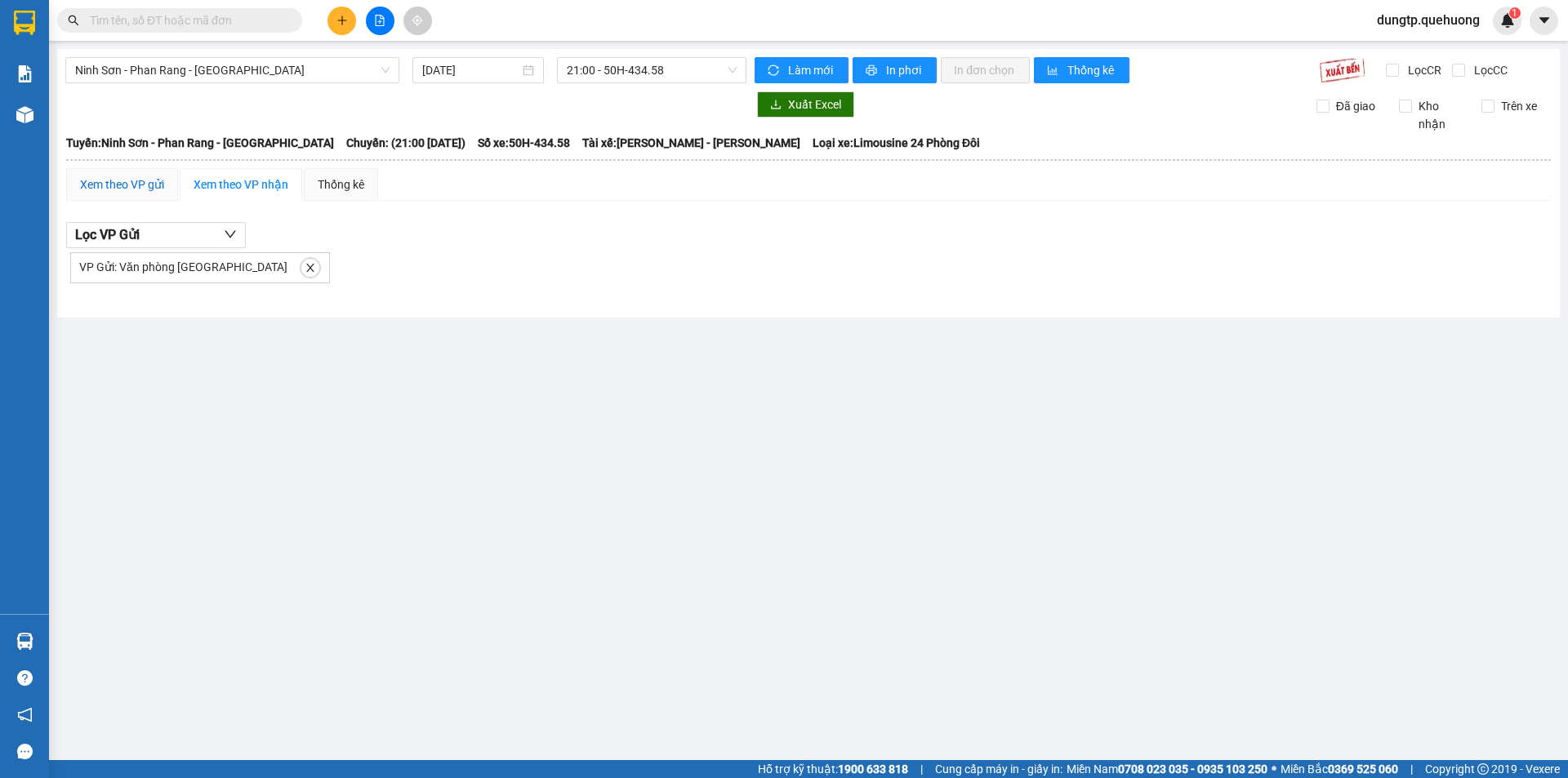
click at [154, 195] on div "Xem theo VP gửi" at bounding box center [122, 185] width 112 height 33
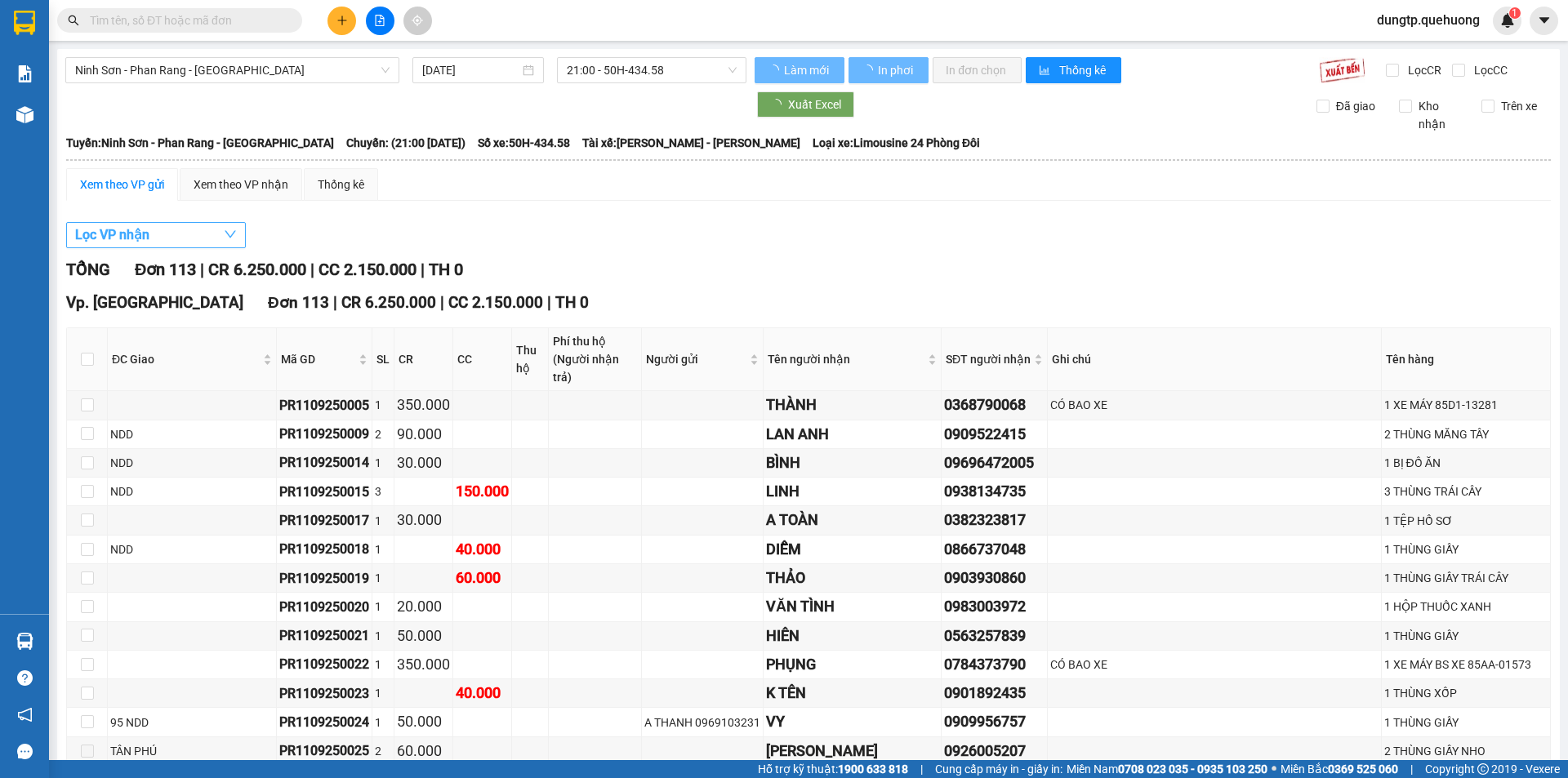
click at [188, 238] on button "Lọc VP nhận" at bounding box center [156, 235] width 179 height 26
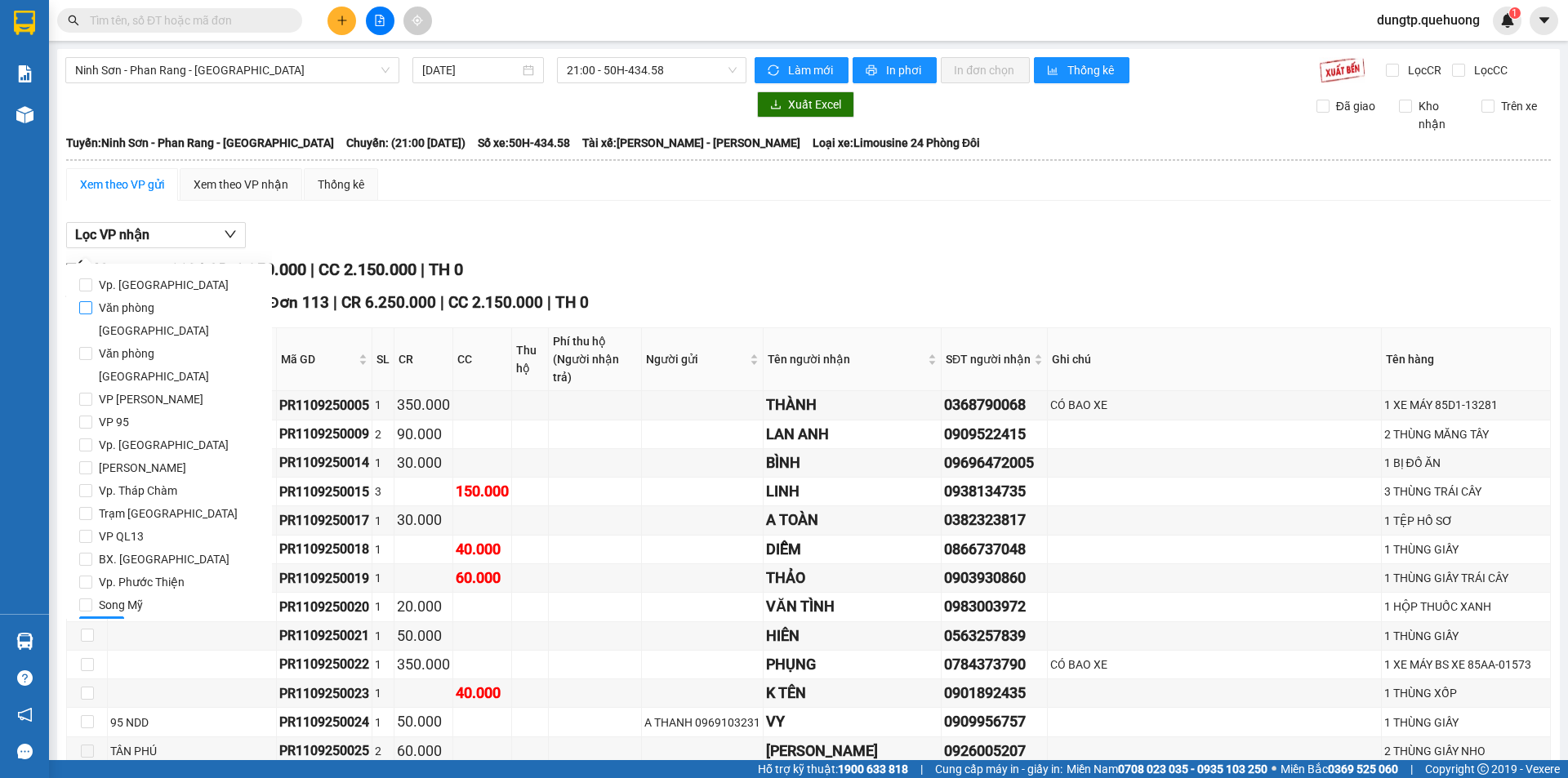
click at [84, 312] on input "Văn phòng [GEOGRAPHIC_DATA]" at bounding box center [86, 308] width 13 height 13
checkbox input "true"
click at [105, 621] on span "Lọc" at bounding box center [101, 630] width 19 height 18
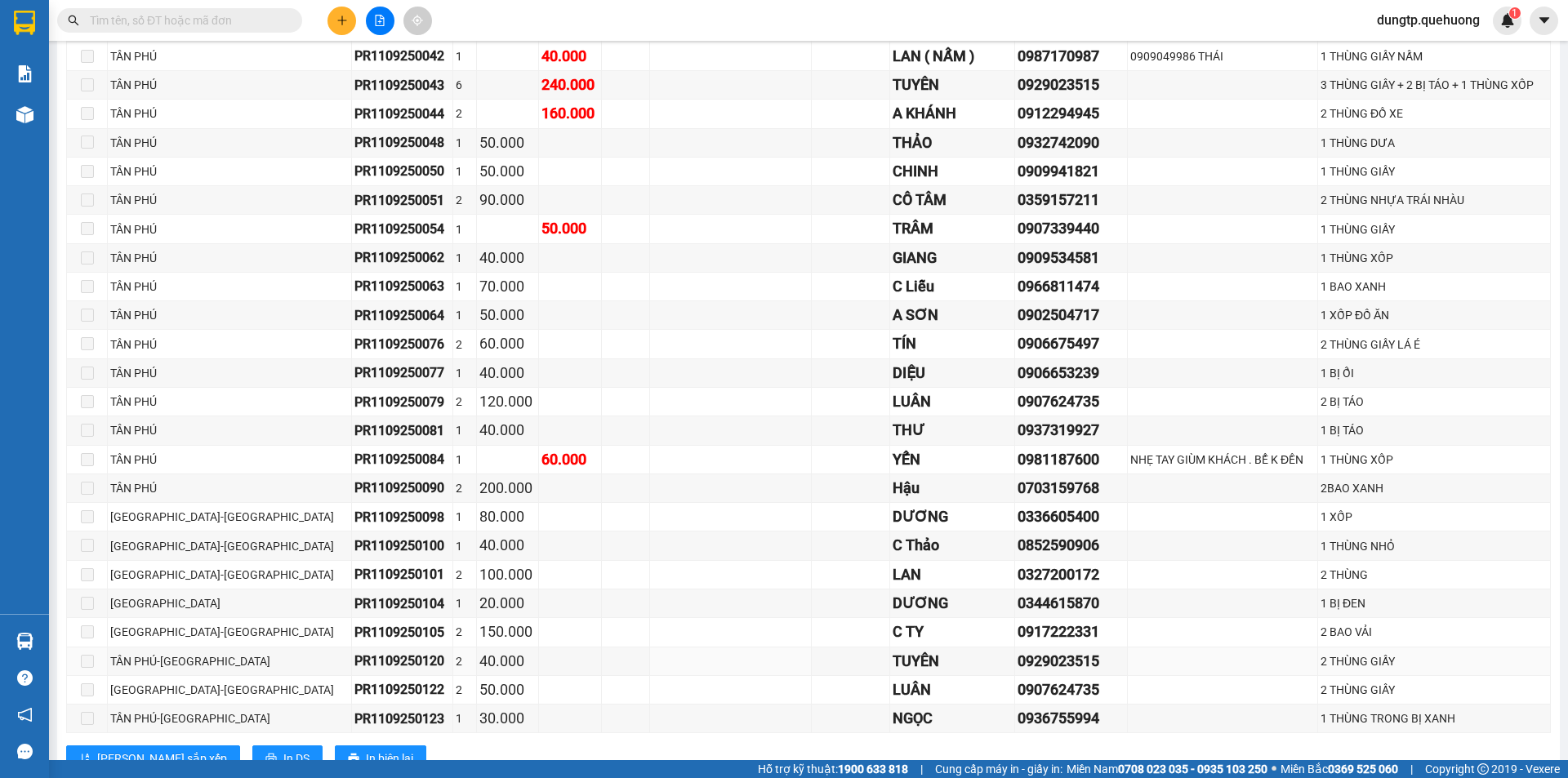
scroll to position [549, 0]
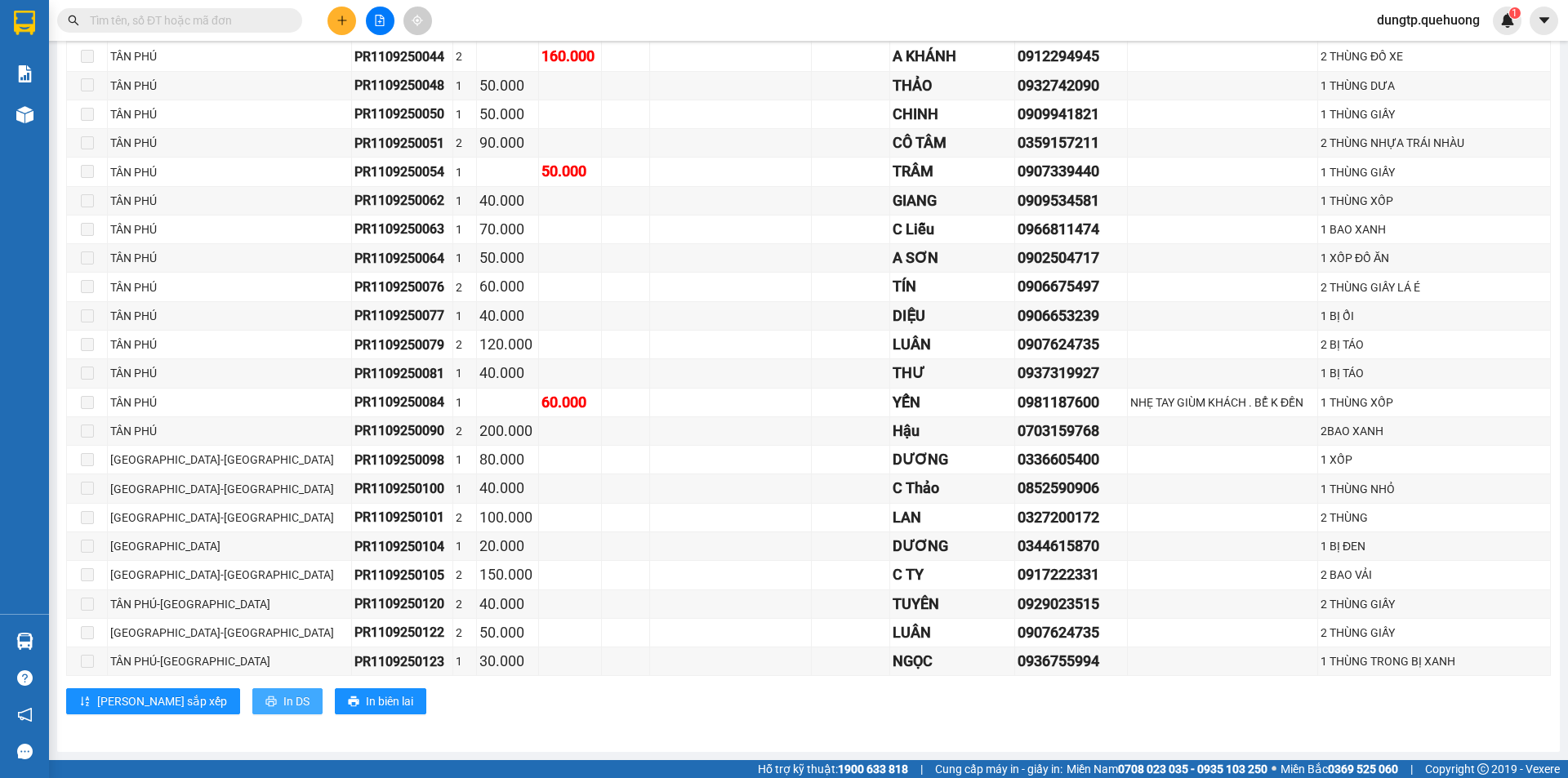
click at [283, 702] on span "In DS" at bounding box center [296, 702] width 26 height 18
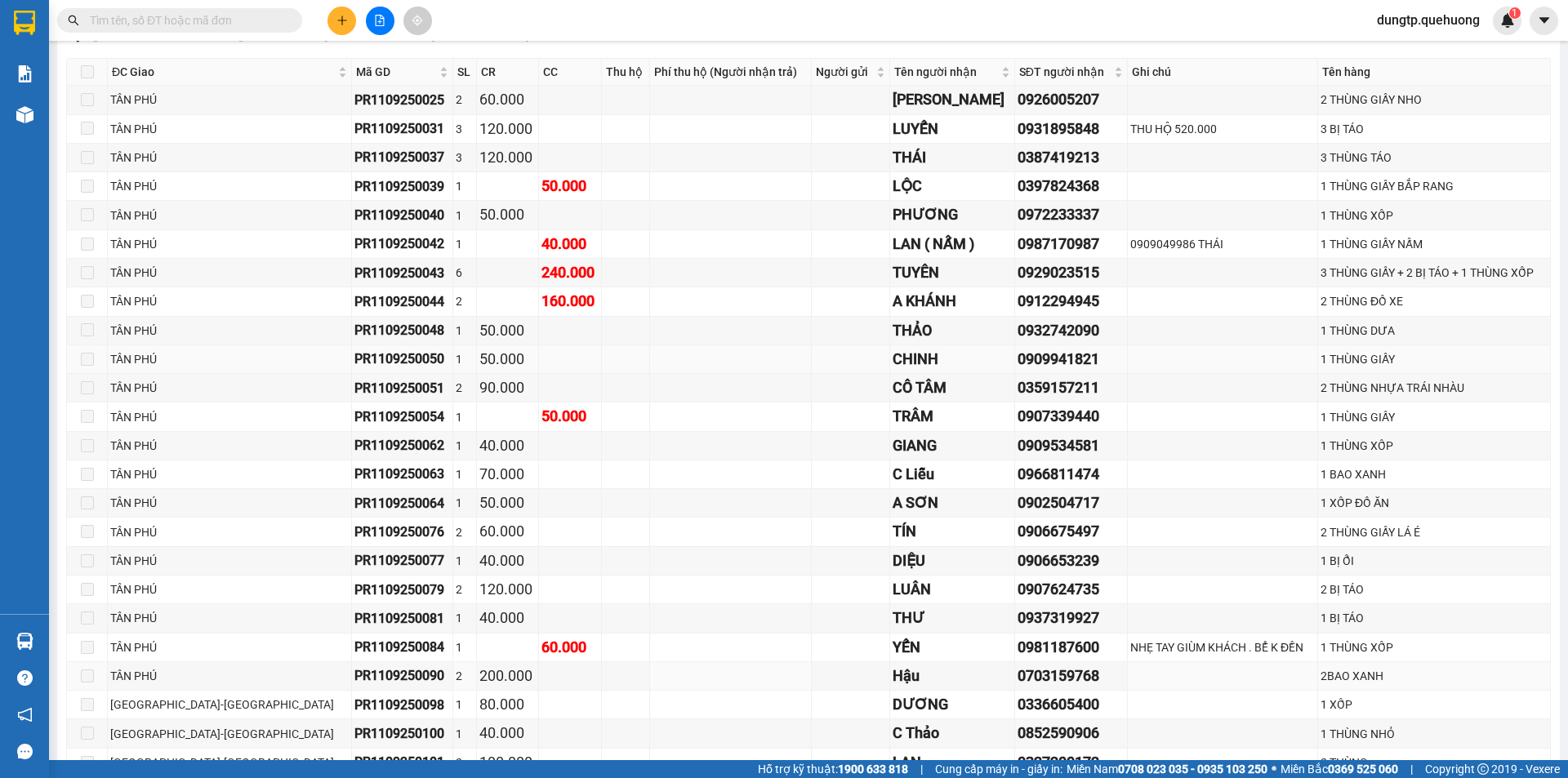
scroll to position [0, 0]
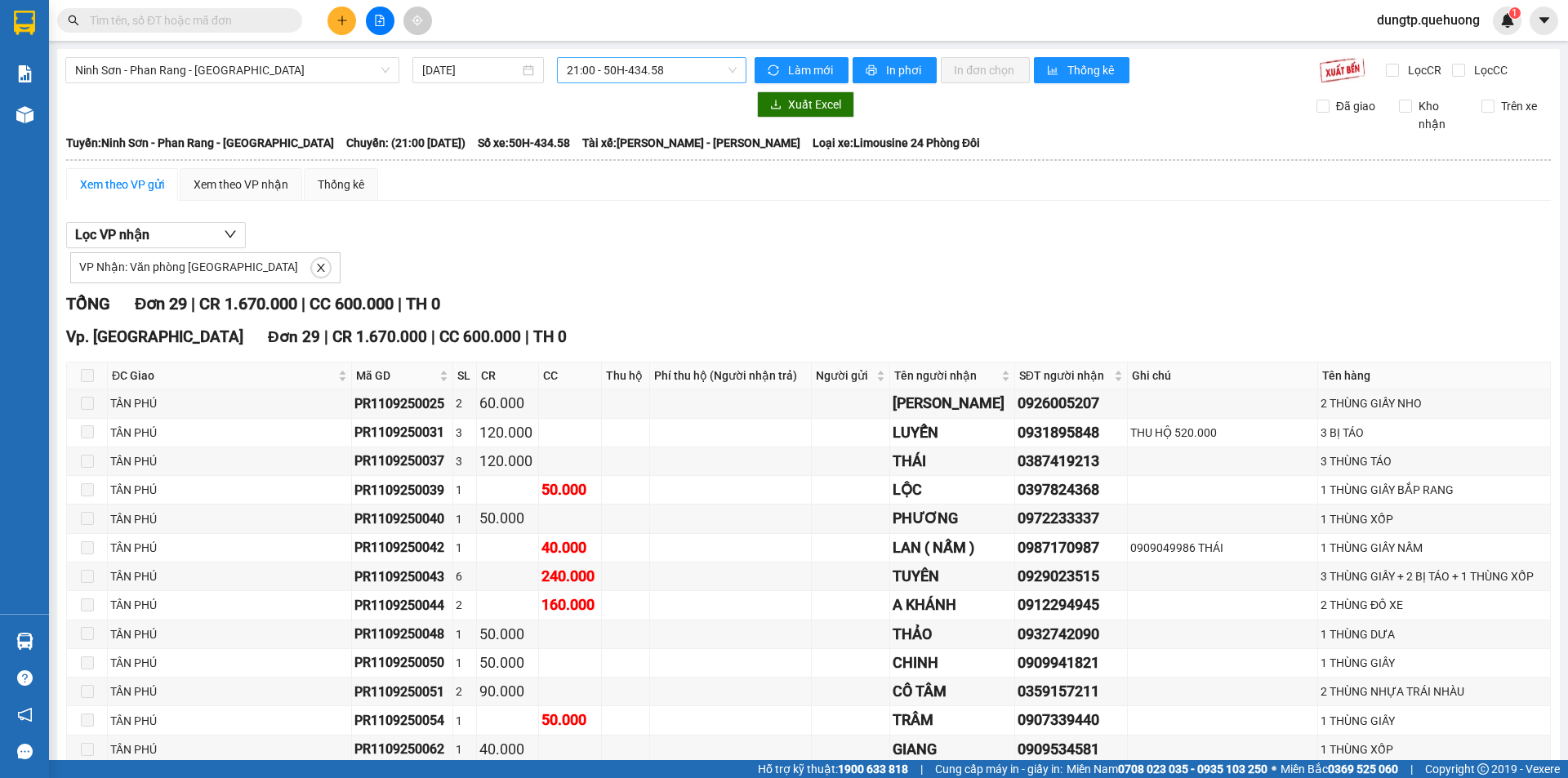
click at [656, 68] on span "21:00 - 50H-434.58" at bounding box center [652, 70] width 170 height 25
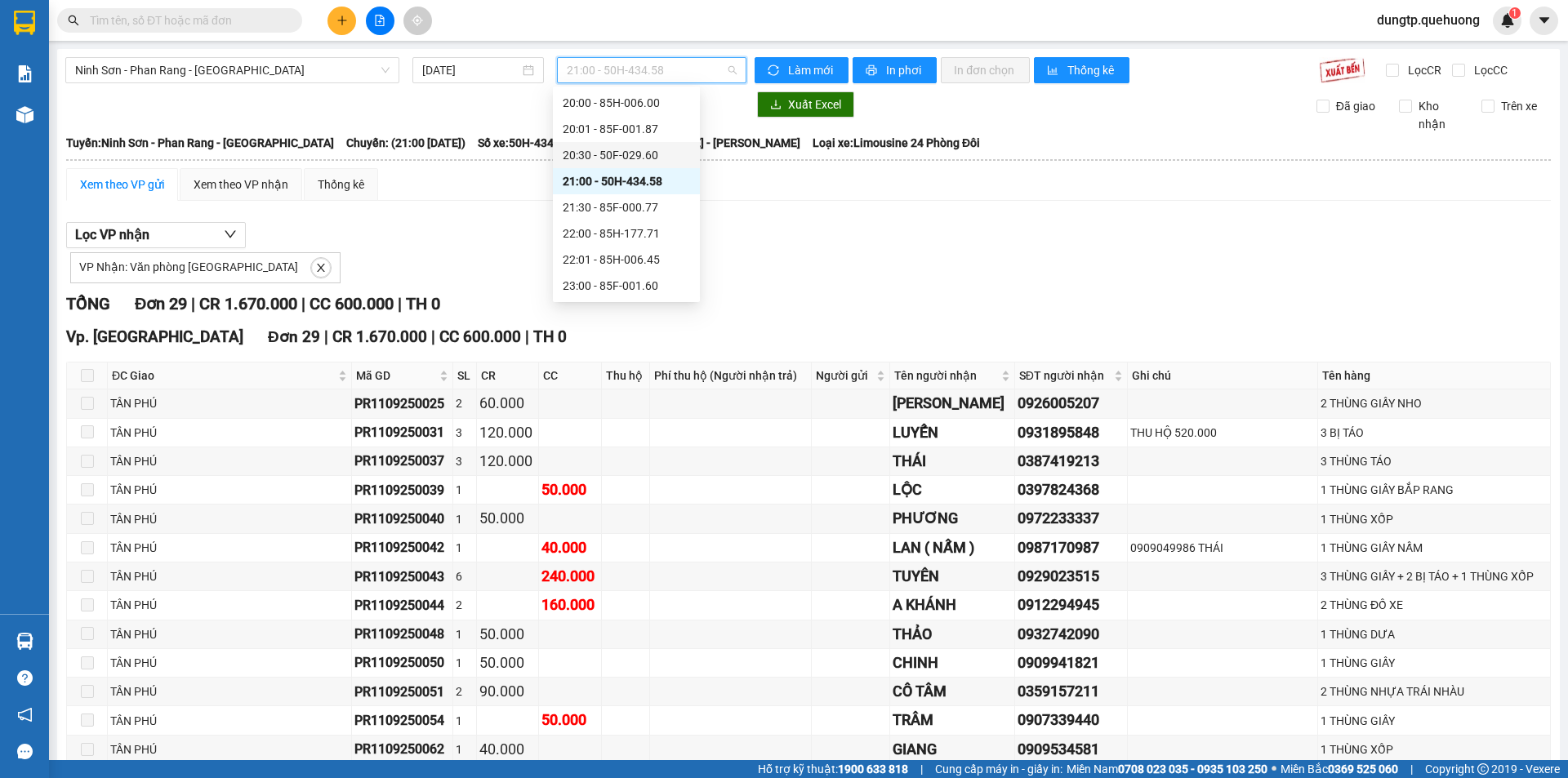
click at [647, 155] on div "20:30 - 50F-029.60" at bounding box center [626, 156] width 127 height 18
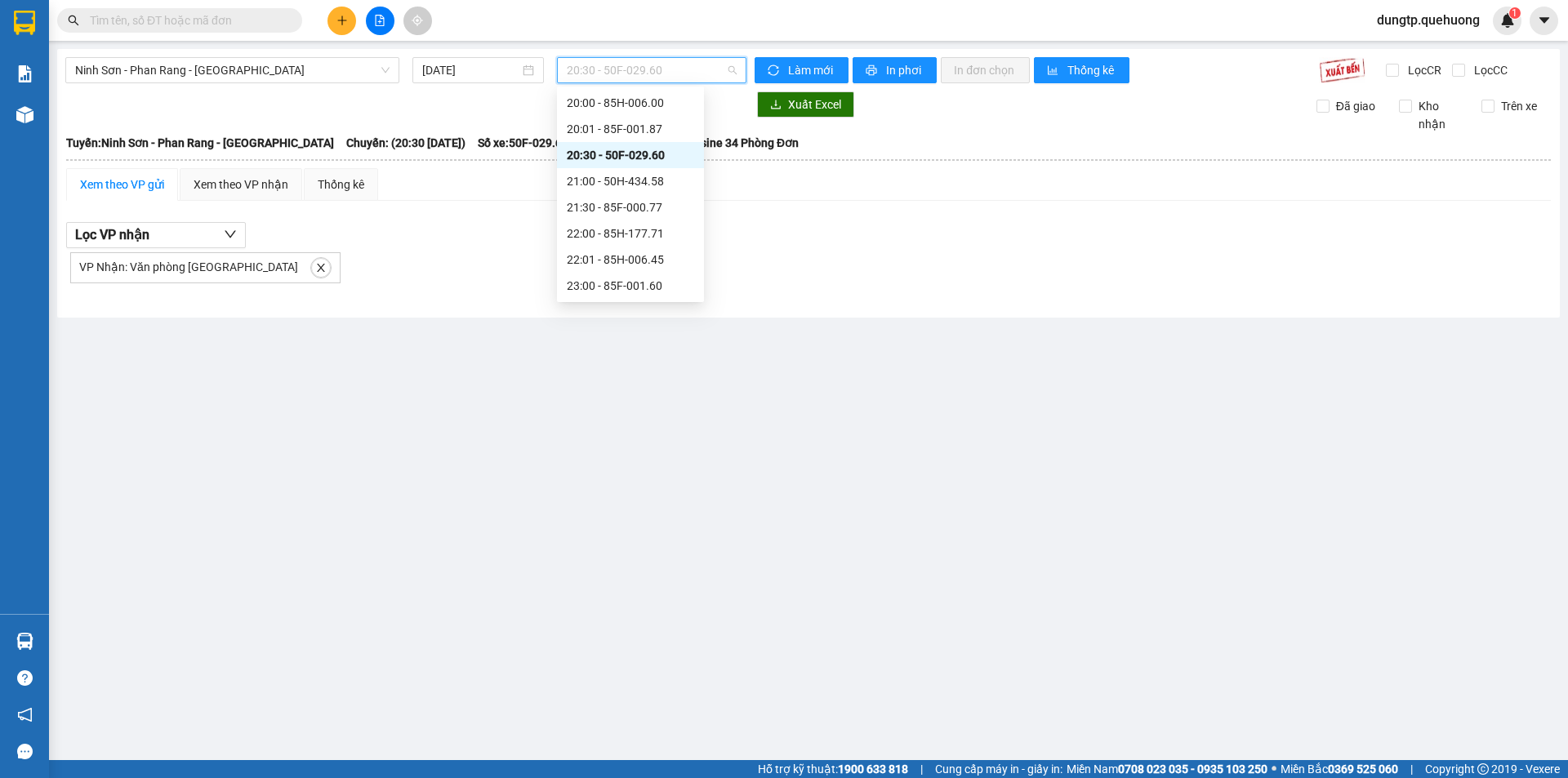
click at [652, 66] on span "20:30 - 50F-029.60" at bounding box center [652, 70] width 170 height 25
click at [635, 131] on div "20:01 - 85F-001.87" at bounding box center [631, 129] width 127 height 18
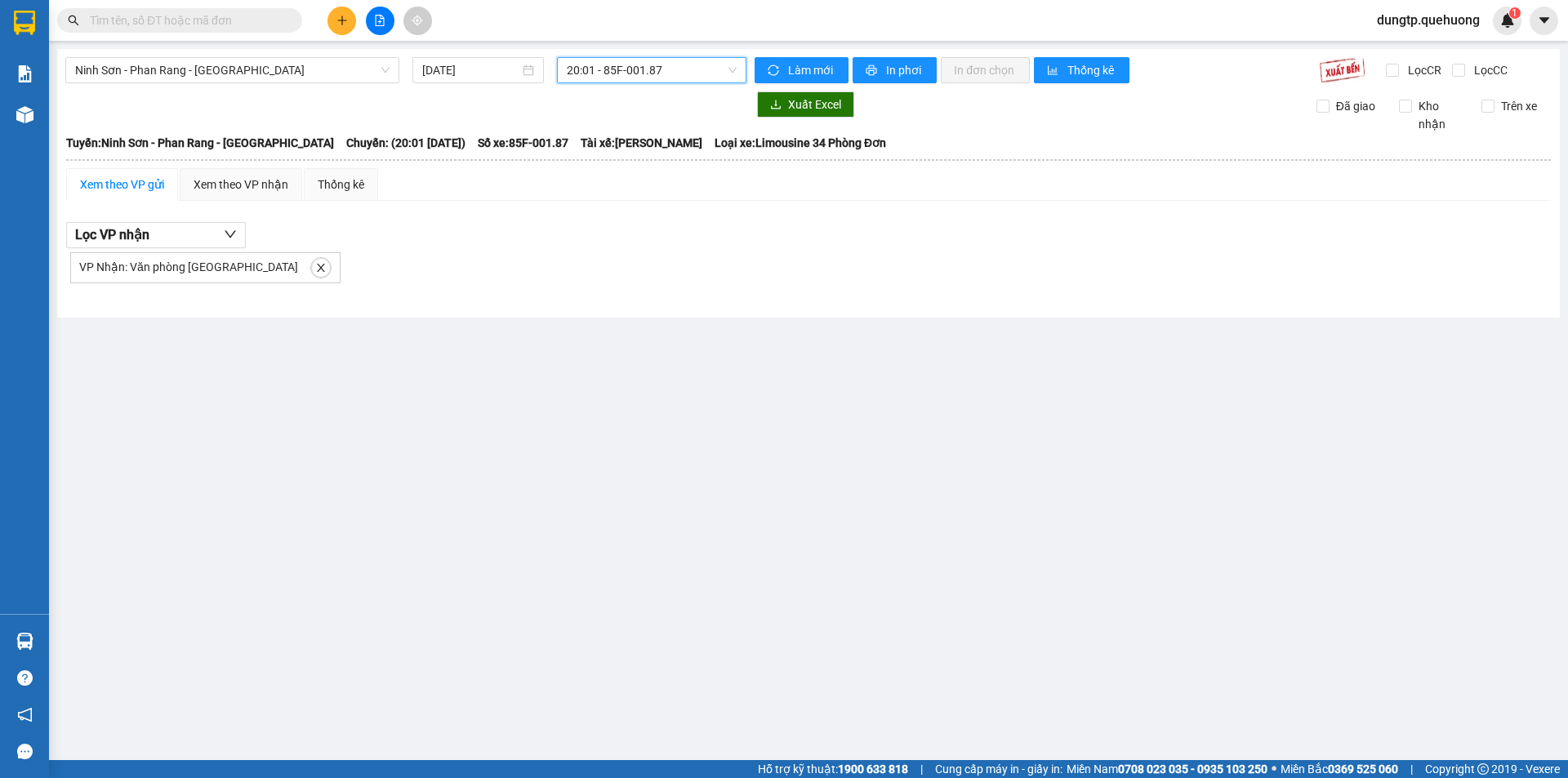
click at [656, 66] on span "20:01 - 85F-001.87" at bounding box center [652, 70] width 170 height 25
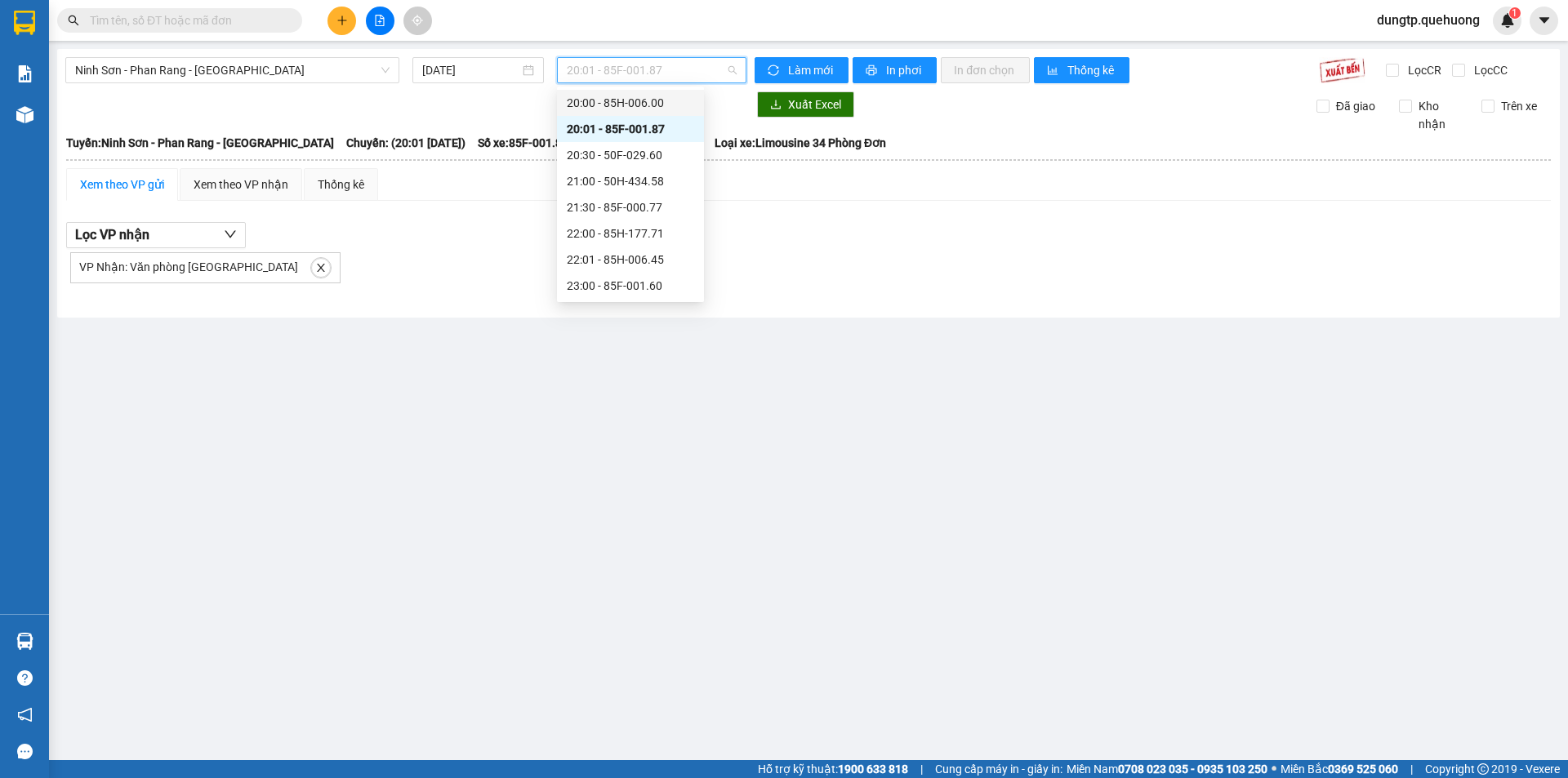
click at [639, 104] on div "20:00 - 85H-006.00" at bounding box center [631, 103] width 127 height 18
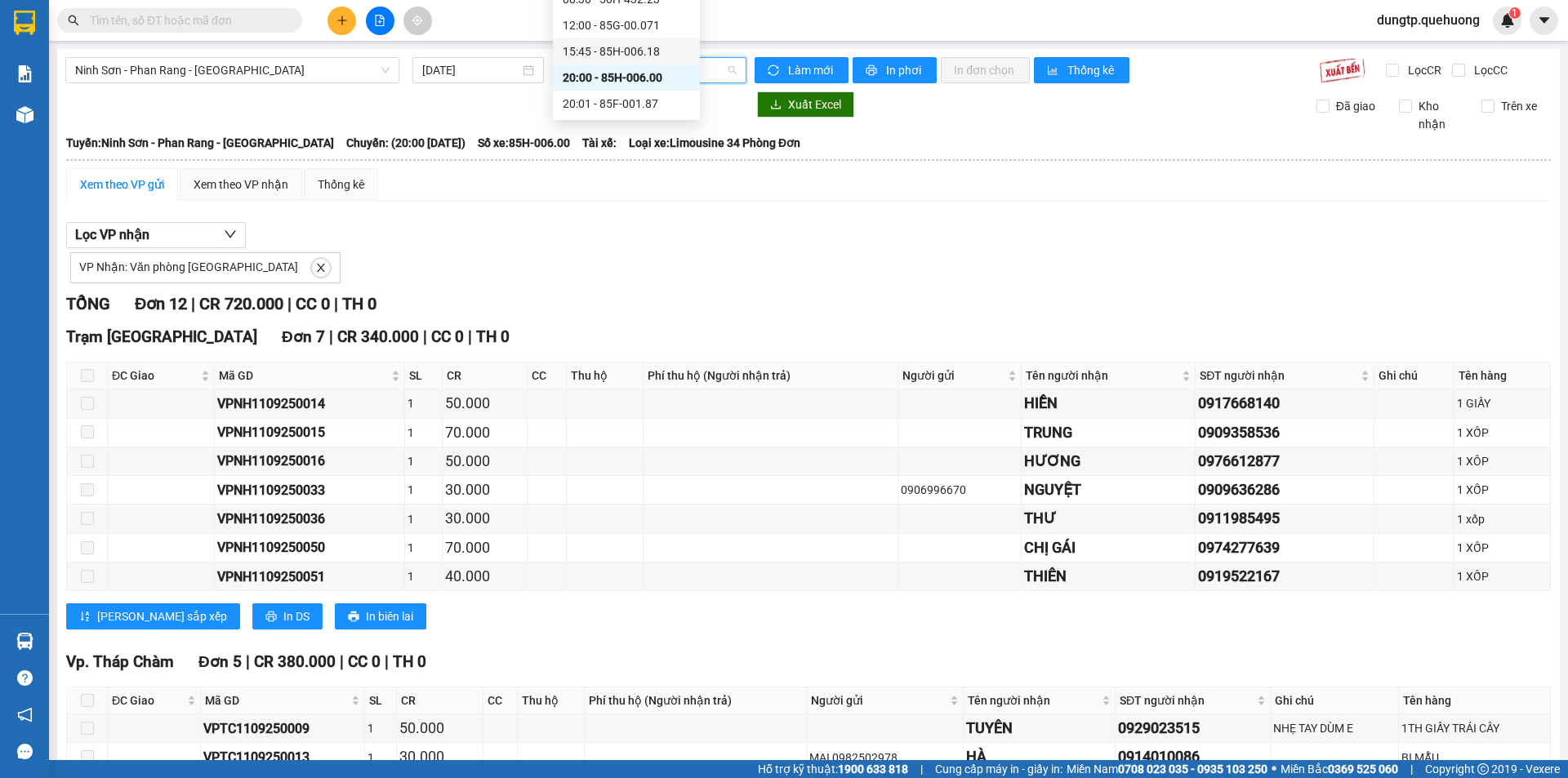
click at [615, 44] on div "15:45 - 85H-006.18" at bounding box center [626, 52] width 127 height 18
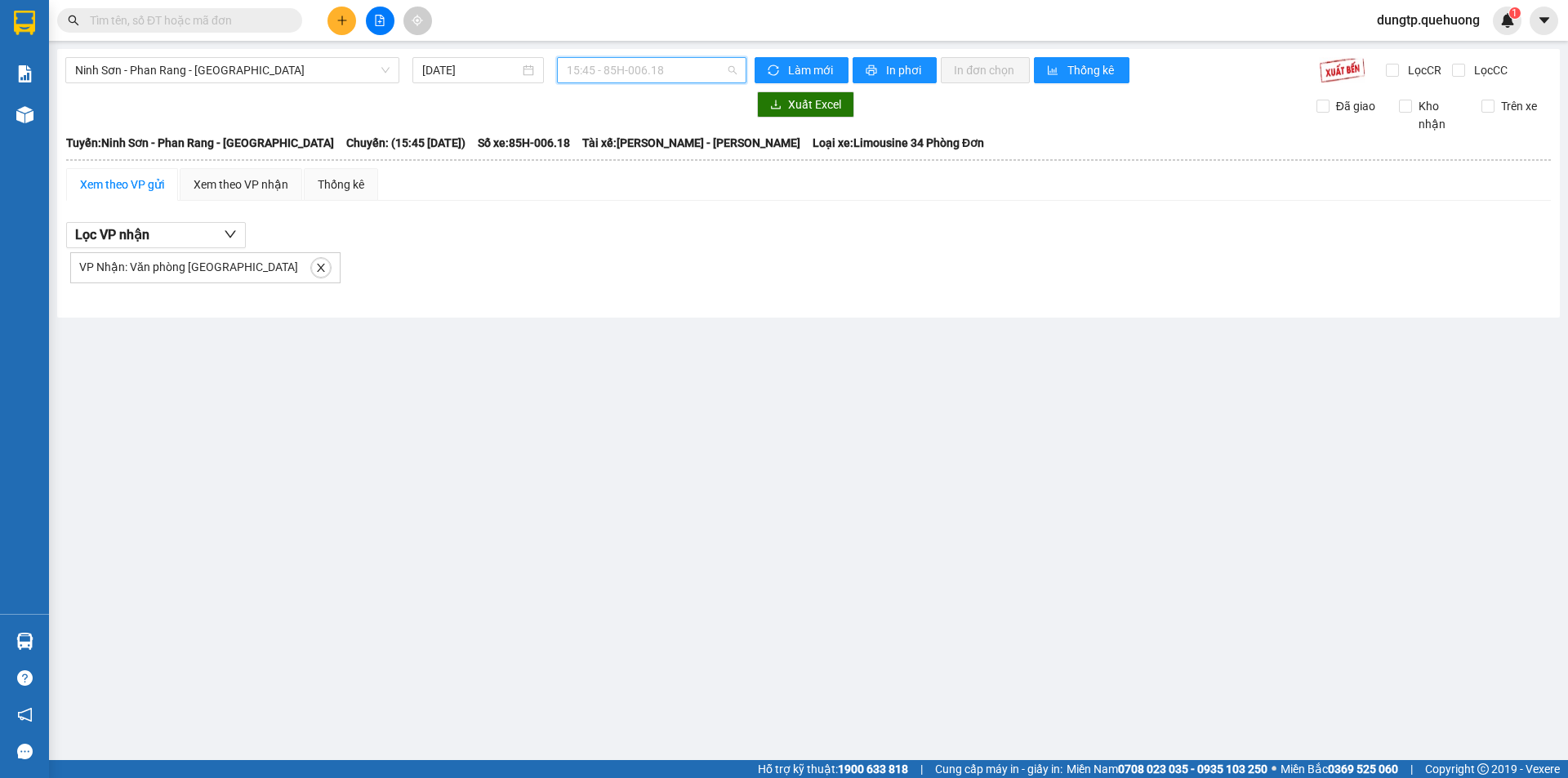
click at [660, 67] on span "15:45 - 85H-006.18" at bounding box center [652, 70] width 170 height 25
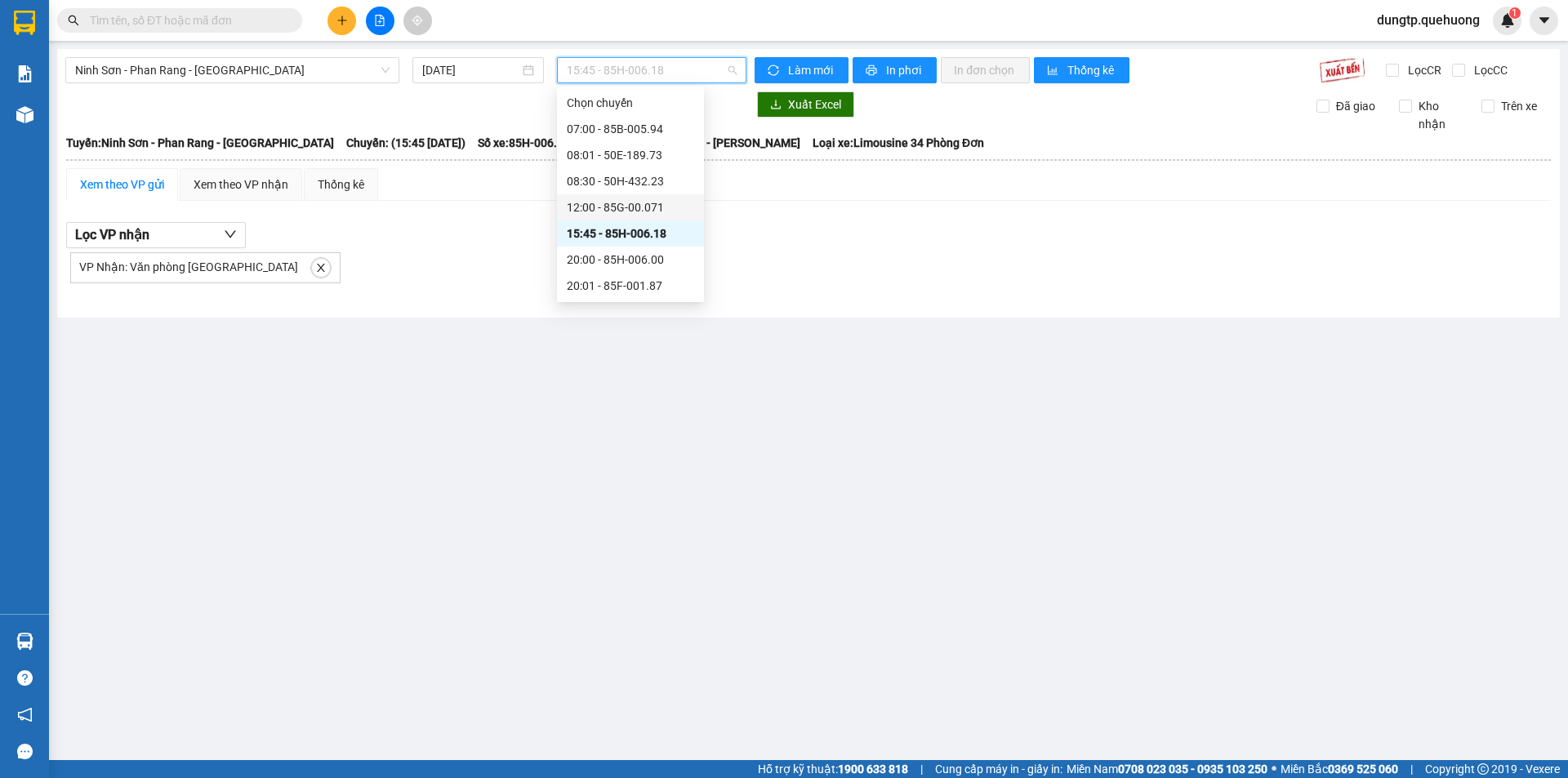
click at [623, 205] on div "12:00 - 85G-00.071" at bounding box center [631, 207] width 127 height 18
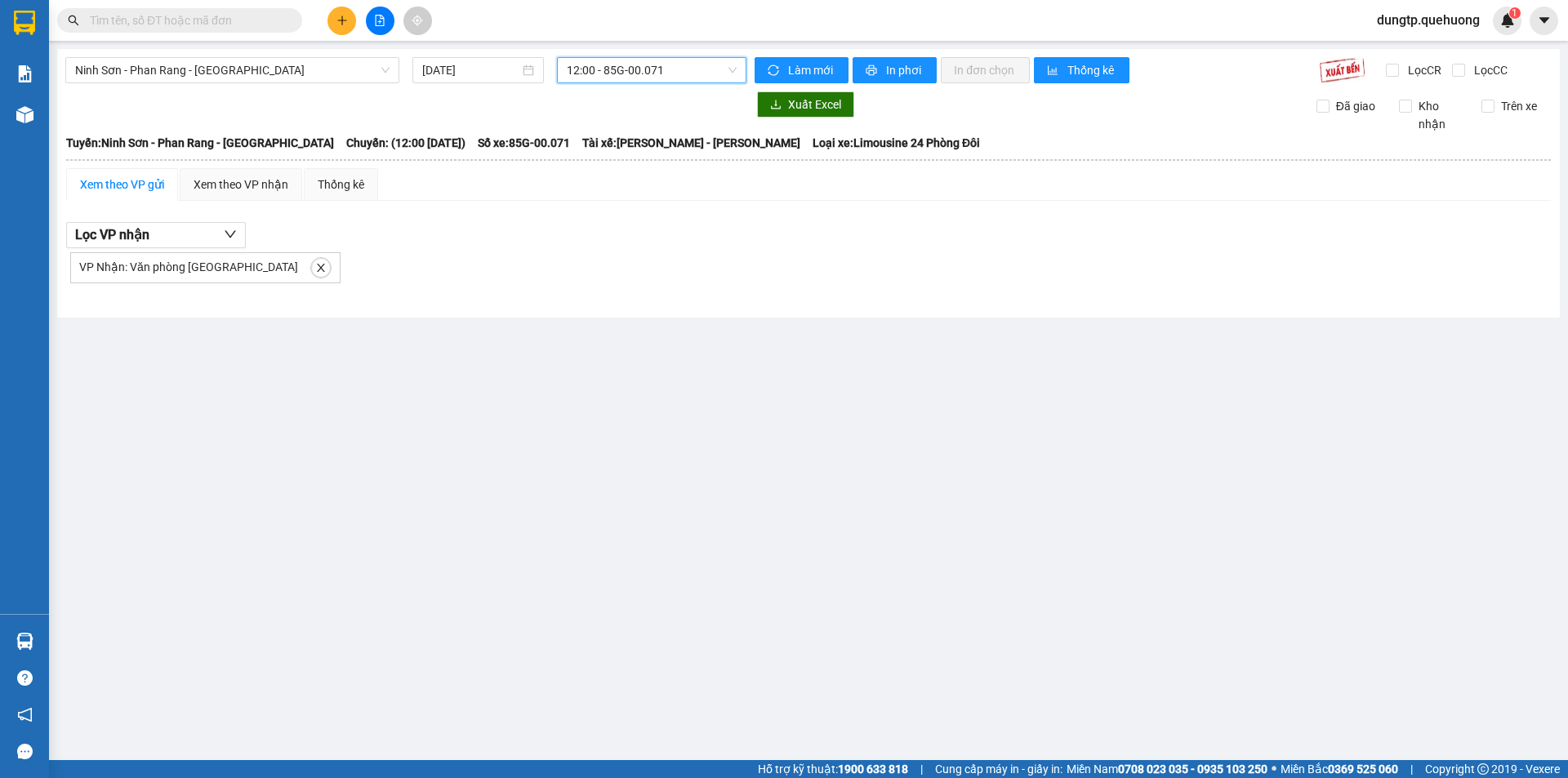
click at [656, 70] on span "12:00 - 85G-00.071" at bounding box center [652, 70] width 170 height 25
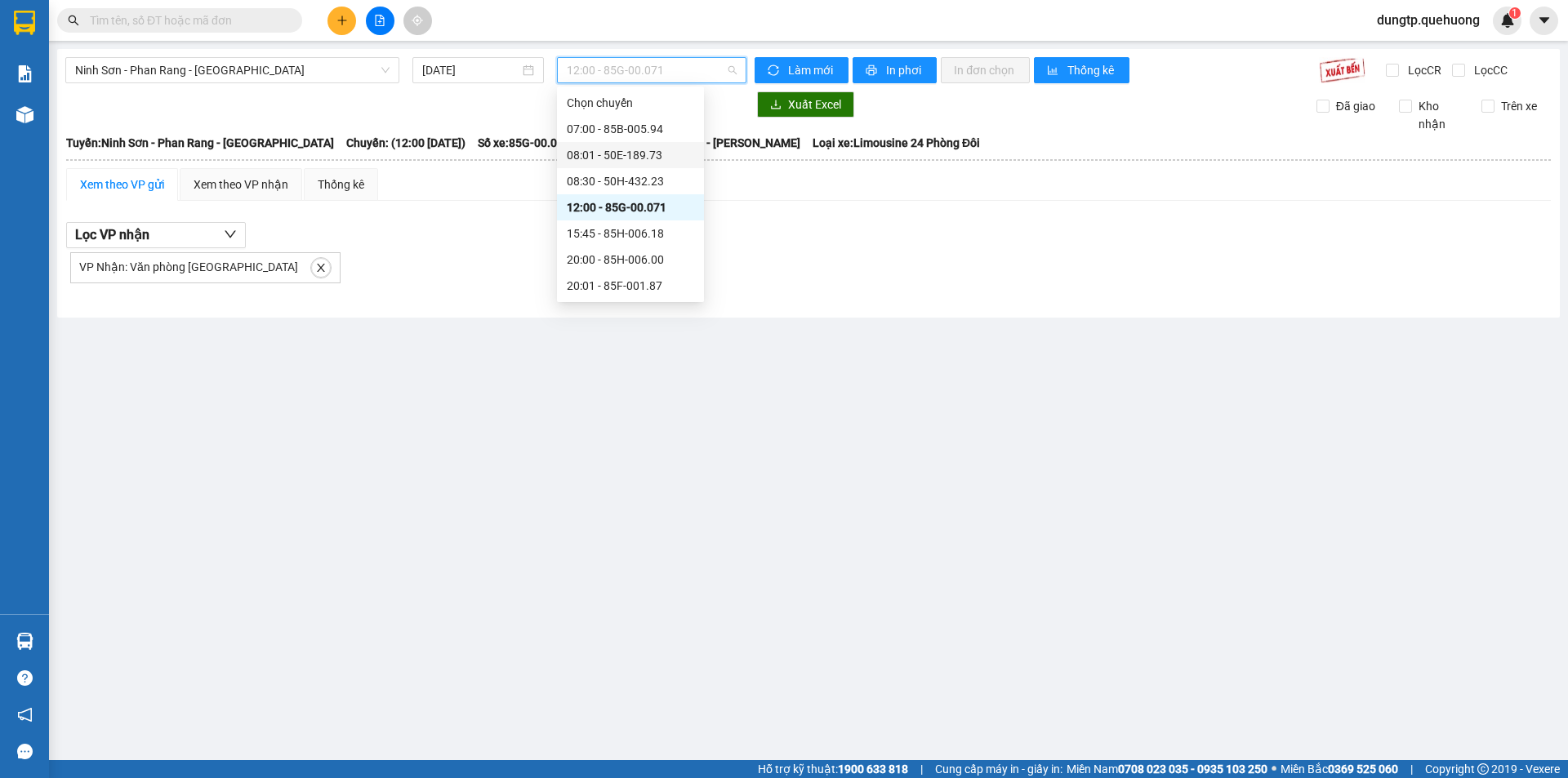
click at [635, 167] on div "08:01 - 50E-189.73" at bounding box center [631, 155] width 147 height 26
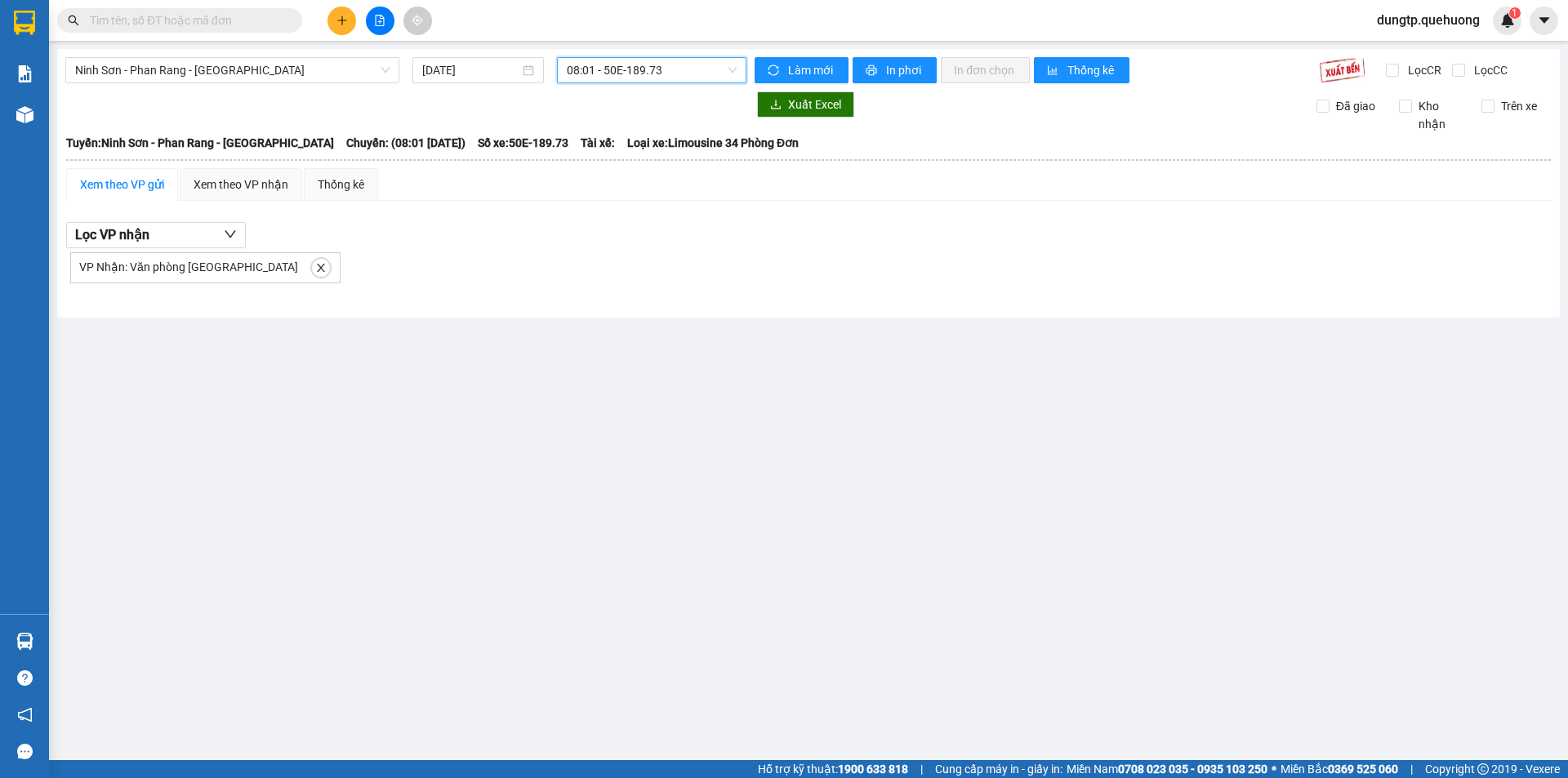
click at [646, 68] on span "08:01 - 50E-189.73" at bounding box center [652, 70] width 170 height 25
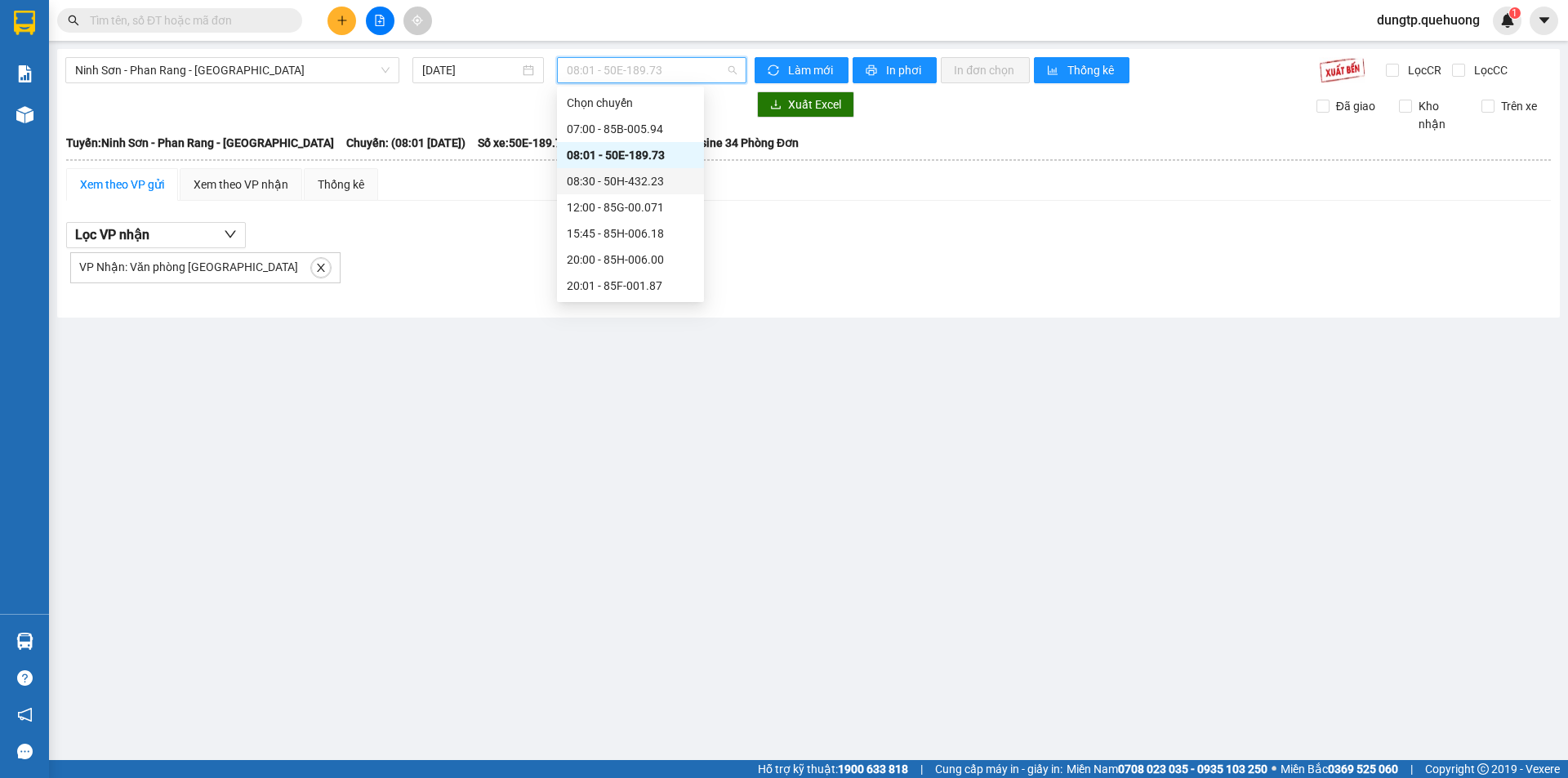
click at [641, 179] on div "08:30 - 50H-432.23" at bounding box center [631, 181] width 127 height 18
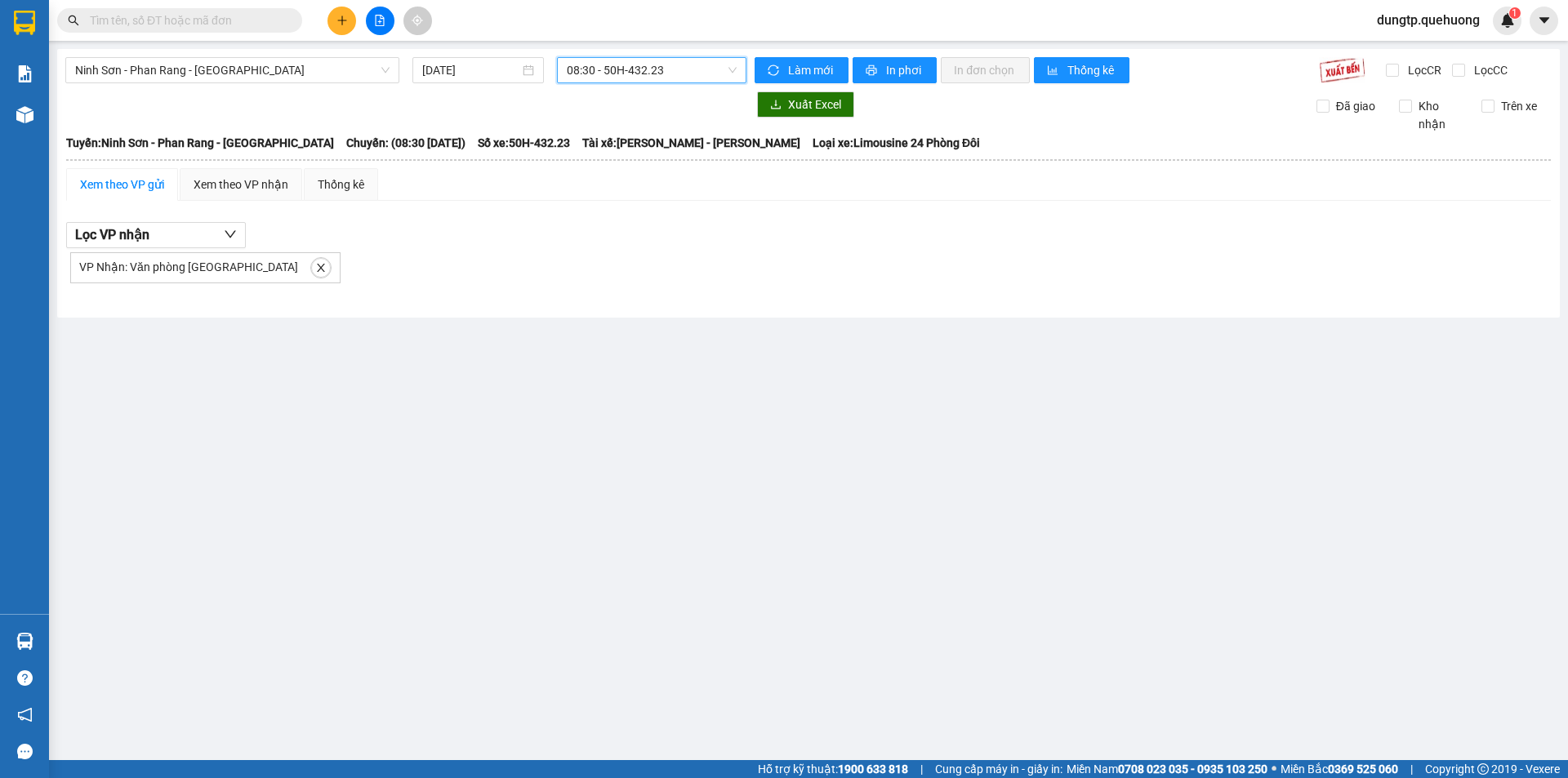
click at [649, 66] on span "08:30 - 50H-432.23" at bounding box center [652, 70] width 170 height 25
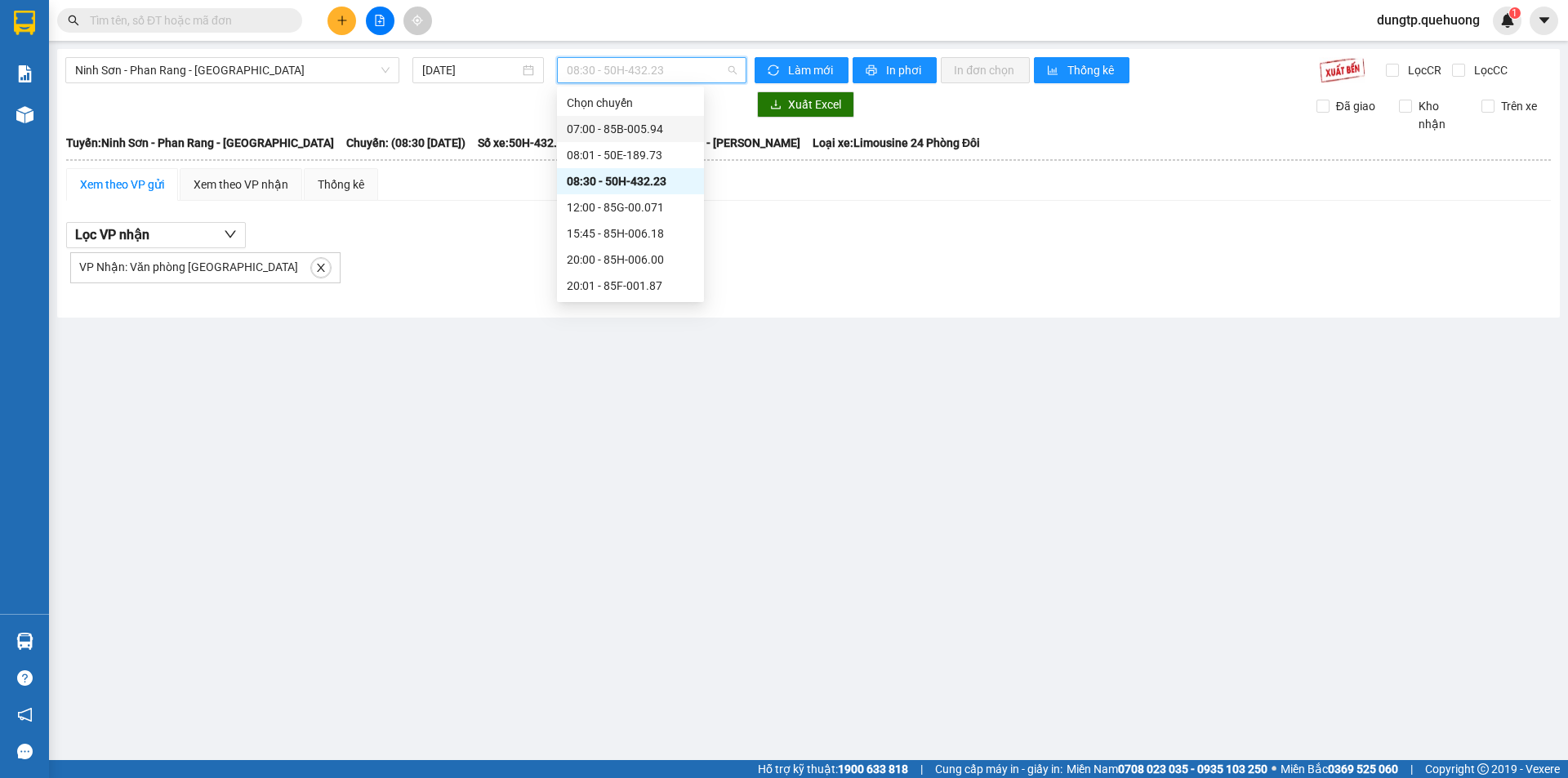
click at [632, 126] on div "07:00 - 85B-005.94" at bounding box center [631, 129] width 127 height 18
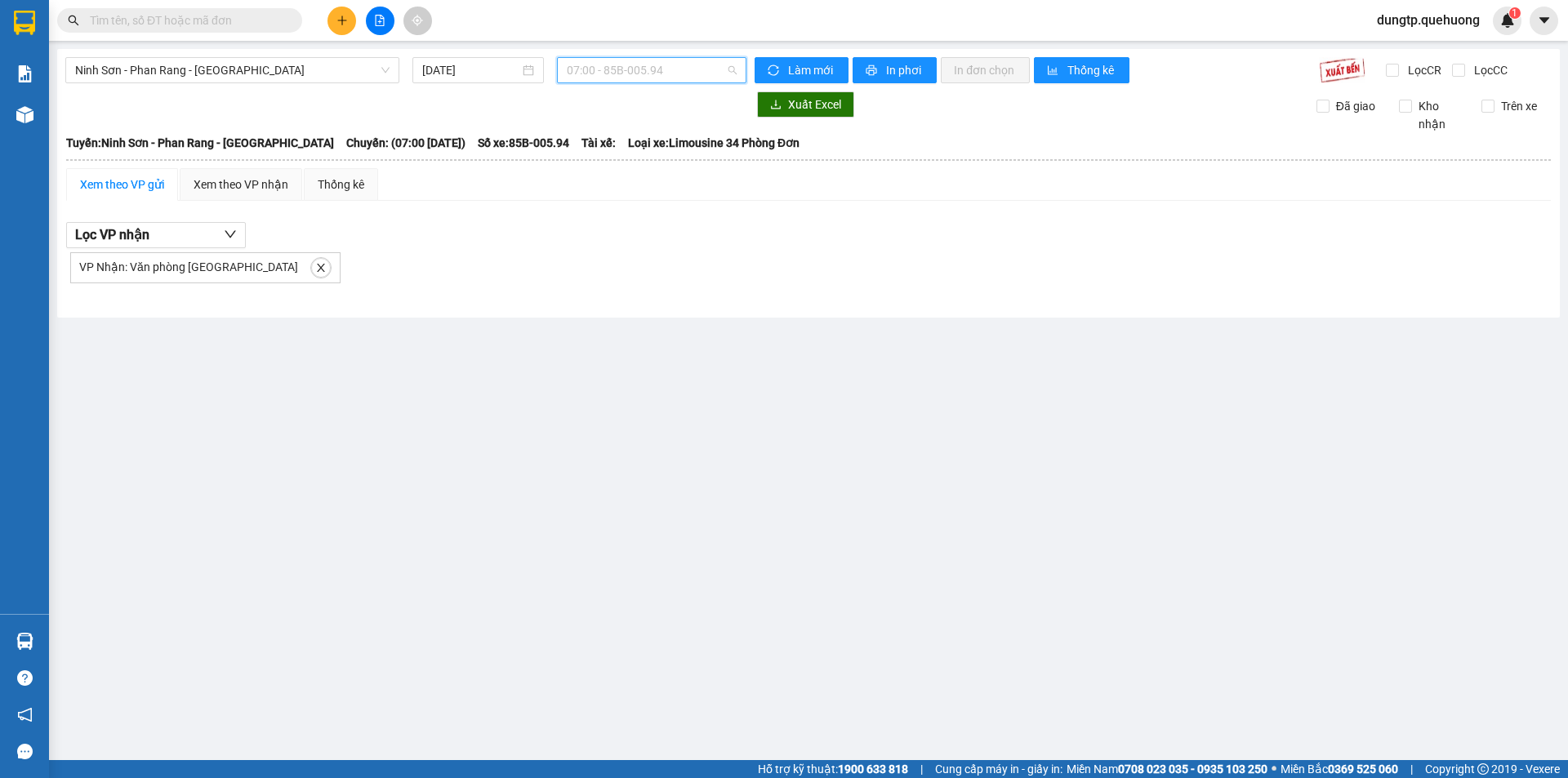
click at [656, 73] on span "07:00 - 85B-005.94" at bounding box center [652, 70] width 170 height 25
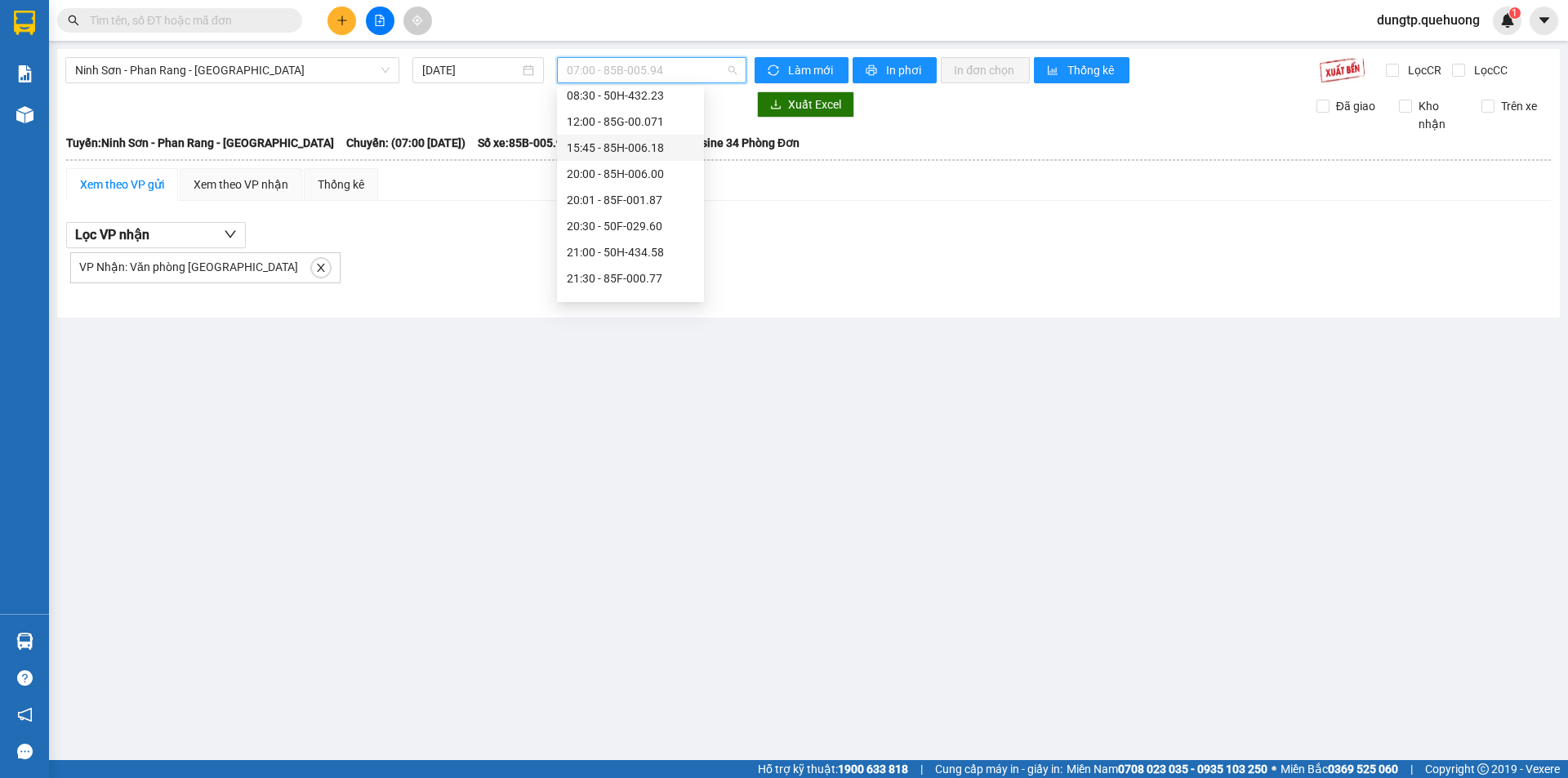
scroll to position [157, 0]
